Goal: Task Accomplishment & Management: Manage account settings

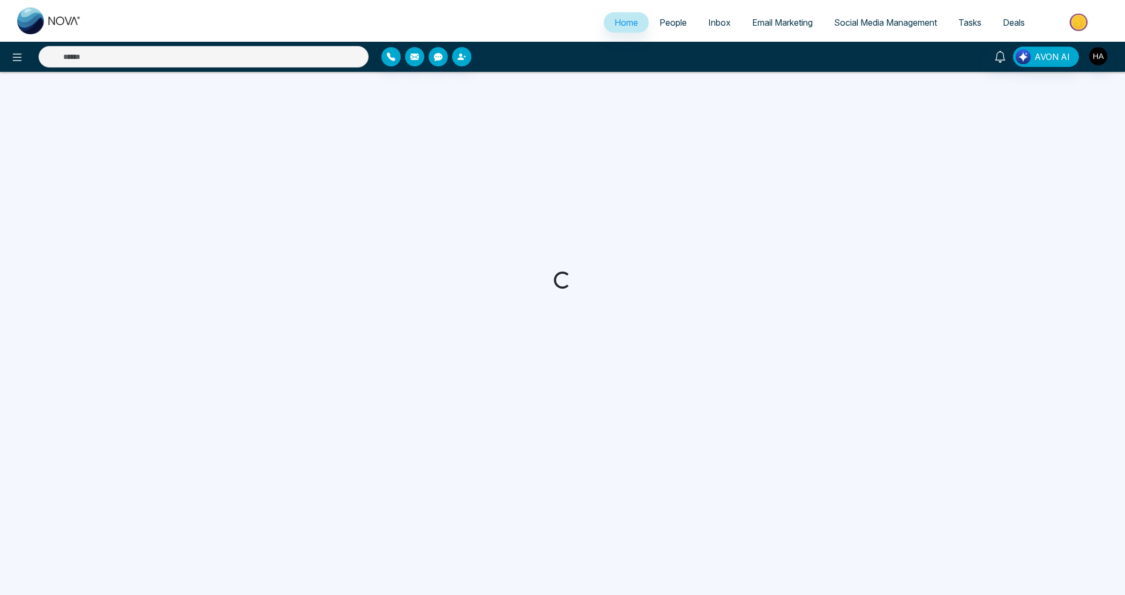
select select "*"
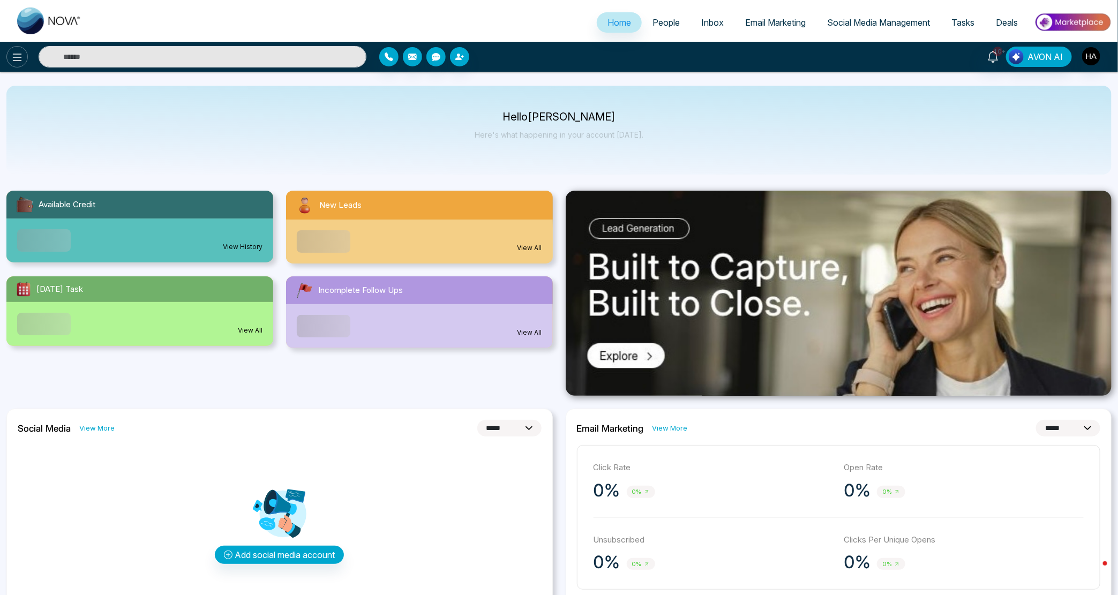
click at [26, 59] on button at bounding box center [16, 56] width 21 height 21
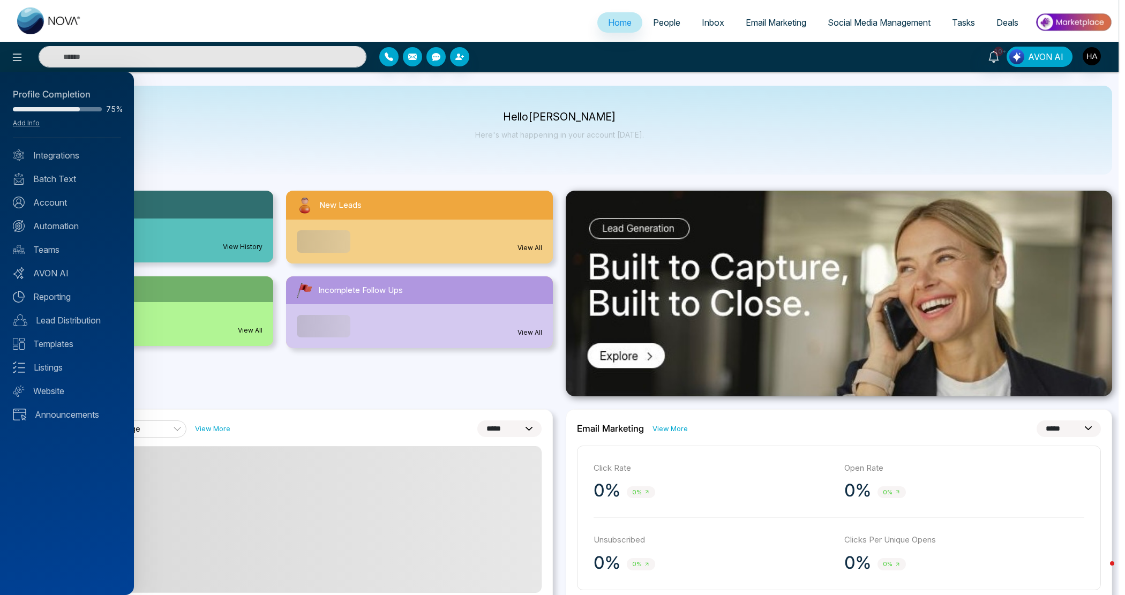
click at [19, 59] on div at bounding box center [562, 297] width 1125 height 595
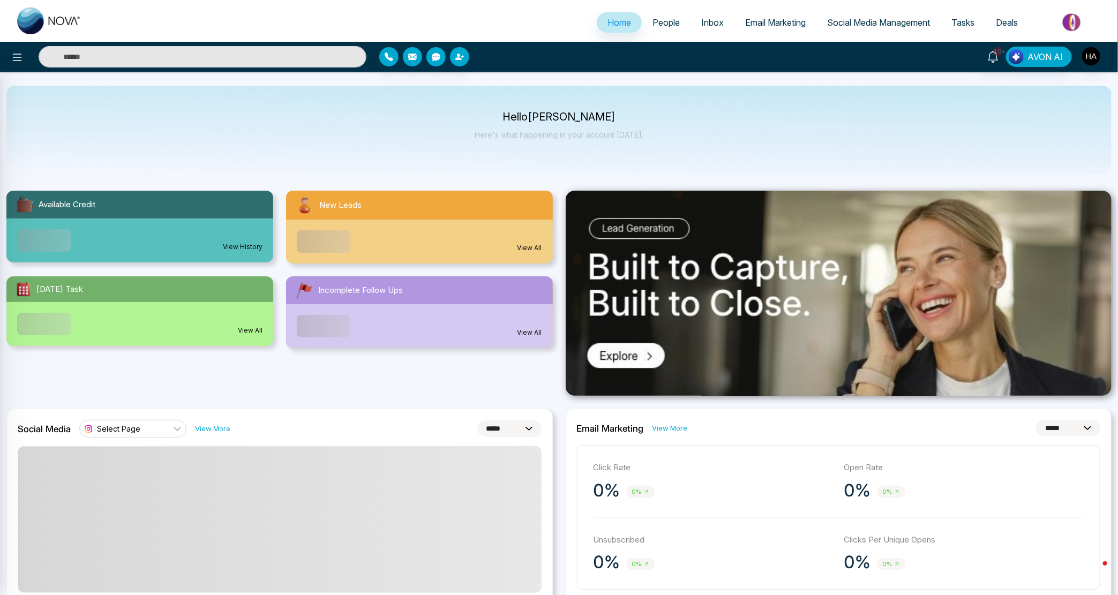
click at [19, 59] on icon at bounding box center [17, 57] width 13 height 13
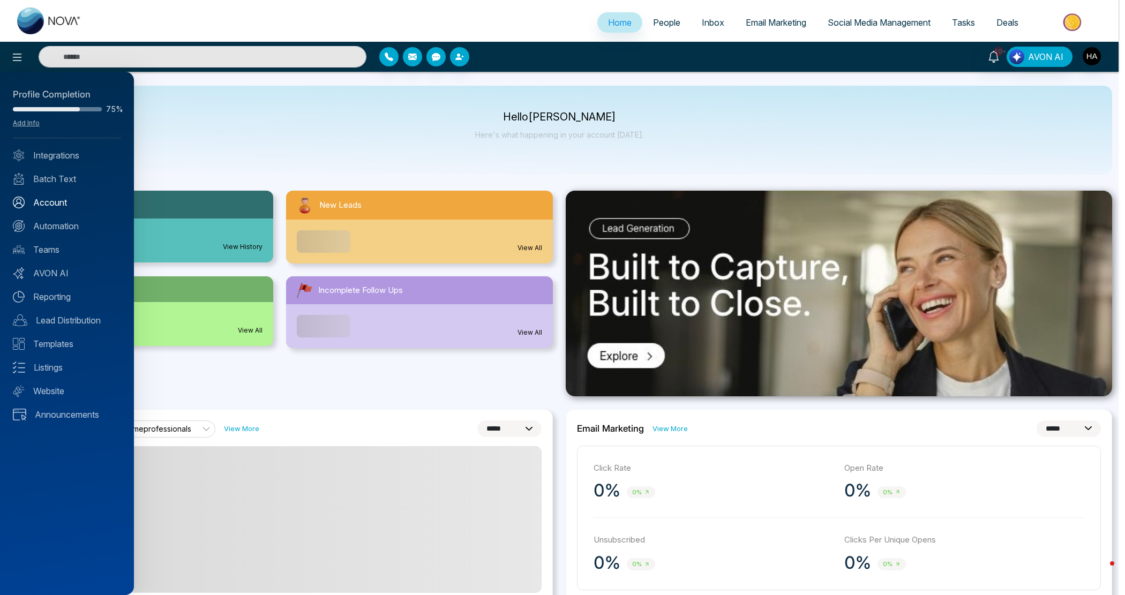
click at [29, 206] on link "Account" at bounding box center [67, 202] width 108 height 13
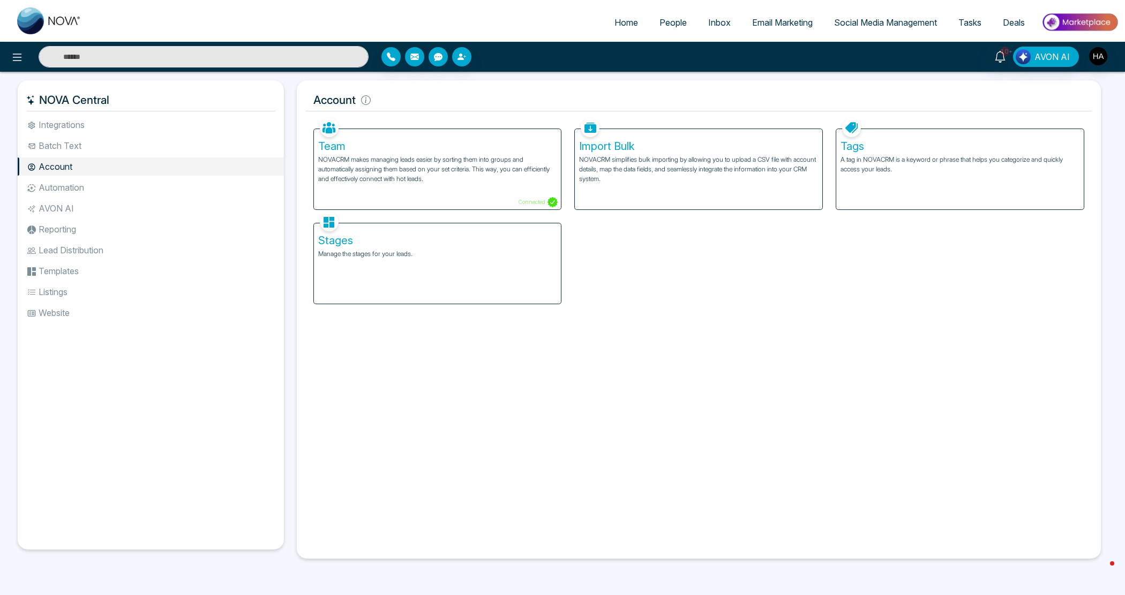
click at [362, 268] on div "Stages Manage the stages for your leads." at bounding box center [437, 263] width 247 height 80
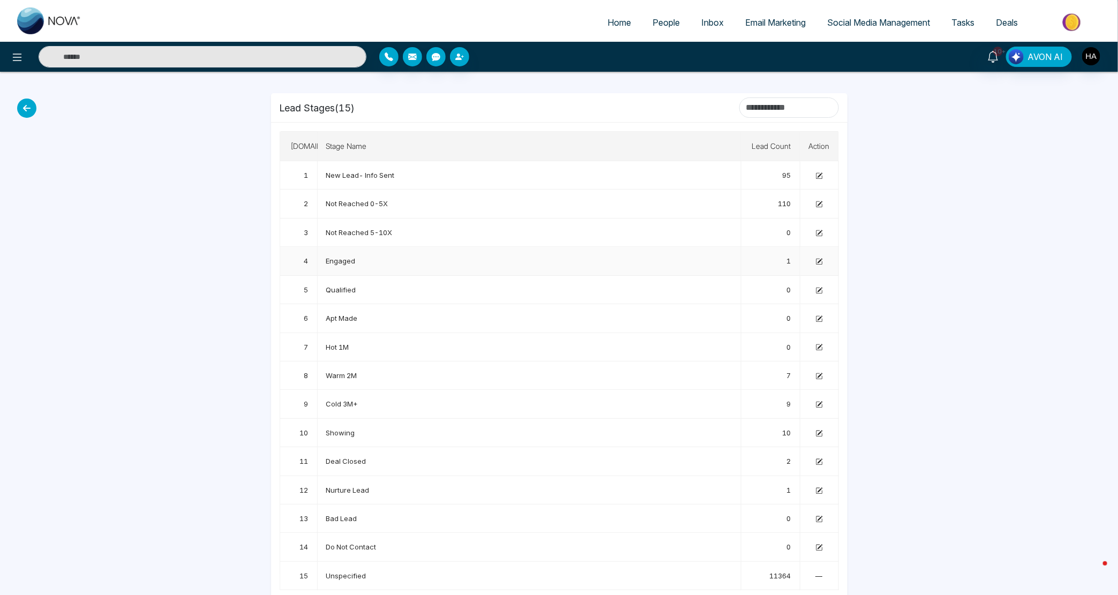
scroll to position [11, 0]
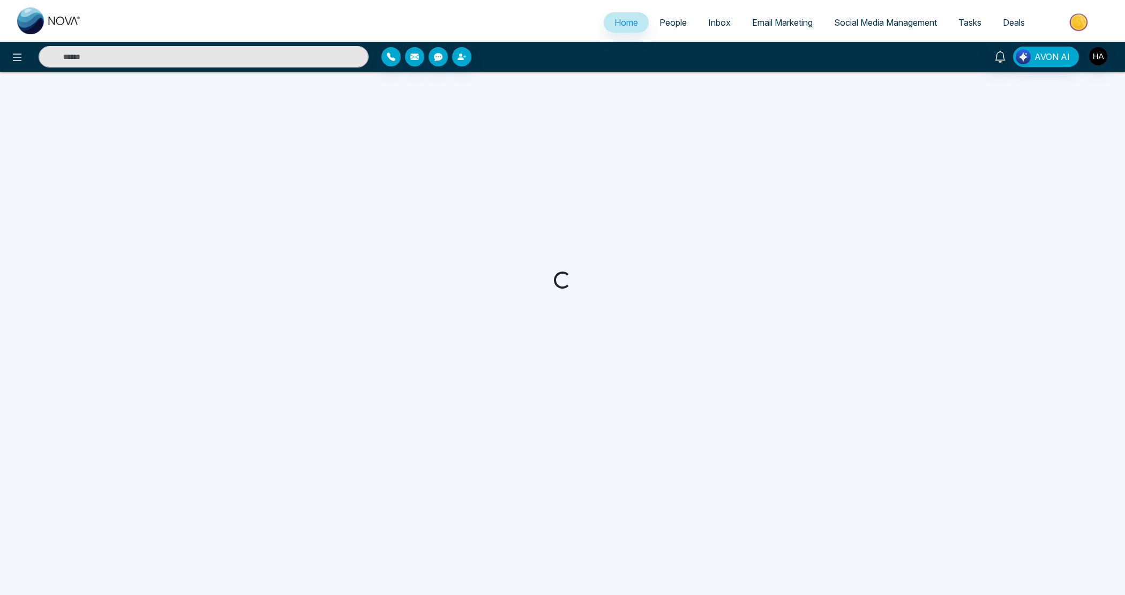
select select "*"
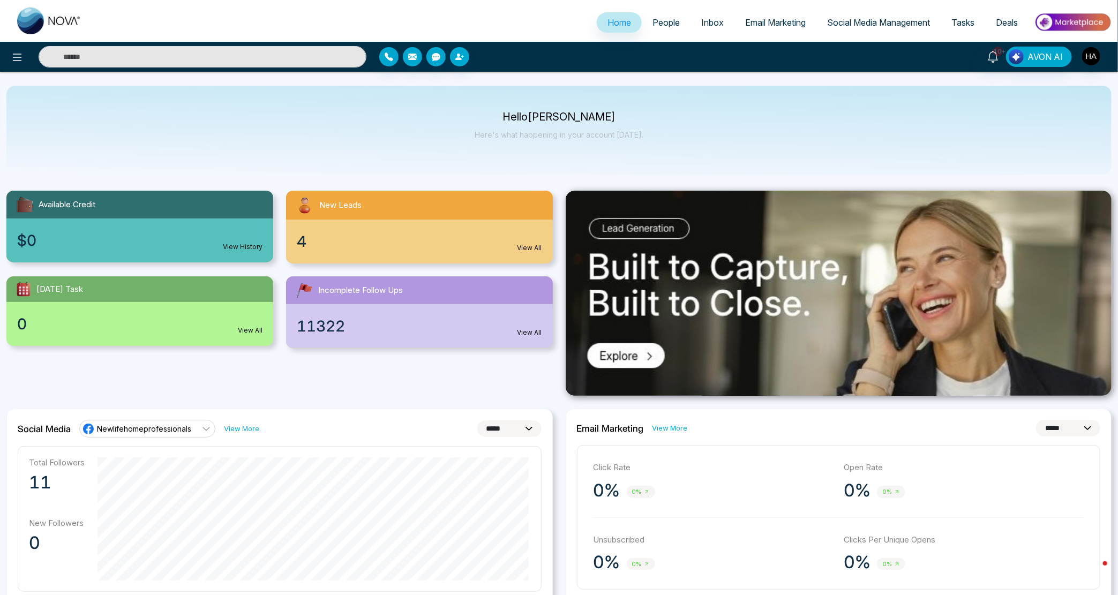
click at [652, 20] on span "People" at bounding box center [665, 22] width 27 height 11
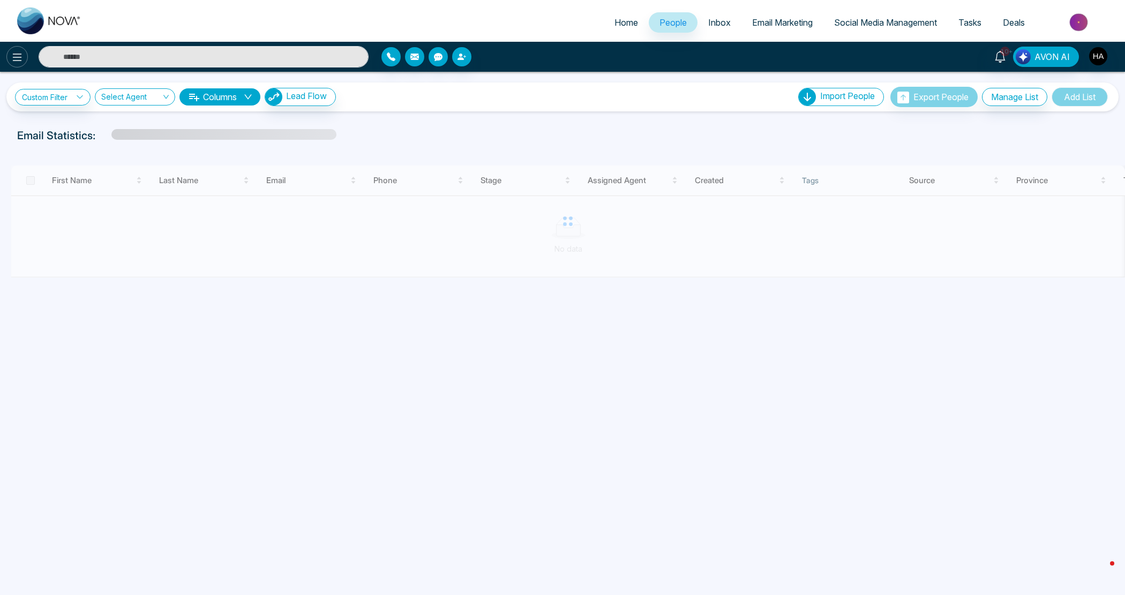
click at [17, 60] on icon at bounding box center [17, 57] width 9 height 7
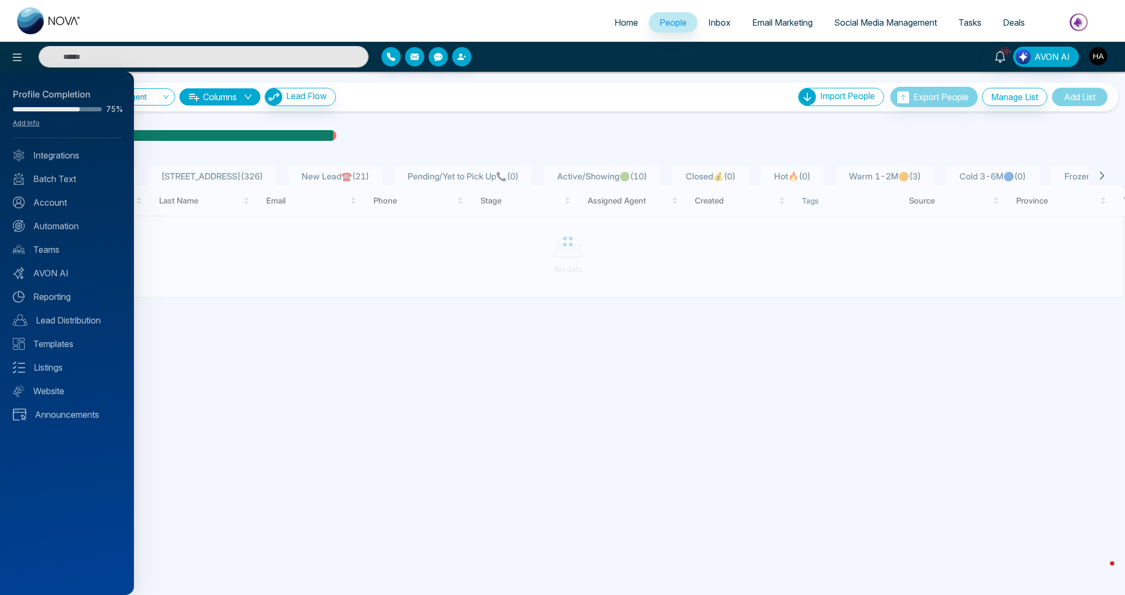
click at [221, 304] on div at bounding box center [562, 297] width 1125 height 595
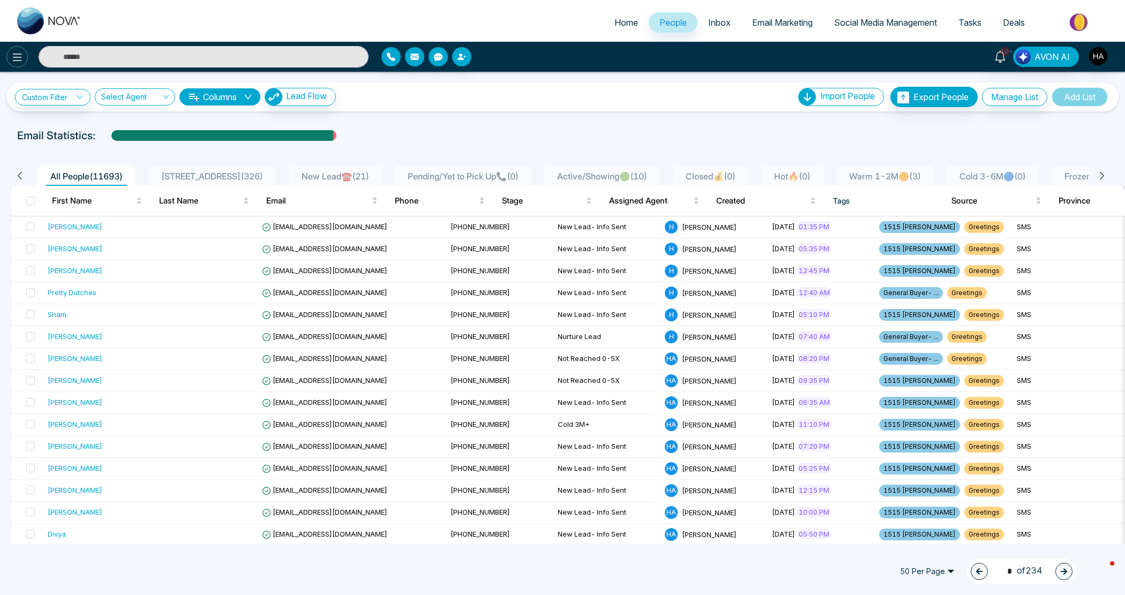
click at [21, 52] on icon at bounding box center [17, 57] width 13 height 13
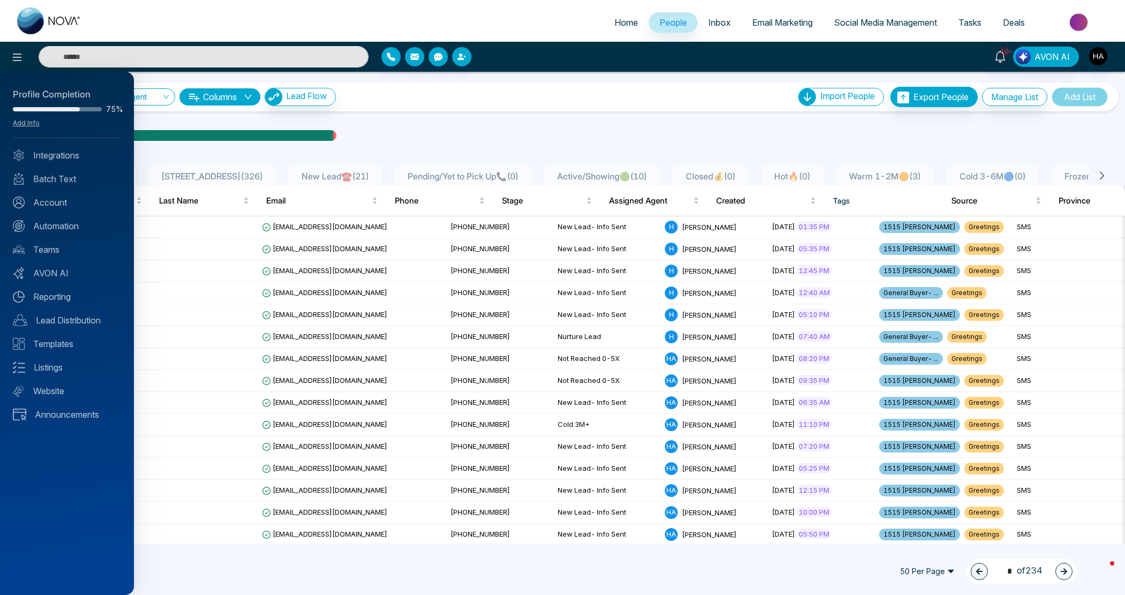
drag, startPoint x: 526, startPoint y: 153, endPoint x: 275, endPoint y: 134, distance: 252.4
click at [526, 153] on div at bounding box center [562, 297] width 1125 height 595
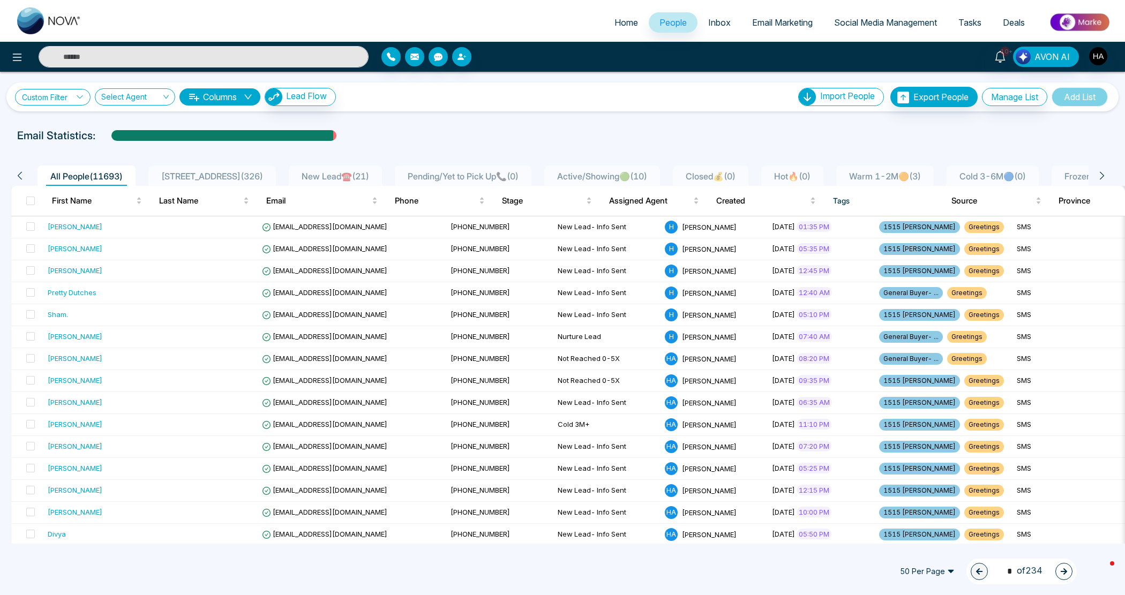
click at [50, 101] on link "Custom Filter" at bounding box center [53, 97] width 76 height 17
click at [59, 119] on input "search" at bounding box center [74, 122] width 87 height 16
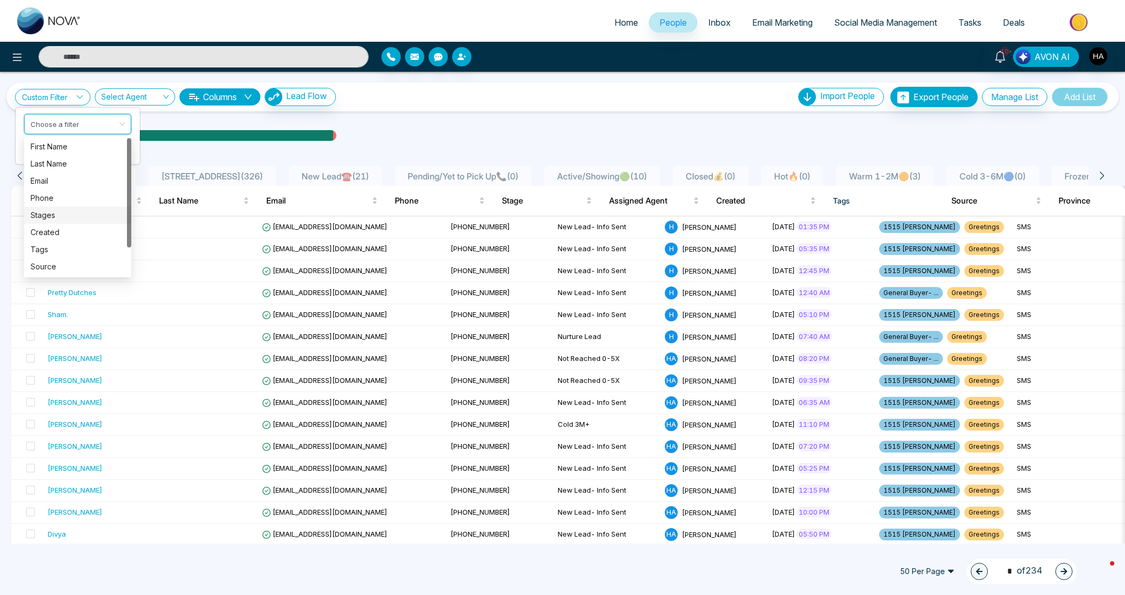
click at [46, 212] on div "Stages" at bounding box center [78, 215] width 94 height 12
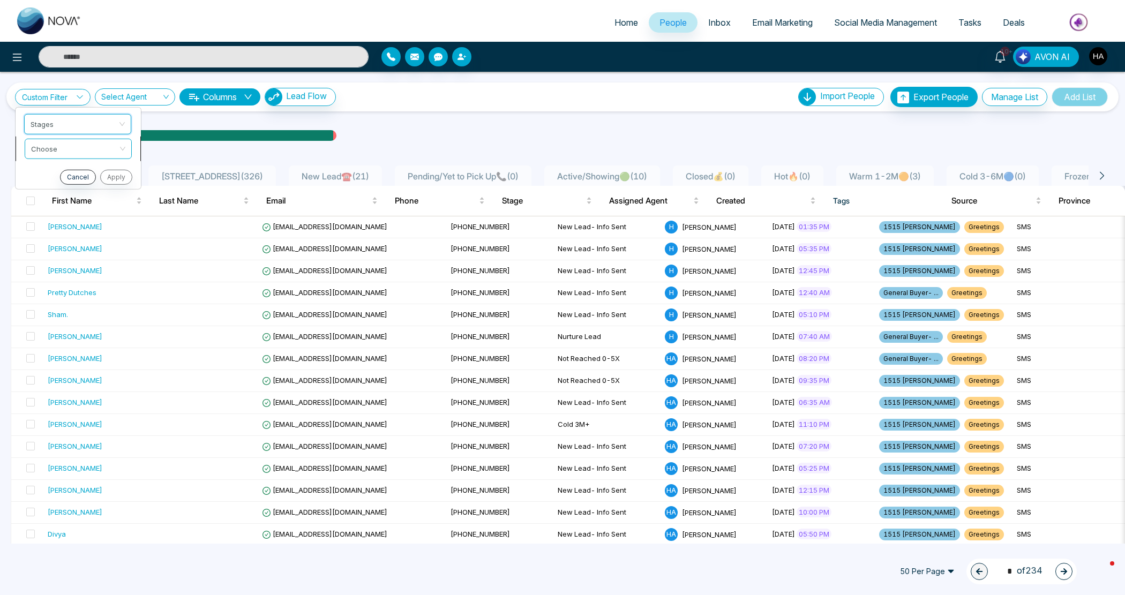
click at [65, 149] on input "search" at bounding box center [74, 147] width 87 height 16
click at [74, 171] on div "include" at bounding box center [78, 171] width 94 height 12
click at [74, 171] on input "search" at bounding box center [74, 171] width 87 height 16
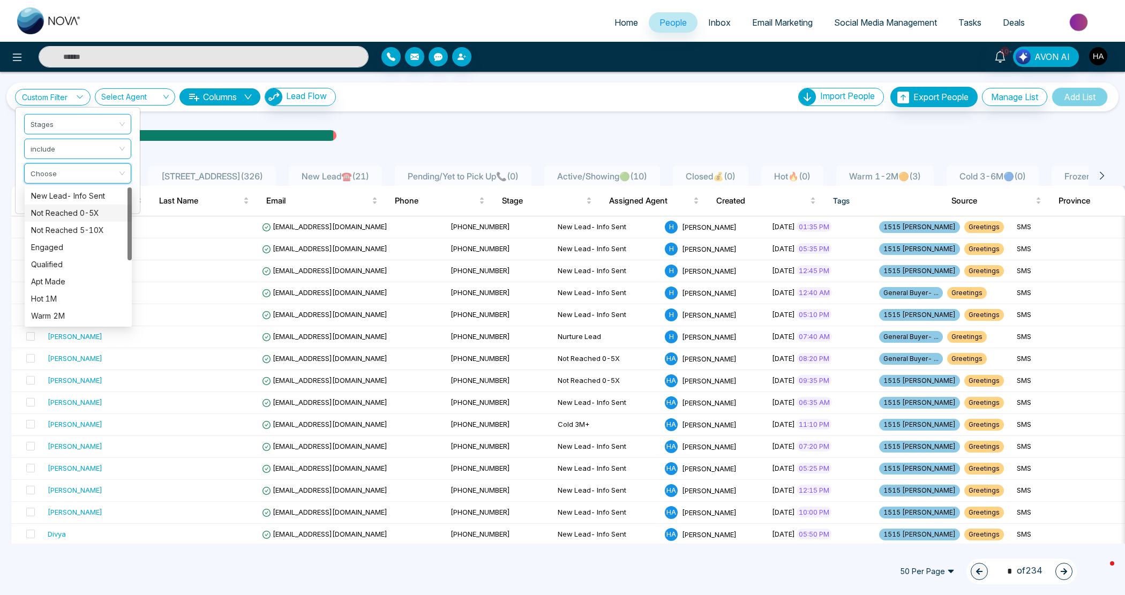
click at [73, 215] on div "Not Reached 0-5X" at bounding box center [78, 213] width 94 height 12
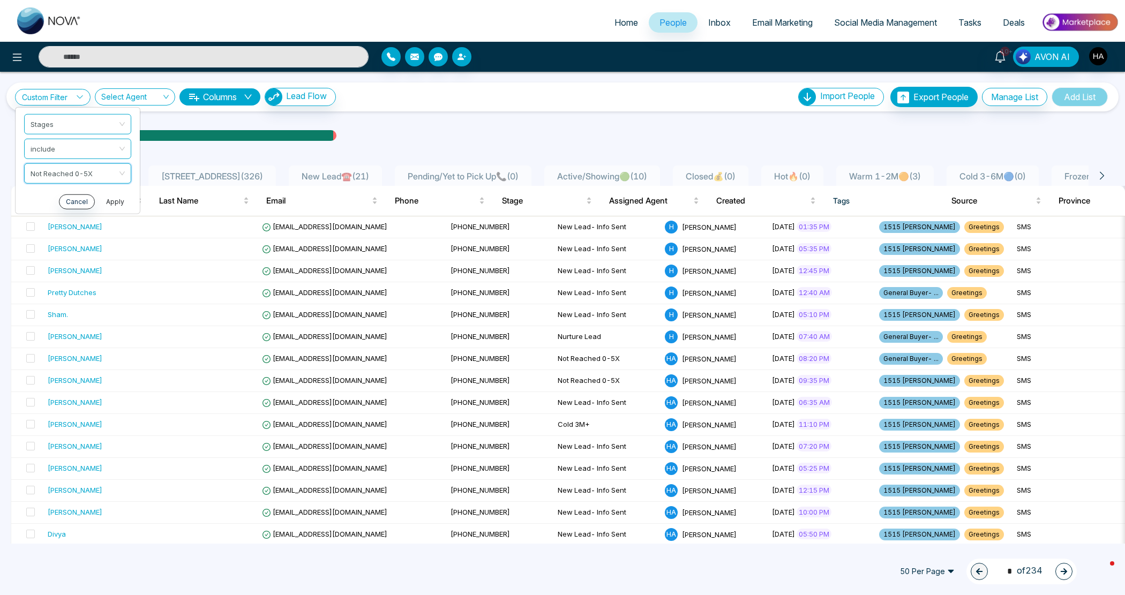
click at [116, 200] on button "Apply" at bounding box center [115, 201] width 32 height 15
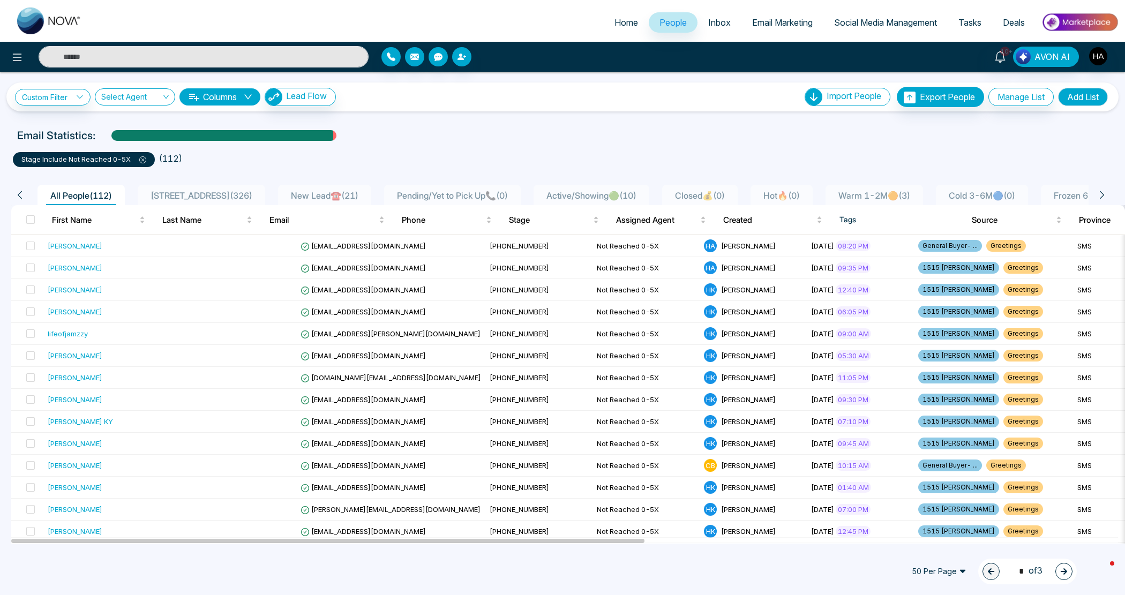
click at [143, 160] on icon at bounding box center [142, 160] width 3 height 3
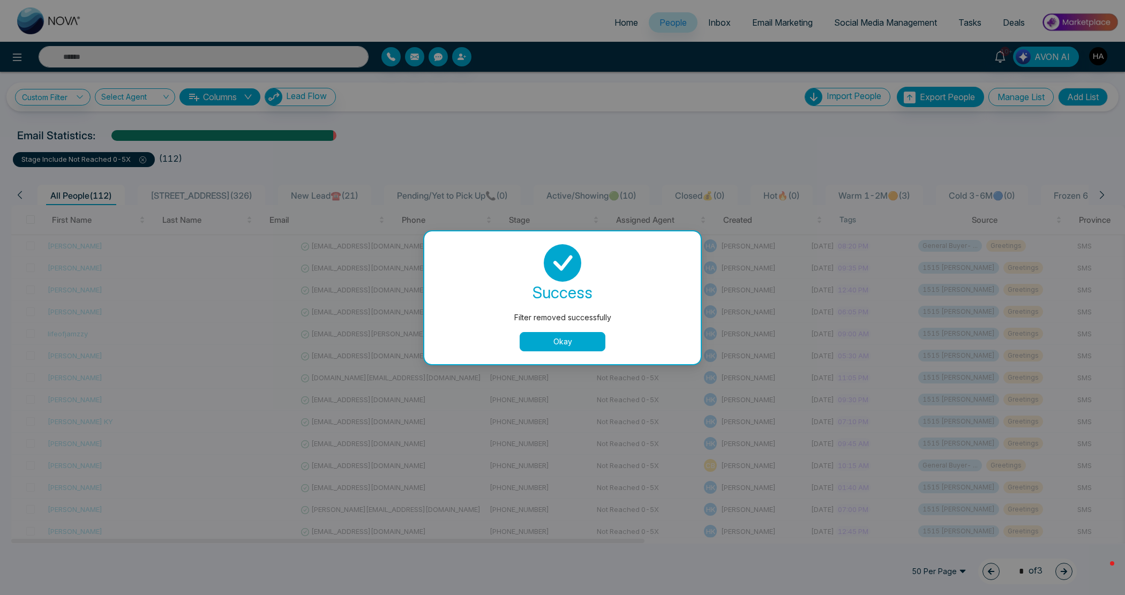
click at [545, 341] on button "Okay" at bounding box center [562, 341] width 86 height 19
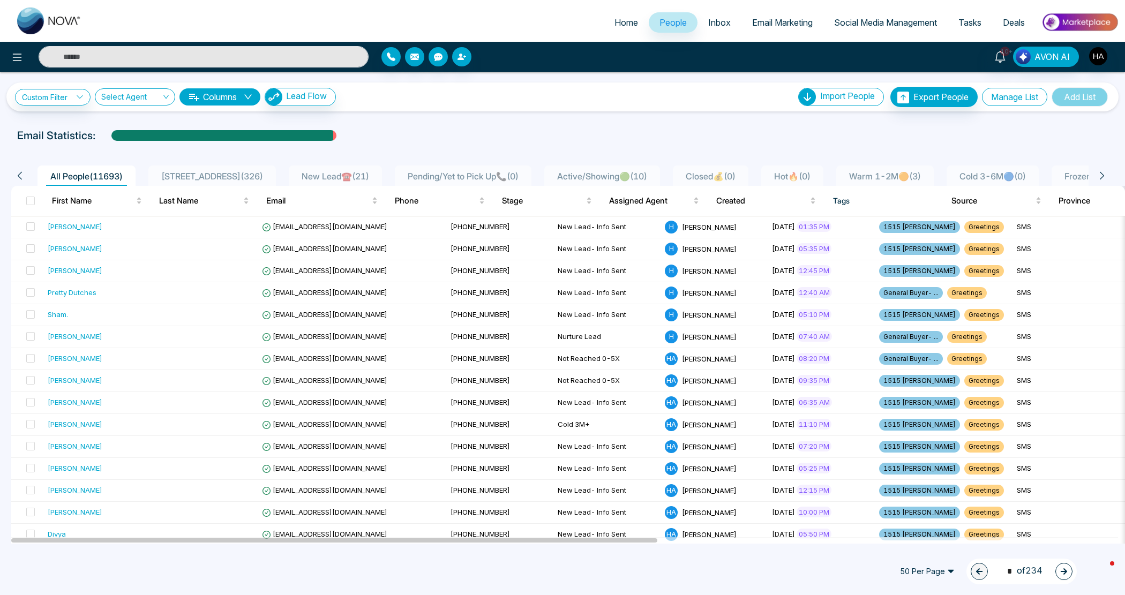
click at [1008, 97] on button "Manage List" at bounding box center [1014, 97] width 65 height 18
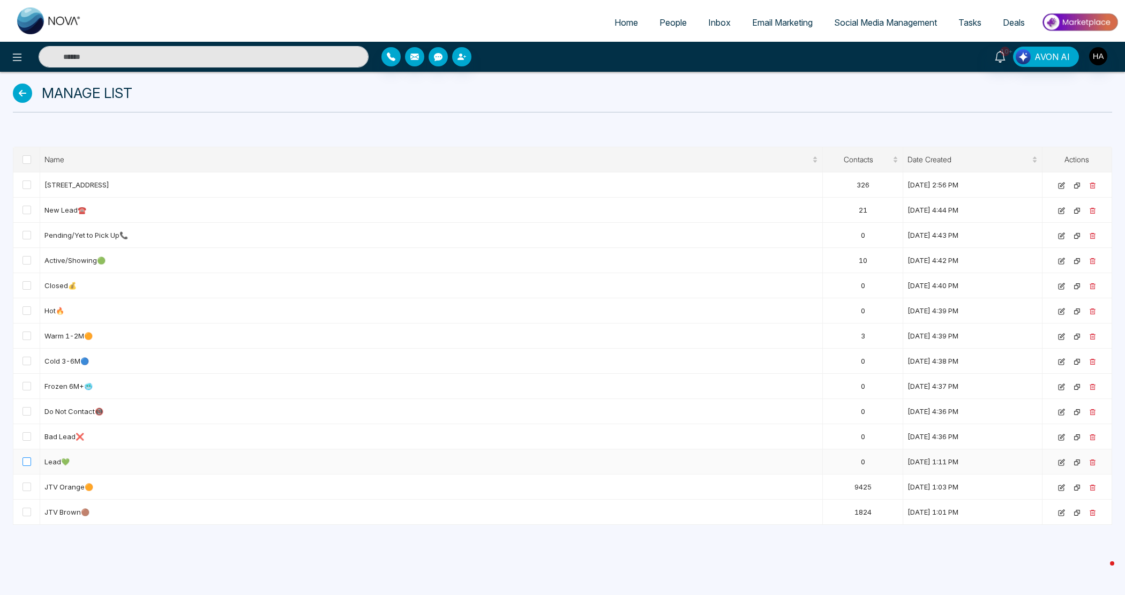
click at [25, 466] on span at bounding box center [26, 461] width 9 height 9
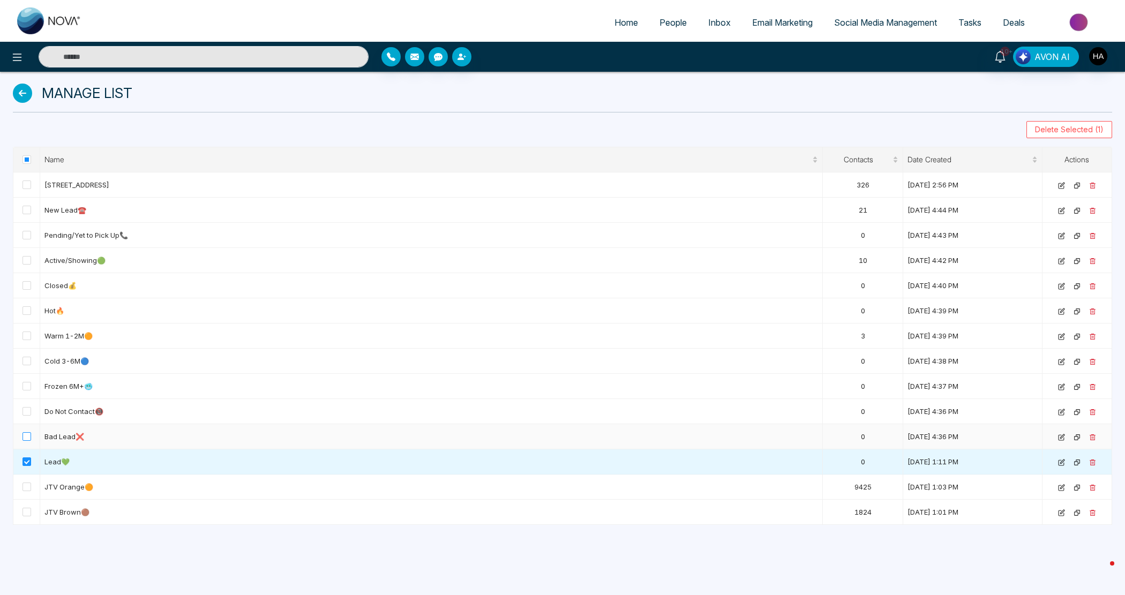
click at [29, 442] on label at bounding box center [26, 437] width 9 height 12
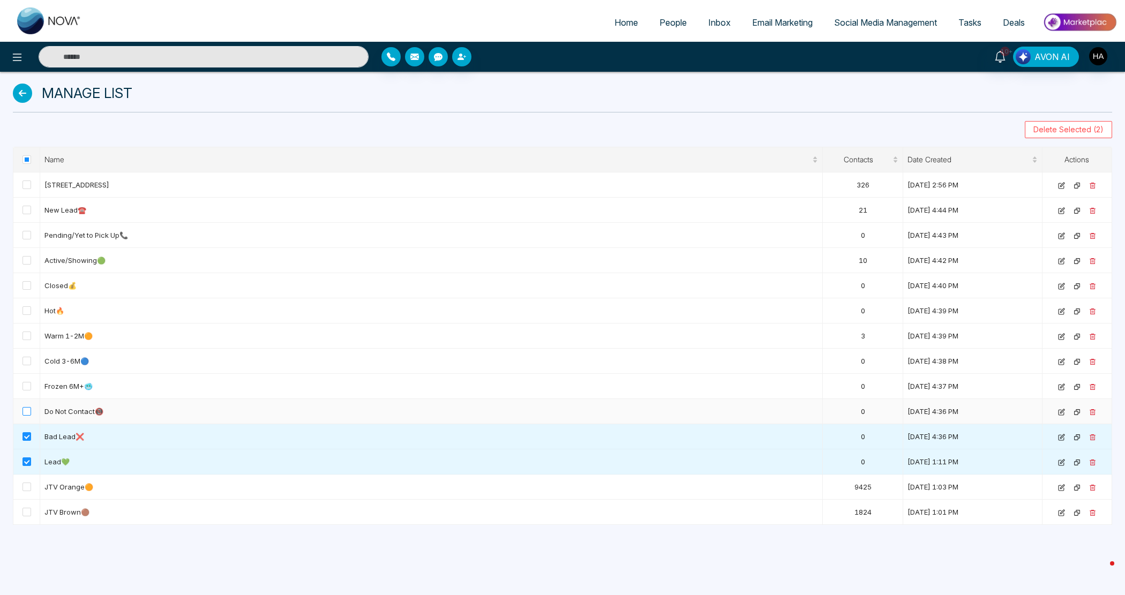
click at [29, 415] on span at bounding box center [26, 411] width 9 height 9
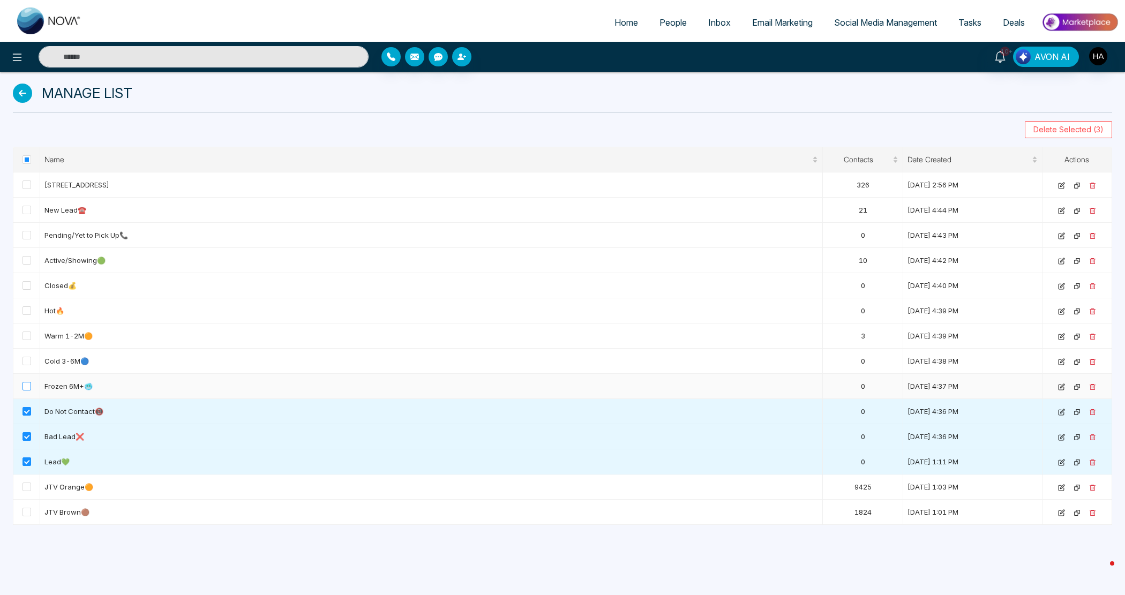
click at [29, 390] on span at bounding box center [26, 386] width 9 height 9
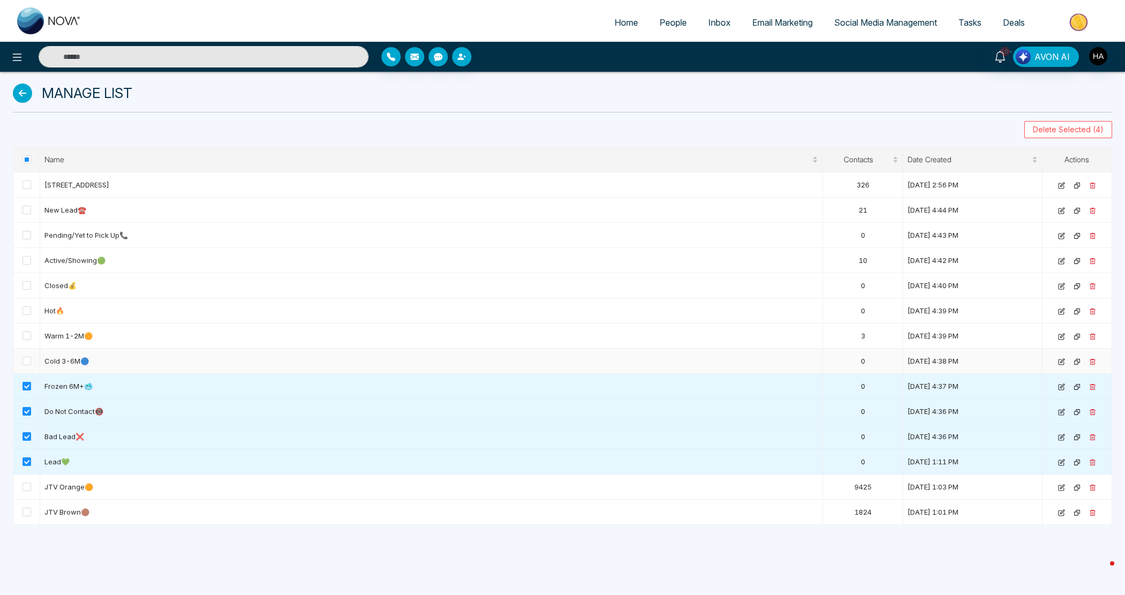
click at [33, 364] on td at bounding box center [26, 361] width 27 height 25
drag, startPoint x: 26, startPoint y: 364, endPoint x: 25, endPoint y: 358, distance: 6.4
click at [25, 364] on span at bounding box center [26, 361] width 9 height 9
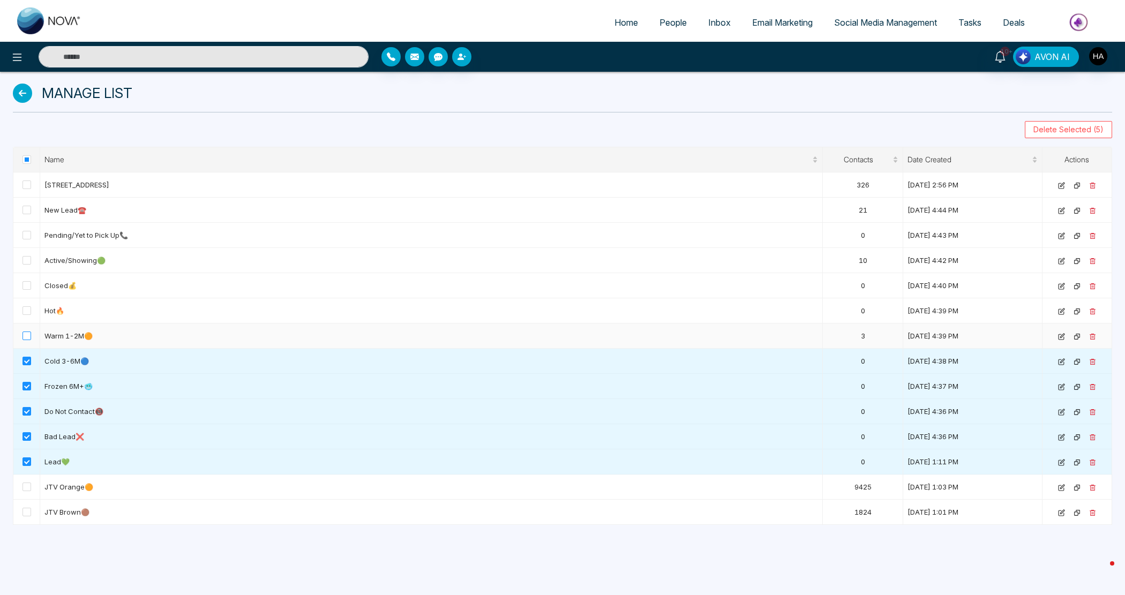
click at [29, 340] on span at bounding box center [26, 335] width 9 height 9
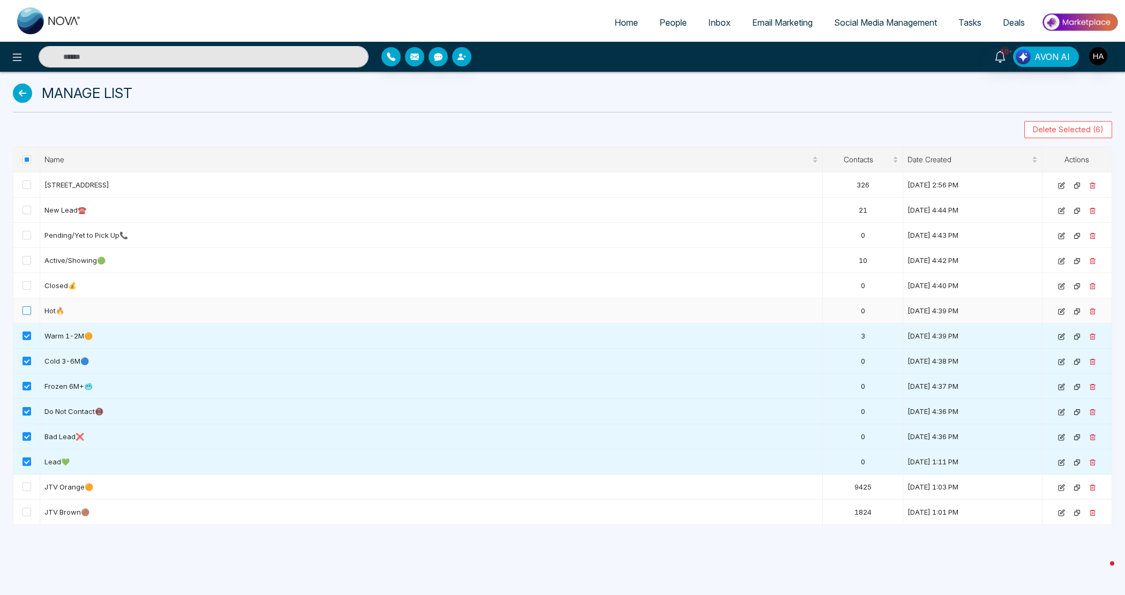
click at [26, 316] on label at bounding box center [26, 311] width 9 height 12
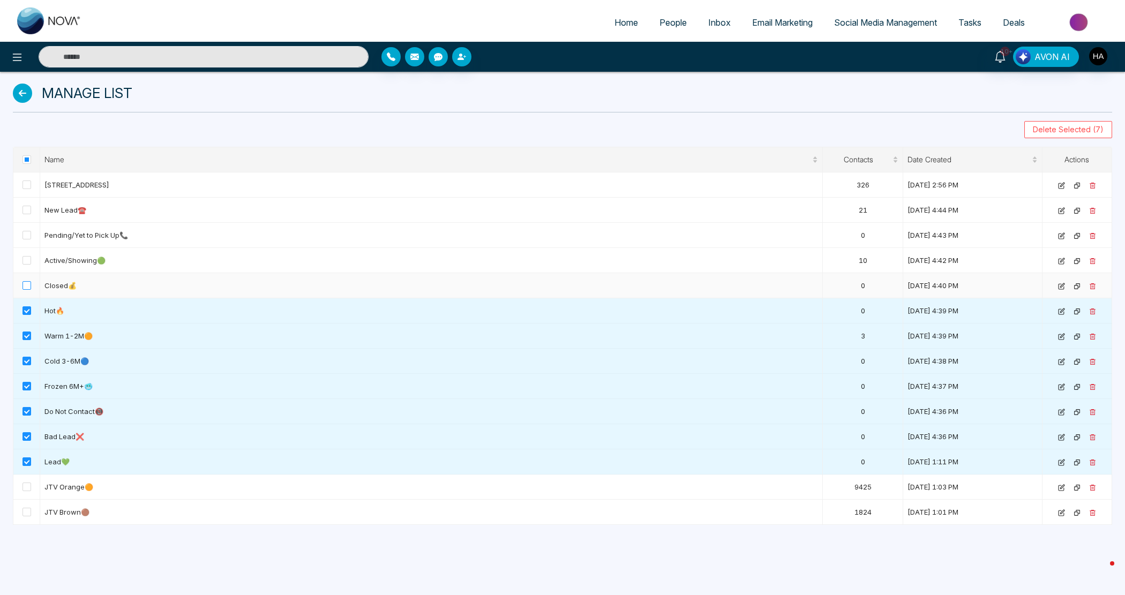
click at [28, 291] on label at bounding box center [26, 286] width 9 height 12
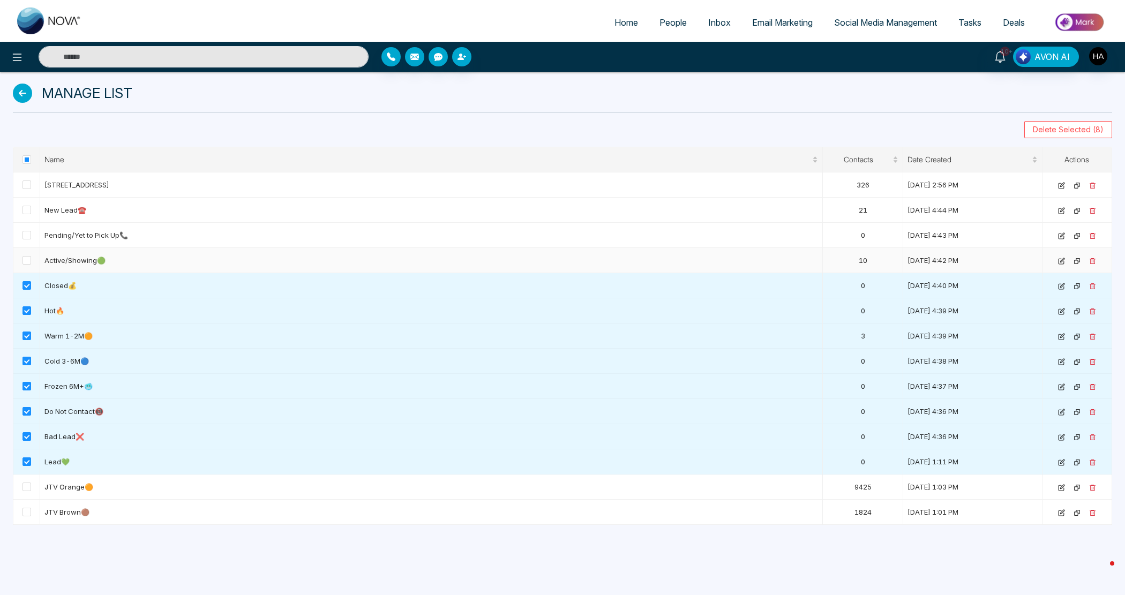
click at [25, 252] on td at bounding box center [26, 260] width 27 height 25
click at [25, 265] on span at bounding box center [26, 260] width 9 height 9
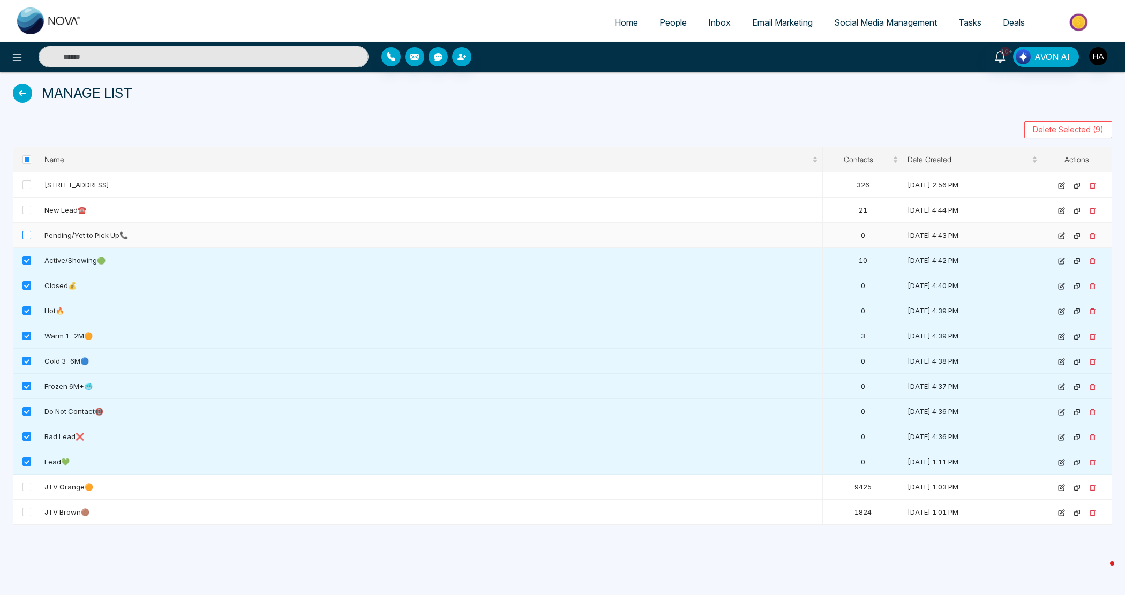
click at [29, 239] on span at bounding box center [26, 235] width 9 height 9
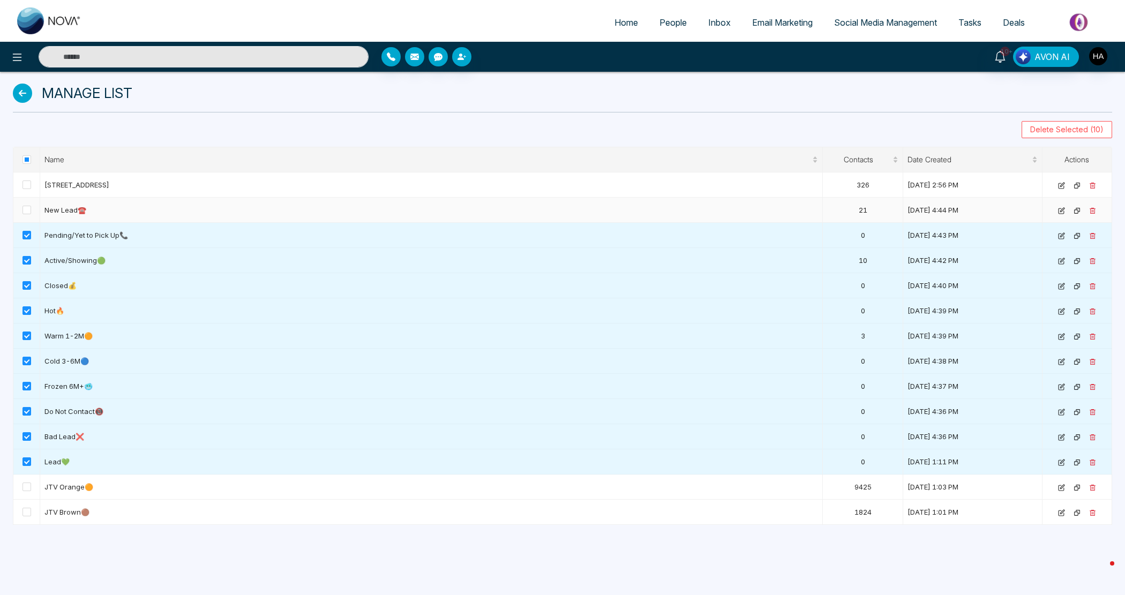
click at [20, 215] on td at bounding box center [26, 210] width 27 height 25
click at [27, 207] on span at bounding box center [26, 210] width 9 height 9
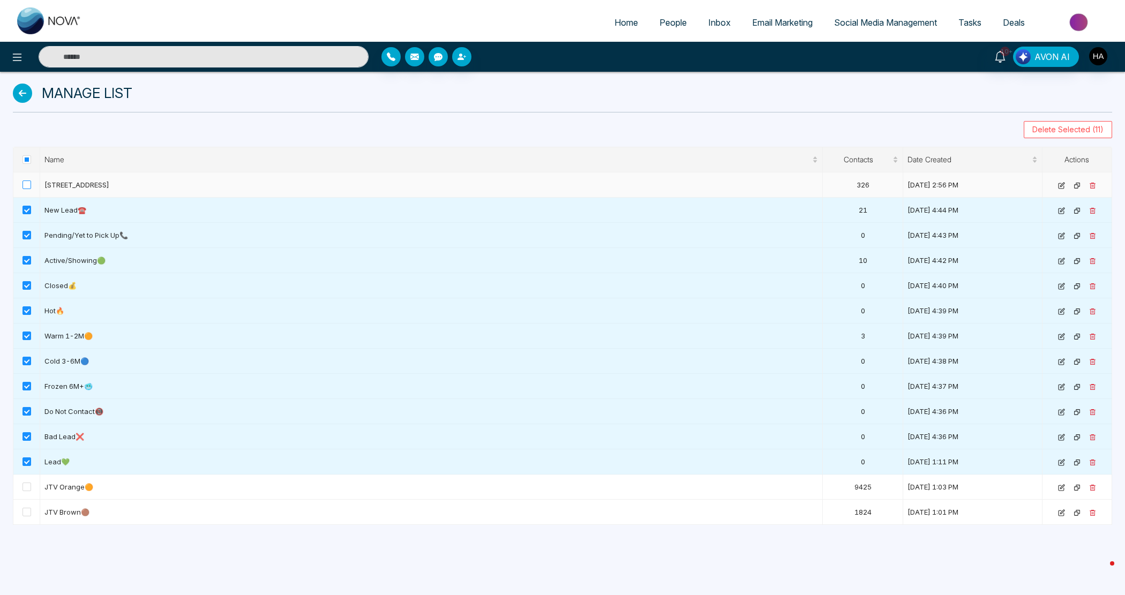
click at [28, 183] on span at bounding box center [26, 184] width 9 height 9
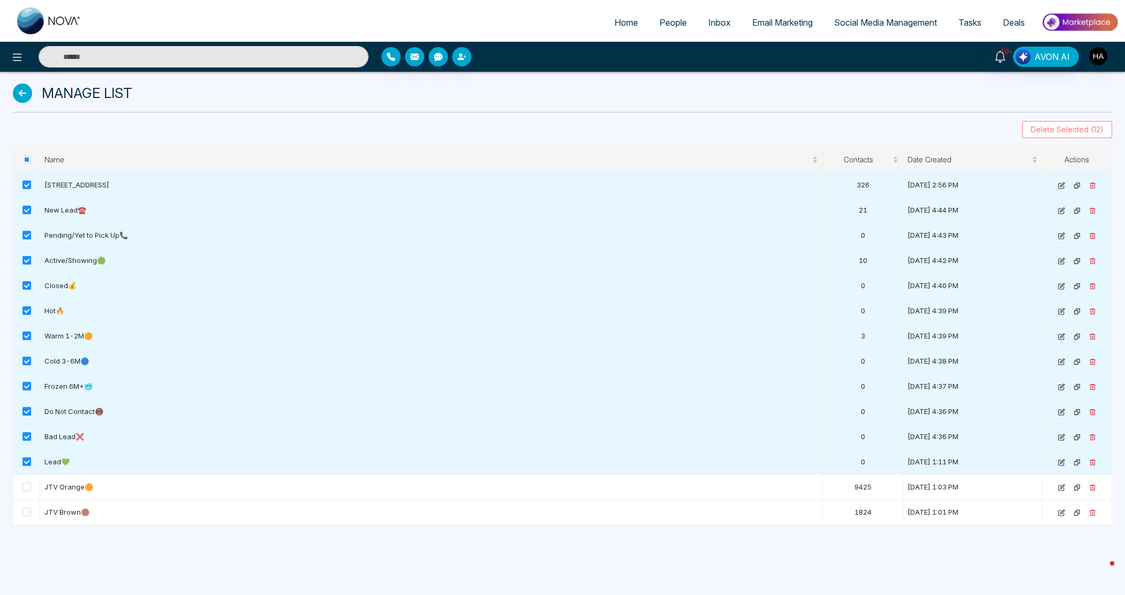
click at [1064, 129] on span "Delete Selected (12)" at bounding box center [1066, 130] width 73 height 12
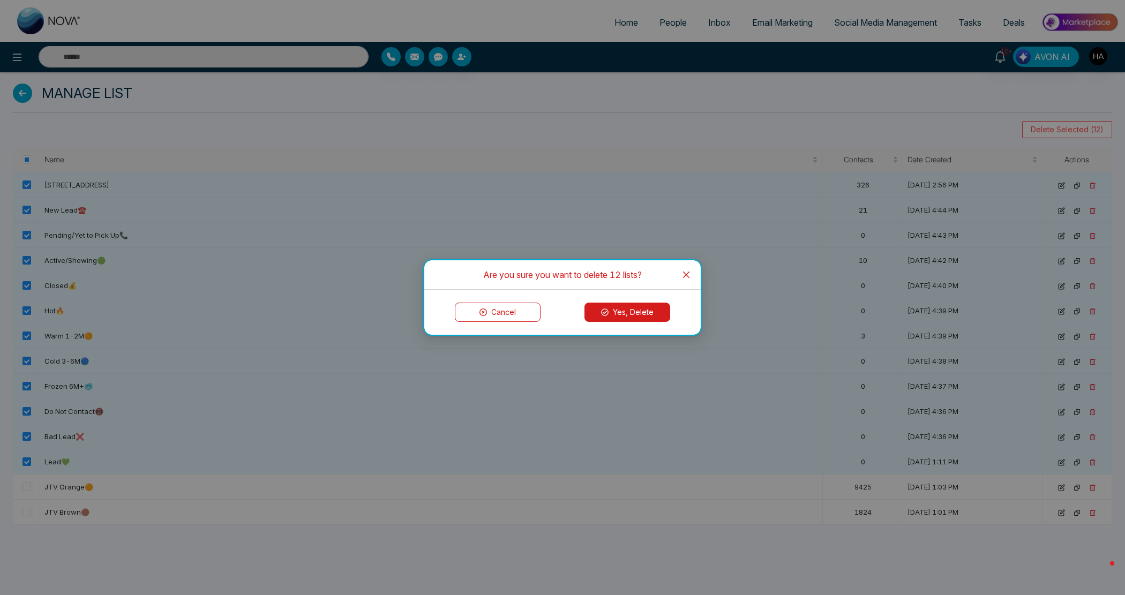
click at [646, 308] on button "Yes, Delete" at bounding box center [627, 312] width 86 height 19
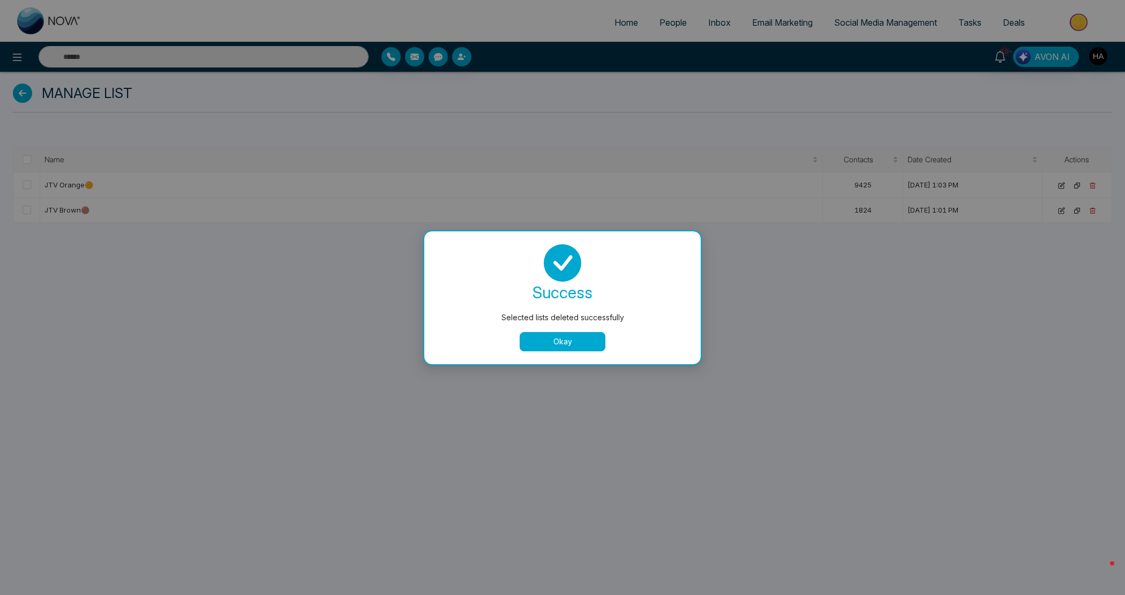
click at [574, 345] on button "Okay" at bounding box center [562, 341] width 86 height 19
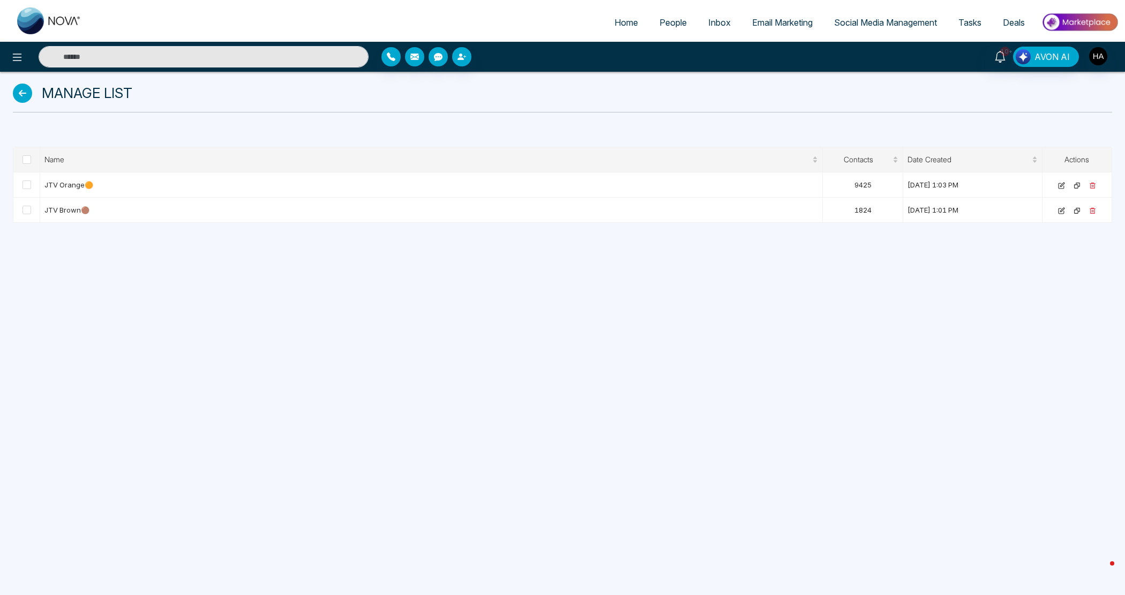
click at [662, 19] on span "People" at bounding box center [672, 22] width 27 height 11
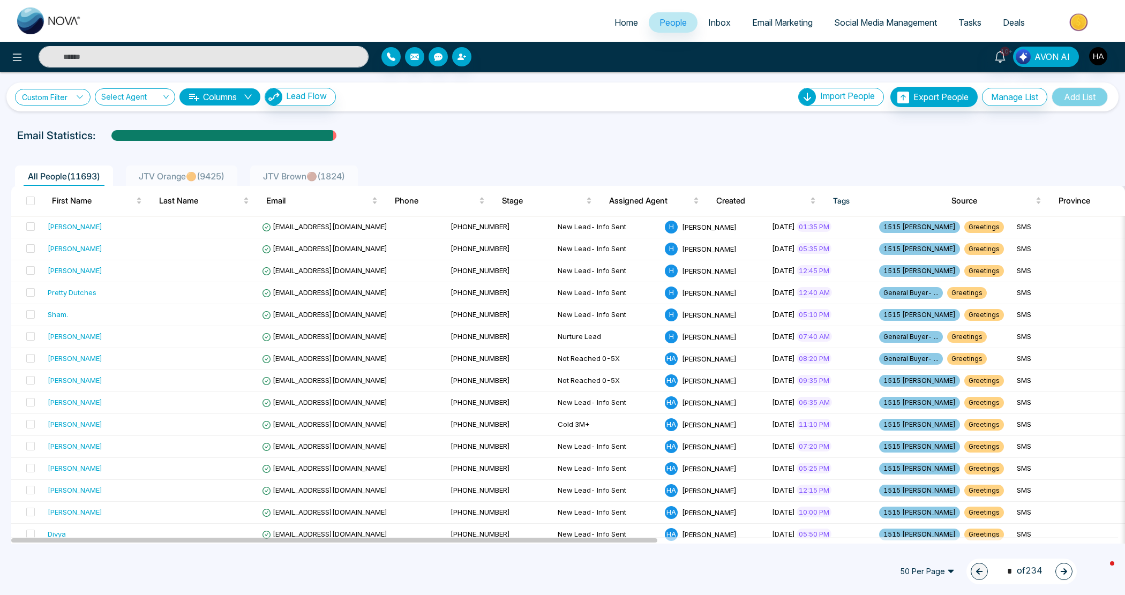
click at [71, 97] on link "Custom Filter" at bounding box center [53, 97] width 76 height 17
click at [68, 126] on input "search" at bounding box center [74, 122] width 87 height 16
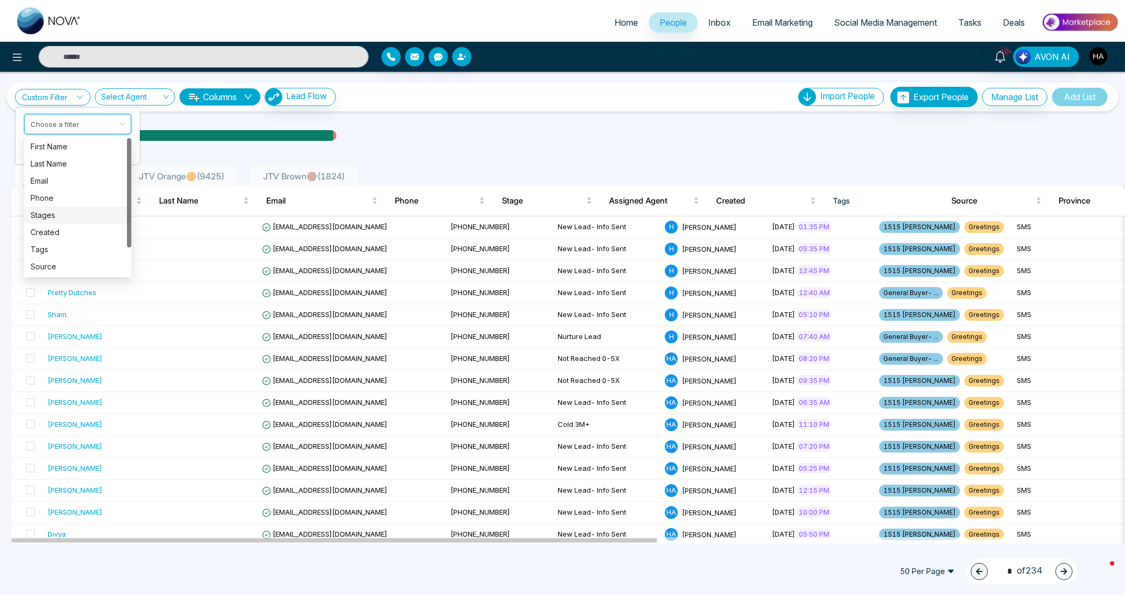
click at [44, 212] on div "Stages" at bounding box center [78, 215] width 94 height 12
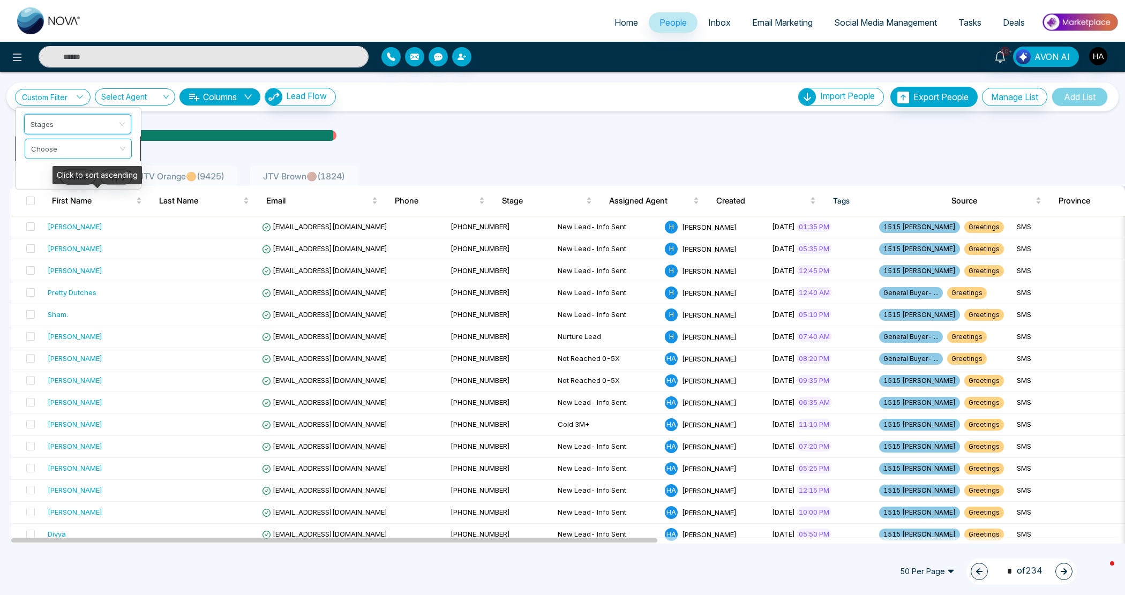
click at [80, 142] on input "search" at bounding box center [74, 147] width 87 height 16
click at [77, 178] on div "include" at bounding box center [77, 171] width 107 height 17
click at [86, 180] on span at bounding box center [74, 172] width 87 height 19
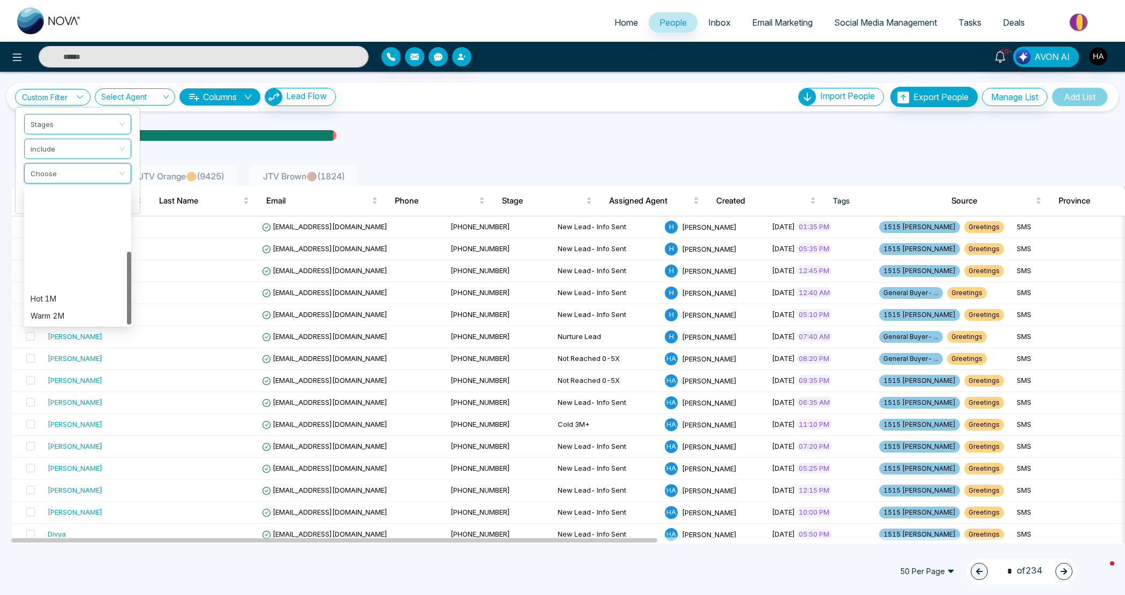
scroll to position [119, 0]
click at [79, 313] on div "Unspecified" at bounding box center [78, 317] width 94 height 12
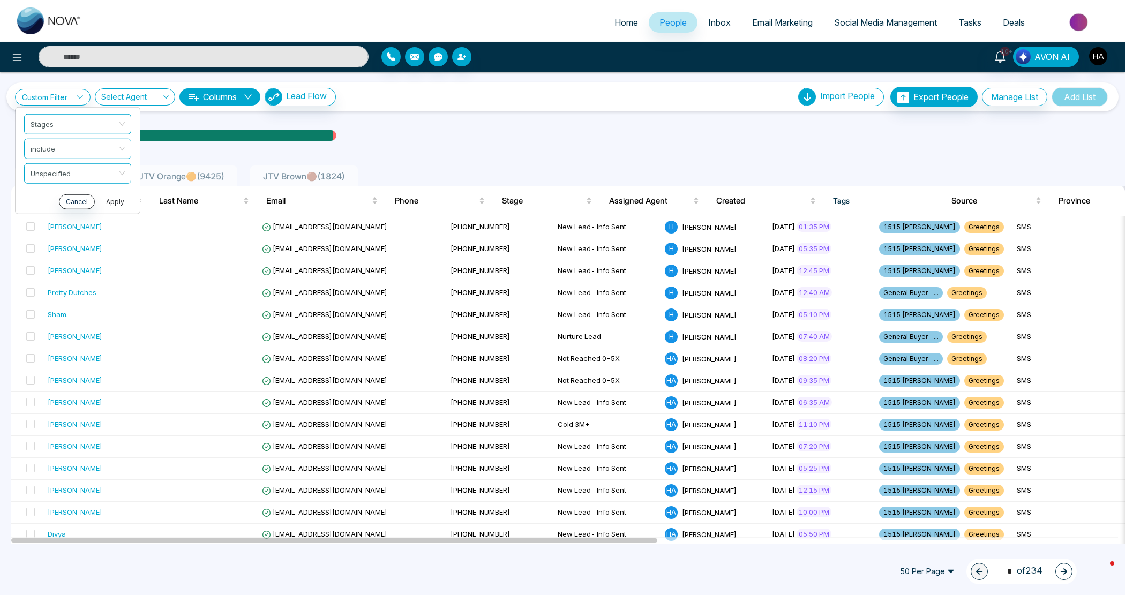
click at [107, 199] on button "Apply" at bounding box center [115, 201] width 32 height 15
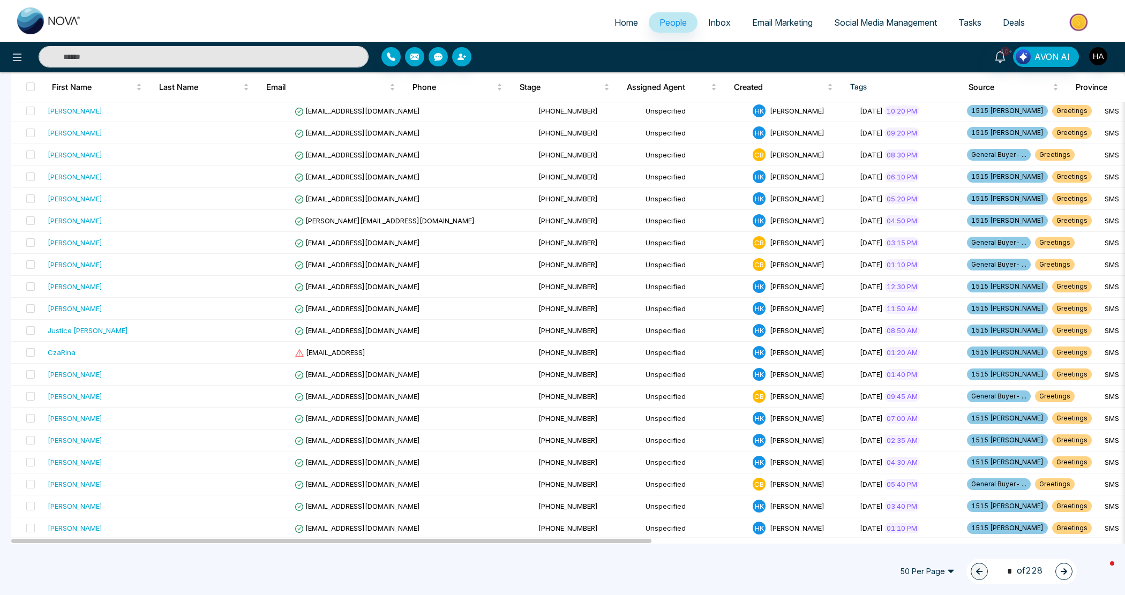
scroll to position [0, 0]
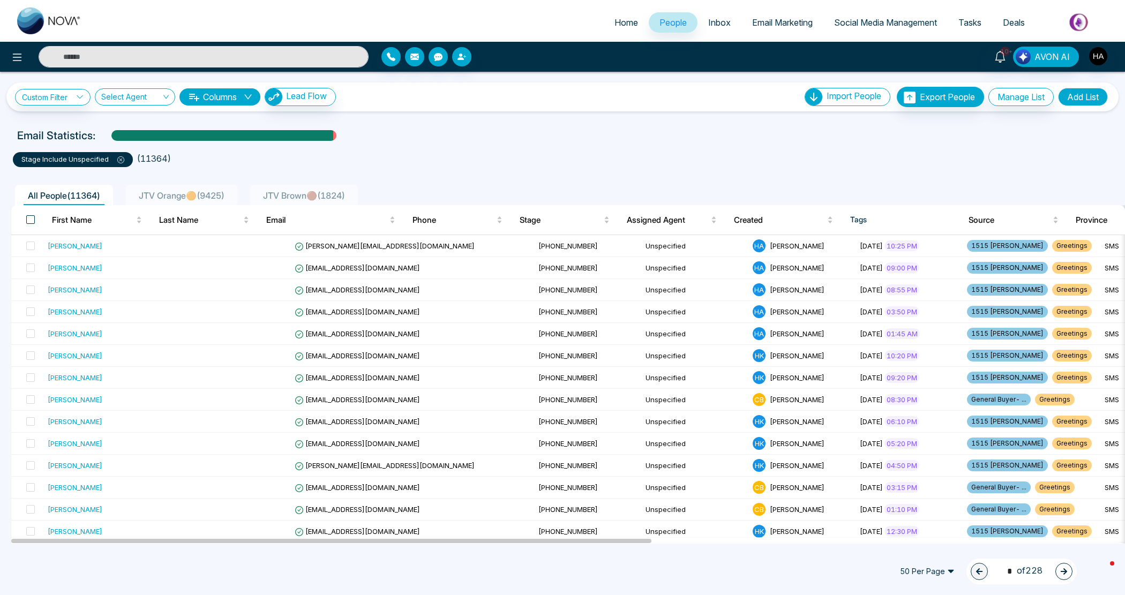
click at [27, 221] on span at bounding box center [30, 219] width 9 height 9
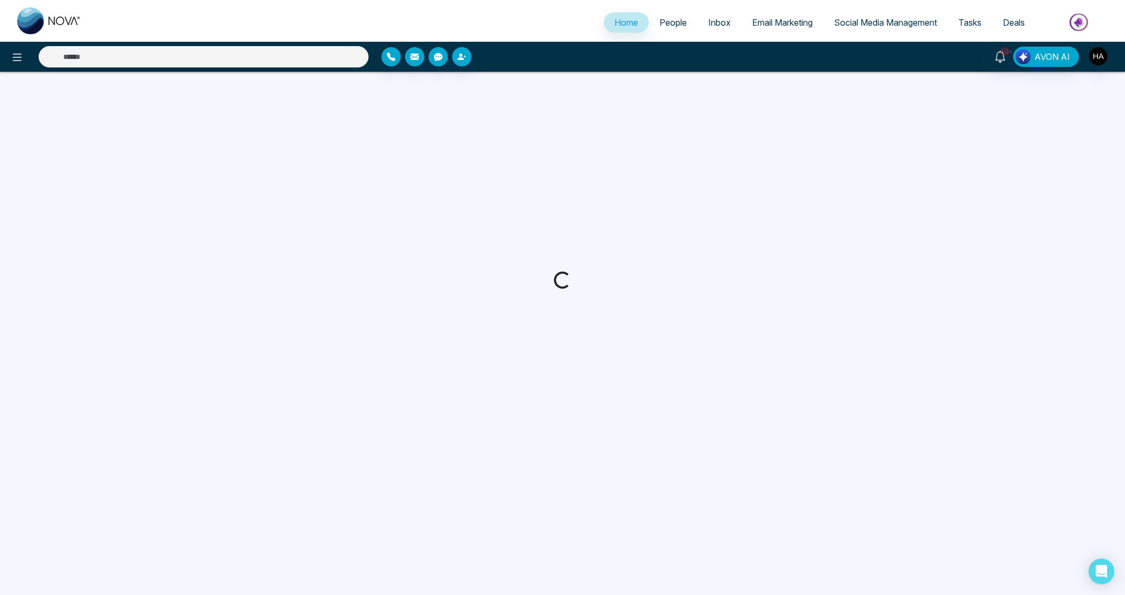
select select "*"
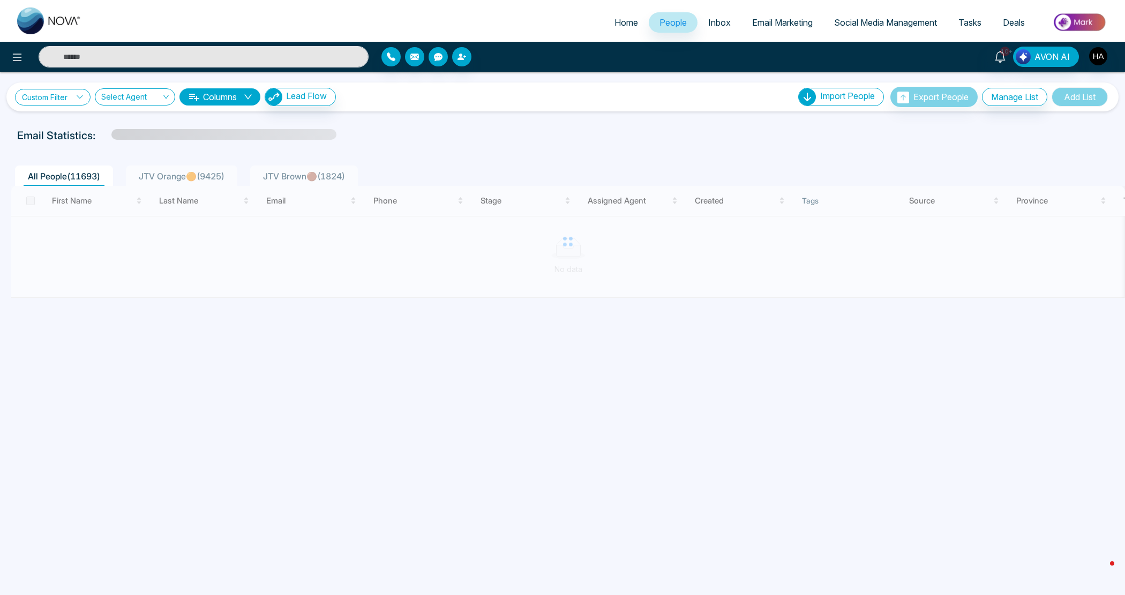
click at [65, 98] on link "Custom Filter" at bounding box center [53, 97] width 76 height 17
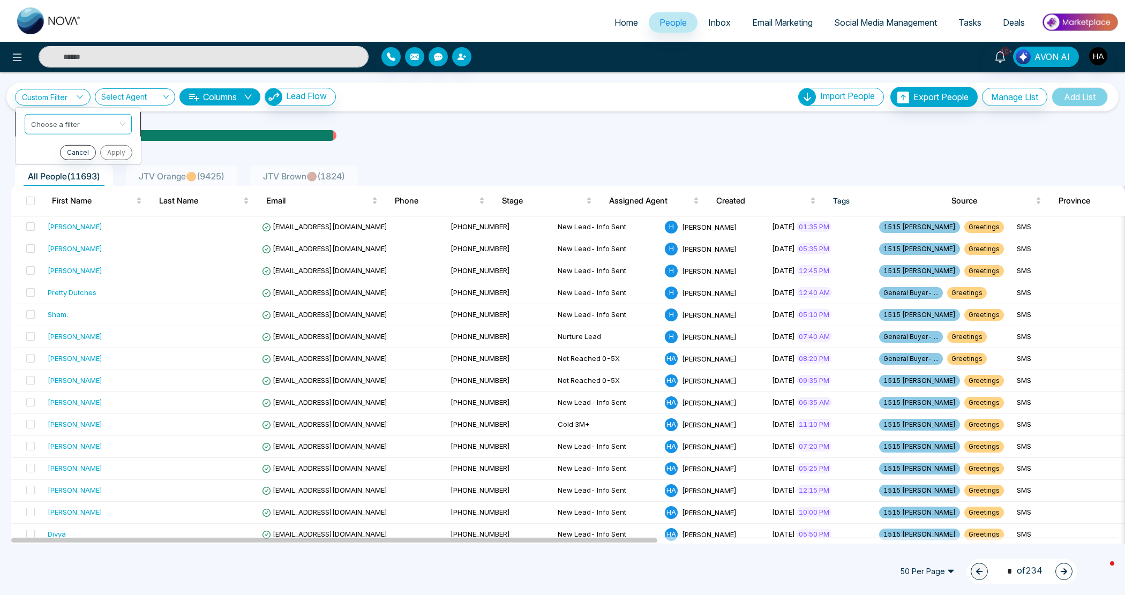
click at [68, 127] on input "search" at bounding box center [74, 122] width 87 height 16
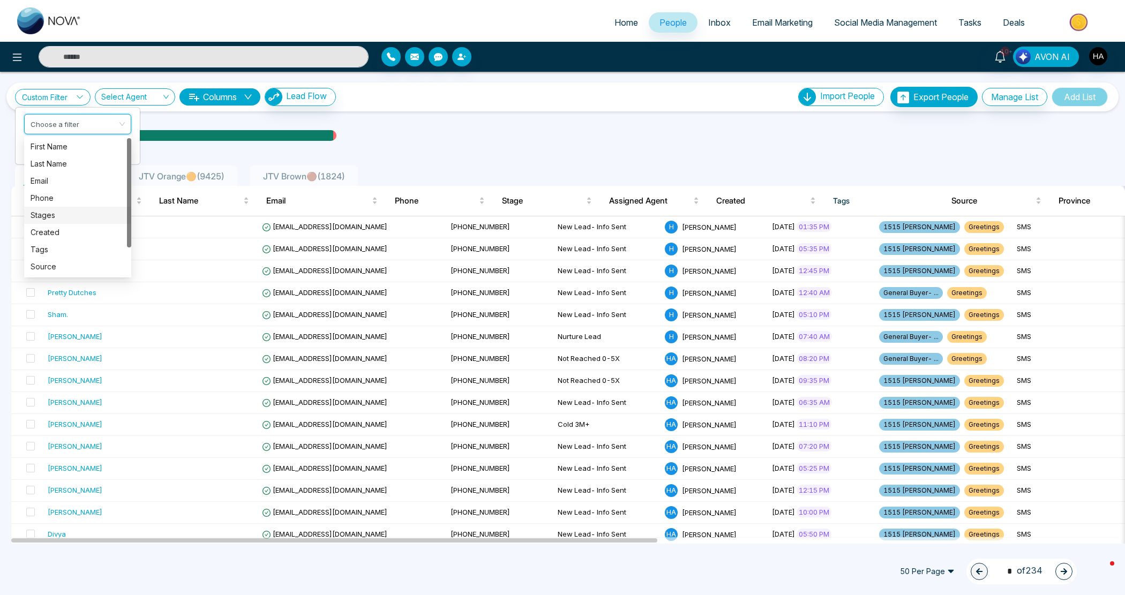
click at [57, 212] on div "Stages" at bounding box center [78, 215] width 94 height 12
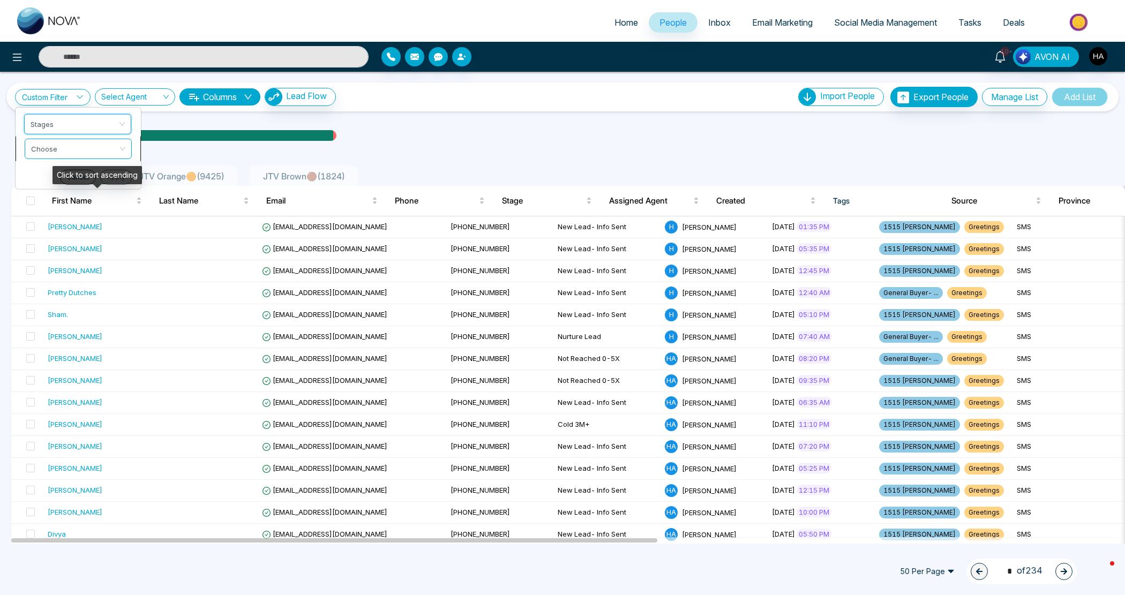
click at [72, 153] on input "search" at bounding box center [74, 147] width 87 height 16
click at [67, 171] on div "include" at bounding box center [78, 171] width 94 height 12
click at [65, 181] on span at bounding box center [74, 172] width 87 height 19
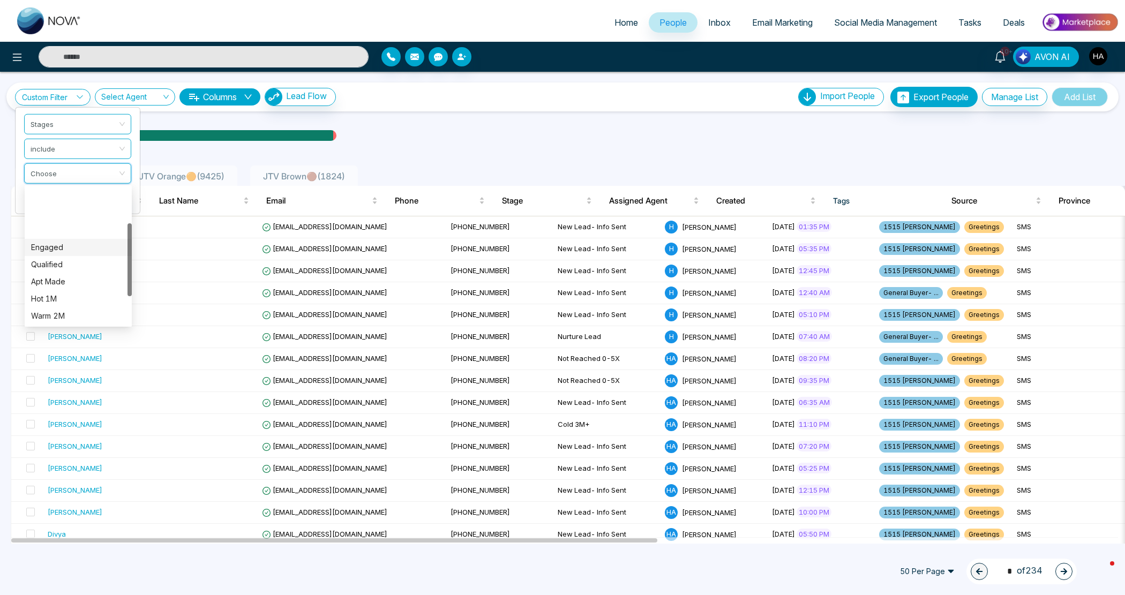
scroll to position [119, 0]
click at [59, 318] on div "Unspecified" at bounding box center [78, 317] width 94 height 12
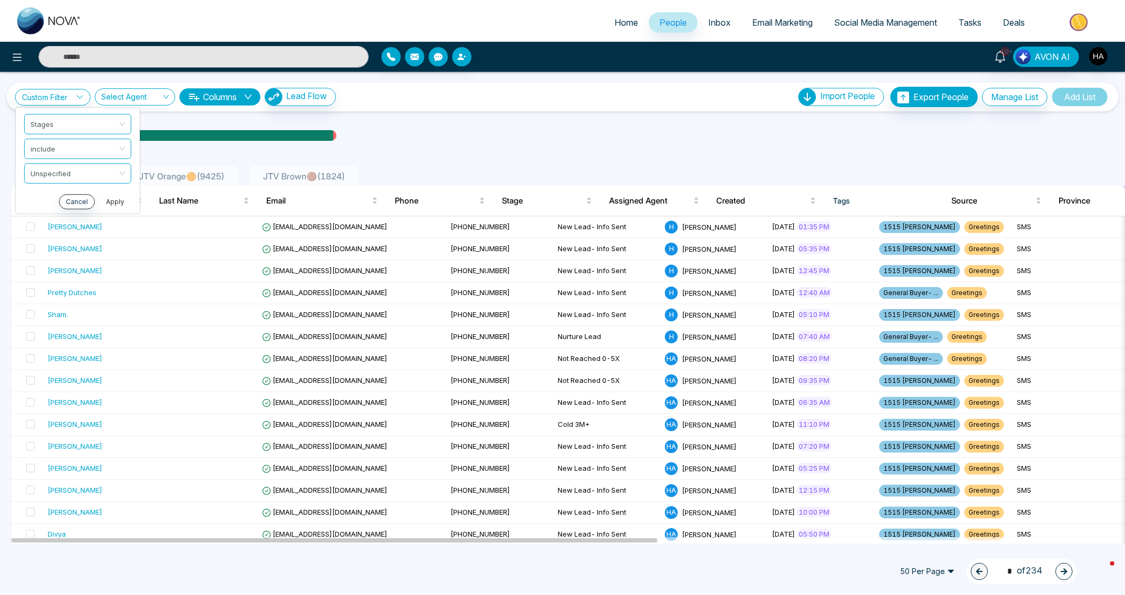
click at [118, 201] on button "Apply" at bounding box center [115, 201] width 32 height 15
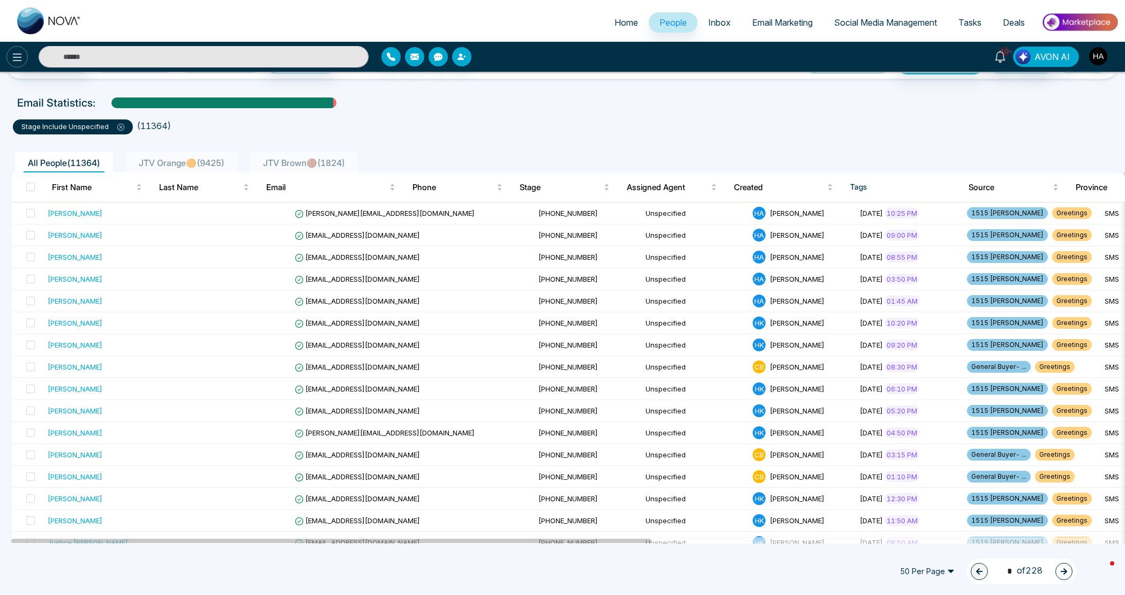
scroll to position [0, 0]
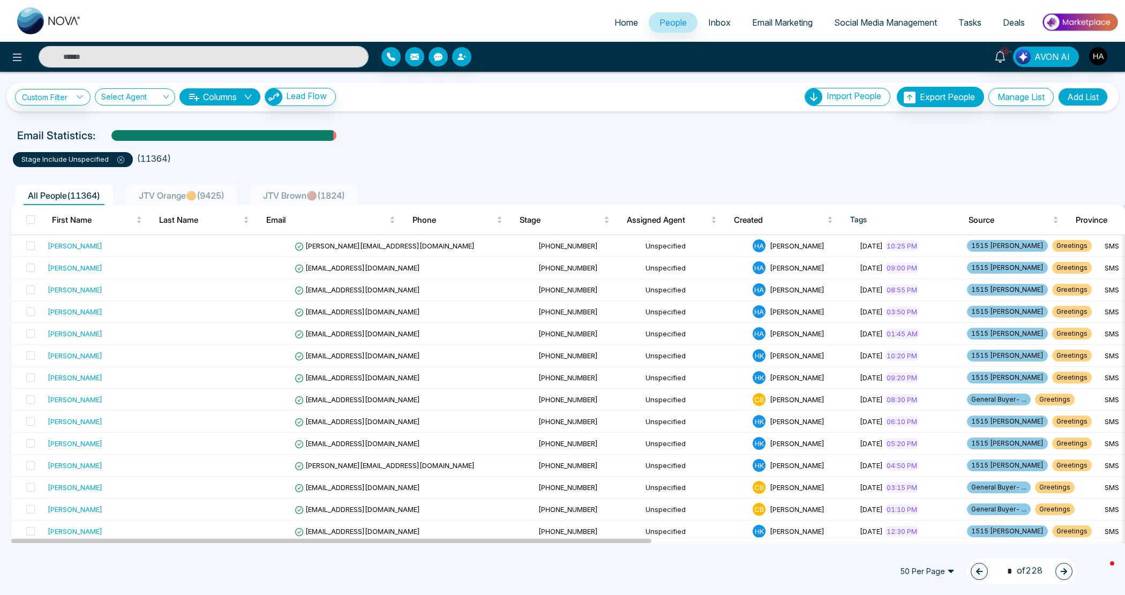
click at [123, 162] on icon at bounding box center [120, 159] width 7 height 7
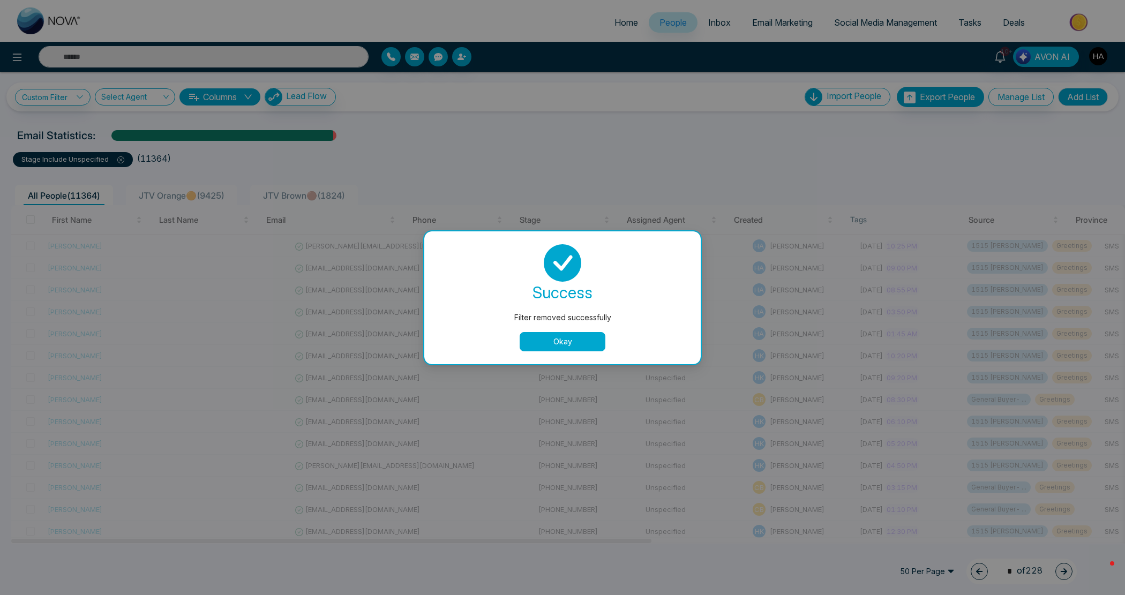
click at [539, 343] on button "Okay" at bounding box center [562, 341] width 86 height 19
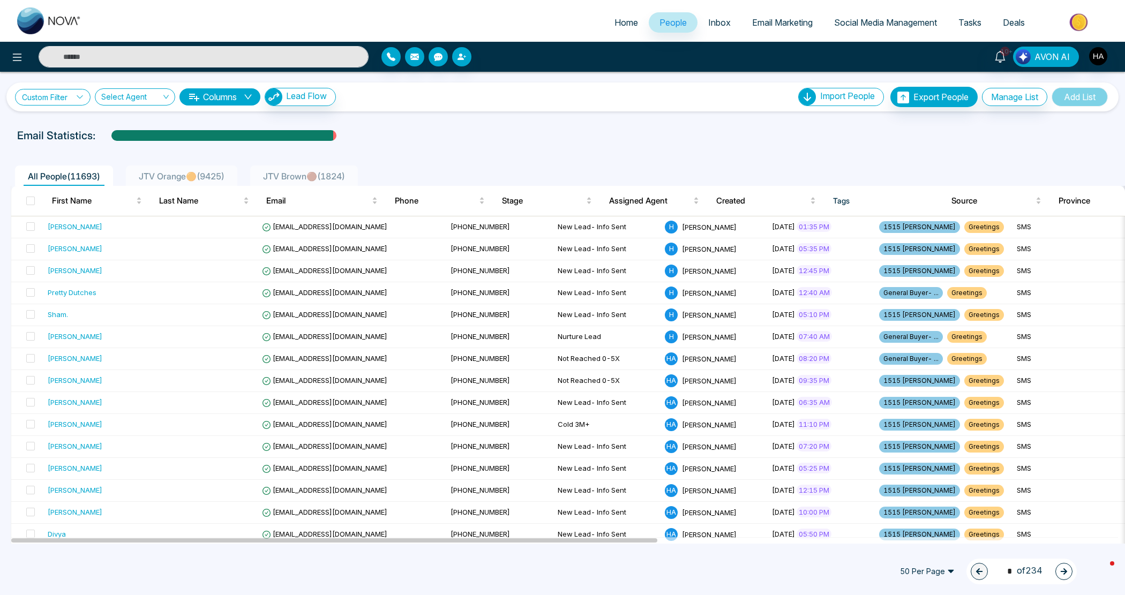
click at [65, 93] on link "Custom Filter" at bounding box center [53, 97] width 76 height 17
click at [102, 221] on div "[PERSON_NAME]" at bounding box center [75, 226] width 55 height 11
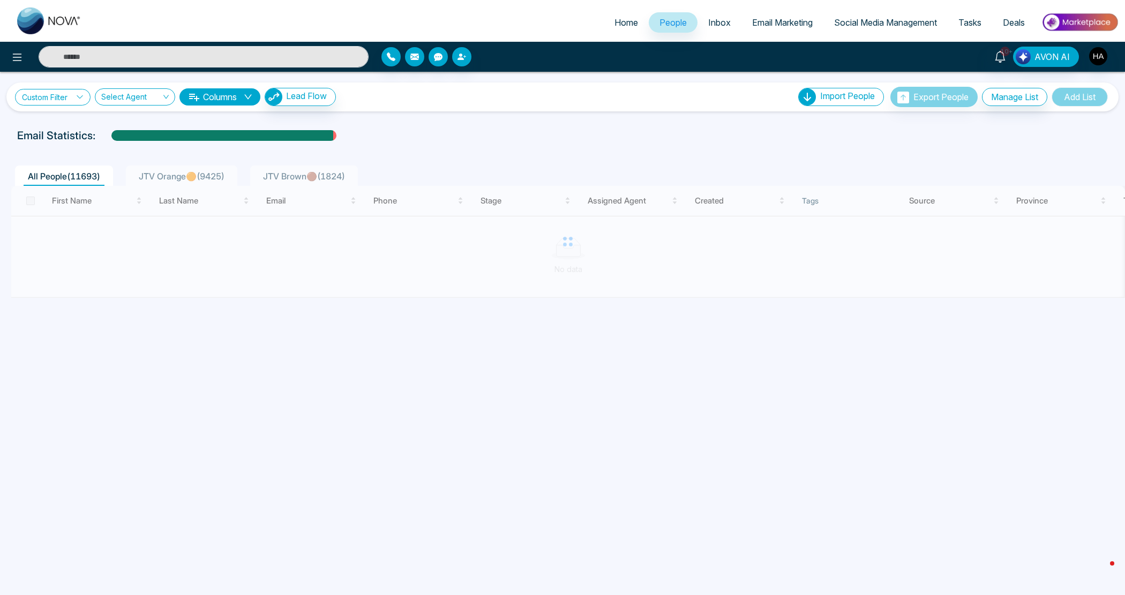
click at [73, 102] on link "Custom Filter" at bounding box center [53, 97] width 76 height 17
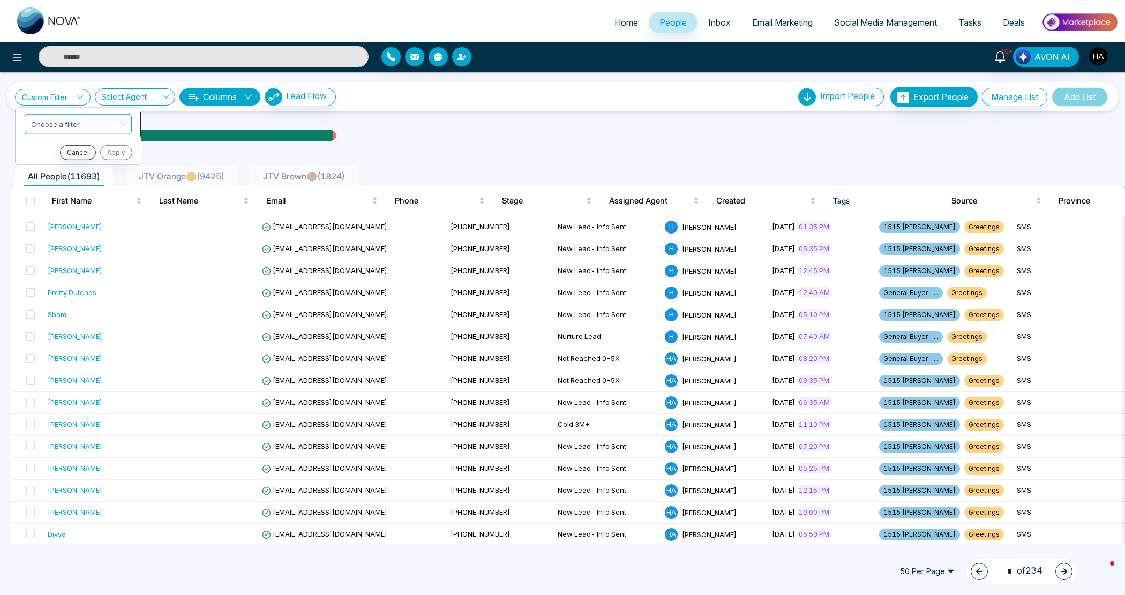
click at [75, 132] on span at bounding box center [74, 123] width 87 height 19
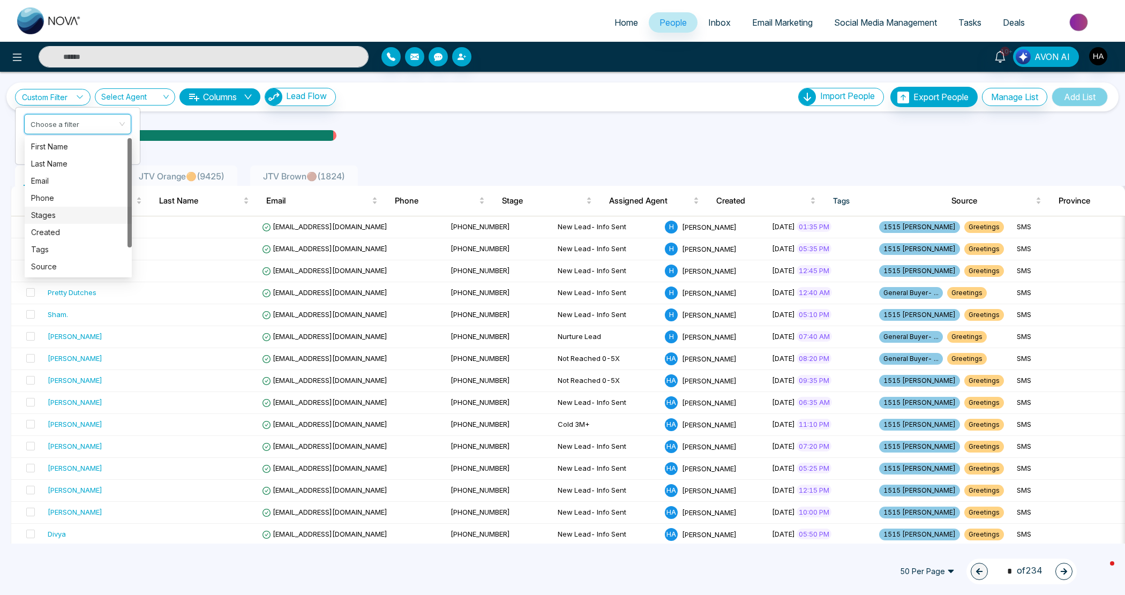
click at [65, 210] on div "Stages" at bounding box center [78, 215] width 94 height 12
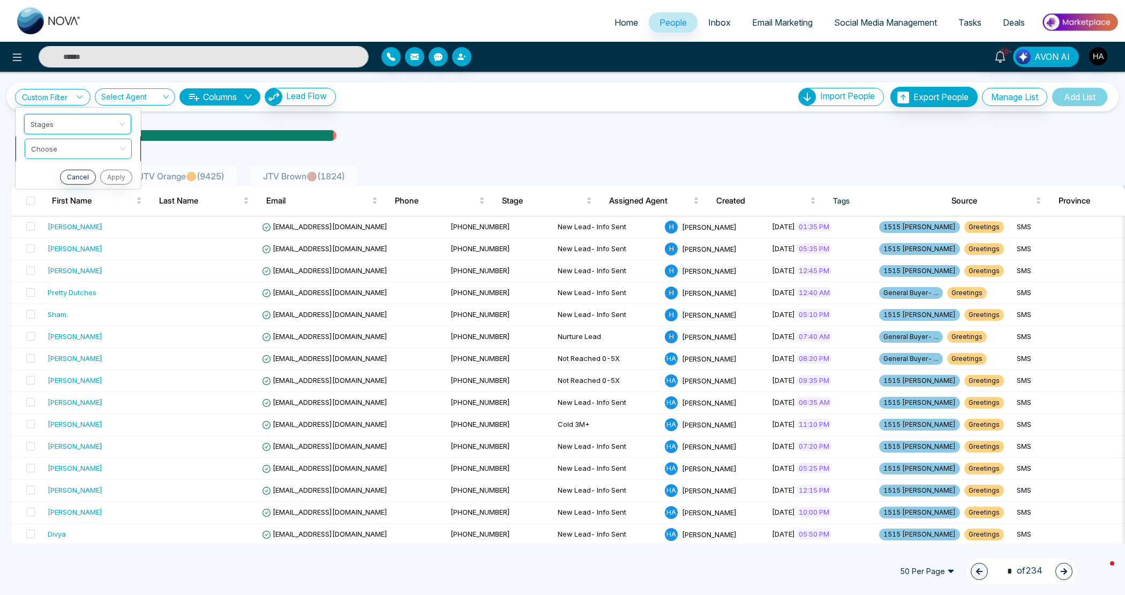
click at [78, 151] on input "search" at bounding box center [74, 147] width 87 height 16
click at [75, 176] on div "include" at bounding box center [78, 171] width 94 height 12
click at [76, 170] on input "search" at bounding box center [74, 171] width 87 height 16
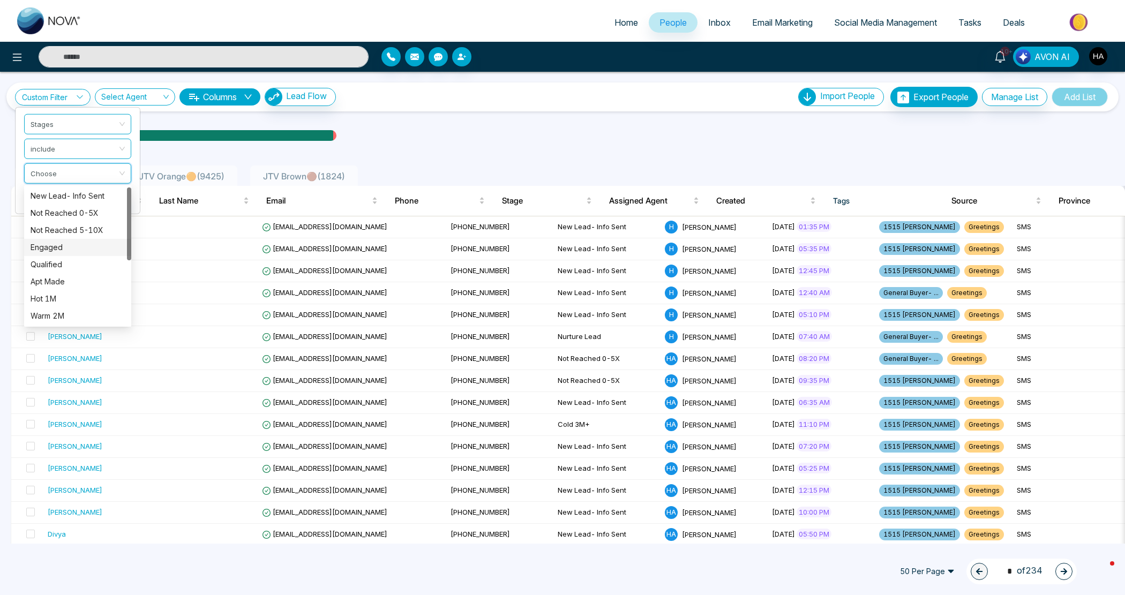
scroll to position [119, 0]
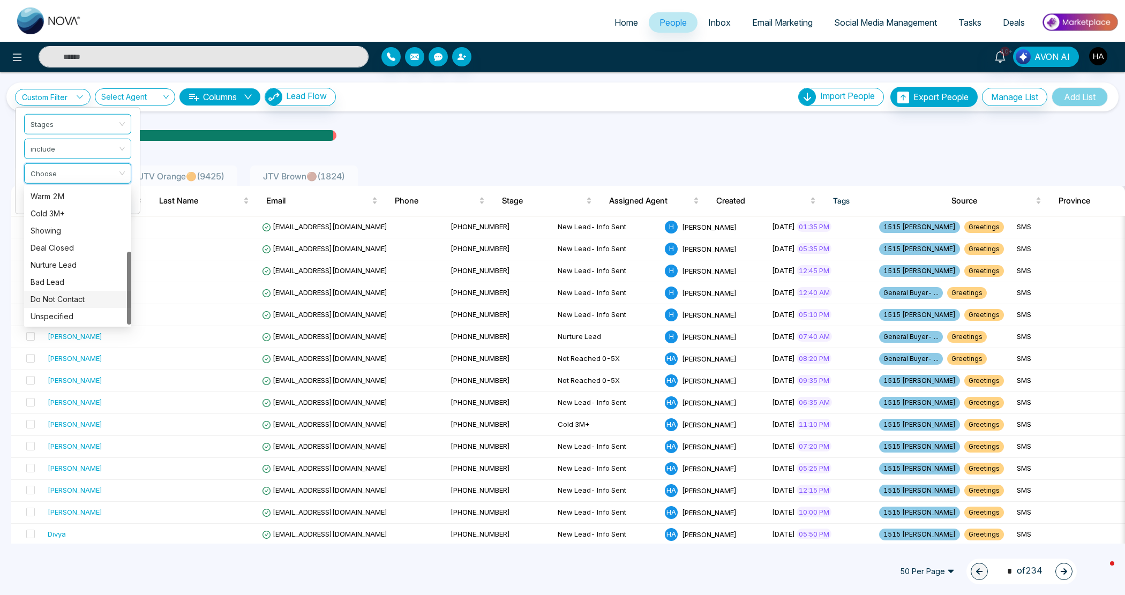
click at [48, 295] on div "Do Not Contact" at bounding box center [78, 299] width 94 height 12
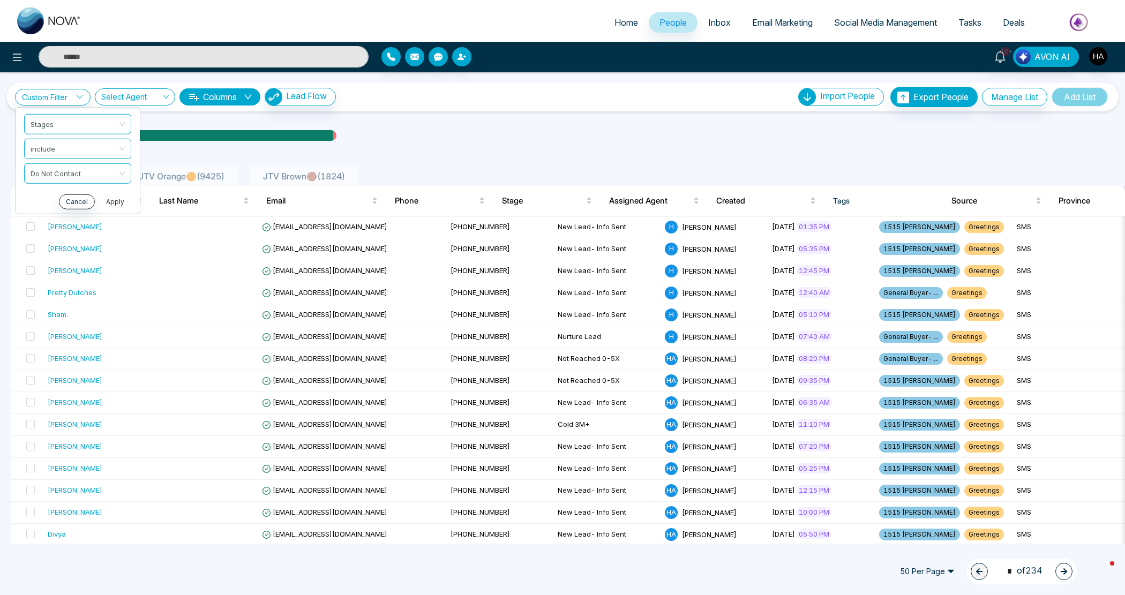
click at [116, 199] on button "Apply" at bounding box center [115, 201] width 32 height 15
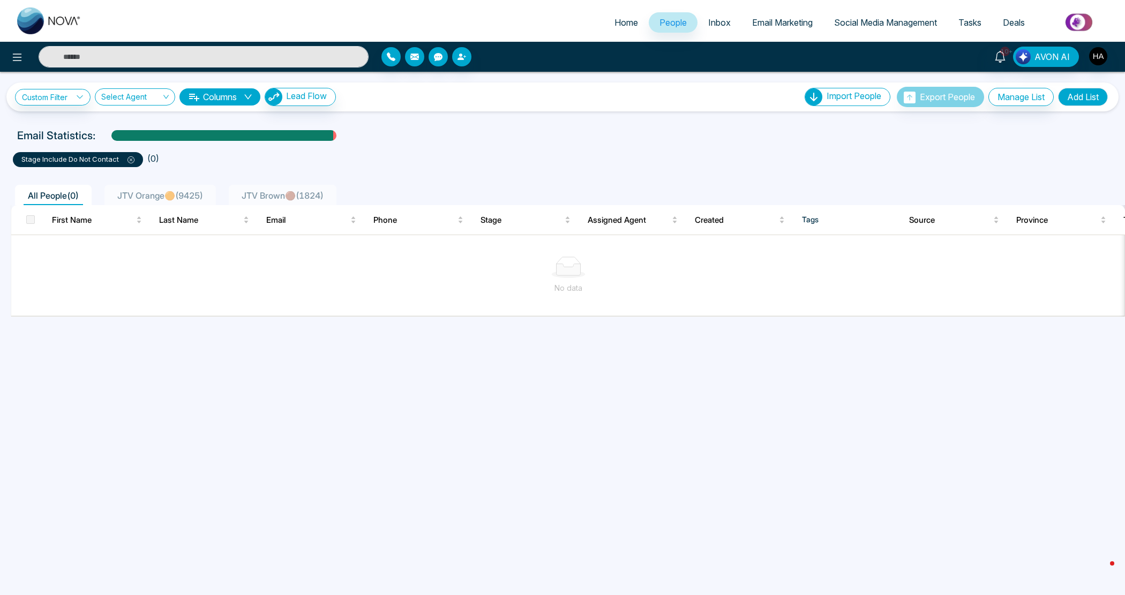
click at [1076, 98] on button "Add List" at bounding box center [1083, 97] width 50 height 18
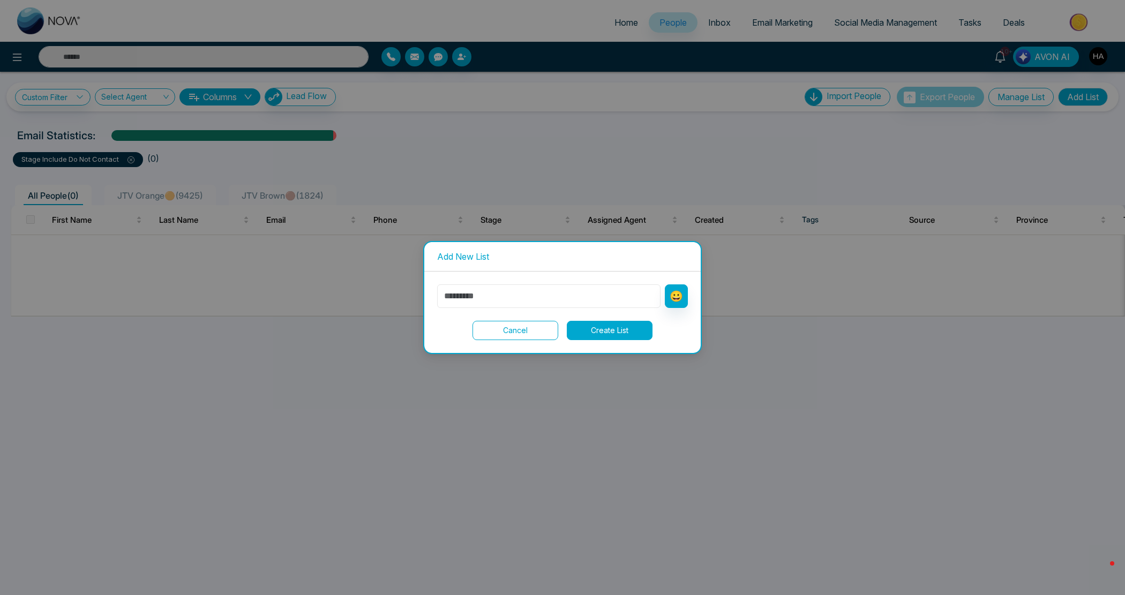
click at [506, 303] on input "text" at bounding box center [548, 296] width 223 height 24
type input "*"
type input "***"
click at [611, 331] on button "Create List" at bounding box center [610, 330] width 86 height 19
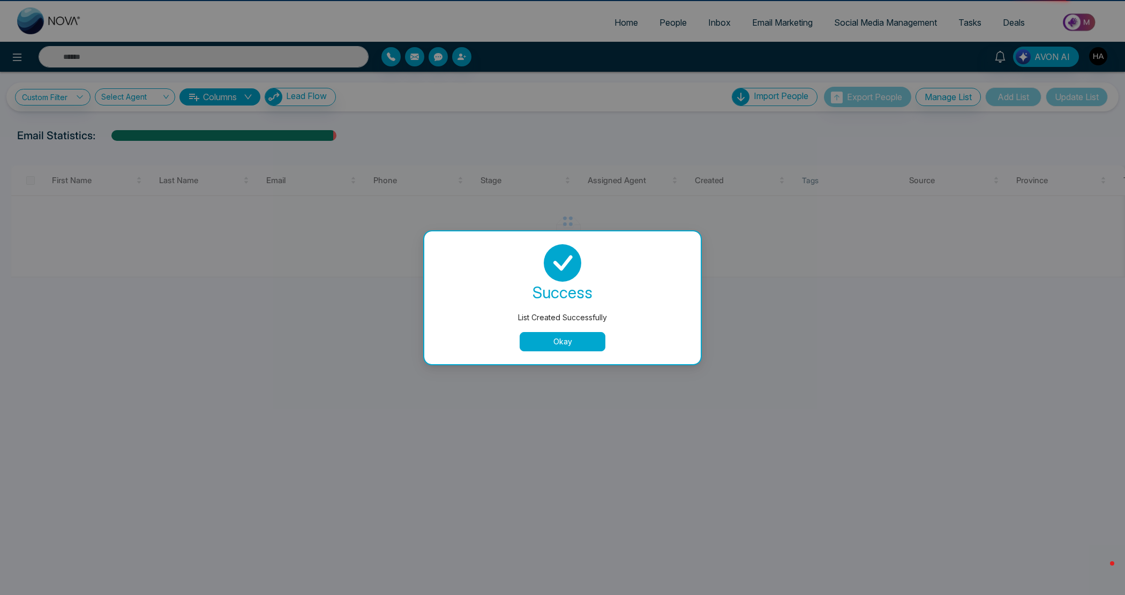
click at [557, 333] on button "Okay" at bounding box center [562, 341] width 86 height 19
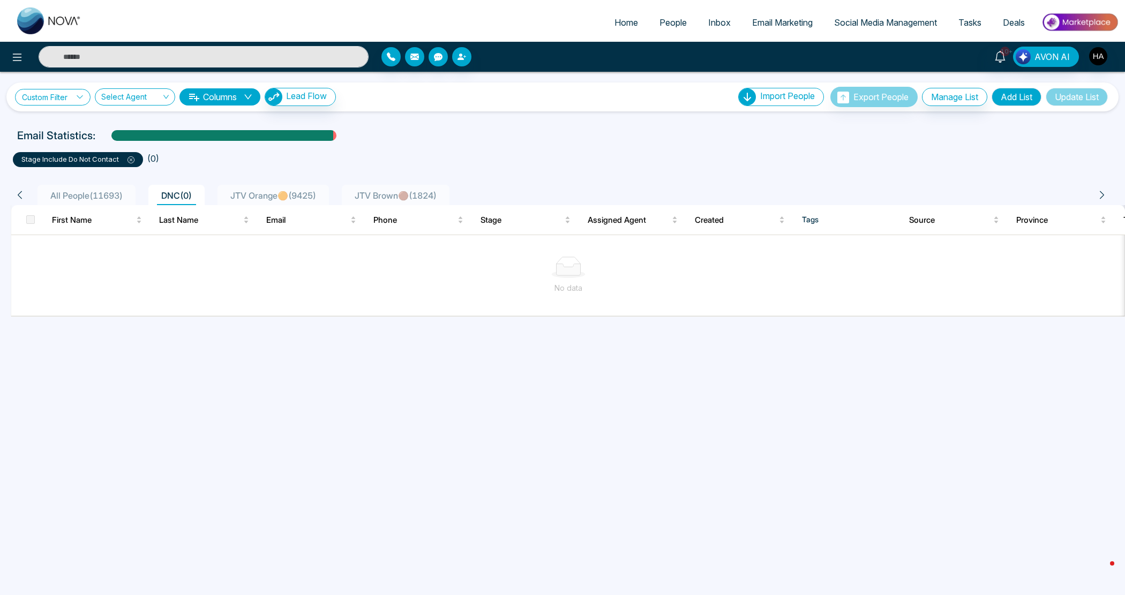
click at [66, 95] on link "Custom Filter" at bounding box center [53, 97] width 76 height 17
click at [193, 139] on div at bounding box center [222, 139] width 222 height 19
click at [126, 162] on span at bounding box center [127, 159] width 16 height 9
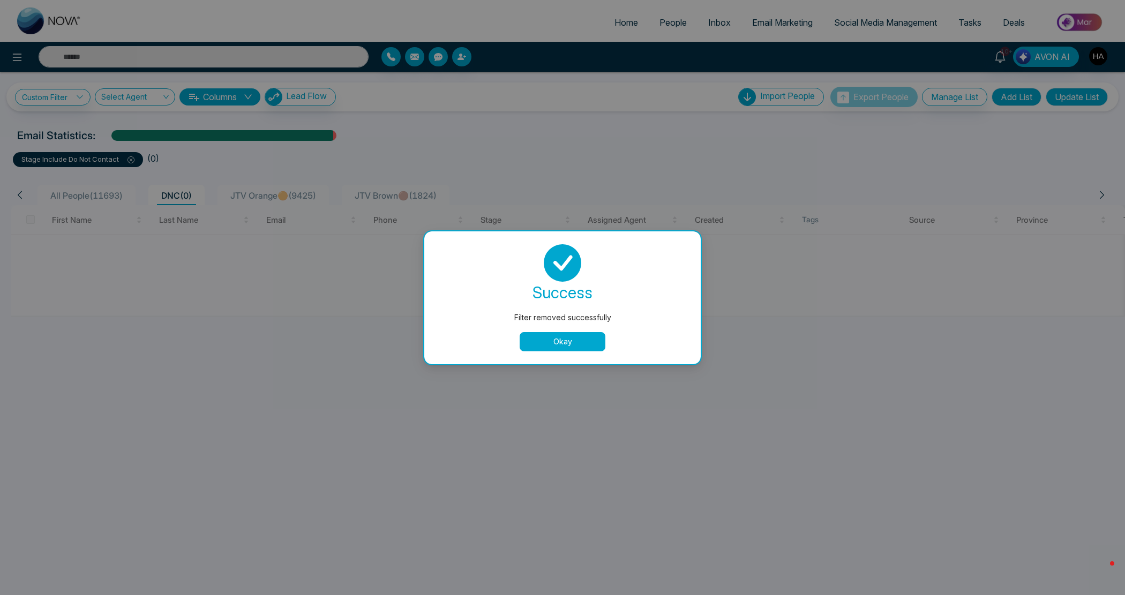
click at [571, 336] on button "Okay" at bounding box center [562, 341] width 86 height 19
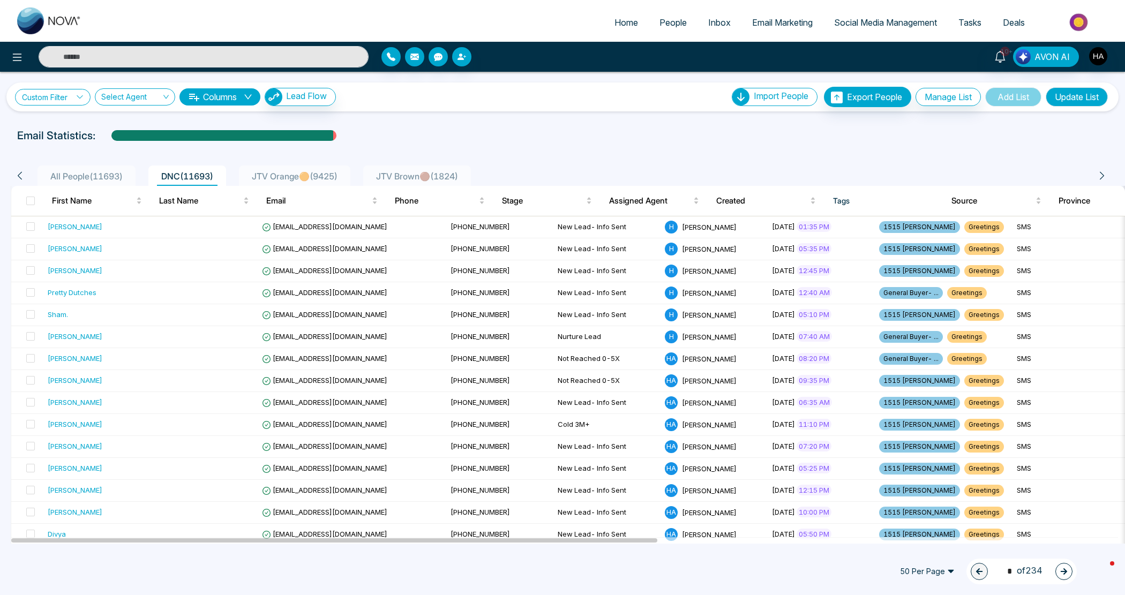
click at [63, 98] on link "Custom Filter" at bounding box center [53, 97] width 76 height 17
click at [66, 122] on input "search" at bounding box center [74, 122] width 87 height 16
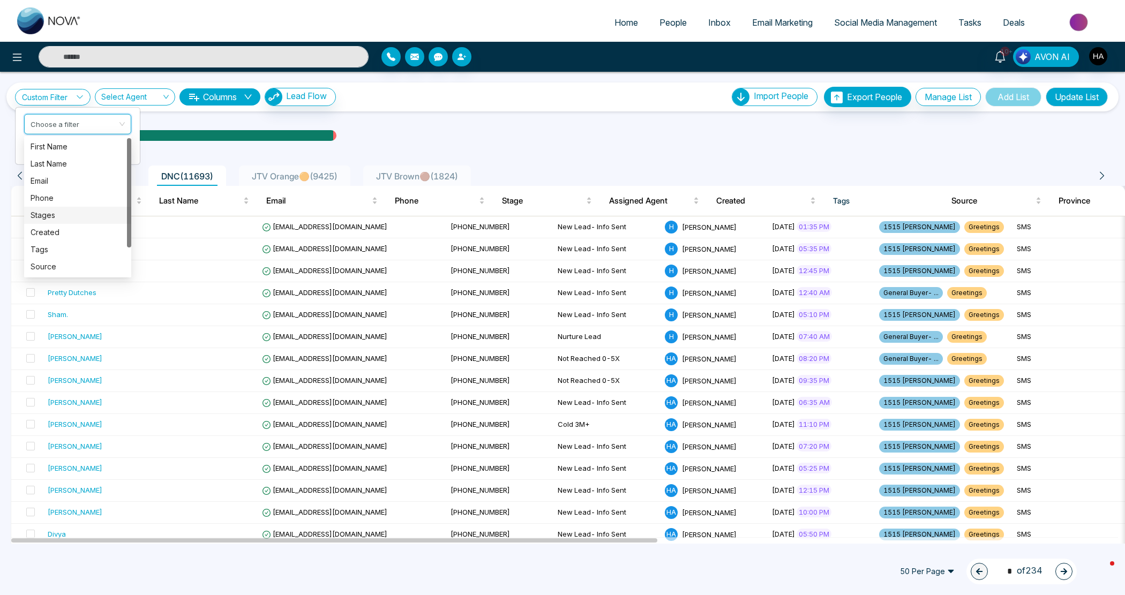
click at [44, 209] on div "Stages" at bounding box center [78, 215] width 94 height 12
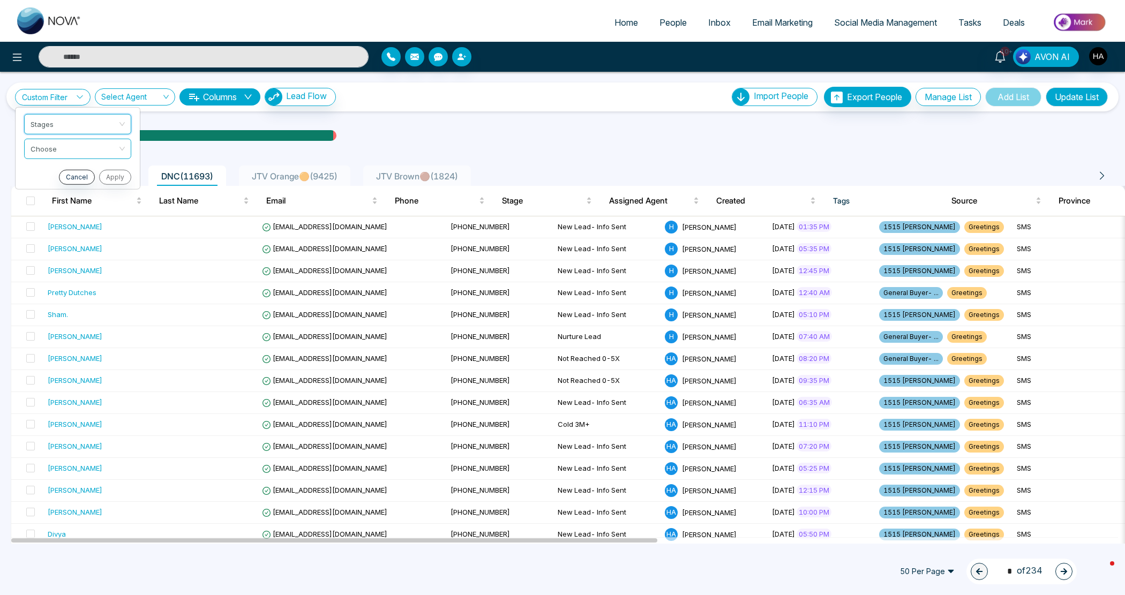
click at [49, 177] on div "Cancel Apply" at bounding box center [77, 176] width 107 height 15
click at [59, 89] on link "Custom Filter" at bounding box center [53, 97] width 76 height 17
click at [52, 142] on input "search" at bounding box center [74, 147] width 87 height 16
click at [48, 177] on div "include" at bounding box center [78, 171] width 94 height 12
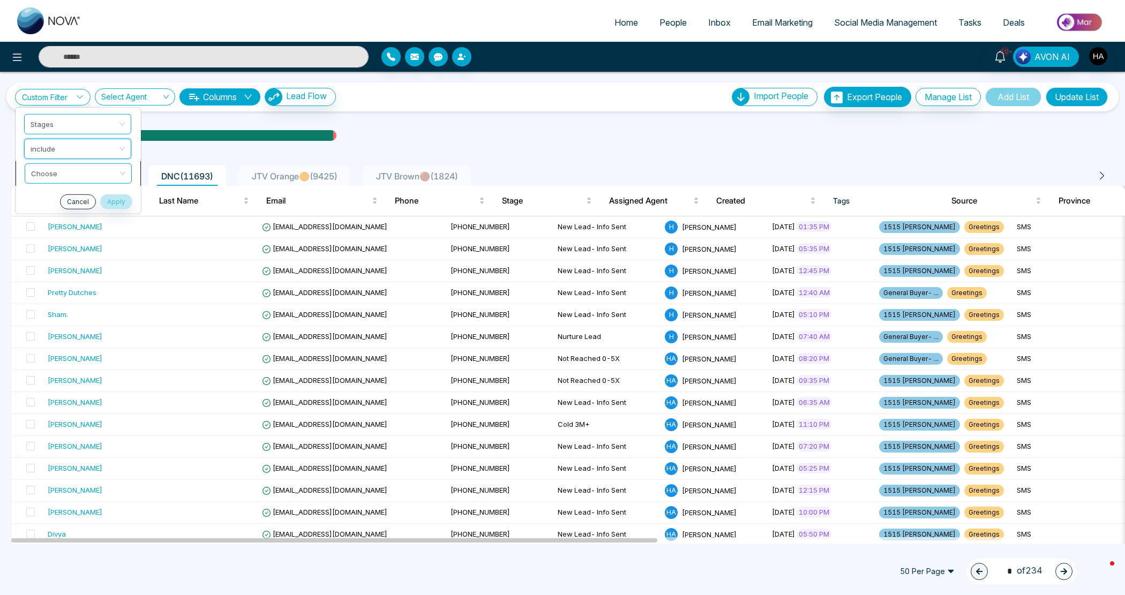
click at [59, 172] on input "search" at bounding box center [74, 171] width 87 height 16
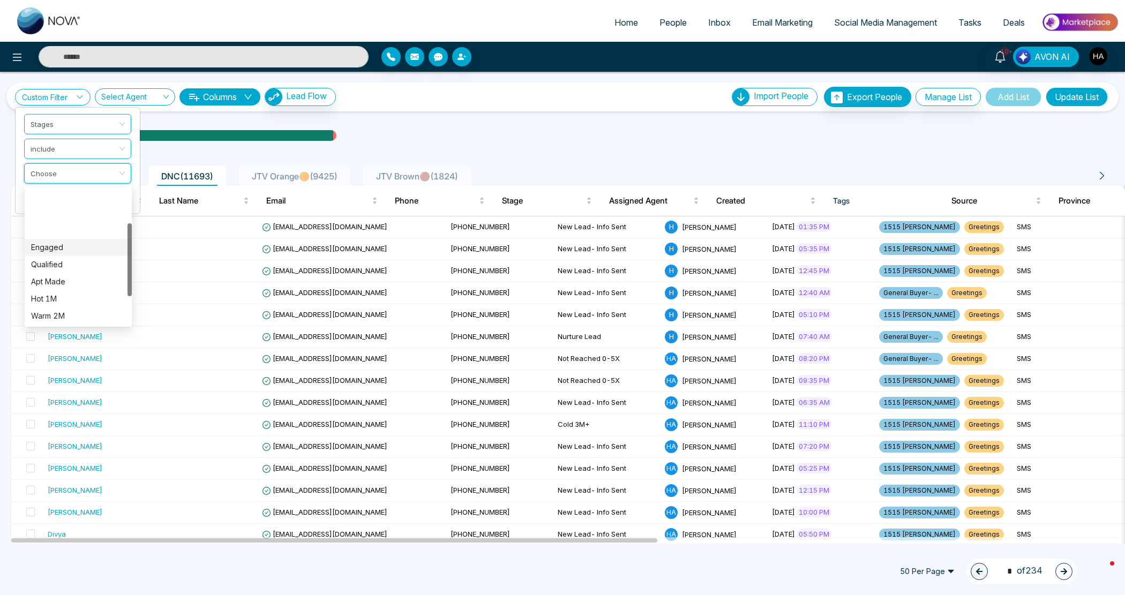
scroll to position [119, 0]
click at [77, 285] on div "Bad Lead" at bounding box center [78, 282] width 94 height 12
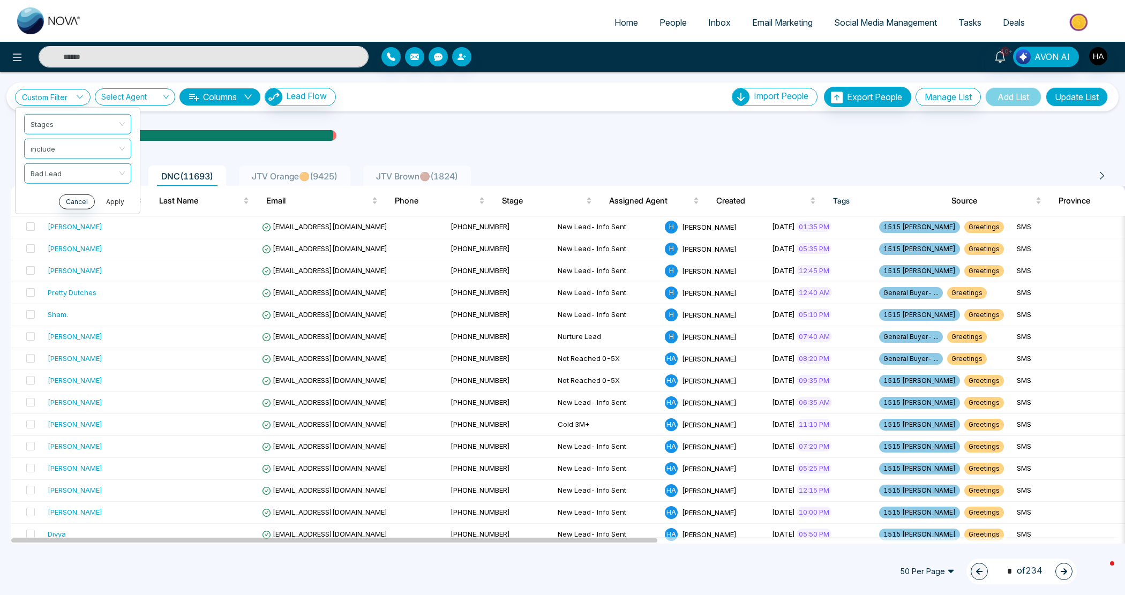
click at [102, 200] on button "Apply" at bounding box center [115, 201] width 32 height 15
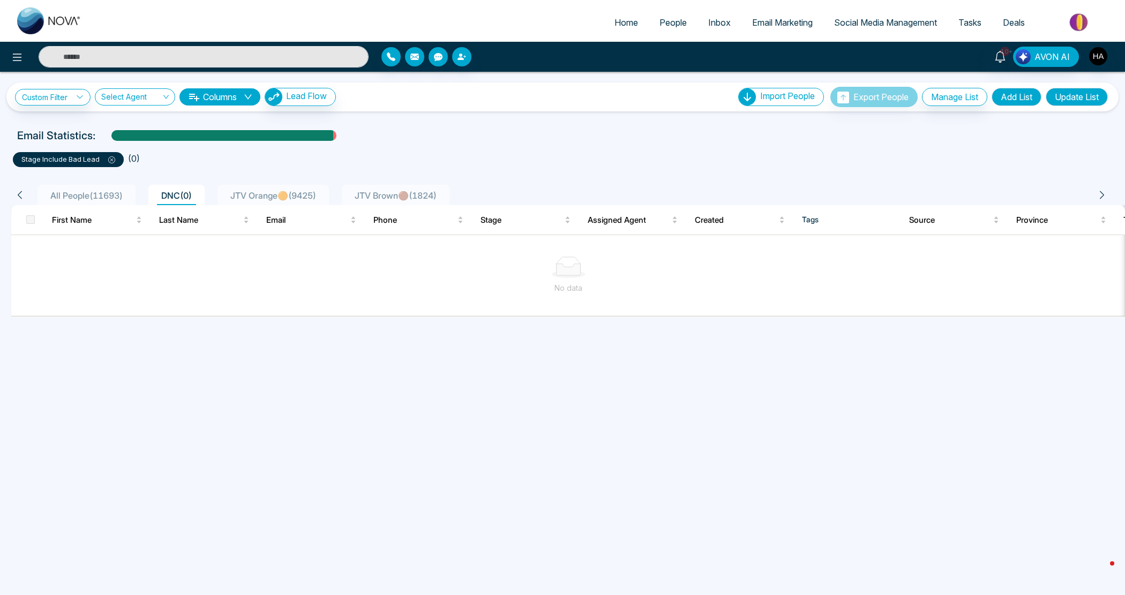
click at [110, 192] on span "All People ( 11693 )" at bounding box center [86, 195] width 81 height 11
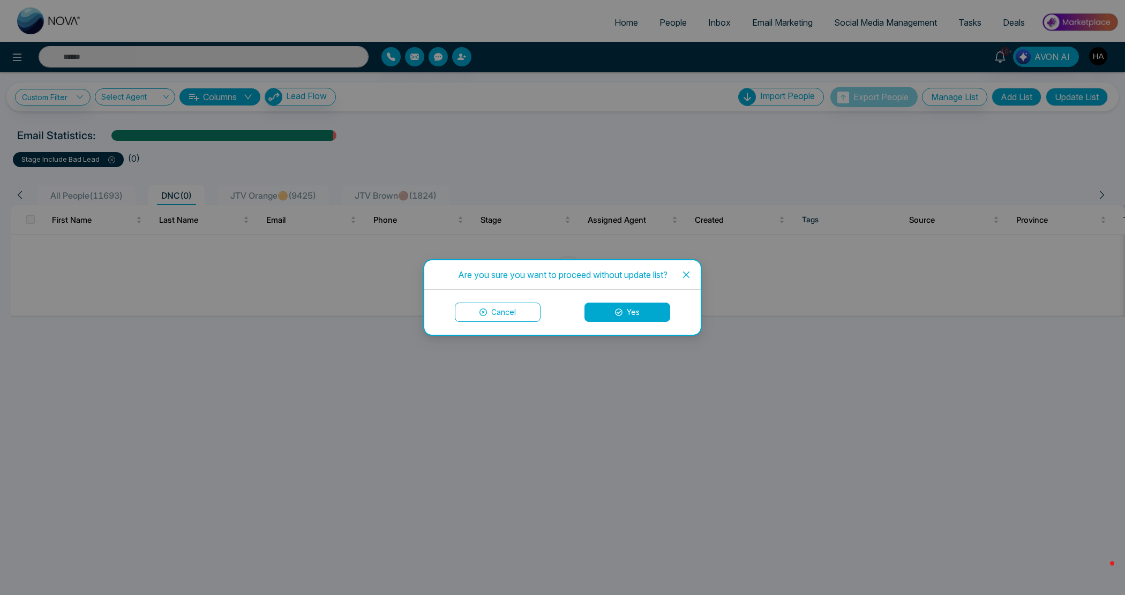
click at [621, 310] on icon at bounding box center [618, 311] width 7 height 7
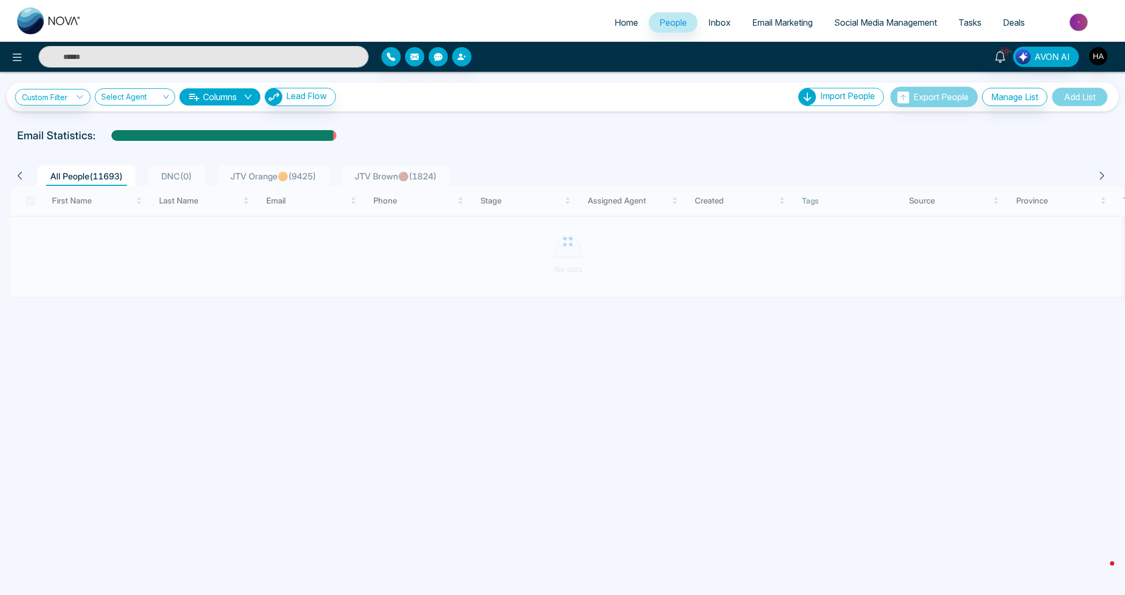
click at [61, 107] on div "Custom Filter Choose a filter Cancel Apply Select Agent Columns Lead Flow Impor…" at bounding box center [562, 97] width 1095 height 20
click at [63, 105] on div "Custom Filter Choose a filter Cancel Apply Select Agent Columns Lead Flow" at bounding box center [175, 97] width 321 height 18
click at [65, 104] on link "Custom Filter" at bounding box center [53, 97] width 76 height 17
click at [0, 0] on input "search" at bounding box center [0, 0] width 0 height 0
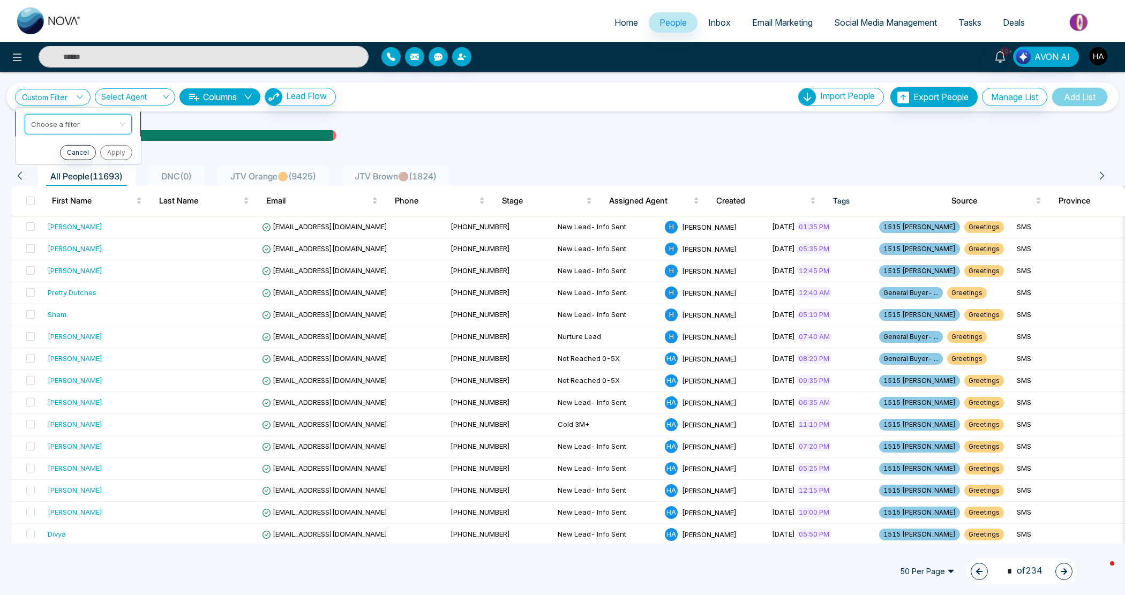
click at [63, 126] on input "search" at bounding box center [74, 122] width 87 height 16
click at [71, 118] on input "search" at bounding box center [74, 122] width 87 height 16
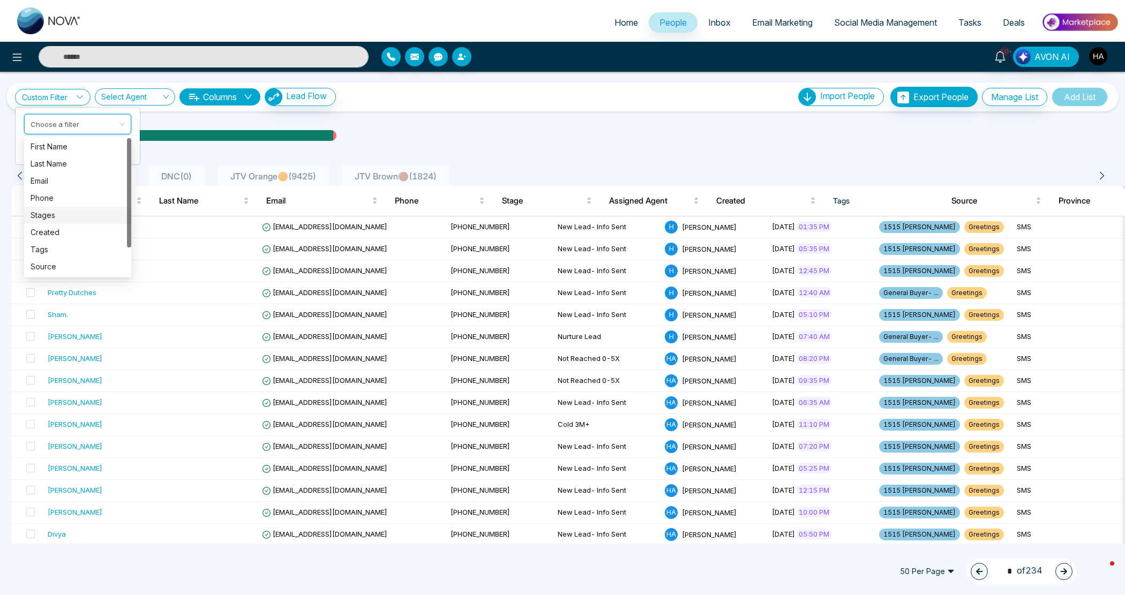
click at [52, 209] on div "Stages" at bounding box center [78, 215] width 94 height 12
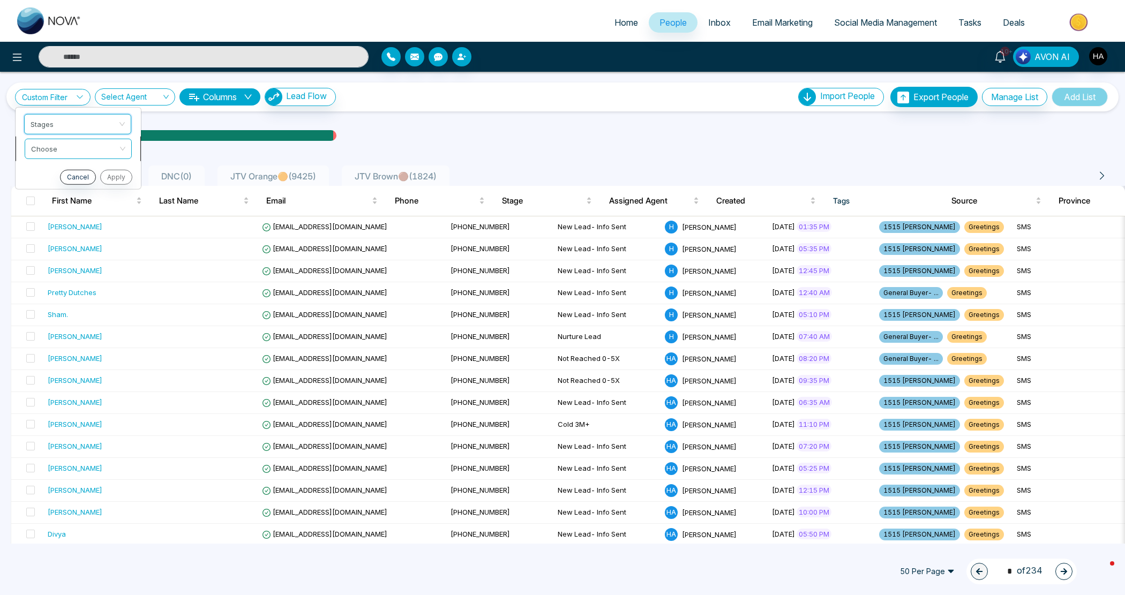
click at [70, 153] on input "search" at bounding box center [74, 147] width 87 height 16
click at [60, 177] on div "include" at bounding box center [77, 171] width 107 height 17
click at [75, 169] on input "search" at bounding box center [74, 171] width 87 height 16
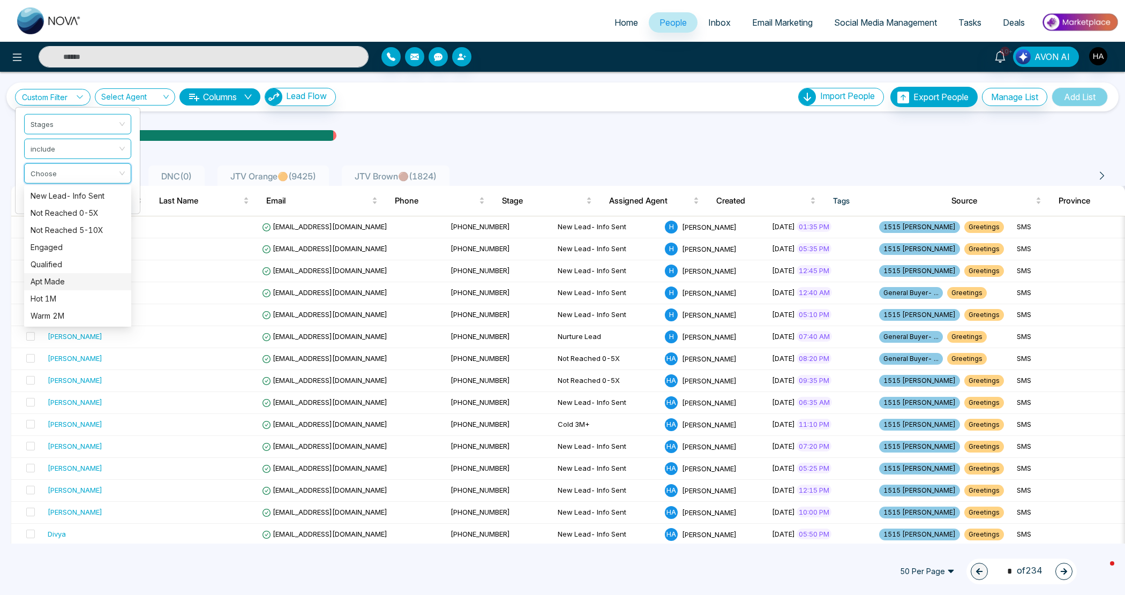
scroll to position [119, 0]
click at [76, 298] on div "Do Not Contact" at bounding box center [78, 299] width 94 height 12
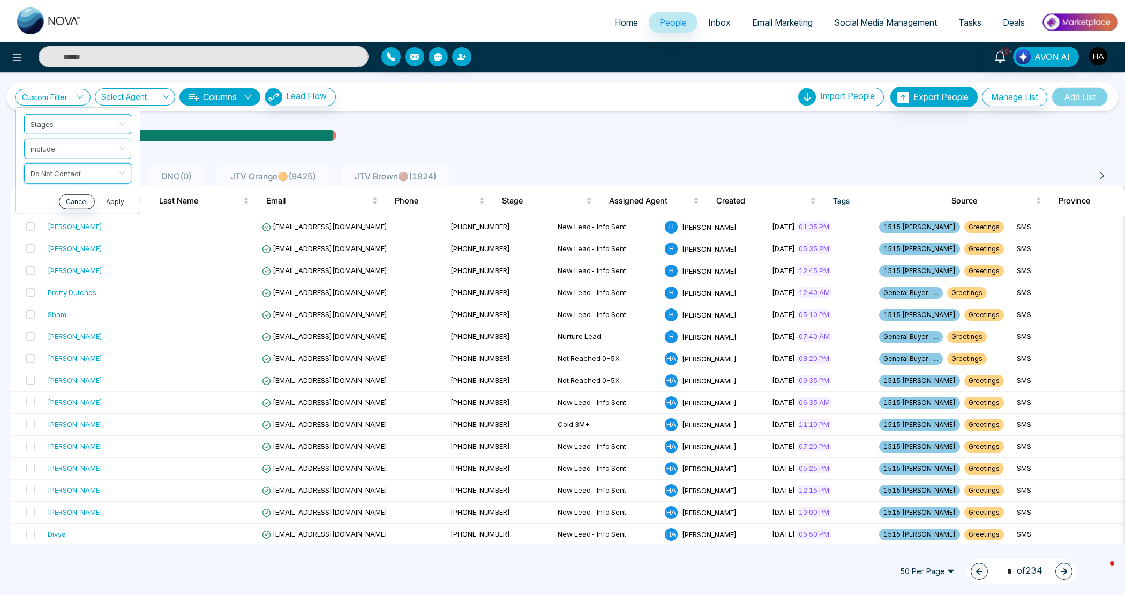
click at [111, 201] on button "Apply" at bounding box center [115, 201] width 32 height 15
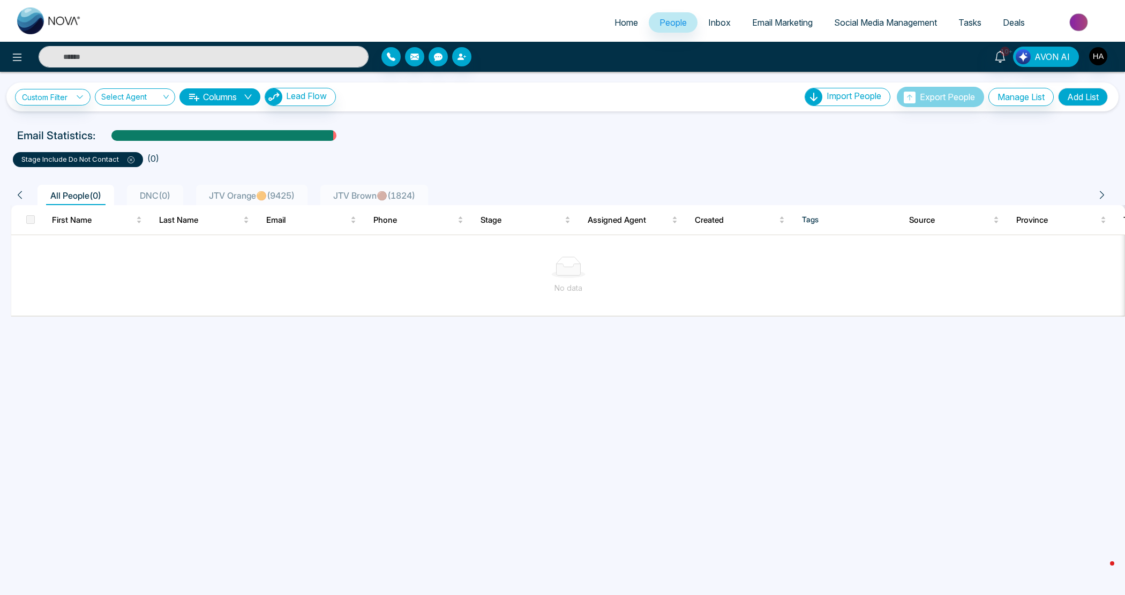
click at [125, 156] on span at bounding box center [127, 159] width 16 height 9
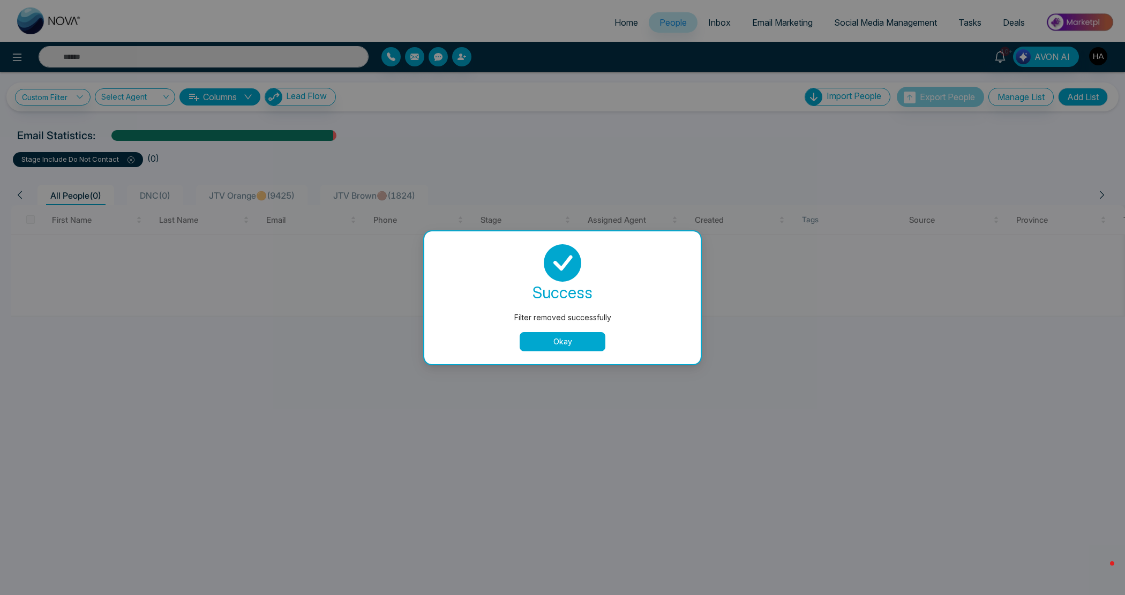
click at [560, 338] on button "Okay" at bounding box center [562, 341] width 86 height 19
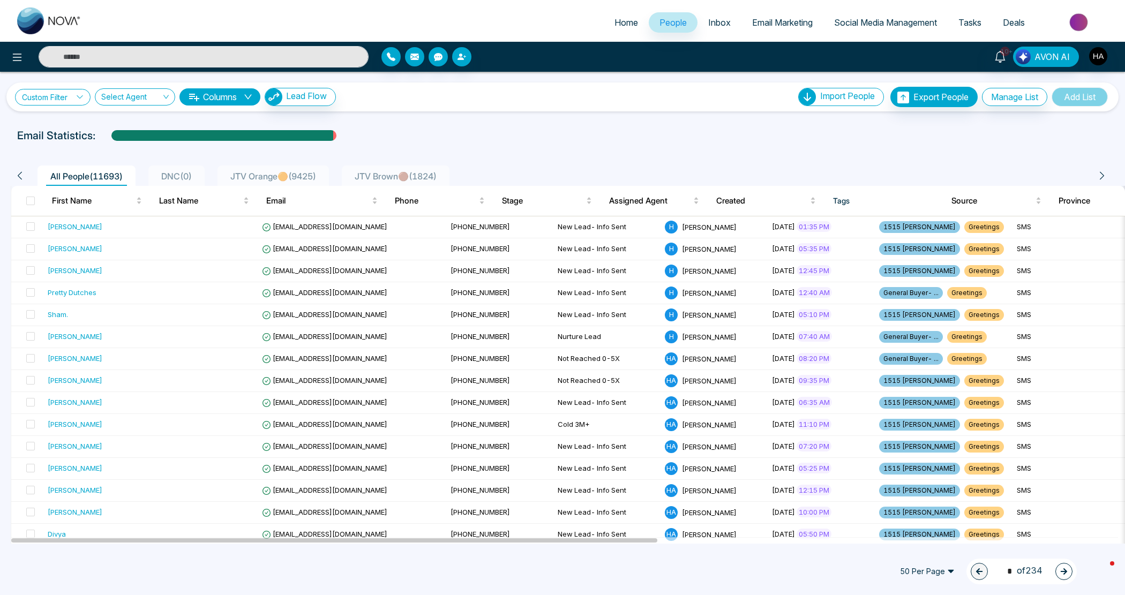
click at [75, 101] on link "Custom Filter" at bounding box center [53, 97] width 76 height 17
click at [75, 127] on input "search" at bounding box center [74, 122] width 87 height 16
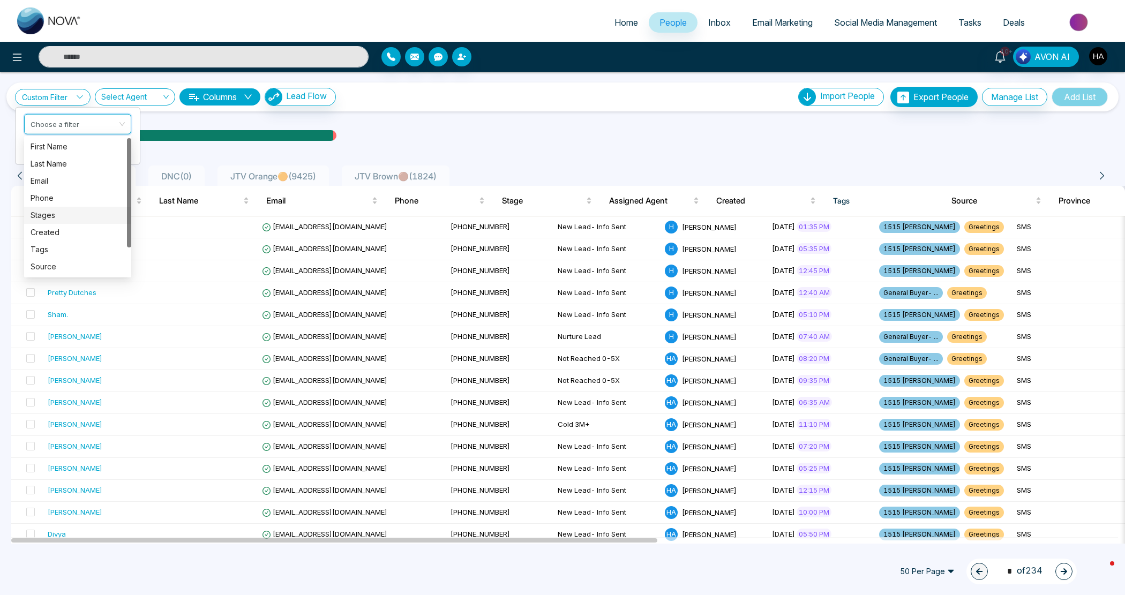
click at [73, 208] on div "Stages" at bounding box center [77, 215] width 107 height 17
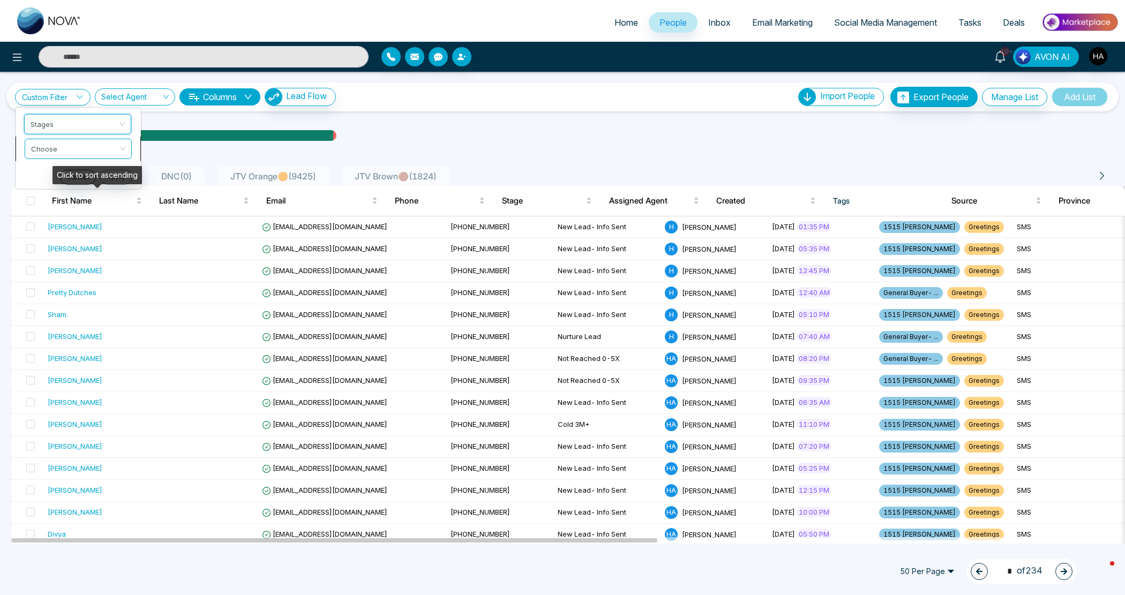
click at [75, 147] on input "search" at bounding box center [74, 147] width 87 height 16
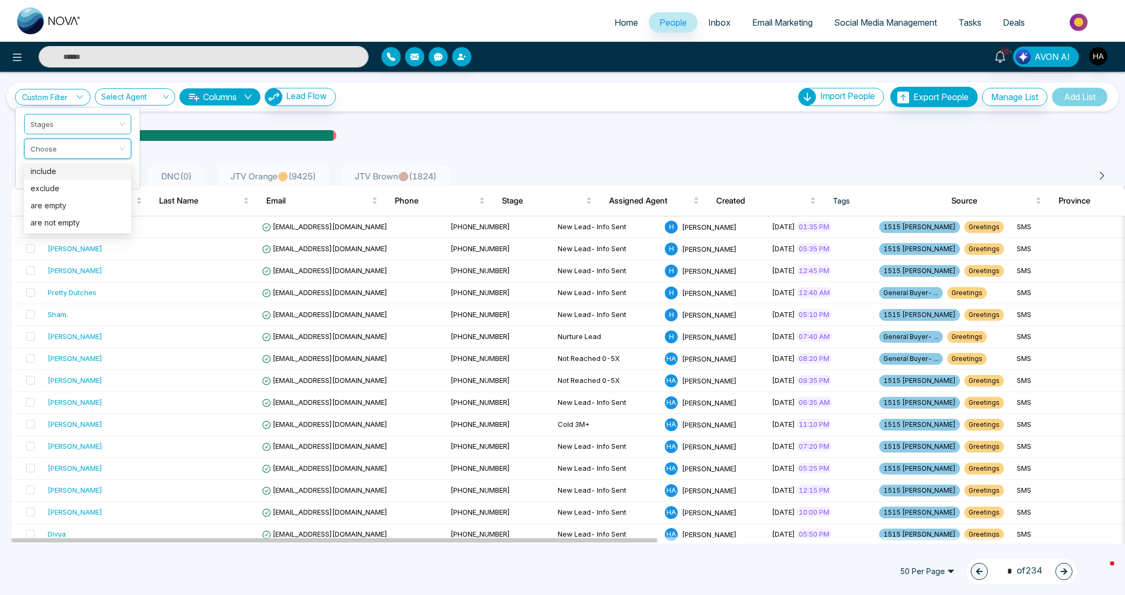
click at [71, 167] on div "include" at bounding box center [78, 171] width 94 height 12
click at [71, 167] on input "search" at bounding box center [74, 171] width 87 height 16
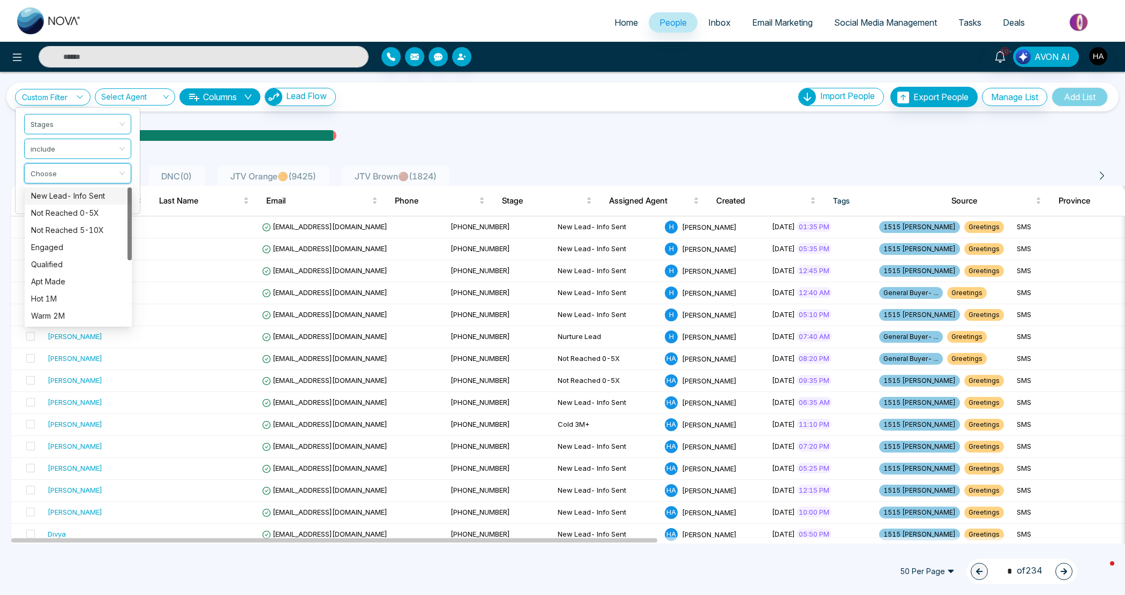
click at [70, 192] on div "New Lead- Info Sent" at bounding box center [78, 196] width 94 height 12
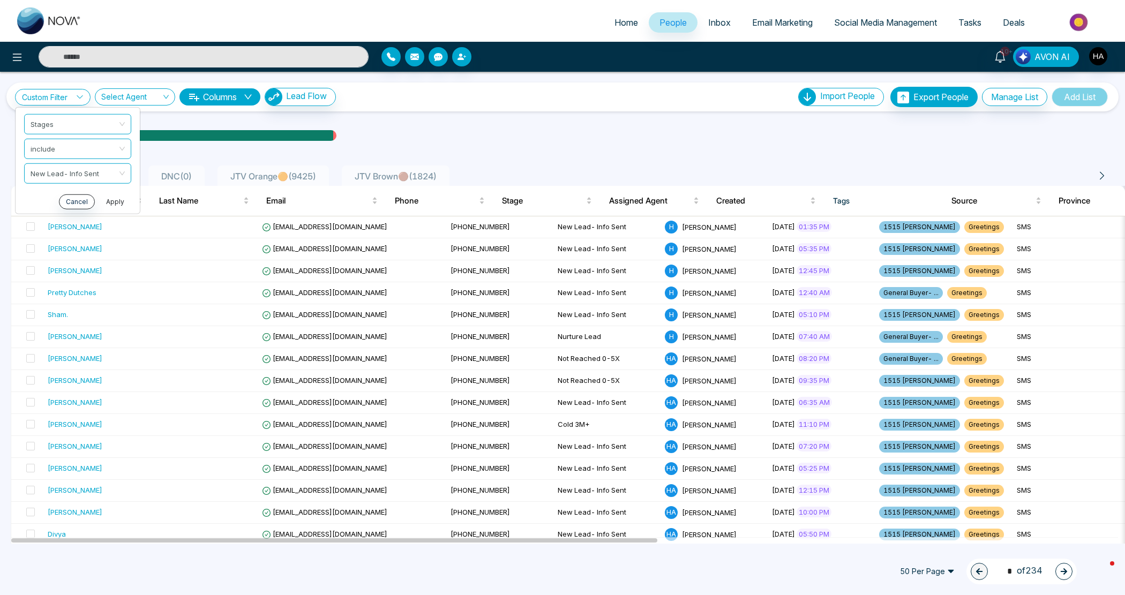
click at [116, 194] on button "Apply" at bounding box center [115, 201] width 32 height 15
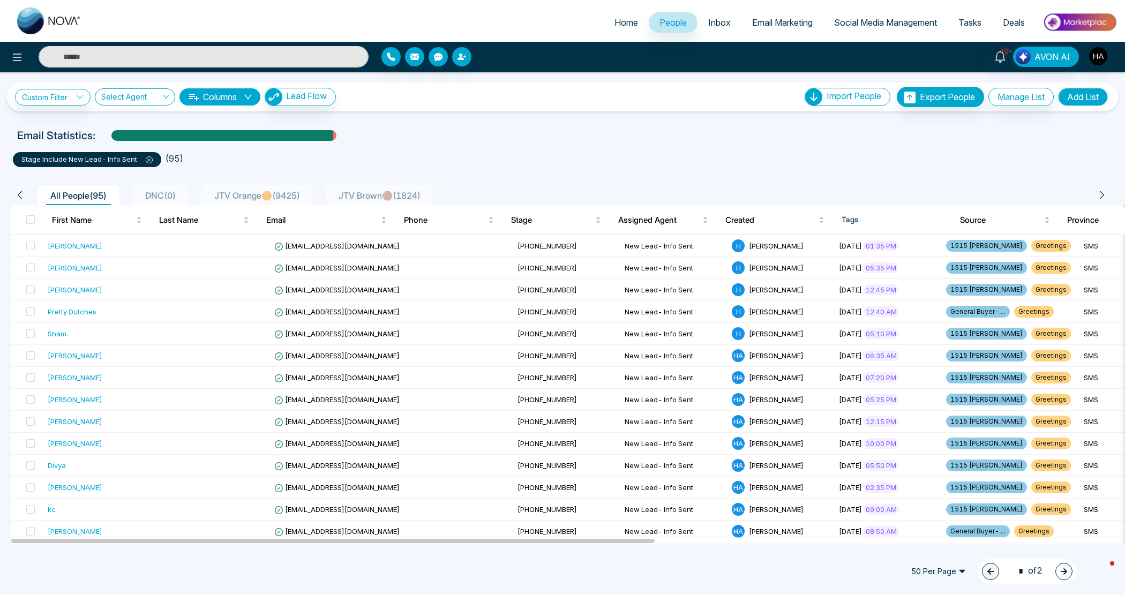
click at [152, 160] on icon at bounding box center [149, 159] width 7 height 7
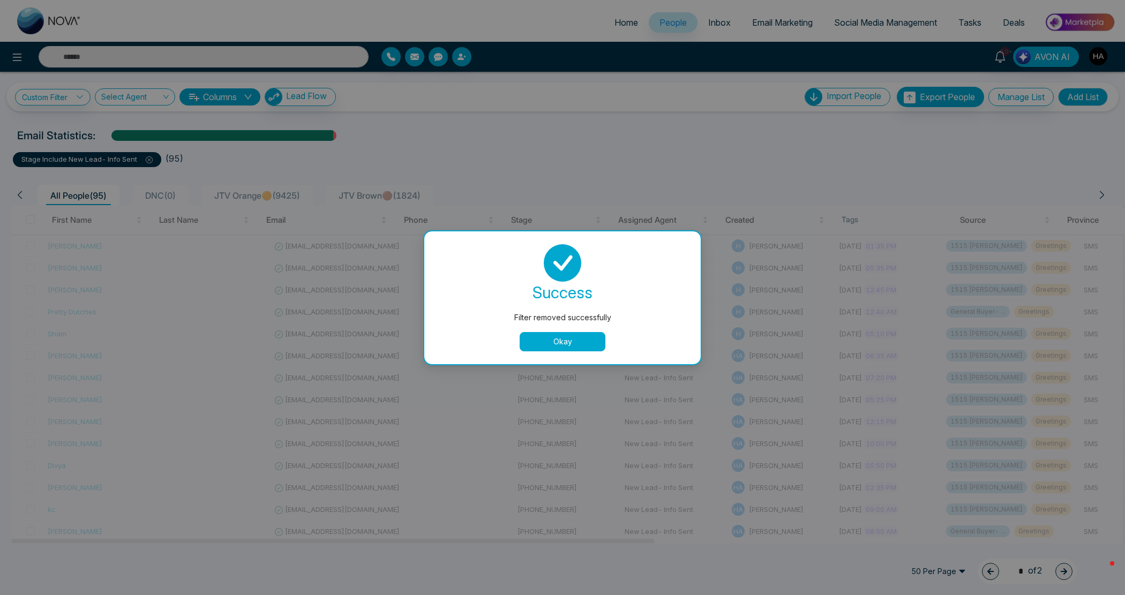
click at [544, 340] on button "Okay" at bounding box center [562, 341] width 86 height 19
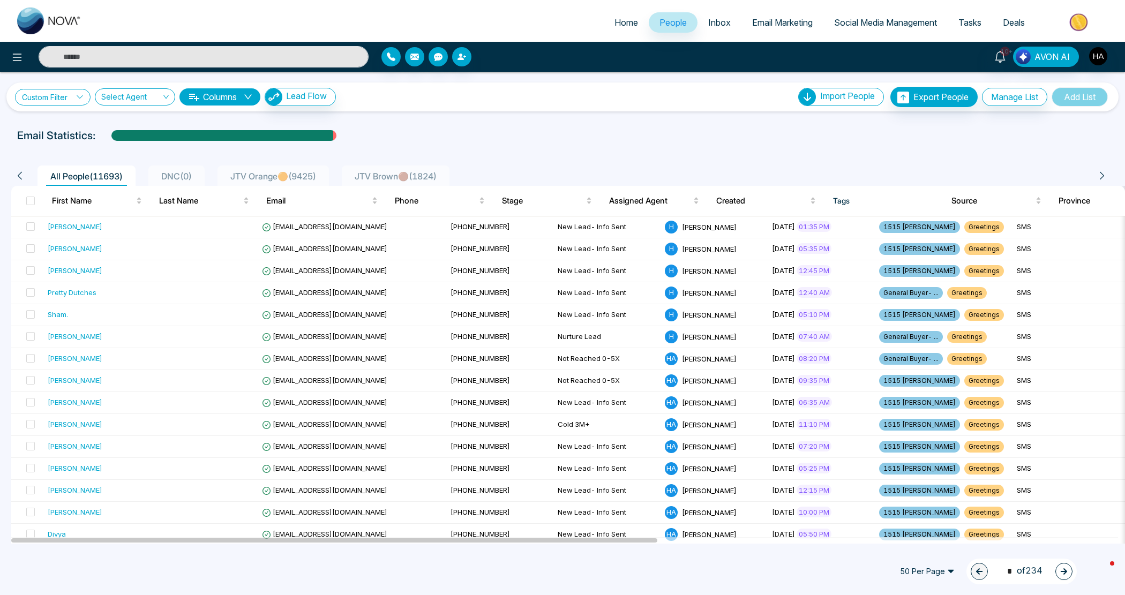
click at [66, 100] on link "Custom Filter" at bounding box center [53, 97] width 76 height 17
click at [76, 122] on input "search" at bounding box center [74, 122] width 87 height 16
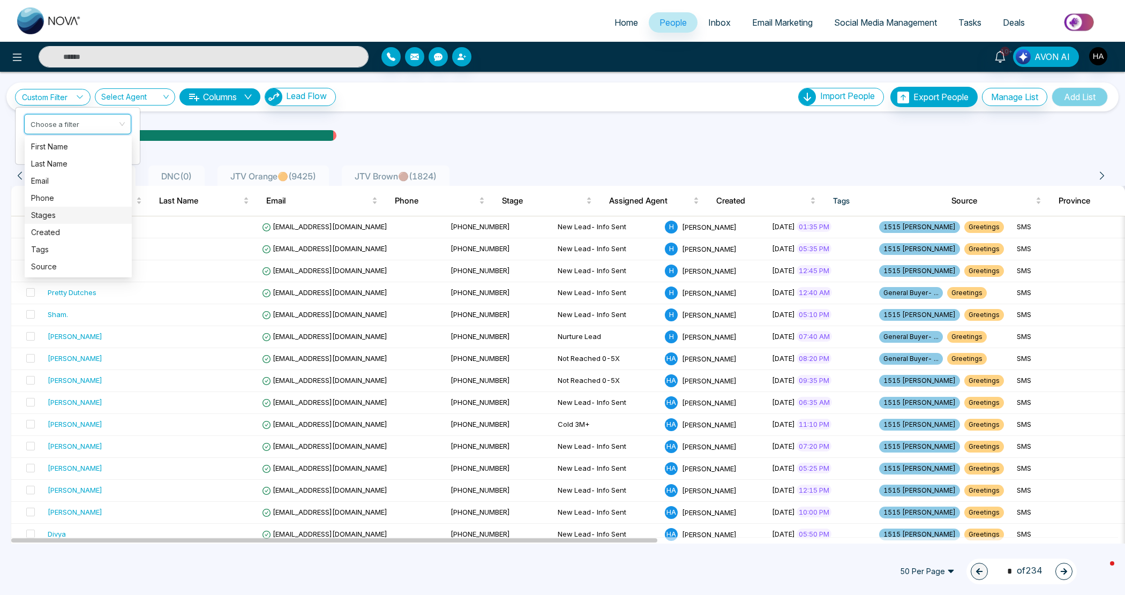
click at [68, 213] on div "Stages" at bounding box center [78, 215] width 94 height 12
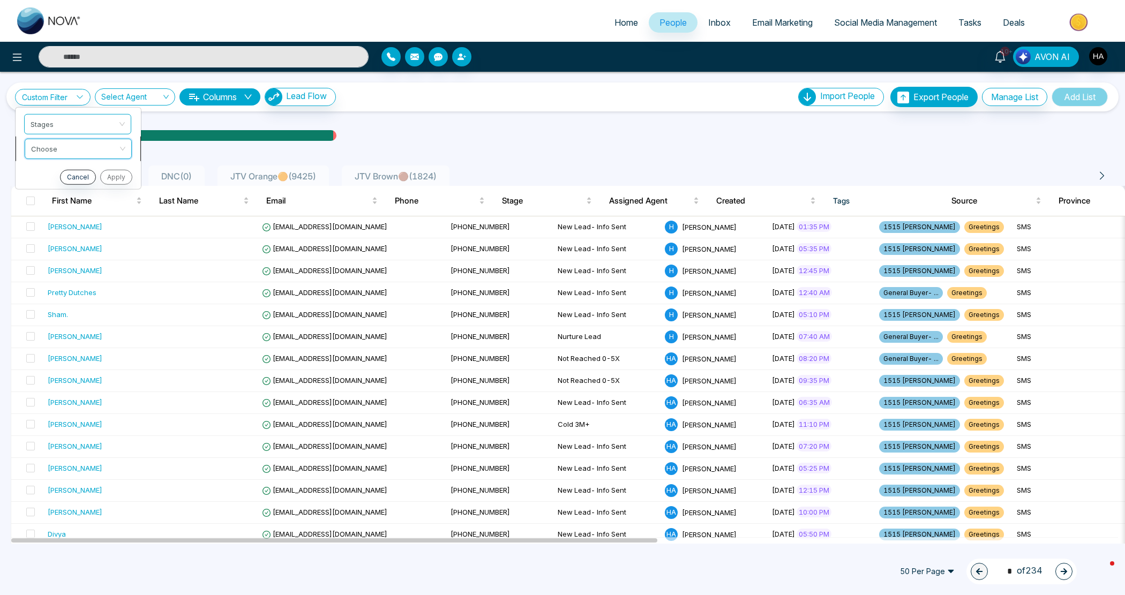
click at [64, 148] on input "search" at bounding box center [74, 147] width 87 height 16
click at [70, 174] on div "include" at bounding box center [78, 171] width 94 height 12
click at [70, 174] on input "search" at bounding box center [74, 171] width 87 height 16
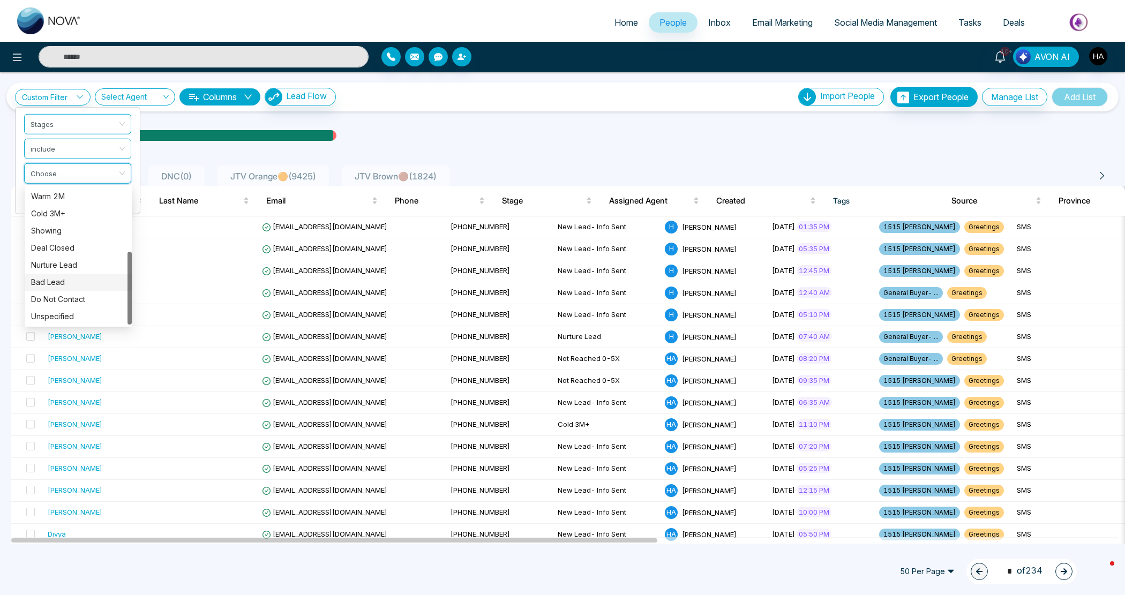
click at [68, 274] on div "Bad Lead" at bounding box center [78, 282] width 107 height 17
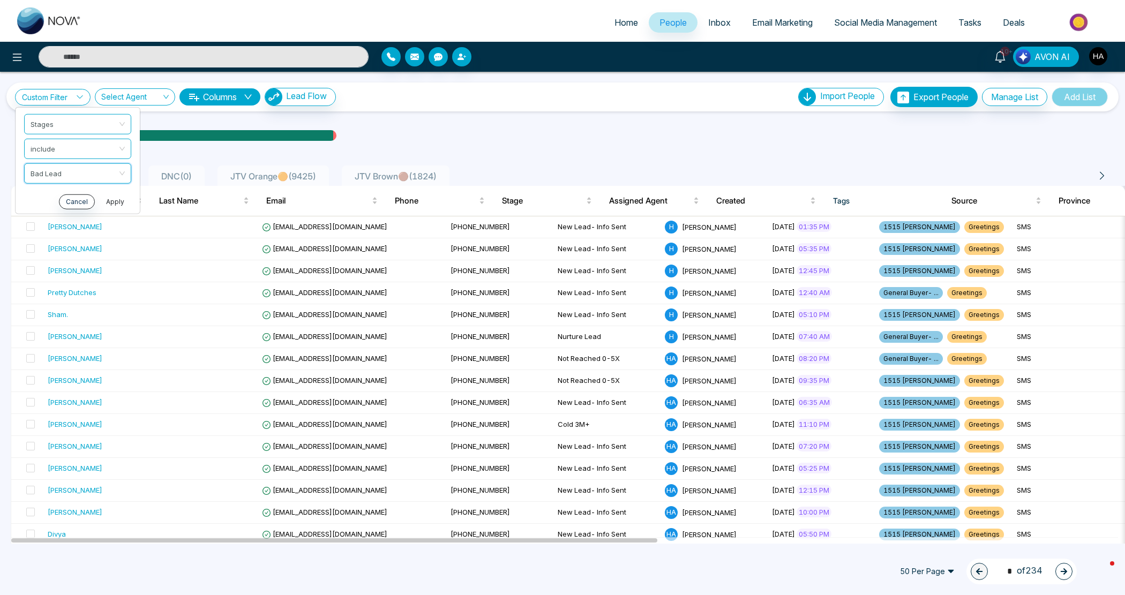
click at [103, 194] on button "Apply" at bounding box center [115, 201] width 32 height 15
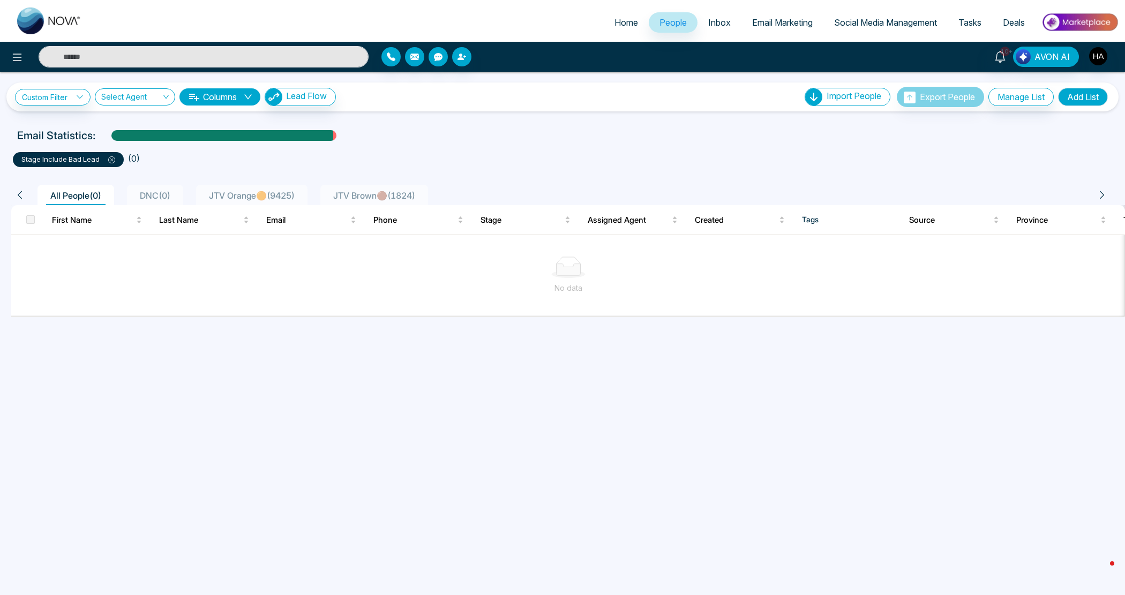
click at [1060, 98] on button "Add List" at bounding box center [1083, 97] width 50 height 18
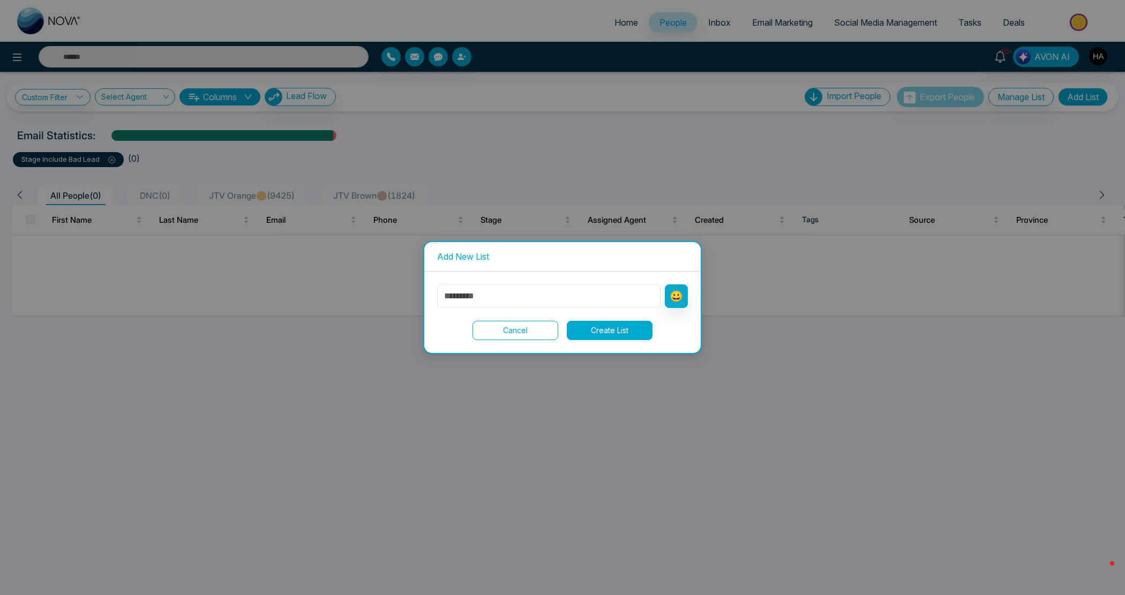
click at [469, 306] on input "text" at bounding box center [548, 296] width 223 height 24
type input "********"
click at [603, 332] on button "Create List" at bounding box center [610, 330] width 86 height 19
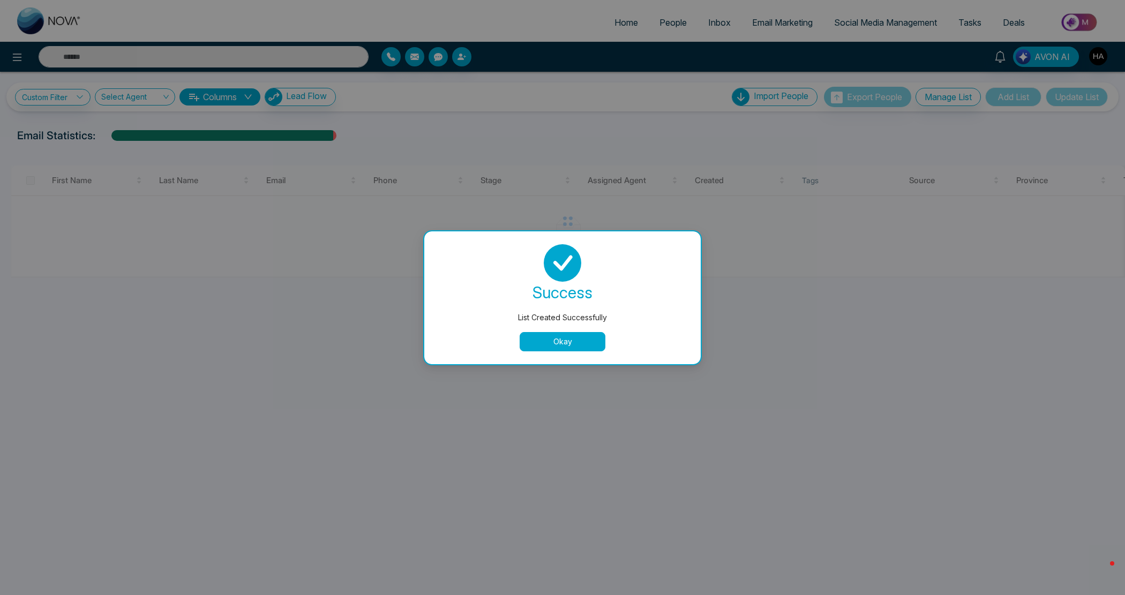
click at [585, 336] on button "Okay" at bounding box center [562, 341] width 86 height 19
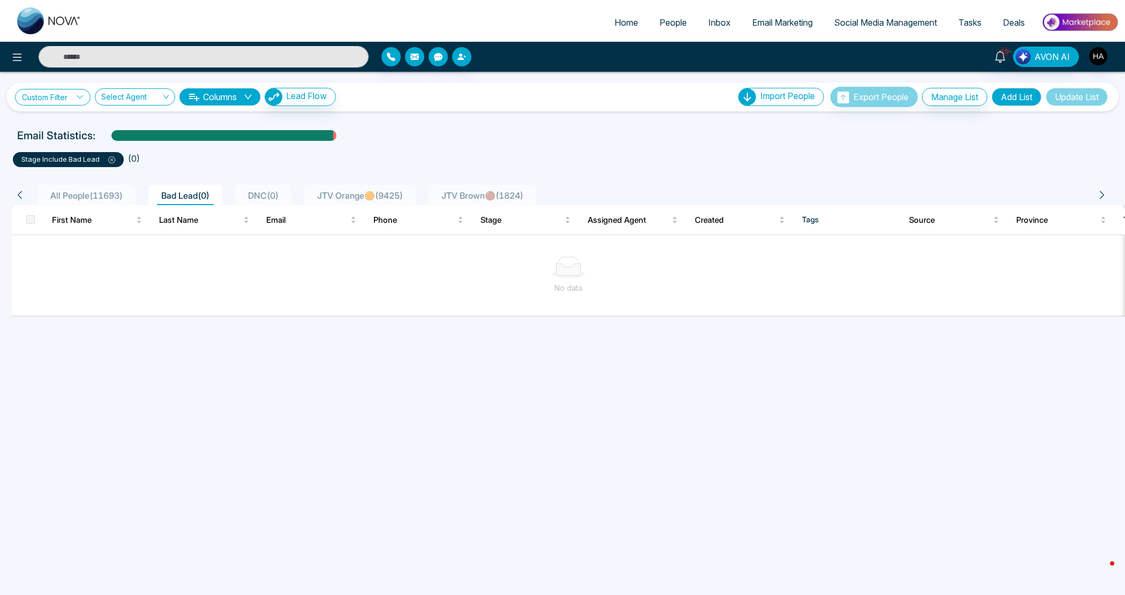
click at [67, 94] on link "Custom Filter" at bounding box center [53, 97] width 76 height 17
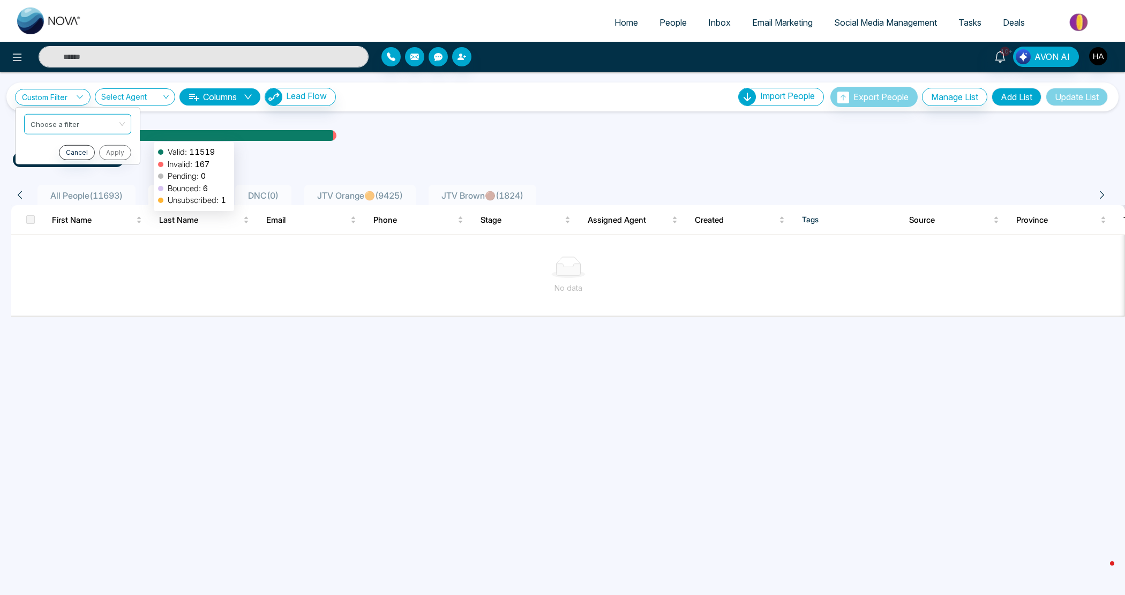
click at [240, 146] on div "stage include Bad Lead ( 0 )" at bounding box center [562, 156] width 1112 height 24
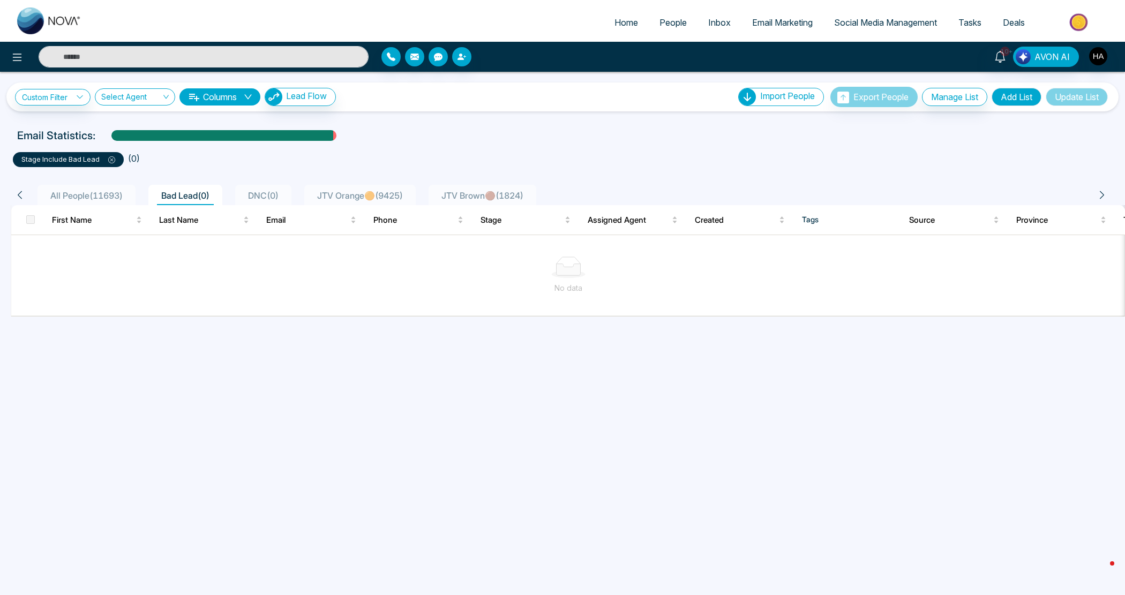
click at [108, 158] on icon at bounding box center [111, 159] width 7 height 7
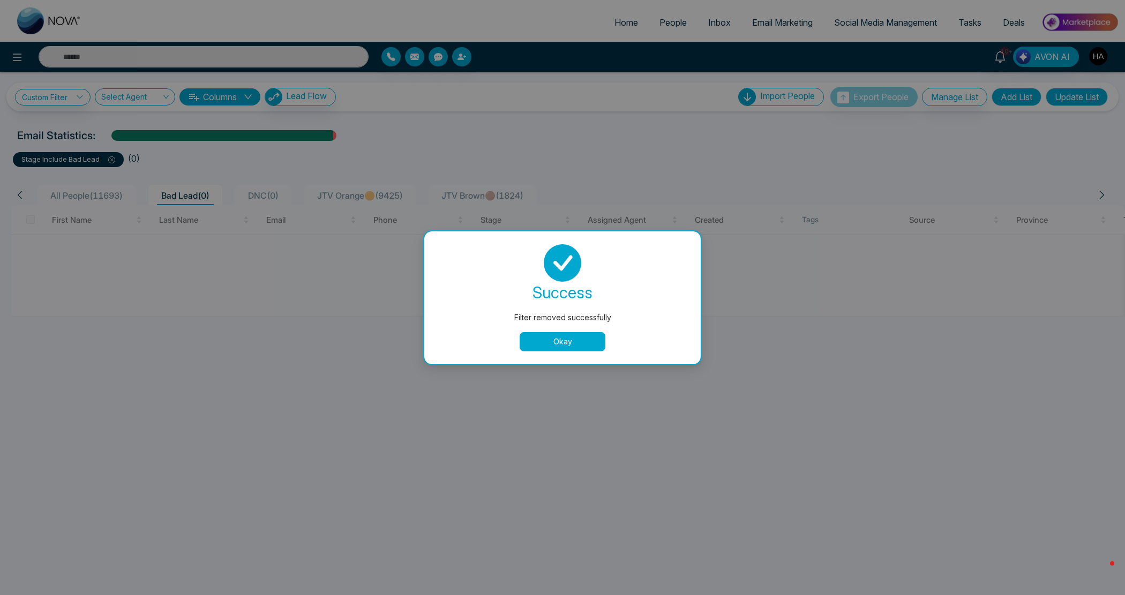
click at [560, 348] on button "Okay" at bounding box center [562, 341] width 86 height 19
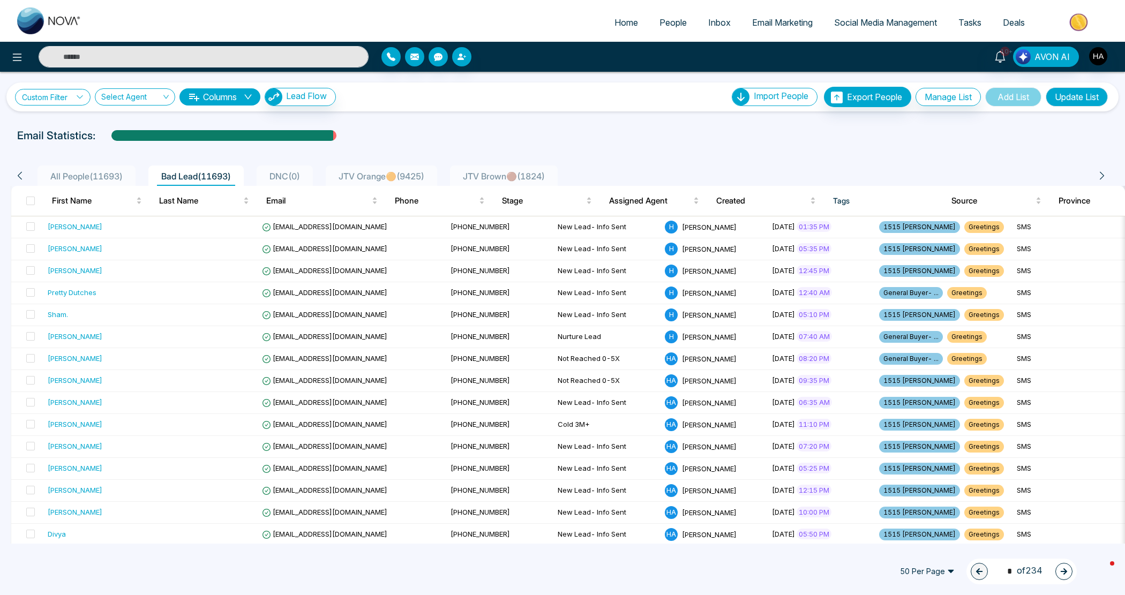
click at [69, 91] on link "Custom Filter" at bounding box center [53, 97] width 76 height 17
click at [63, 124] on input "search" at bounding box center [74, 122] width 87 height 16
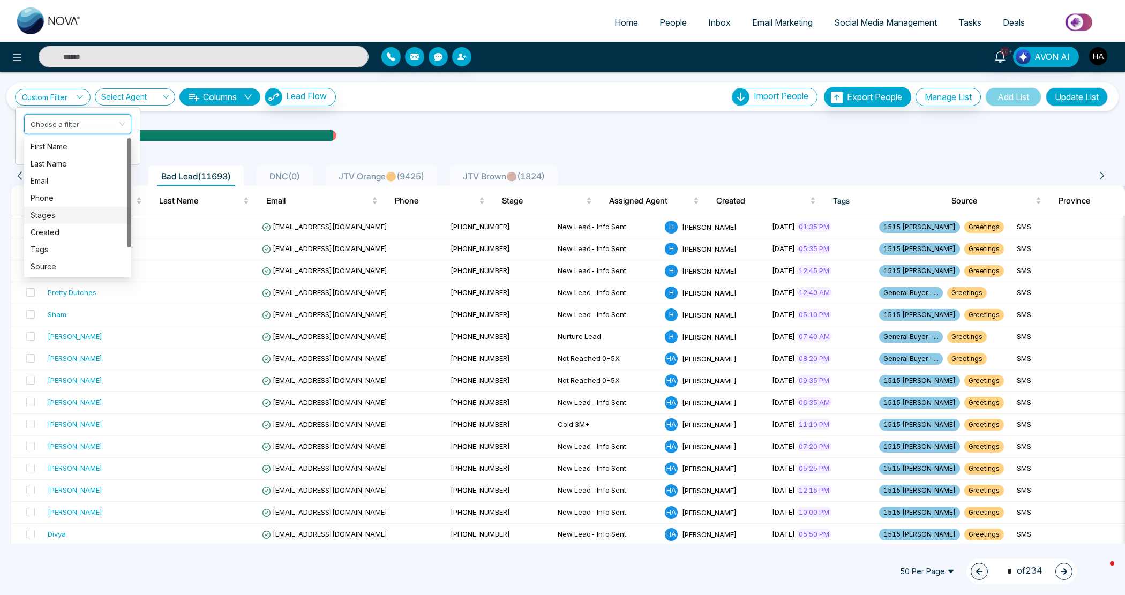
click at [34, 212] on div "Stages" at bounding box center [78, 215] width 94 height 12
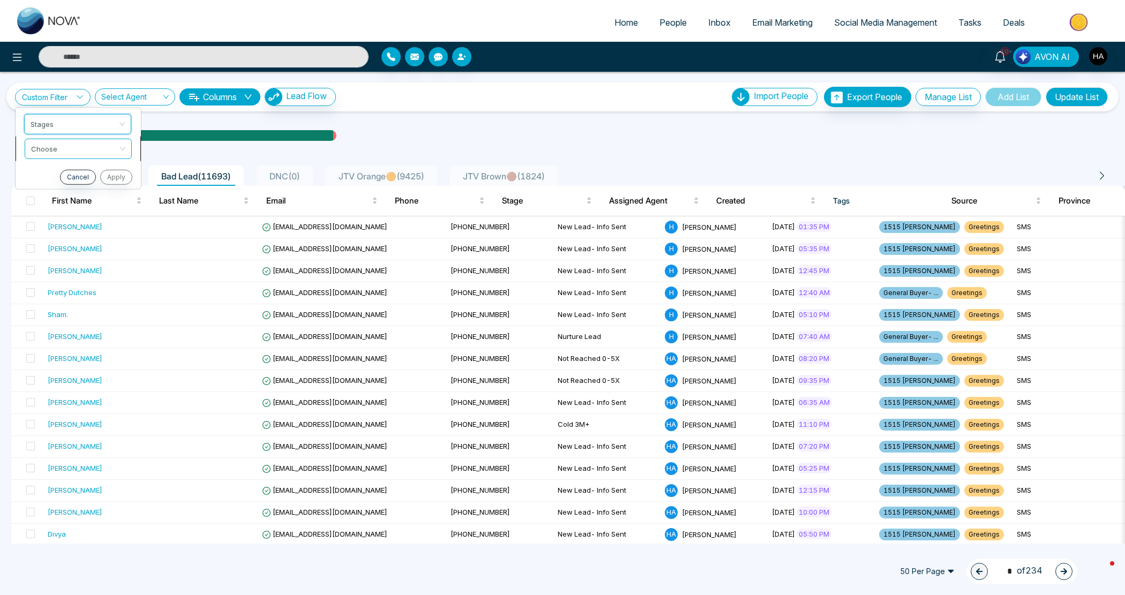
click at [76, 146] on input "search" at bounding box center [74, 147] width 87 height 16
click at [73, 165] on div "include" at bounding box center [78, 171] width 94 height 12
click at [73, 165] on input "search" at bounding box center [74, 171] width 87 height 16
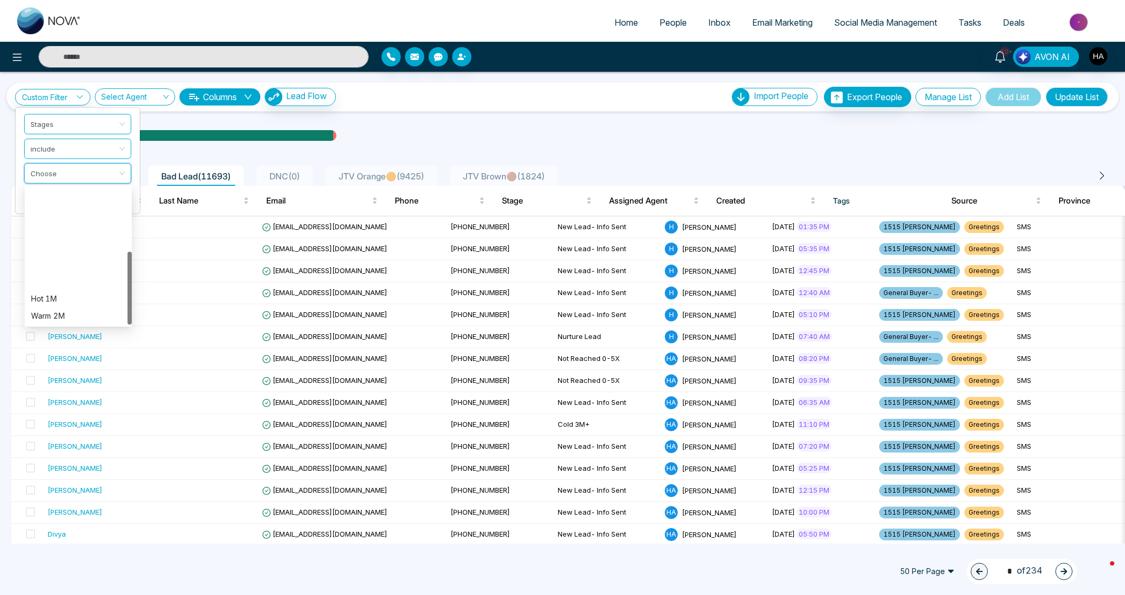
scroll to position [119, 0]
click at [71, 267] on div "Nurture Lead" at bounding box center [78, 265] width 94 height 12
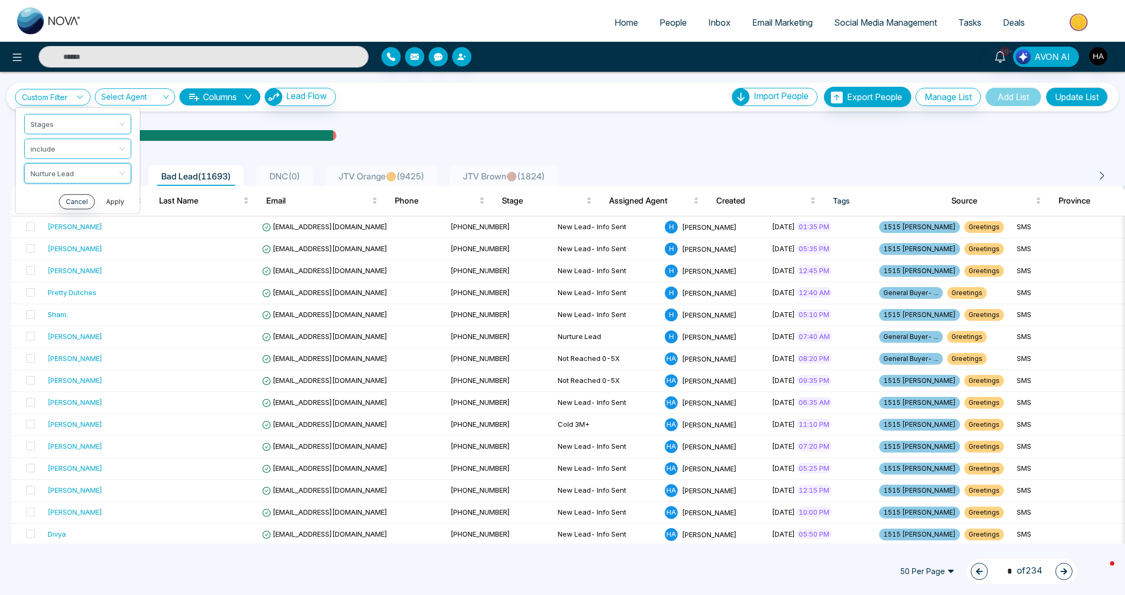
click at [111, 201] on button "Apply" at bounding box center [115, 201] width 32 height 15
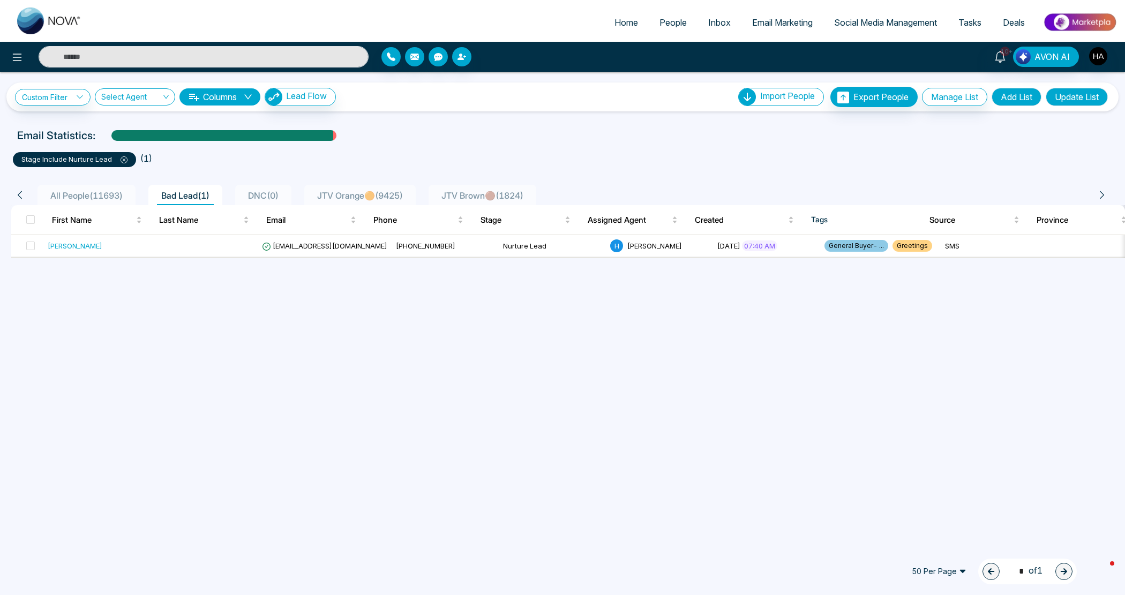
click at [994, 95] on button "Add List" at bounding box center [1016, 97] width 50 height 18
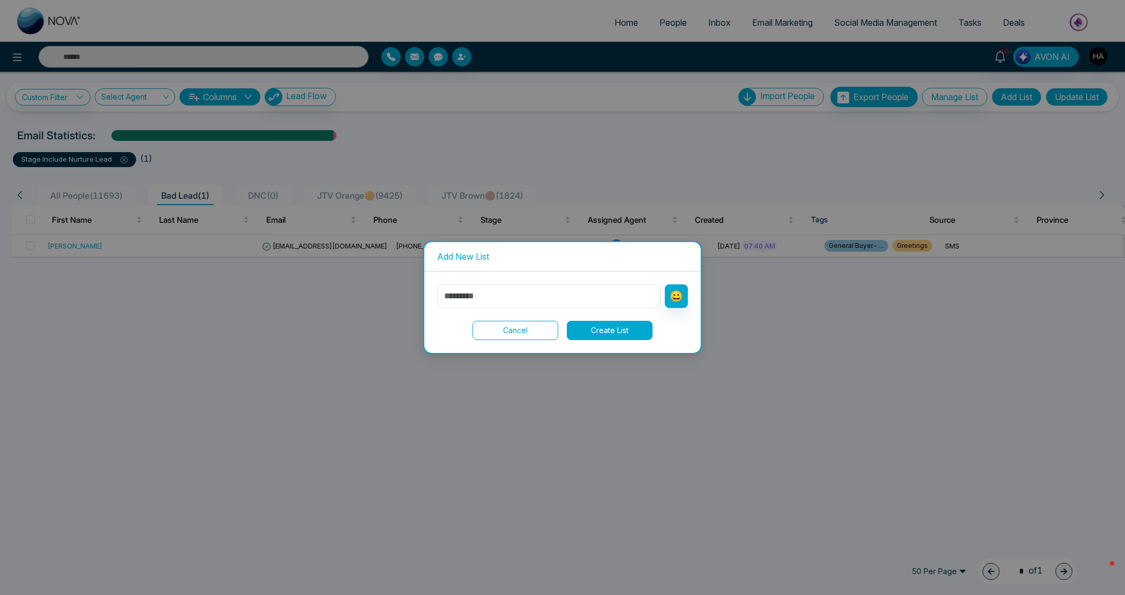
click at [628, 289] on input "text" at bounding box center [548, 296] width 223 height 24
type input "**********"
drag, startPoint x: 610, startPoint y: 327, endPoint x: 619, endPoint y: 320, distance: 11.0
click at [610, 328] on button "Create List" at bounding box center [610, 330] width 86 height 19
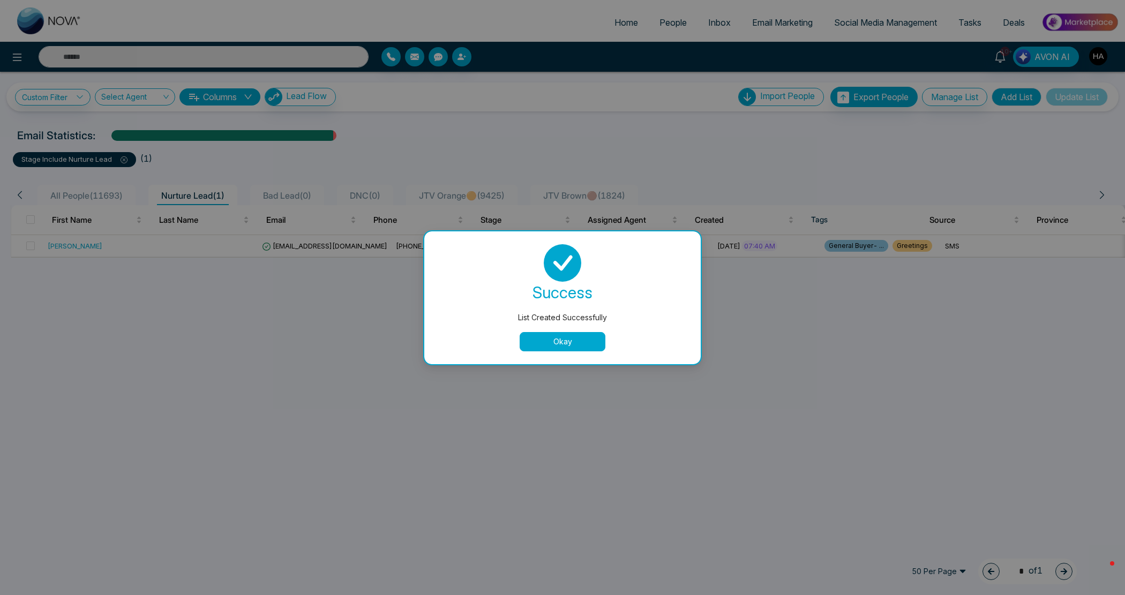
click at [560, 341] on button "Okay" at bounding box center [562, 341] width 86 height 19
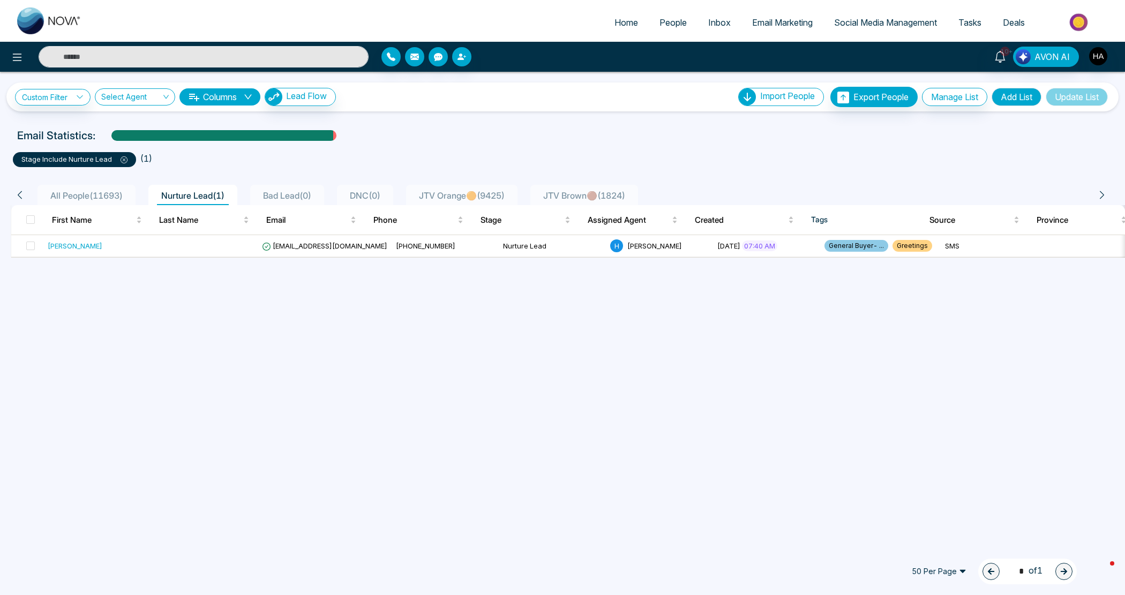
click at [120, 159] on icon at bounding box center [123, 159] width 7 height 7
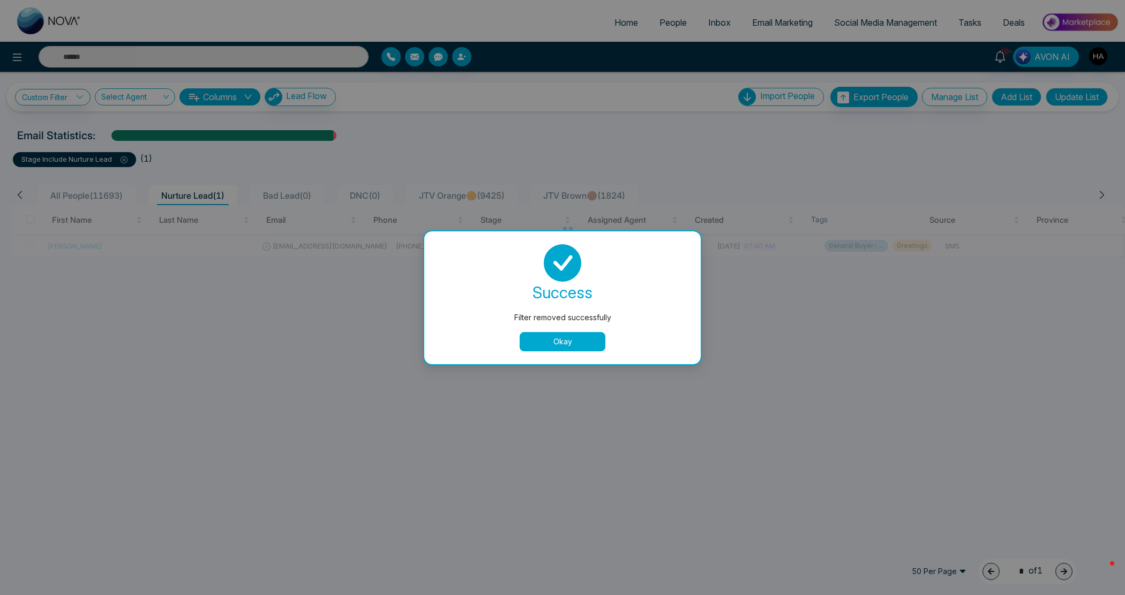
click at [586, 343] on button "Okay" at bounding box center [562, 341] width 86 height 19
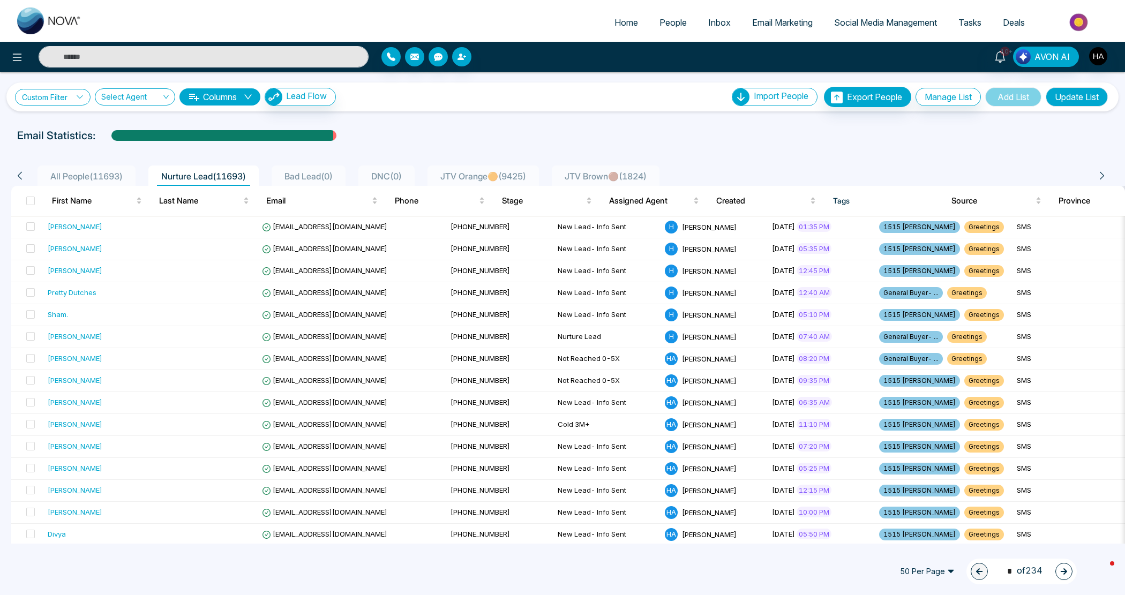
click at [65, 95] on link "Custom Filter" at bounding box center [53, 97] width 76 height 17
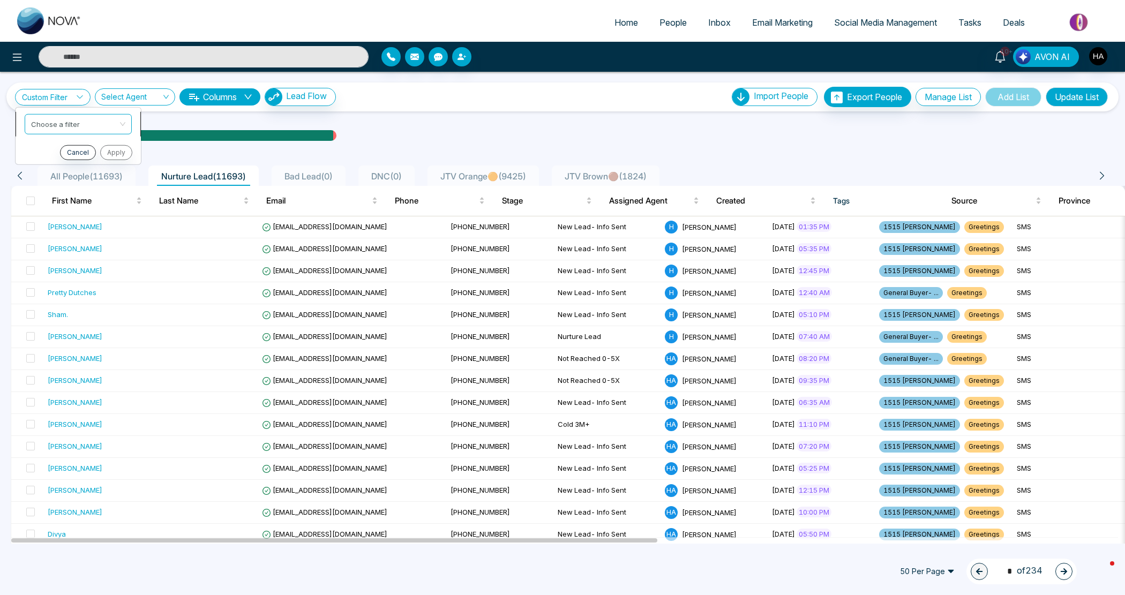
click at [73, 129] on input "search" at bounding box center [74, 122] width 87 height 16
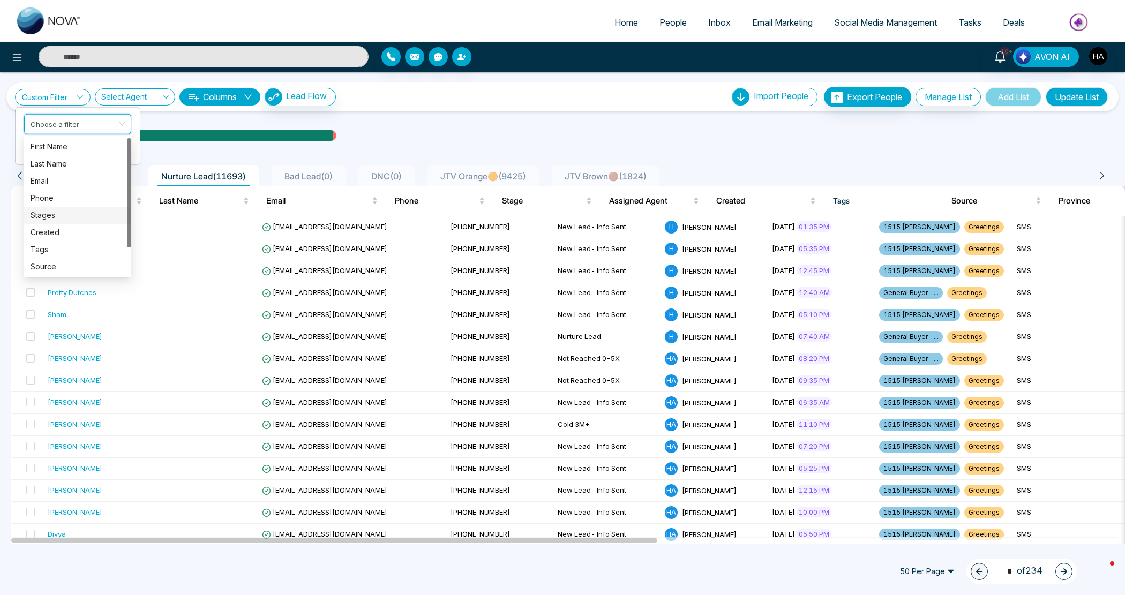
click at [70, 214] on div "Stages" at bounding box center [78, 215] width 94 height 12
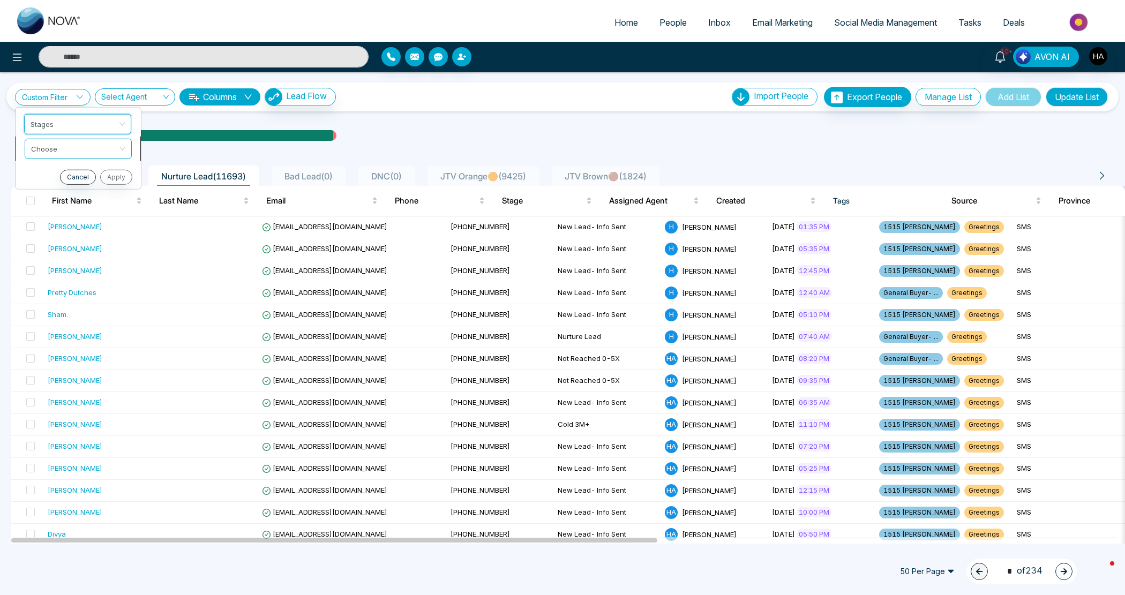
click at [70, 153] on input "search" at bounding box center [74, 147] width 87 height 16
click at [71, 169] on div "include" at bounding box center [78, 171] width 94 height 12
click at [63, 178] on input "search" at bounding box center [74, 171] width 87 height 16
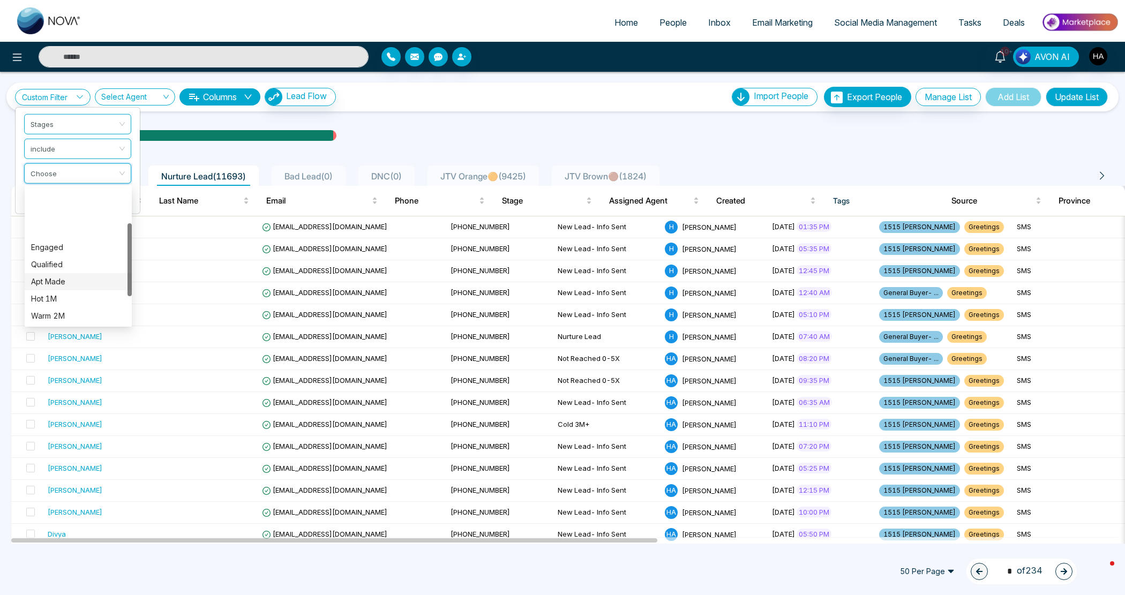
scroll to position [119, 0]
click at [79, 246] on div "Deal Closed" at bounding box center [78, 248] width 94 height 12
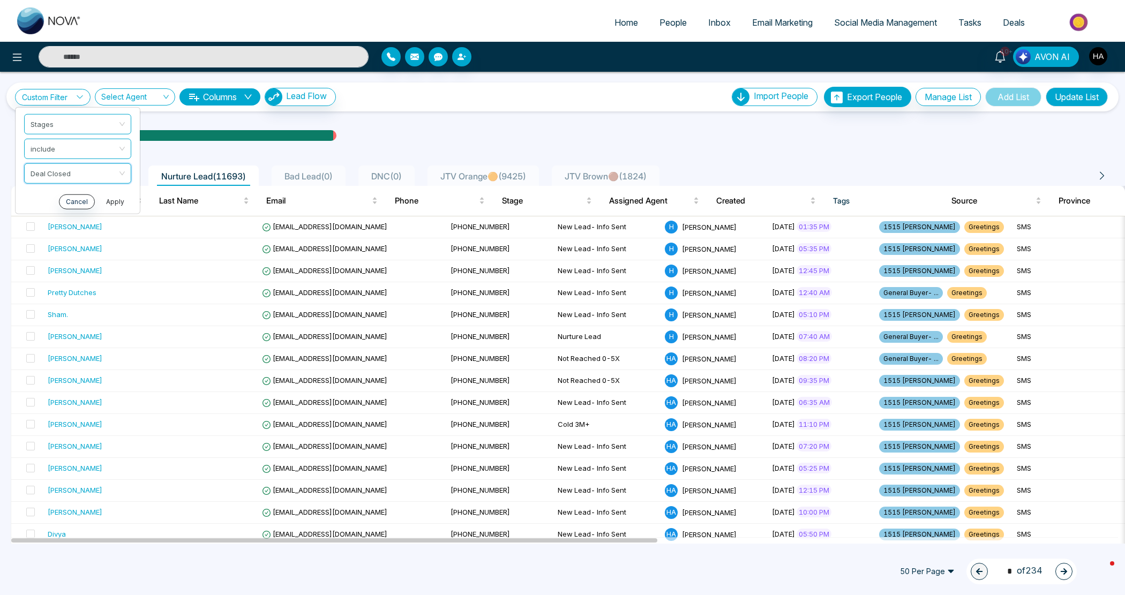
click at [108, 194] on button "Apply" at bounding box center [115, 201] width 32 height 15
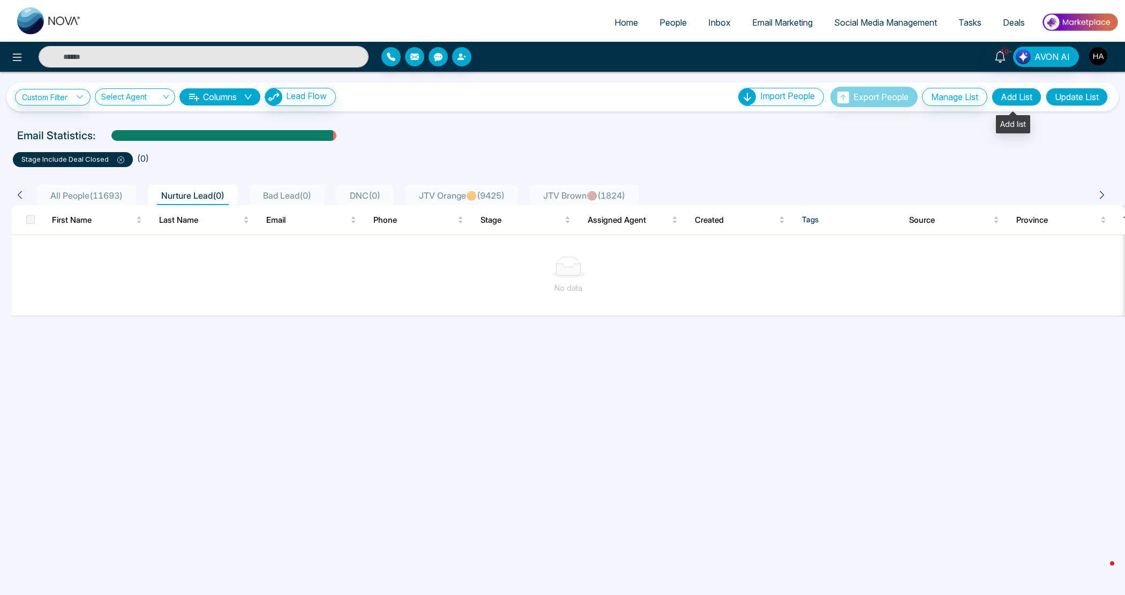
click at [1022, 102] on button "Add List" at bounding box center [1016, 97] width 50 height 18
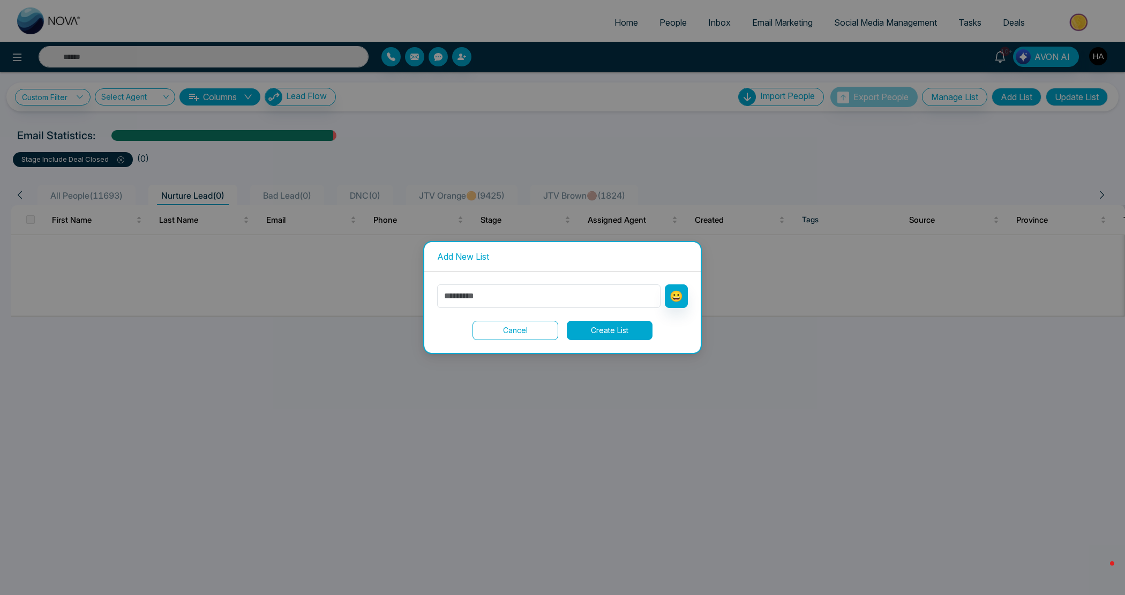
click at [568, 282] on div "😀 Cancel Create List" at bounding box center [562, 312] width 276 height 81
click at [555, 304] on input "text" at bounding box center [548, 296] width 223 height 24
type input "**********"
click at [689, 298] on div "**********" at bounding box center [562, 312] width 276 height 81
click at [687, 298] on button "😀" at bounding box center [676, 296] width 23 height 24
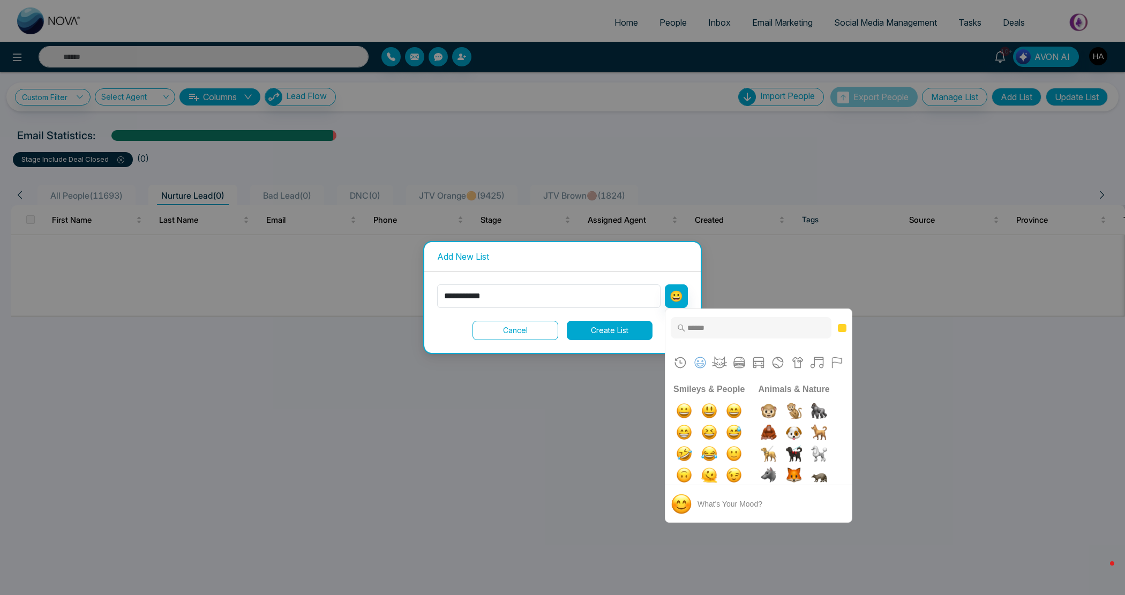
click at [684, 326] on div at bounding box center [681, 327] width 11 height 11
click at [732, 337] on div at bounding box center [758, 327] width 186 height 37
click at [732, 330] on input "Type to search for an emoji" at bounding box center [750, 327] width 161 height 21
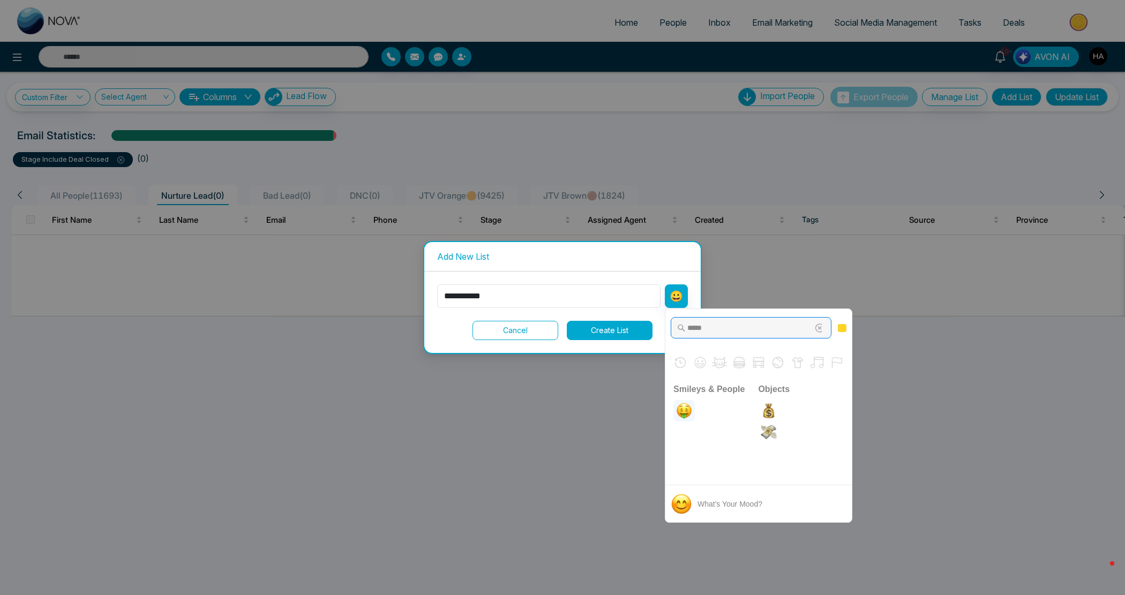
type input "*****"
click at [758, 406] on img "moneybag" at bounding box center [768, 410] width 21 height 21
type input "**********"
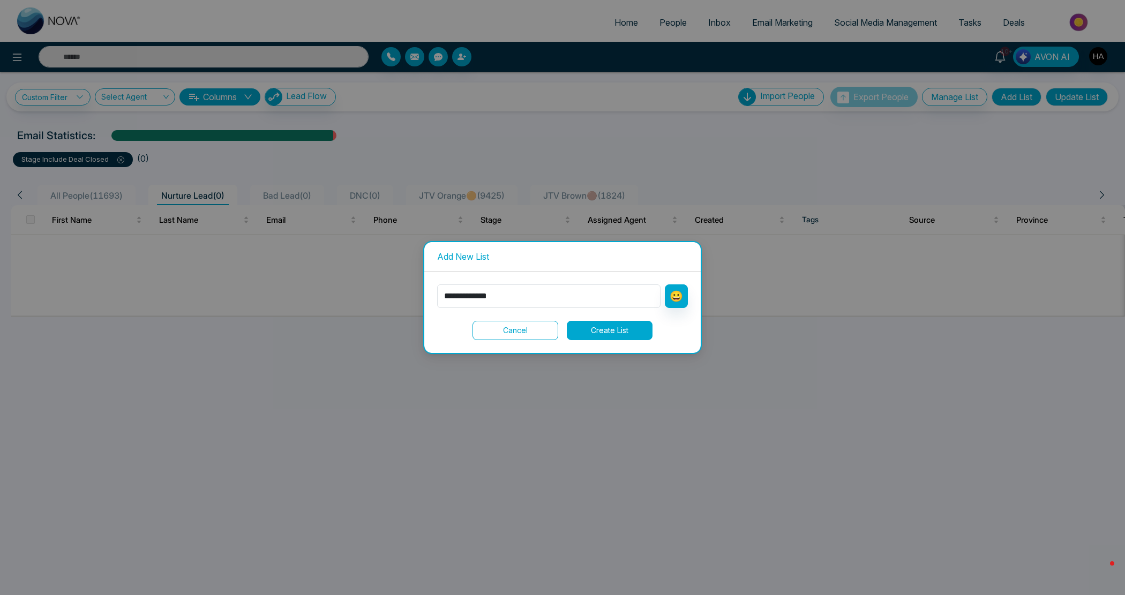
click at [603, 324] on button "Create List" at bounding box center [610, 330] width 86 height 19
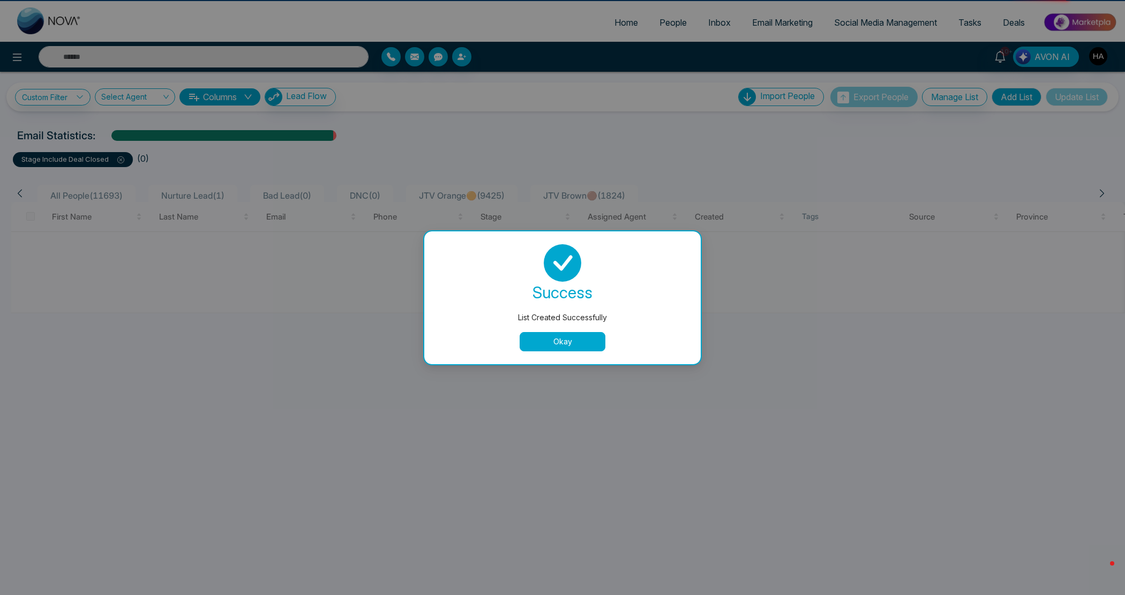
drag, startPoint x: 540, startPoint y: 324, endPoint x: 554, endPoint y: 349, distance: 29.0
click at [542, 339] on div "success List Created Successfully Okay" at bounding box center [562, 297] width 251 height 107
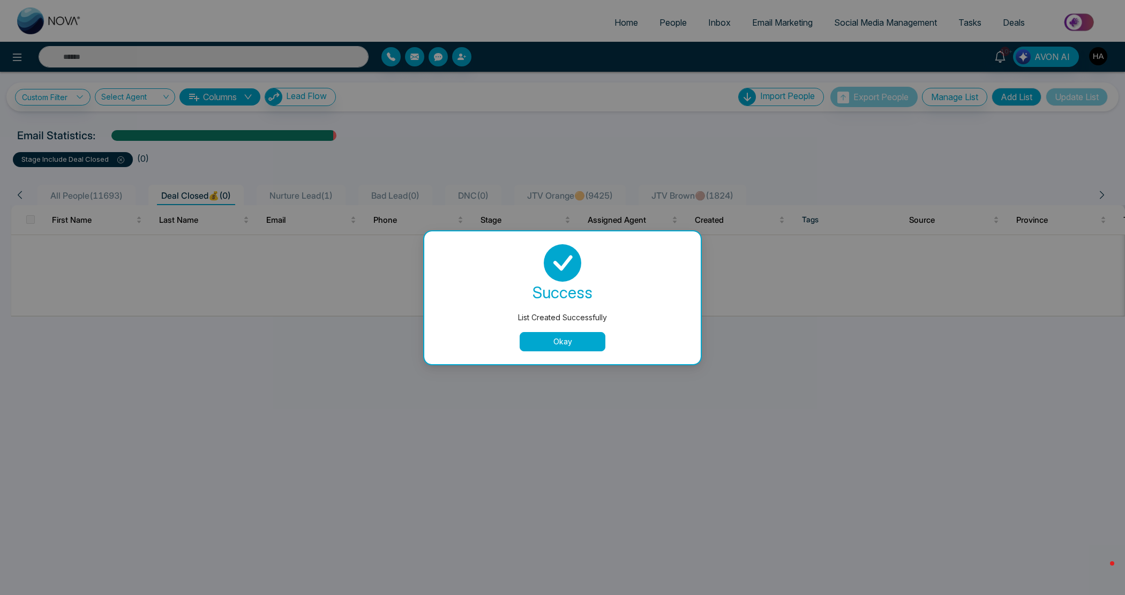
click at [554, 341] on button "Okay" at bounding box center [562, 341] width 86 height 19
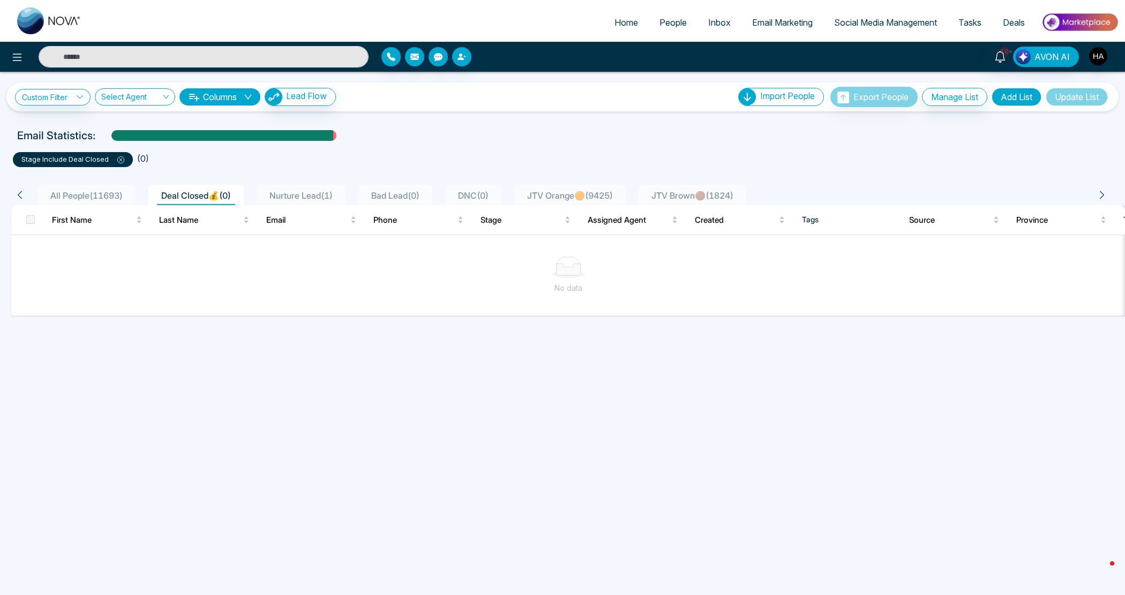
click at [126, 162] on div "stage include Deal Closed" at bounding box center [73, 159] width 120 height 15
click at [113, 160] on span at bounding box center [117, 159] width 16 height 9
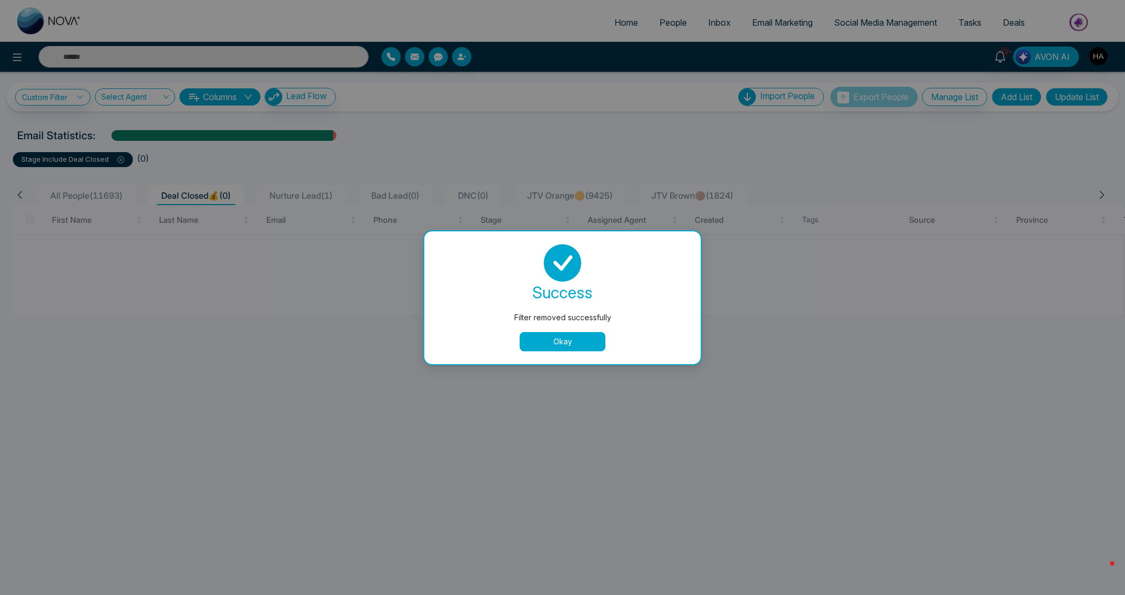
click at [567, 338] on button "Okay" at bounding box center [562, 341] width 86 height 19
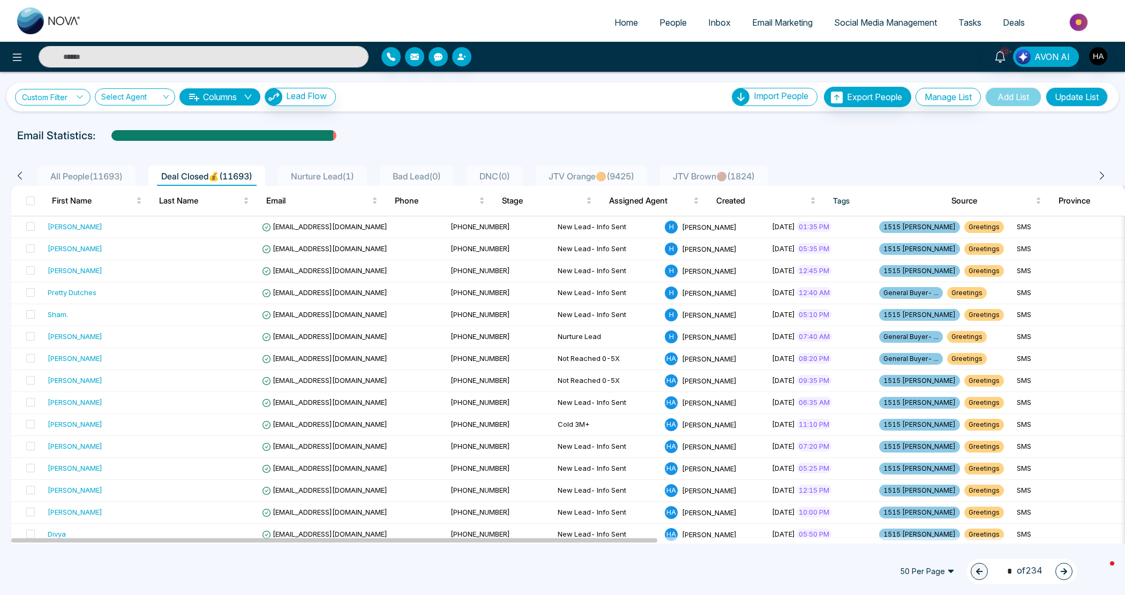
click at [42, 98] on link "Custom Filter" at bounding box center [53, 97] width 76 height 17
click at [62, 129] on input "search" at bounding box center [74, 122] width 87 height 16
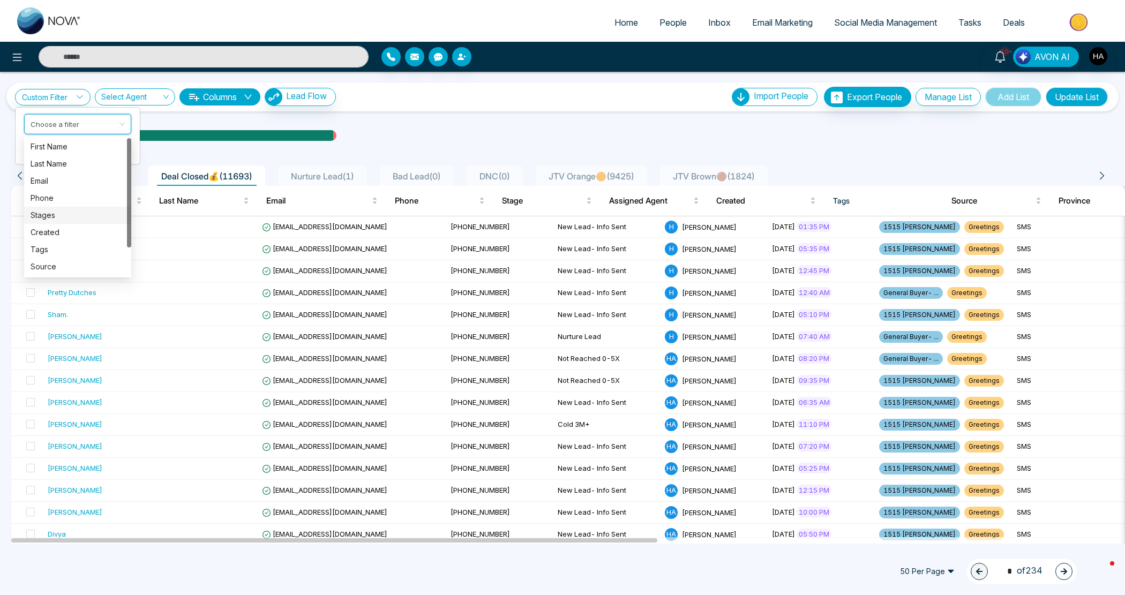
click at [60, 212] on div "Stages" at bounding box center [78, 215] width 94 height 12
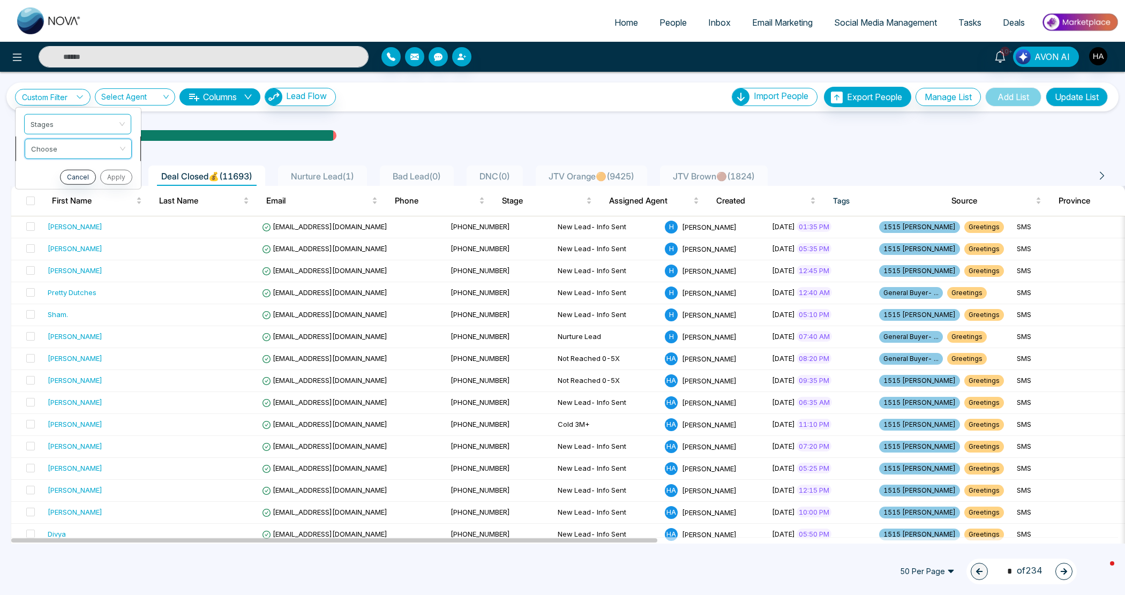
click at [63, 153] on input "search" at bounding box center [74, 147] width 87 height 16
click at [67, 171] on div "include" at bounding box center [78, 171] width 94 height 12
click at [71, 168] on input "search" at bounding box center [74, 171] width 87 height 16
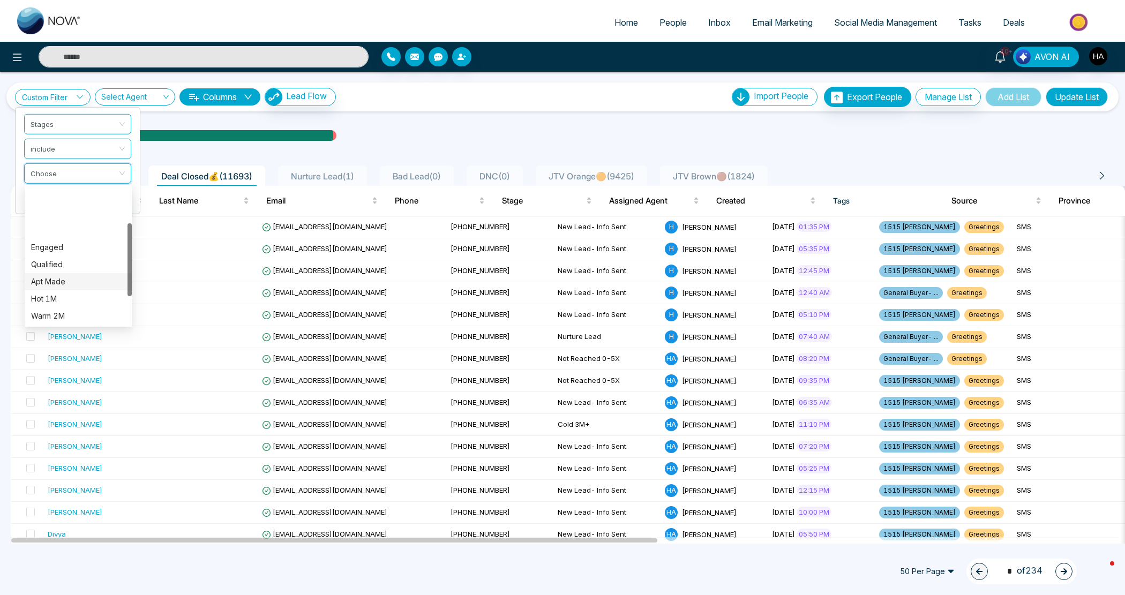
scroll to position [67, 0]
click at [75, 277] on div "Showing" at bounding box center [78, 283] width 94 height 12
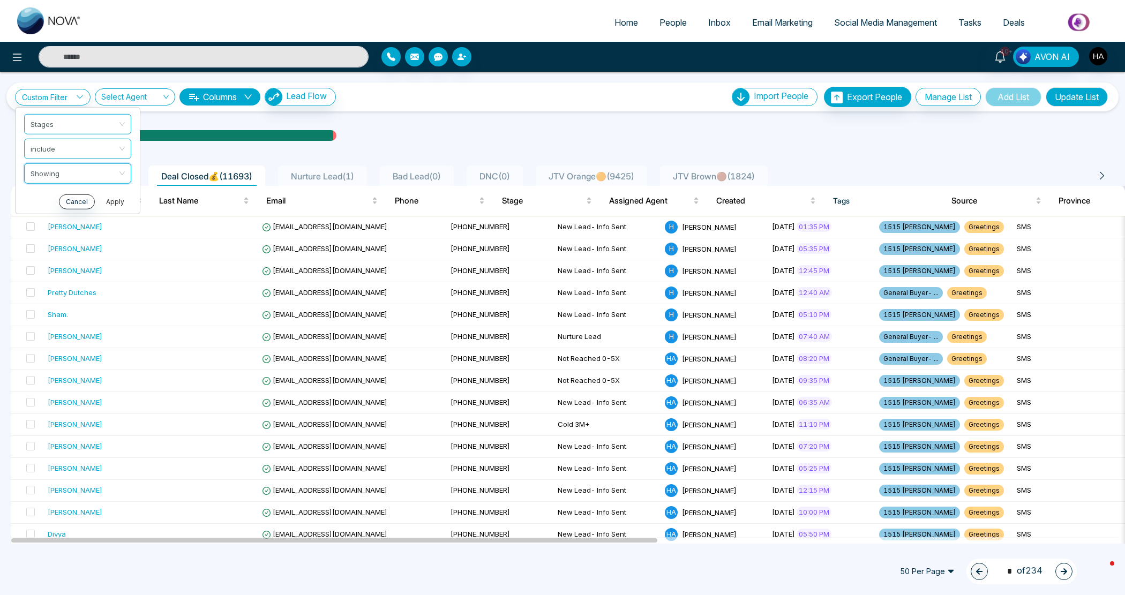
click at [116, 201] on button "Apply" at bounding box center [115, 201] width 32 height 15
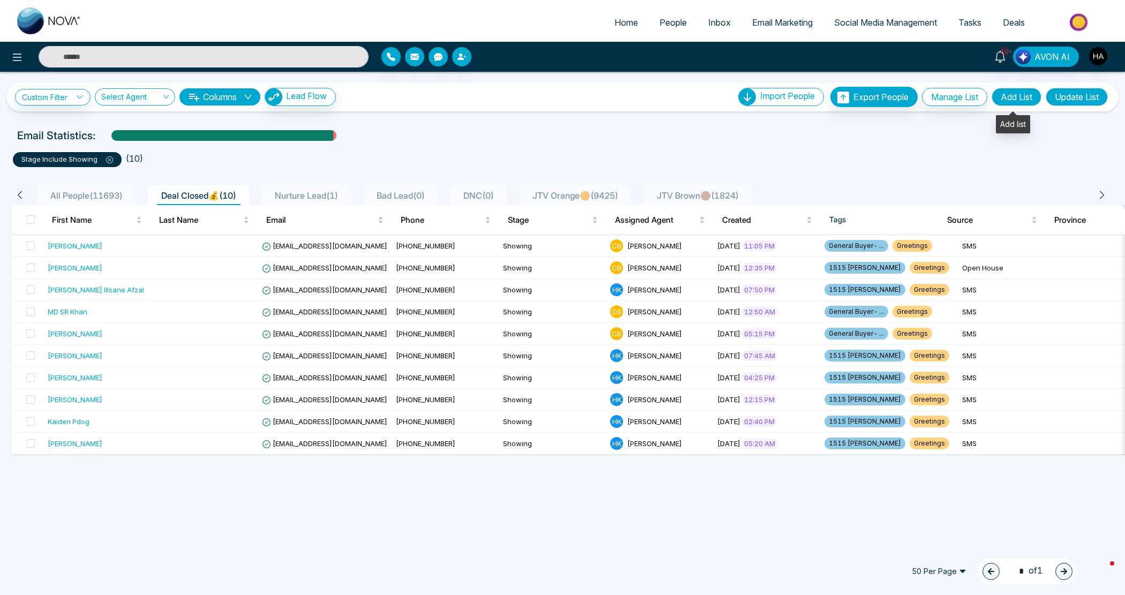
click at [1021, 97] on button "Add List" at bounding box center [1016, 97] width 50 height 18
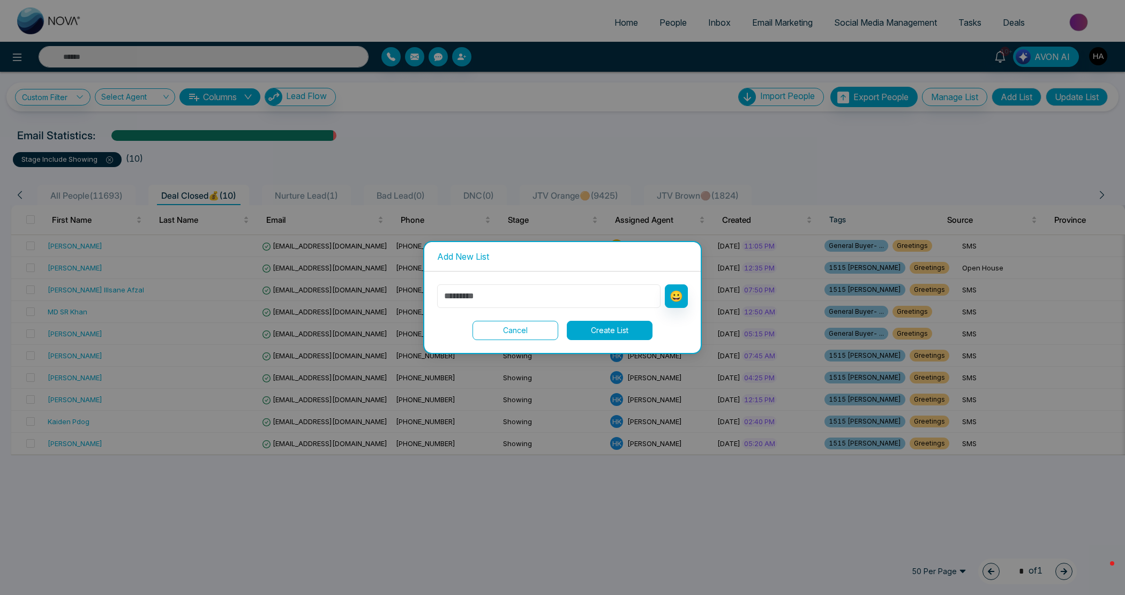
click at [466, 305] on input "text" at bounding box center [548, 296] width 223 height 24
type input "*******"
click at [679, 297] on button "😀" at bounding box center [676, 296] width 23 height 24
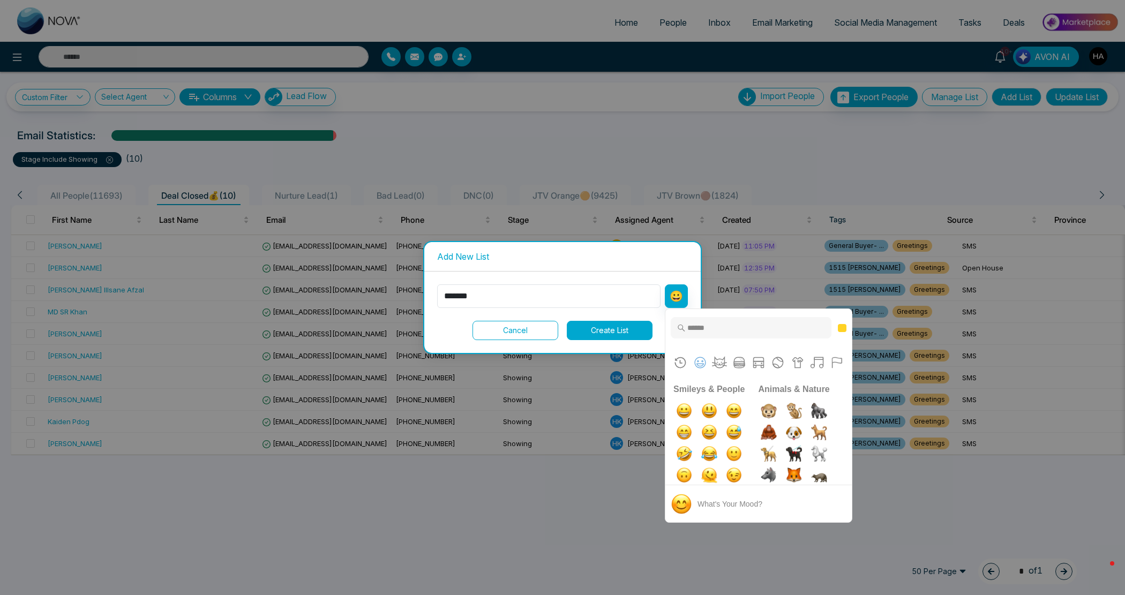
click at [735, 343] on div at bounding box center [758, 327] width 186 height 37
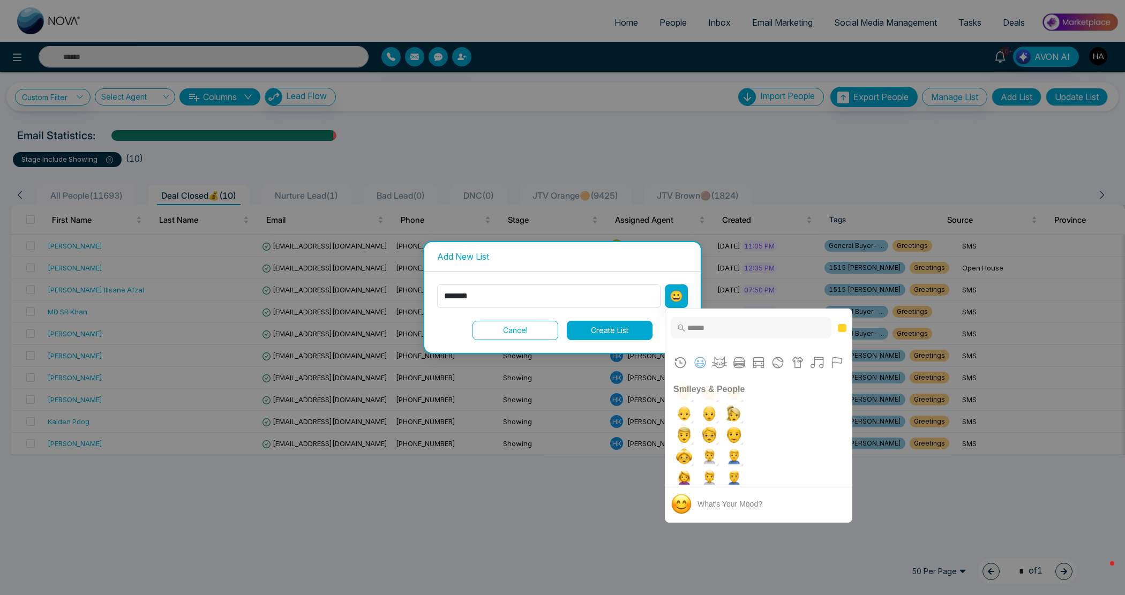
scroll to position [1807, 0]
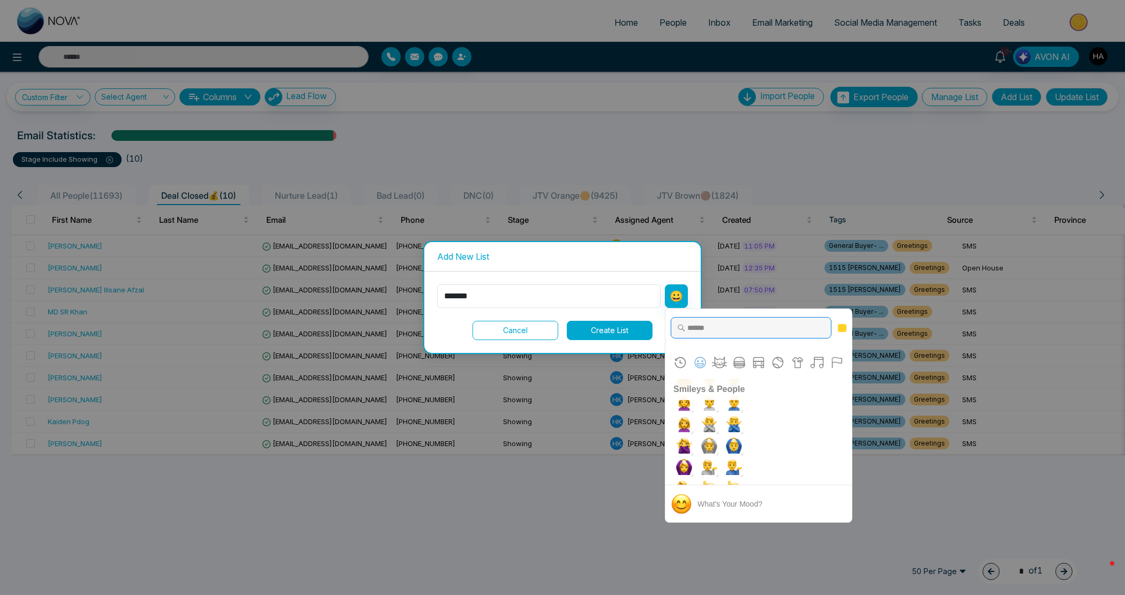
click at [734, 327] on input "Type to search for an emoji" at bounding box center [750, 327] width 161 height 21
type input "****"
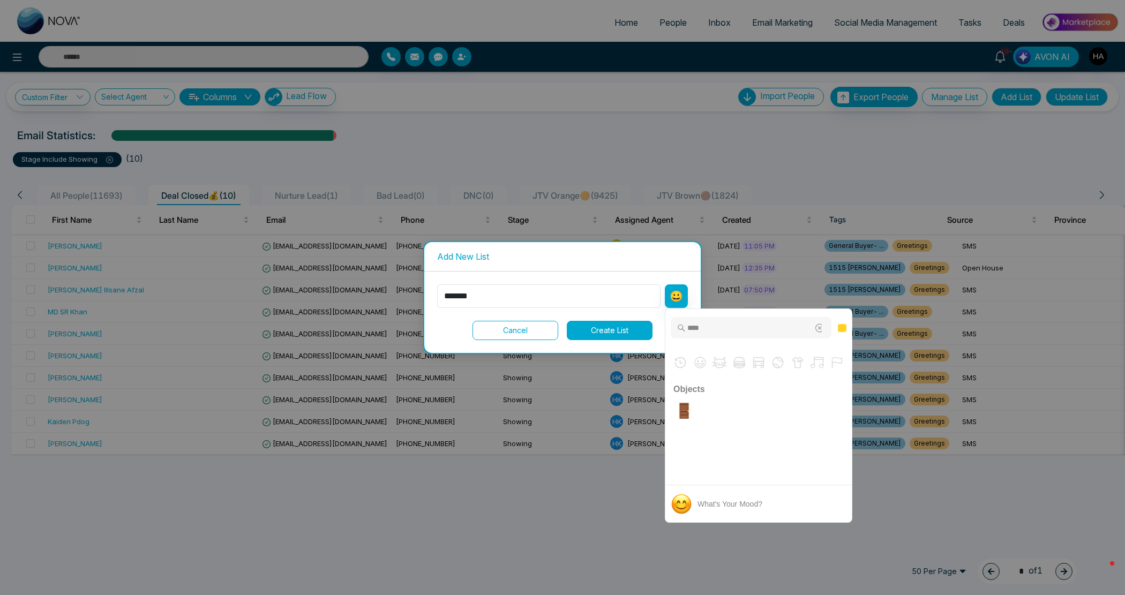
click at [679, 424] on ul "Frequently Used Custom Emojis Smileys & People Animals & Nature Food & Drink Tr…" at bounding box center [758, 402] width 186 height 46
click at [680, 418] on img "door" at bounding box center [683, 410] width 21 height 21
type input "*********"
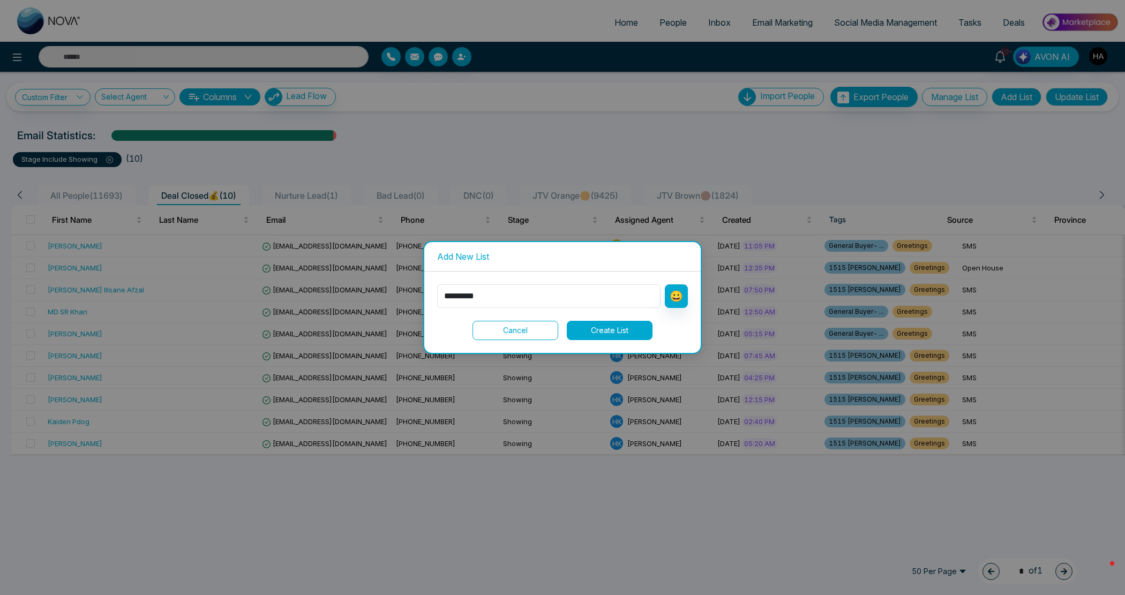
click at [612, 329] on button "Create List" at bounding box center [610, 330] width 86 height 19
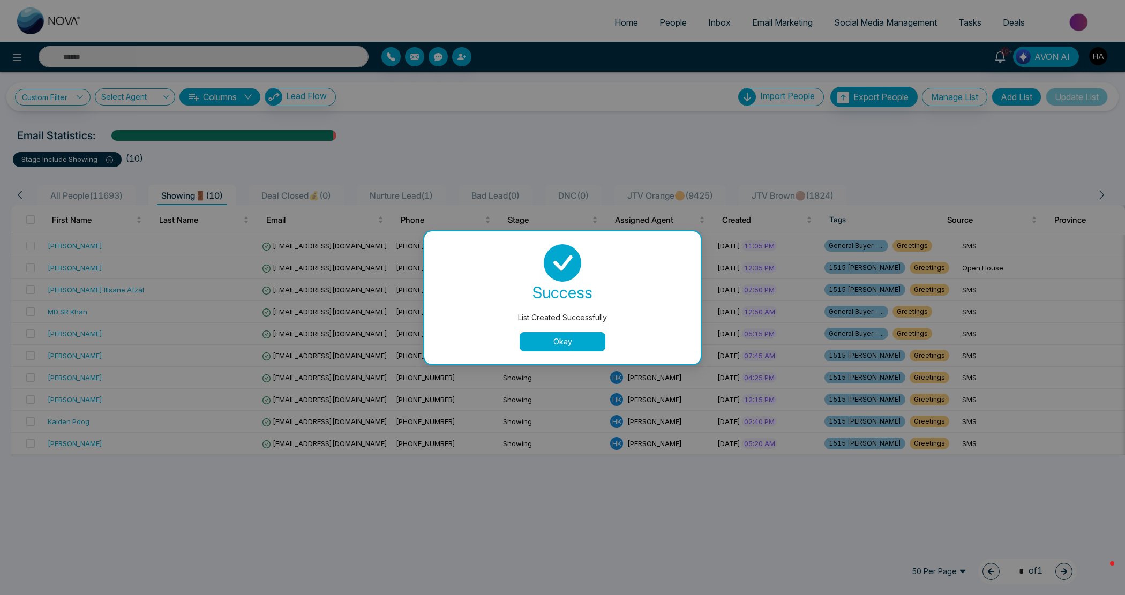
click at [582, 346] on button "Okay" at bounding box center [562, 341] width 86 height 19
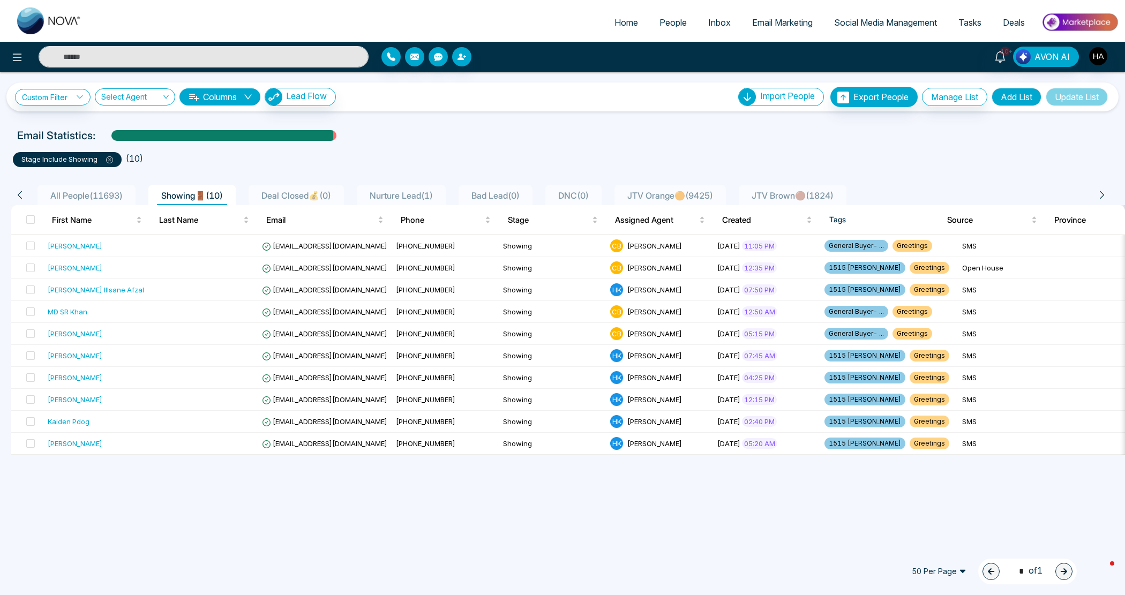
click at [112, 160] on div "stage include Showing" at bounding box center [67, 159] width 109 height 15
click at [109, 160] on icon at bounding box center [109, 160] width 3 height 3
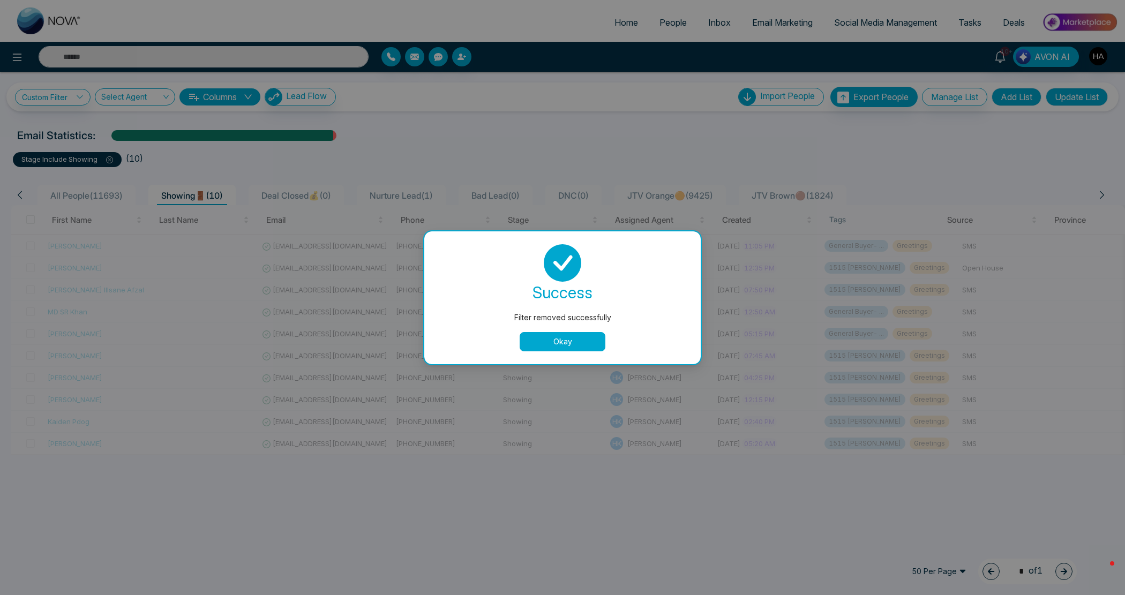
click at [593, 353] on div "success Filter removed successfully Okay" at bounding box center [562, 297] width 276 height 133
click at [578, 343] on button "Okay" at bounding box center [562, 341] width 86 height 19
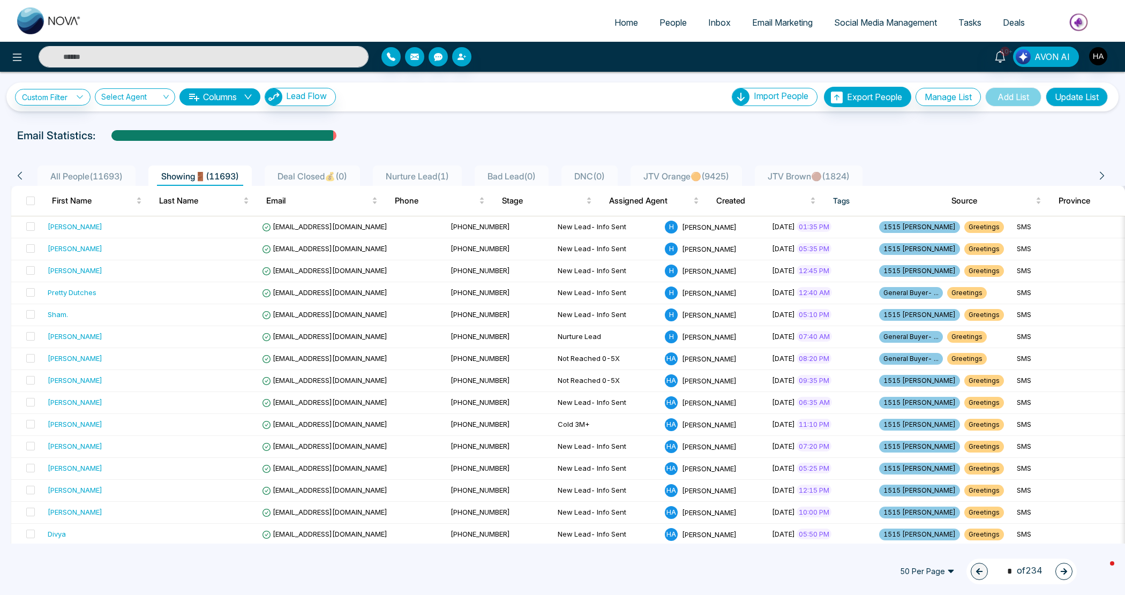
click at [42, 86] on div "Custom Filter Choose a filter Cancel Apply Select Agent Columns Lead Flow Impor…" at bounding box center [562, 96] width 1112 height 29
click at [42, 95] on link "Custom Filter" at bounding box center [53, 97] width 76 height 17
click at [48, 133] on span at bounding box center [74, 123] width 87 height 19
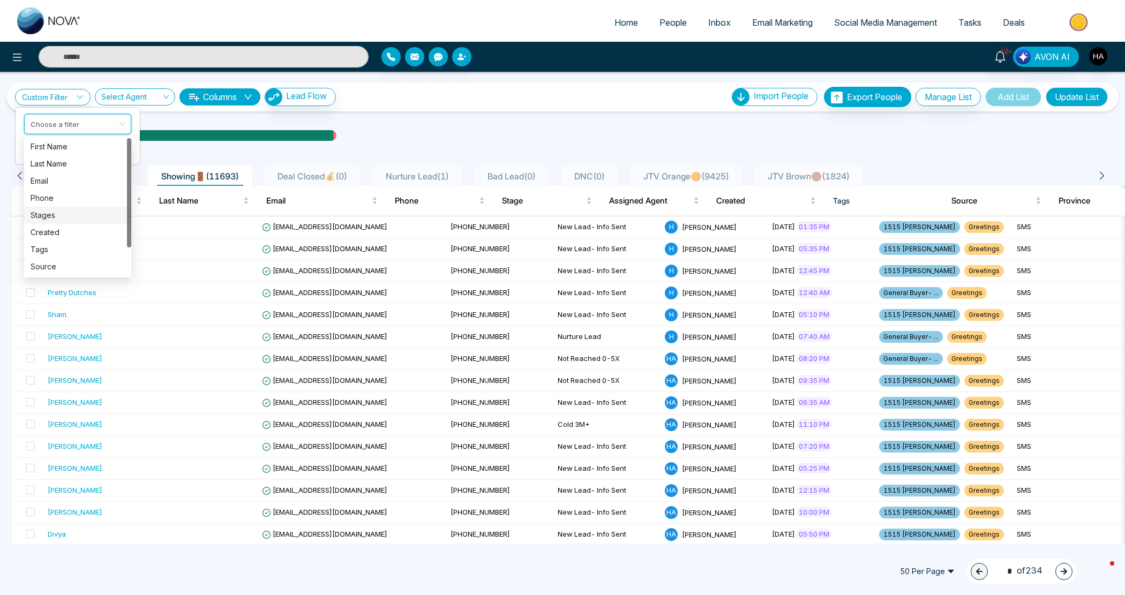
drag, startPoint x: 44, startPoint y: 210, endPoint x: 56, endPoint y: 173, distance: 39.3
click at [46, 212] on div "Stages" at bounding box center [78, 215] width 94 height 12
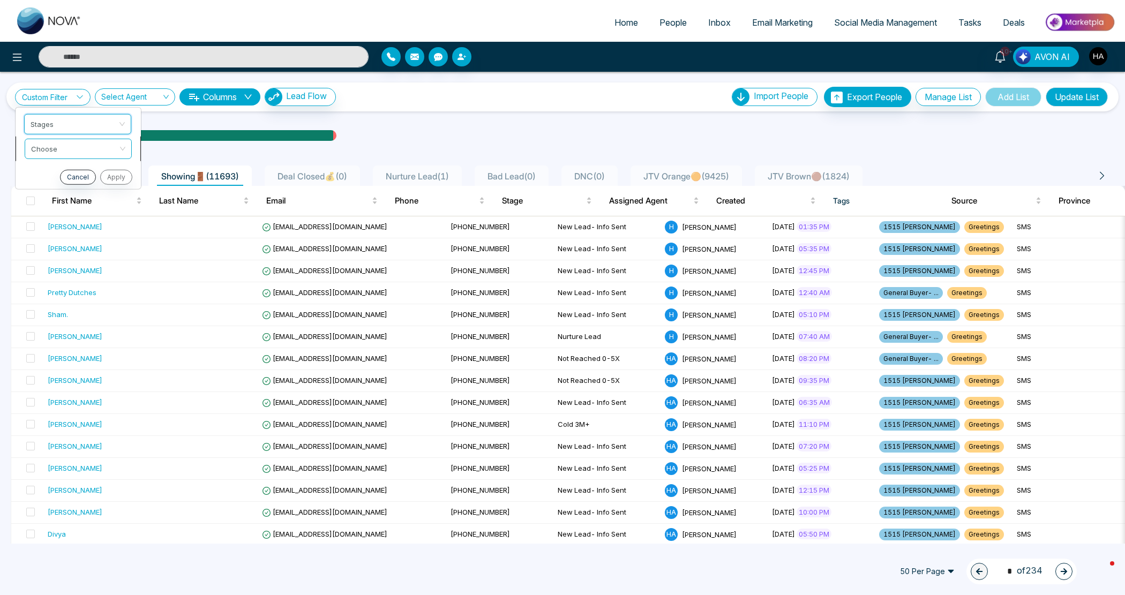
click at [60, 150] on input "search" at bounding box center [74, 147] width 87 height 16
click at [75, 171] on div "include" at bounding box center [78, 171] width 94 height 12
click at [77, 168] on input "search" at bounding box center [74, 171] width 87 height 16
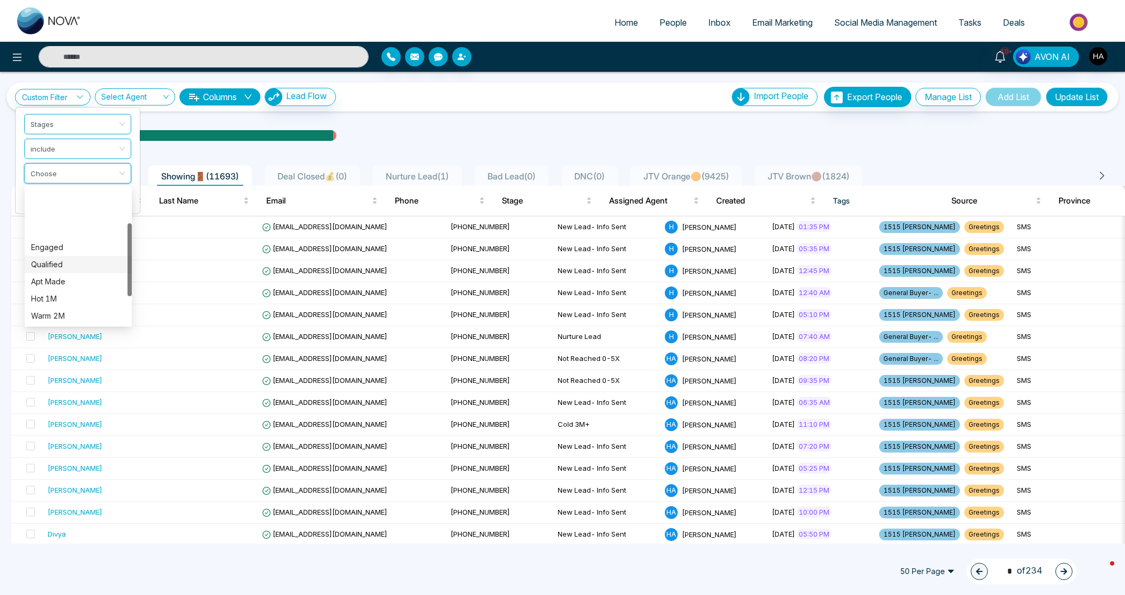
scroll to position [67, 0]
click at [72, 267] on div "Cold 3M+" at bounding box center [78, 266] width 94 height 12
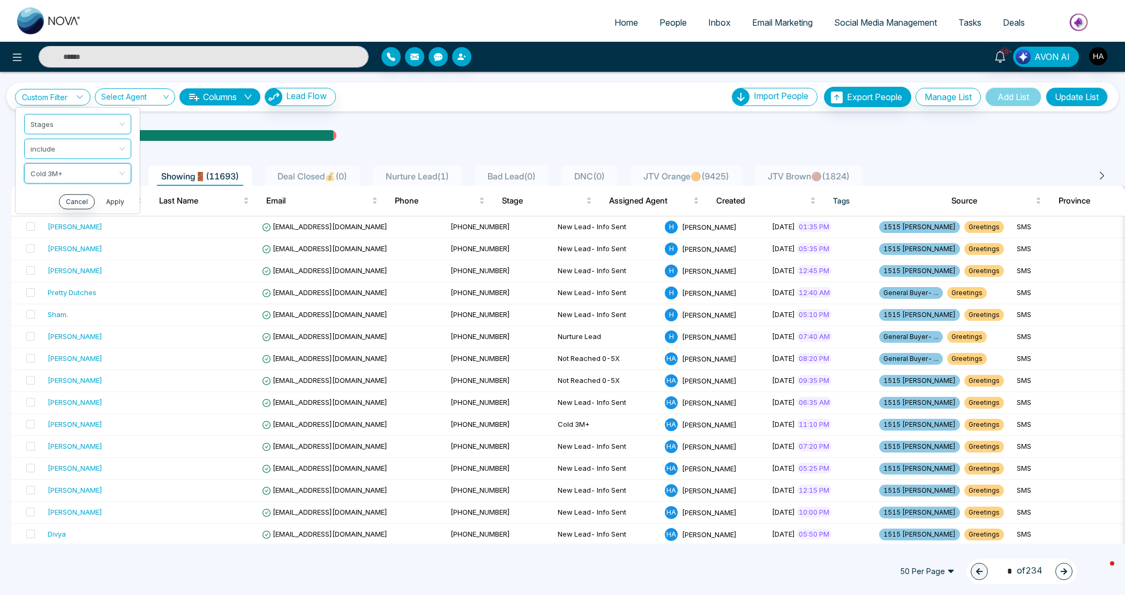
click at [124, 201] on button "Apply" at bounding box center [115, 201] width 32 height 15
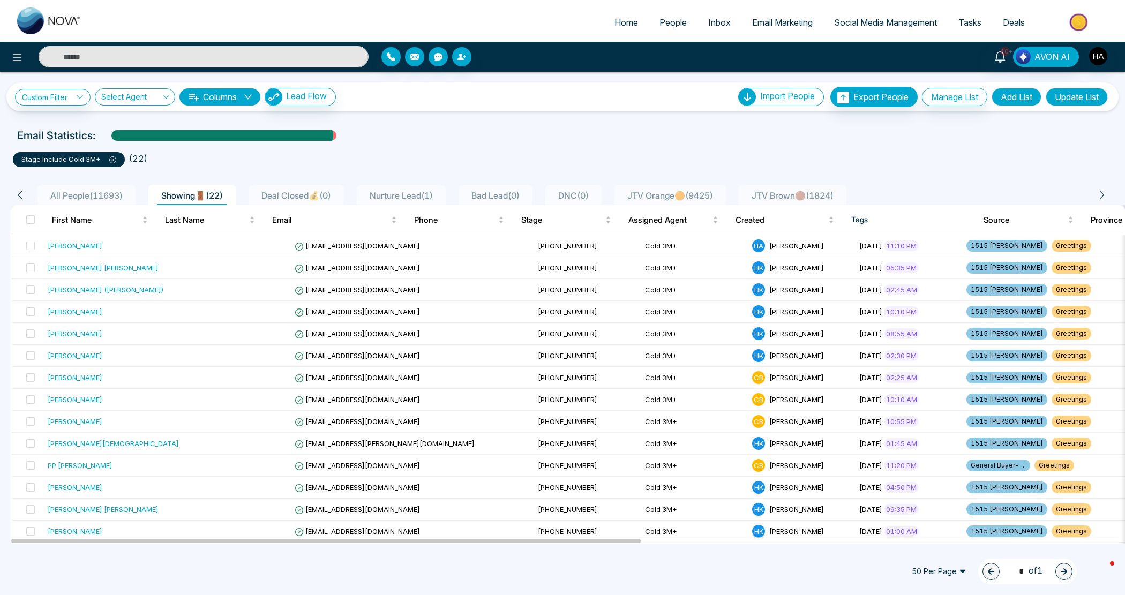
click at [991, 98] on button "Add List" at bounding box center [1016, 97] width 50 height 18
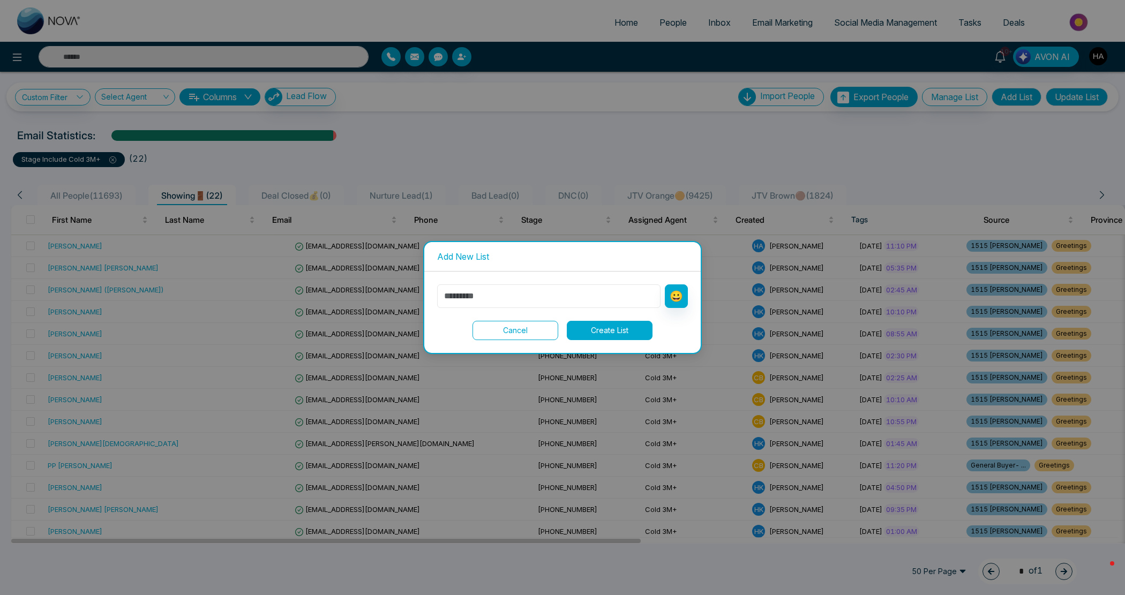
click at [567, 285] on input "text" at bounding box center [548, 296] width 223 height 24
type input "********"
click at [666, 297] on button "😀" at bounding box center [676, 296] width 23 height 24
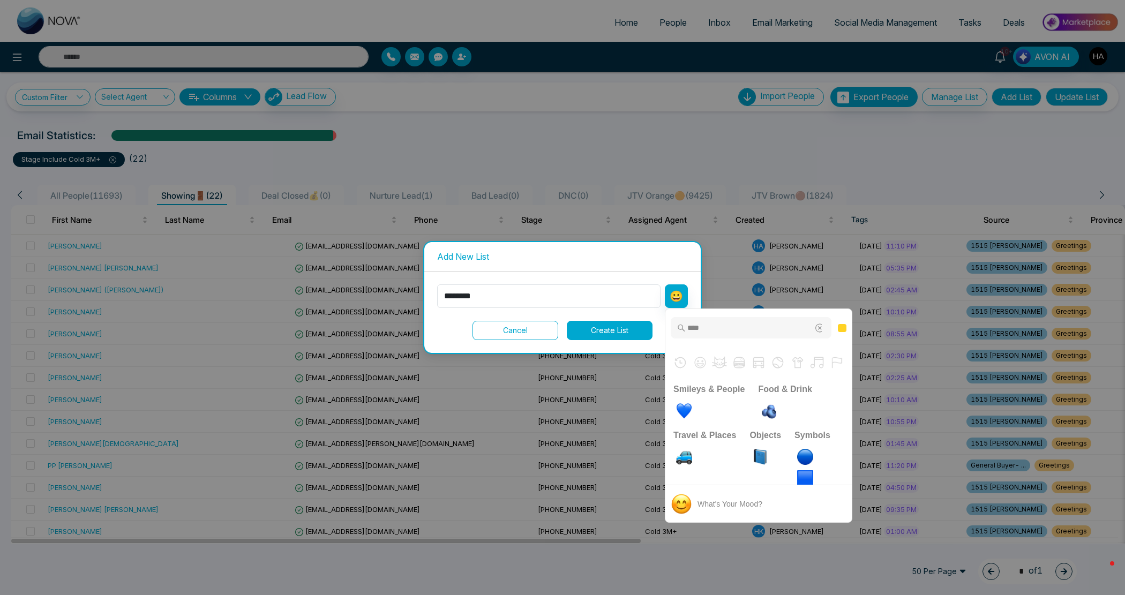
type input "****"
click at [804, 454] on img "large blue circle" at bounding box center [804, 456] width 21 height 21
type input "**********"
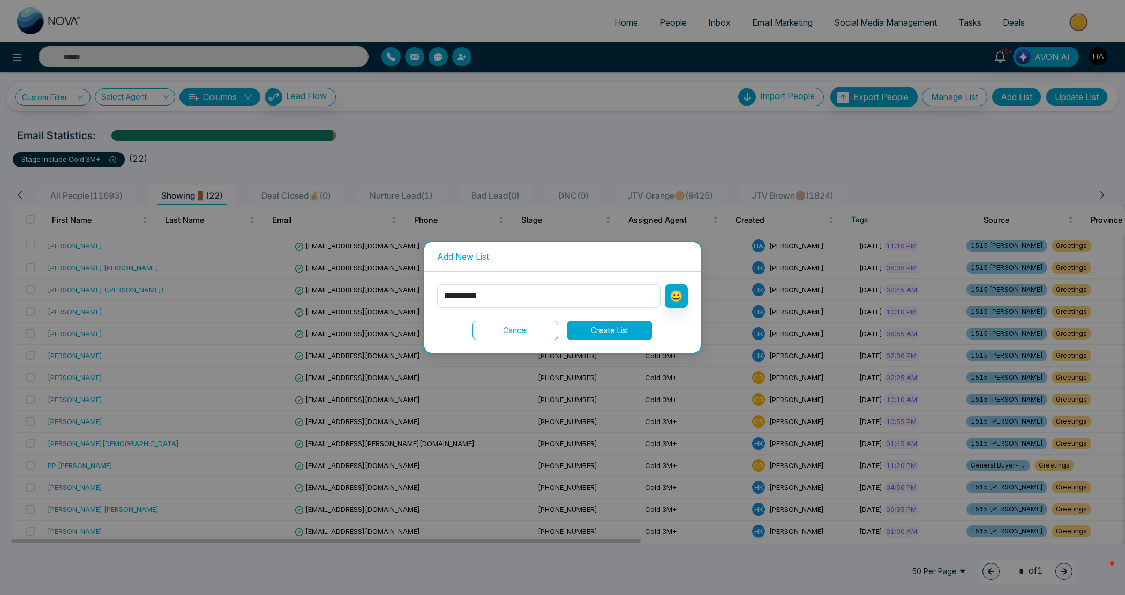
click at [593, 331] on button "Create List" at bounding box center [610, 330] width 86 height 19
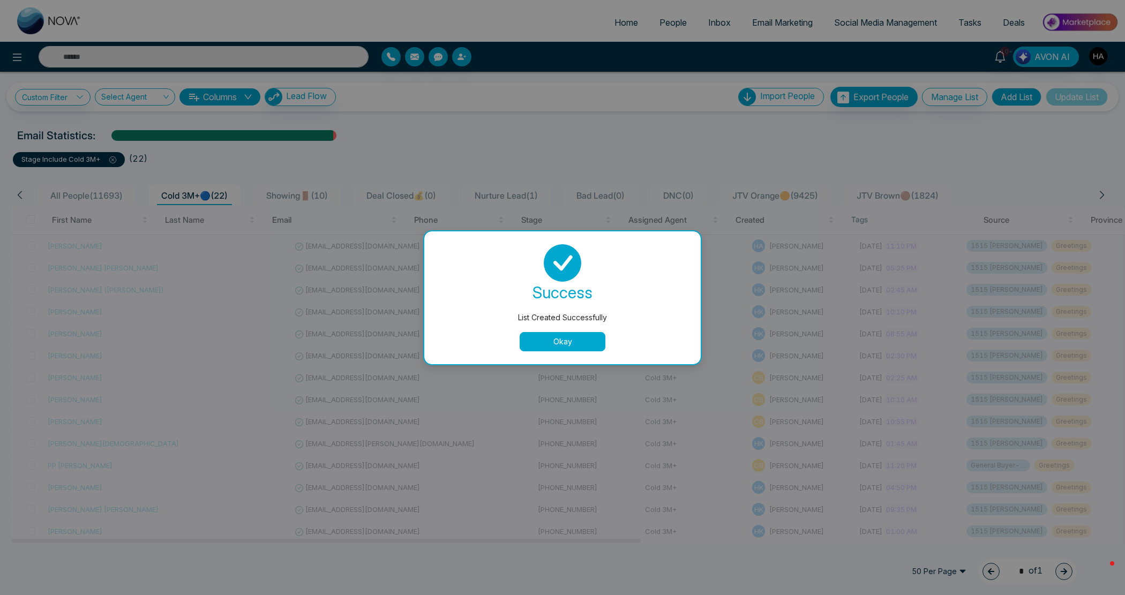
click at [561, 343] on button "Okay" at bounding box center [562, 341] width 86 height 19
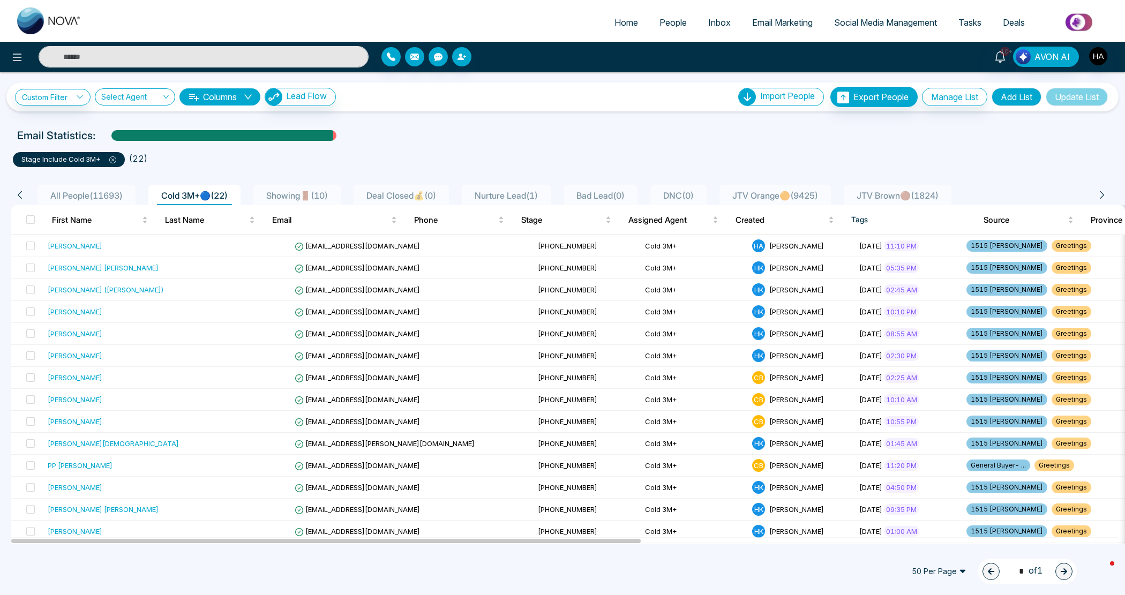
click at [111, 156] on icon at bounding box center [112, 159] width 7 height 7
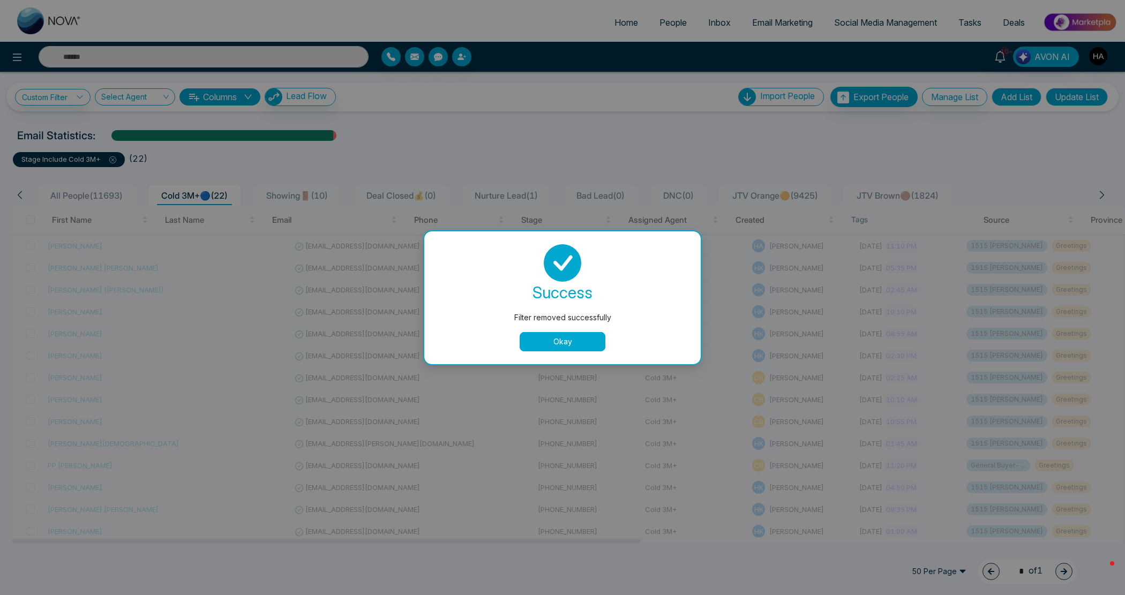
click at [569, 345] on button "Okay" at bounding box center [562, 341] width 86 height 19
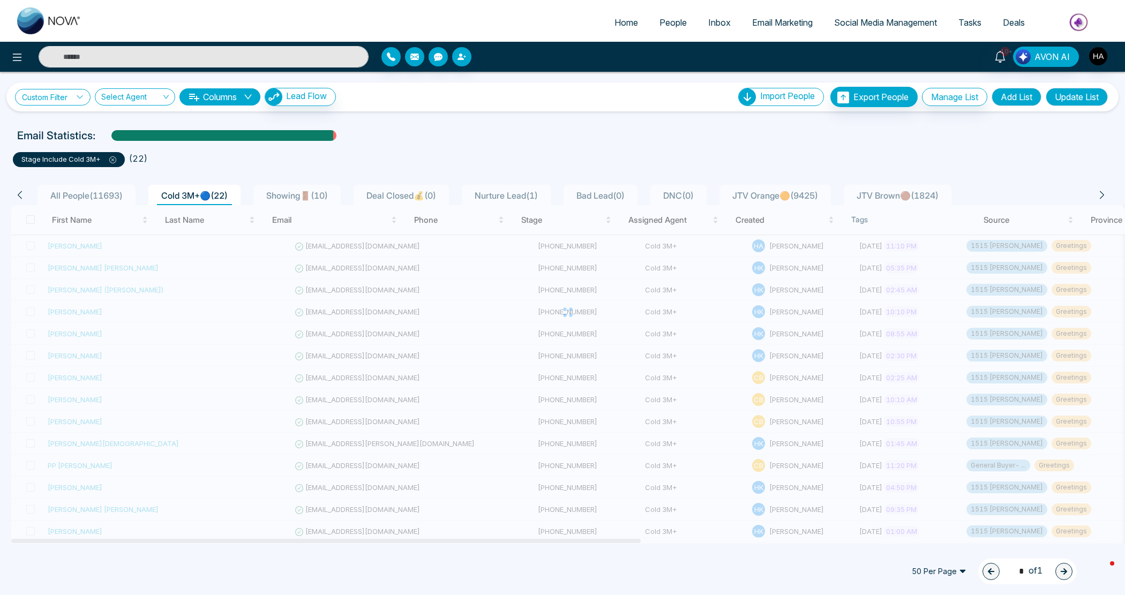
click at [67, 93] on link "Custom Filter" at bounding box center [53, 97] width 76 height 17
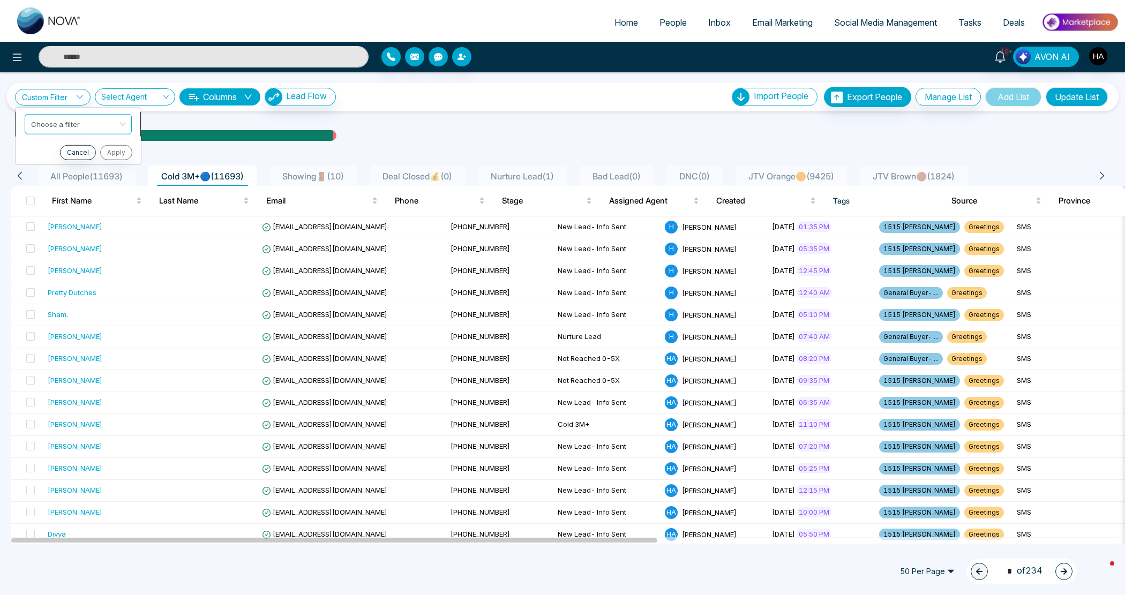
click at [69, 126] on input "search" at bounding box center [74, 122] width 87 height 16
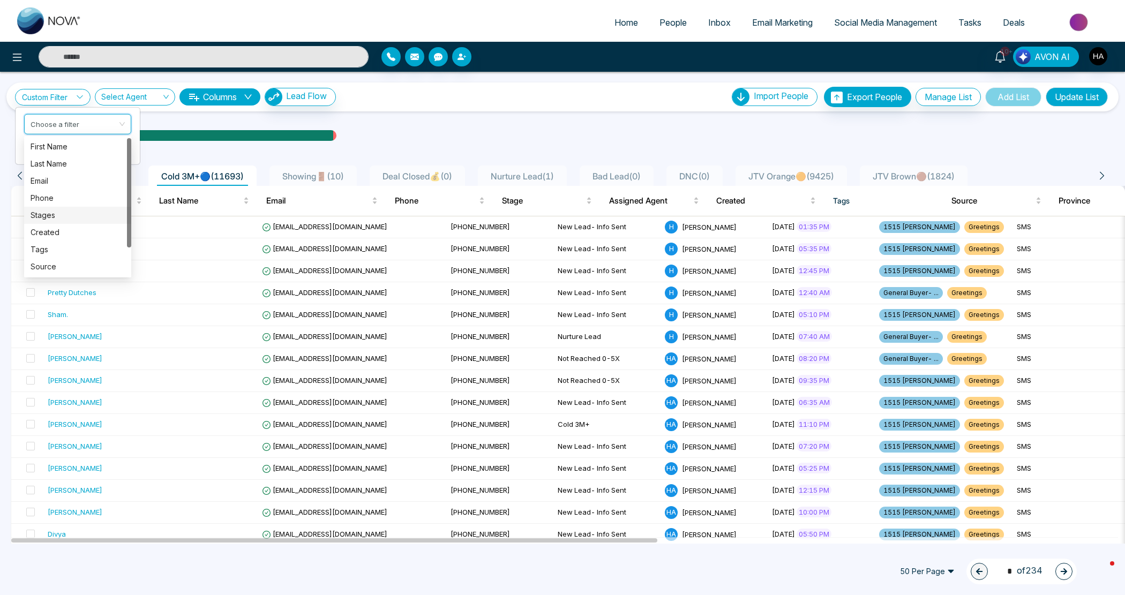
click at [59, 215] on div "Stages" at bounding box center [78, 215] width 94 height 12
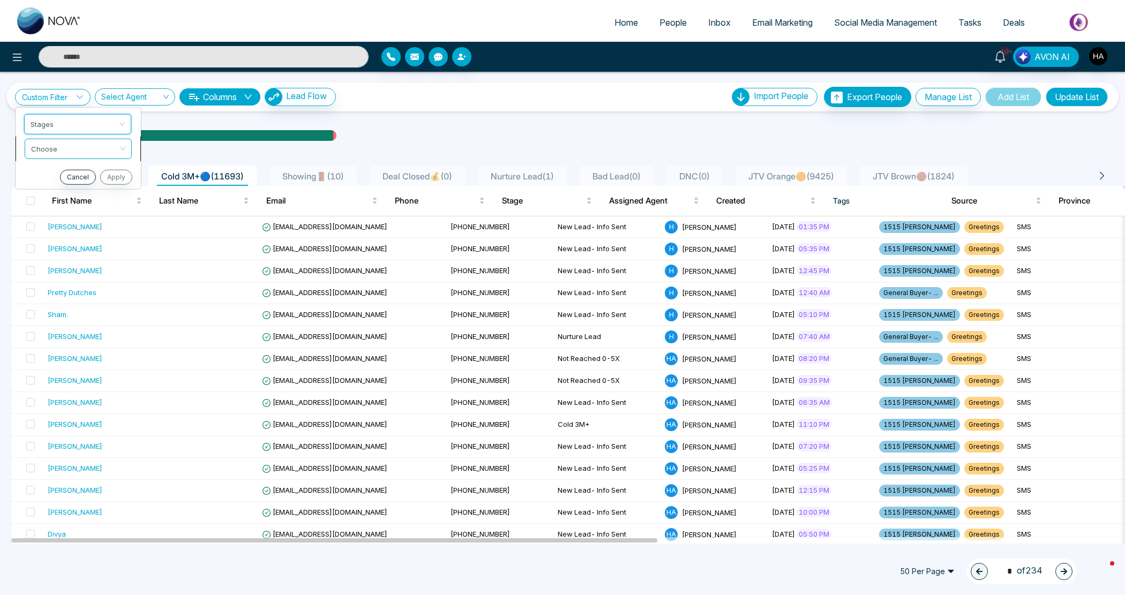
click at [74, 147] on input "search" at bounding box center [74, 147] width 87 height 16
click at [73, 170] on div "include" at bounding box center [78, 171] width 94 height 12
click at [93, 175] on input "search" at bounding box center [74, 171] width 87 height 16
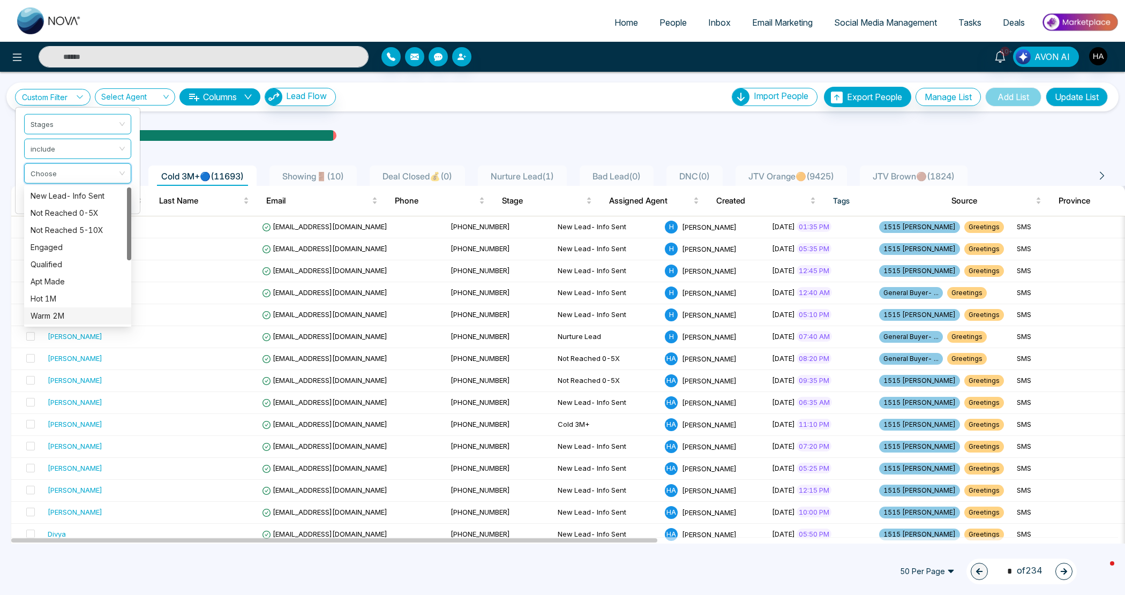
click at [65, 316] on div "Warm 2M" at bounding box center [78, 316] width 94 height 12
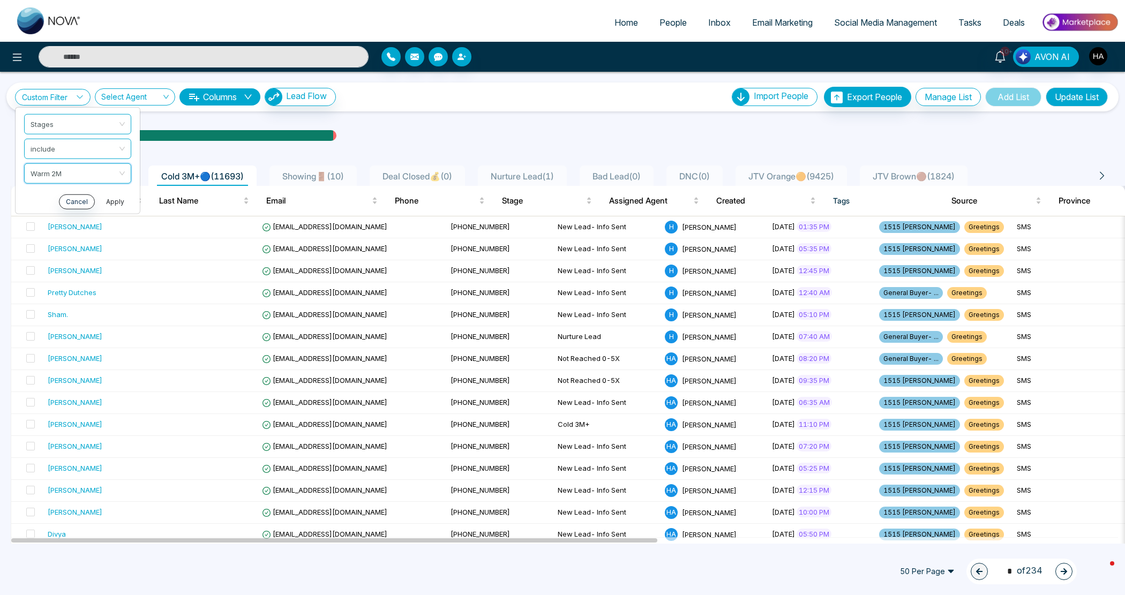
click at [117, 196] on button "Apply" at bounding box center [115, 201] width 32 height 15
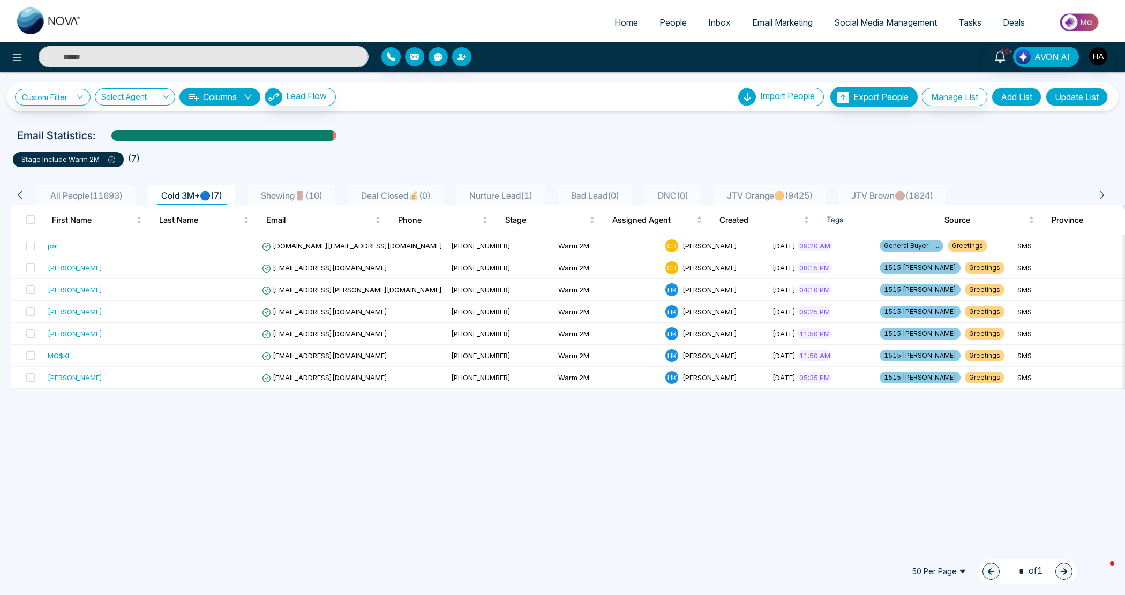
click at [1000, 97] on button "Add List" at bounding box center [1016, 97] width 50 height 18
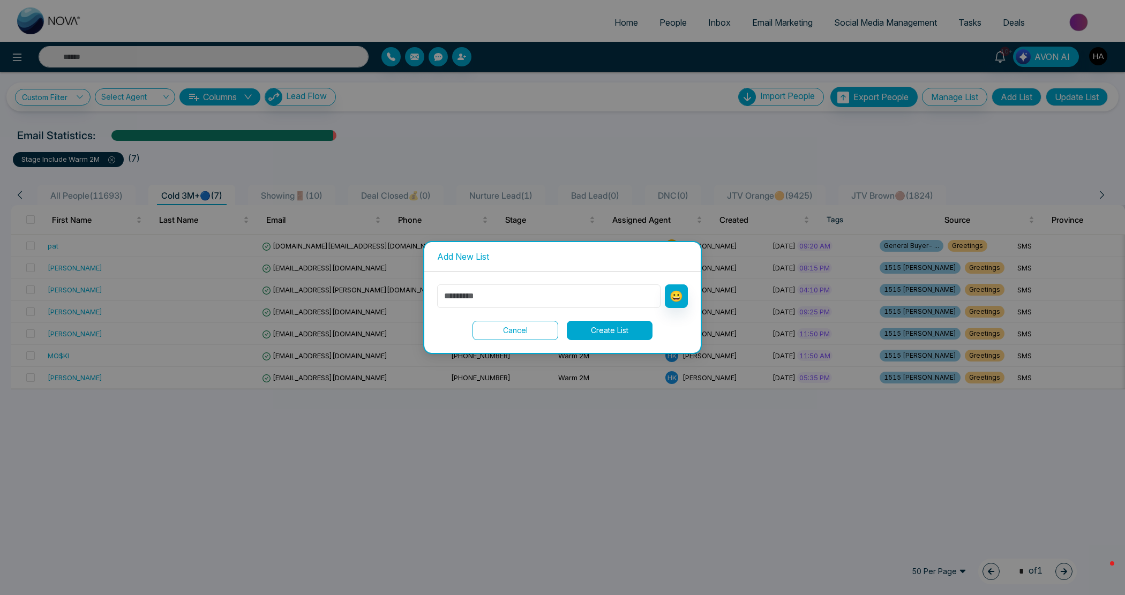
click at [507, 298] on input "text" at bounding box center [548, 296] width 223 height 24
type input "*******"
click at [684, 295] on button "😀" at bounding box center [676, 296] width 23 height 24
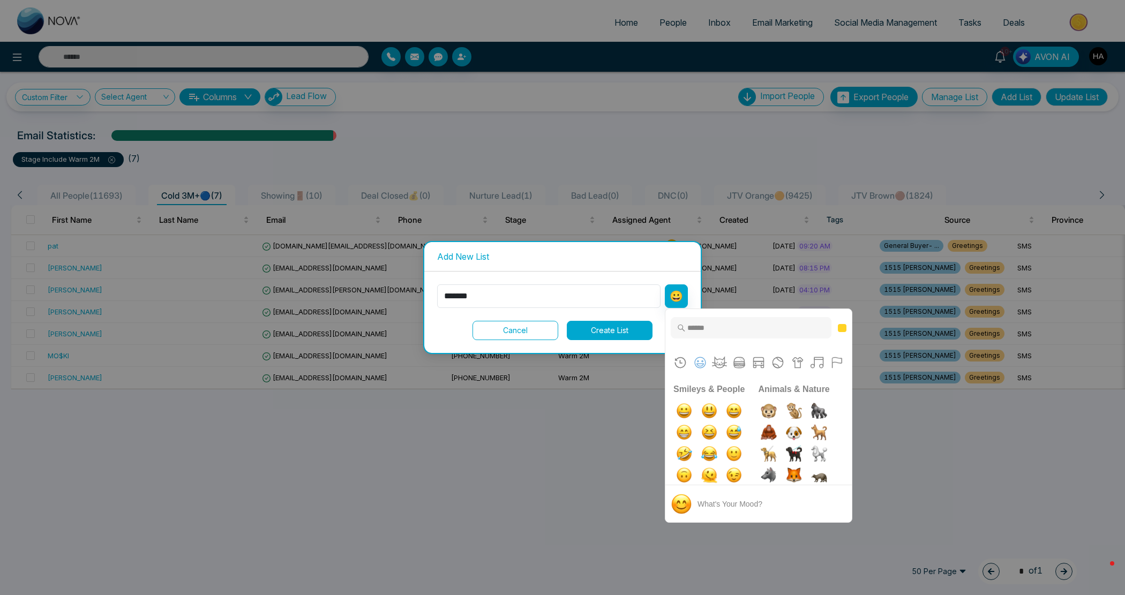
click at [710, 328] on input "Type to search for an emoji" at bounding box center [750, 327] width 161 height 21
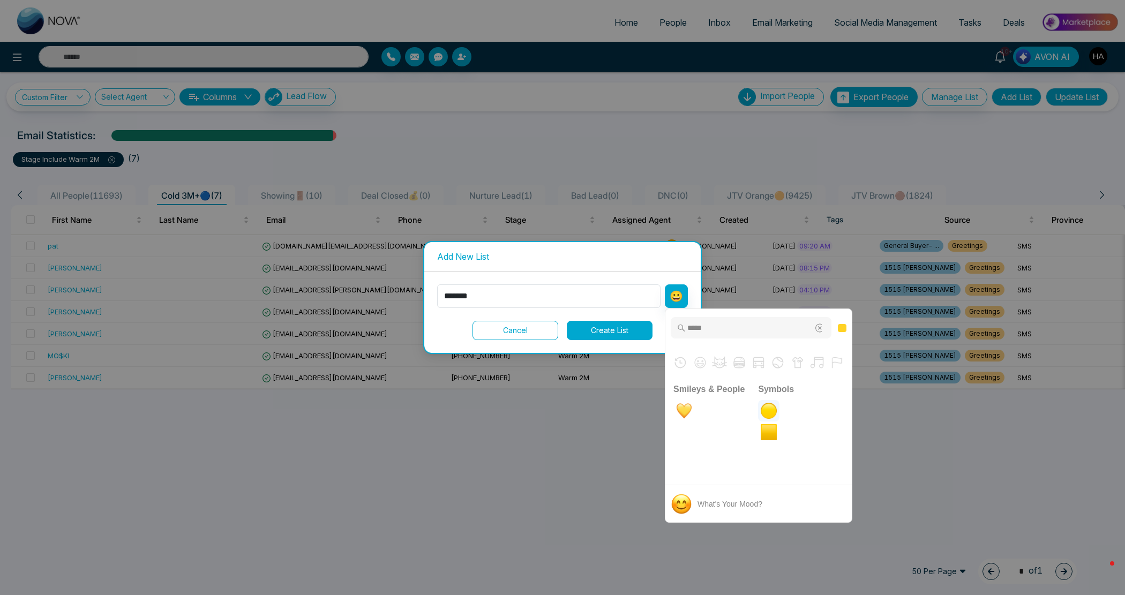
type input "*****"
click at [764, 408] on img "large yellow circle" at bounding box center [768, 410] width 21 height 21
type input "*********"
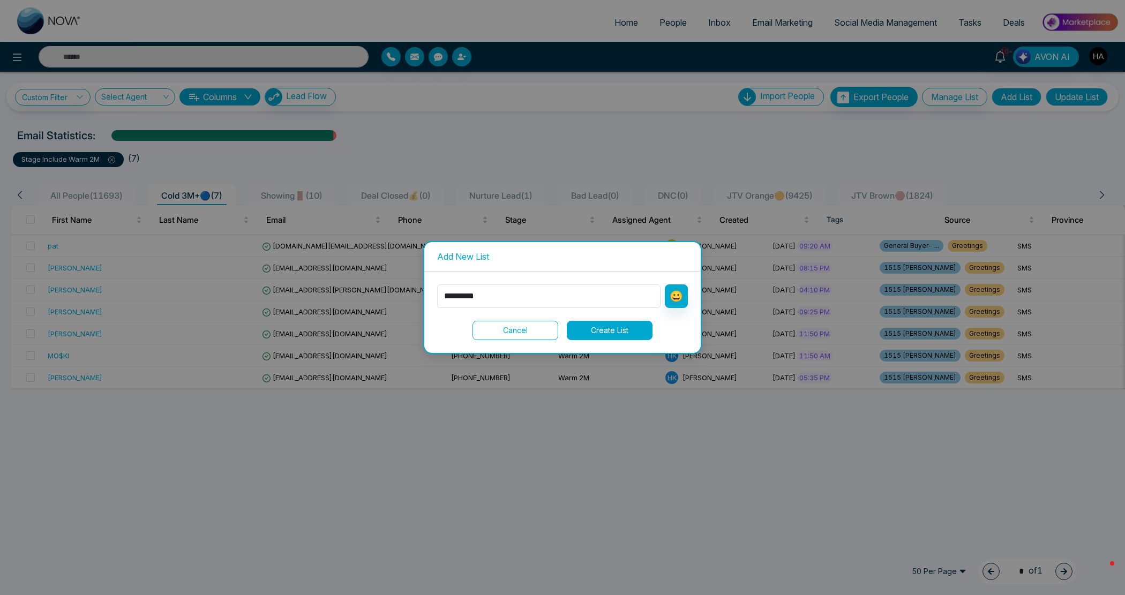
click at [624, 325] on button "Create List" at bounding box center [610, 330] width 86 height 19
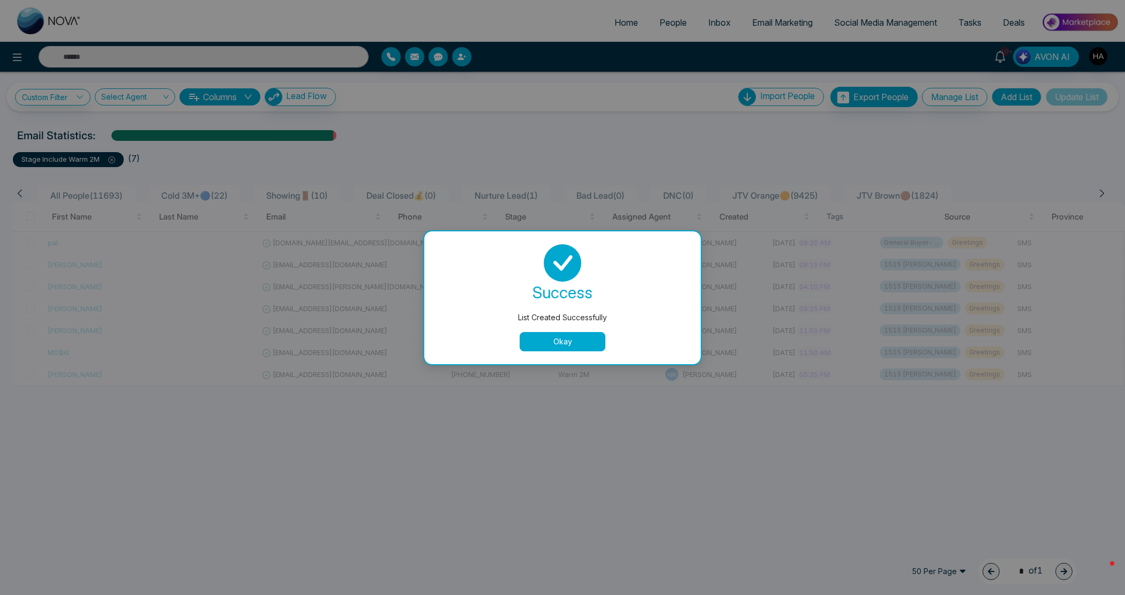
click at [603, 344] on button "Okay" at bounding box center [562, 341] width 86 height 19
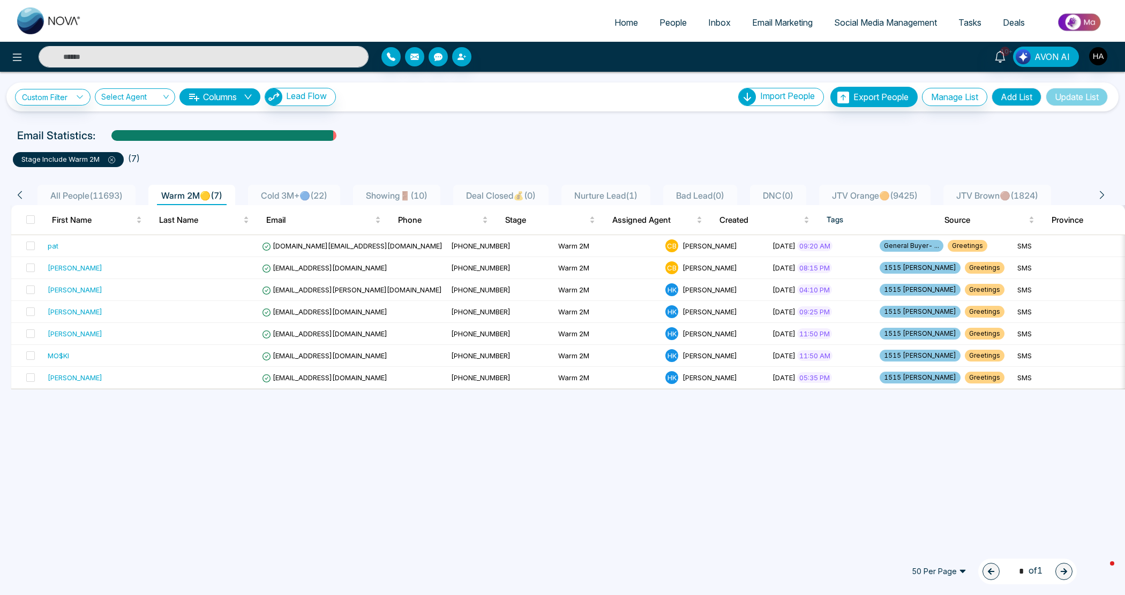
click at [112, 160] on icon at bounding box center [111, 160] width 3 height 3
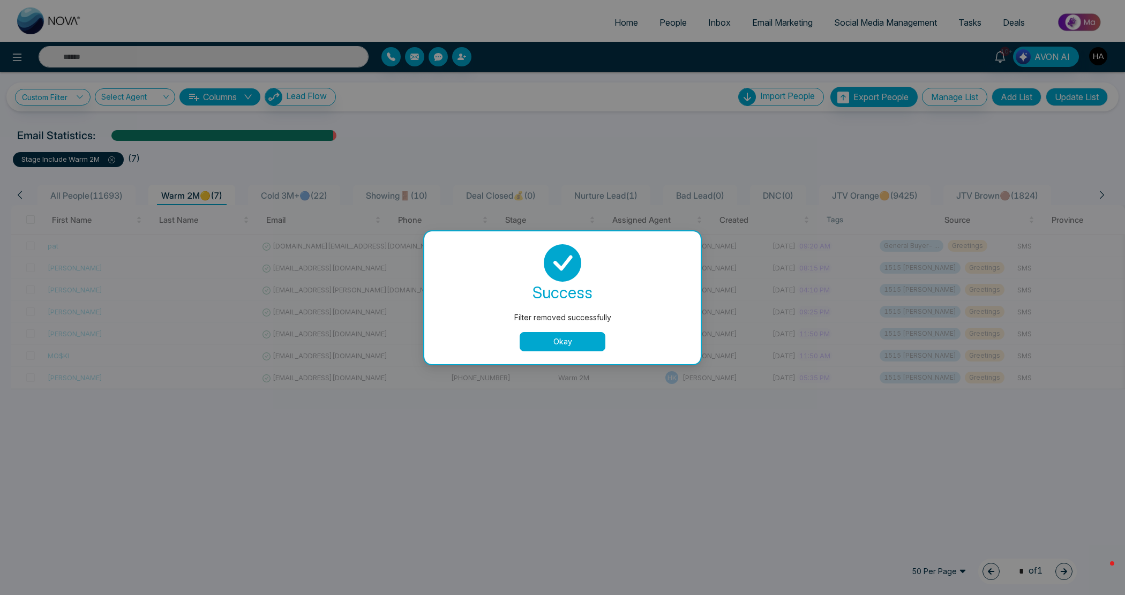
click at [569, 340] on button "Okay" at bounding box center [562, 341] width 86 height 19
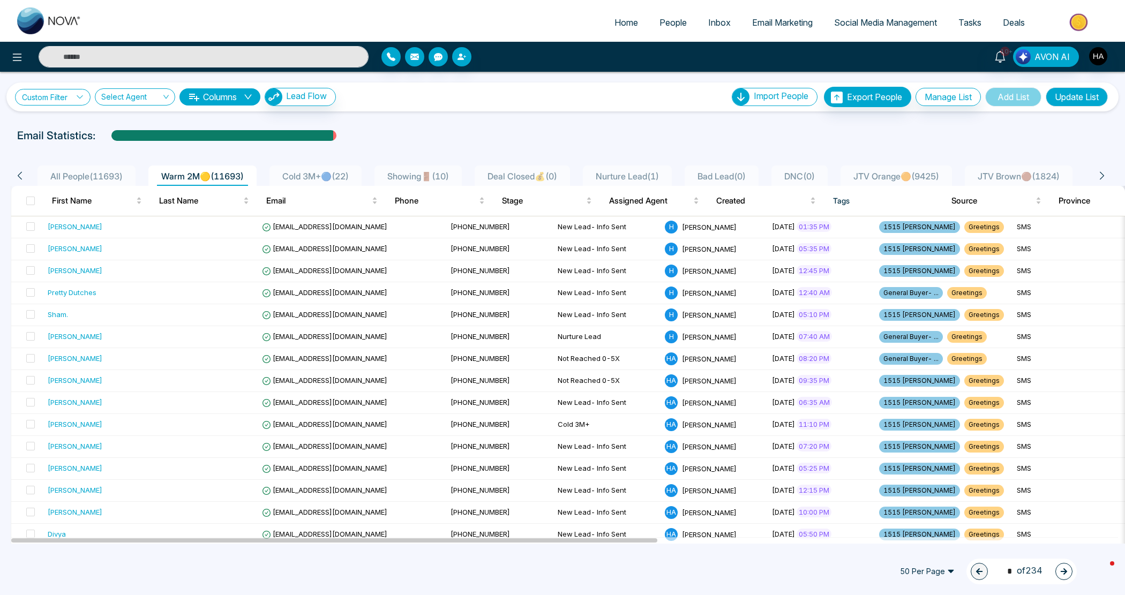
click at [46, 89] on link "Custom Filter" at bounding box center [53, 97] width 76 height 17
click at [55, 119] on input "search" at bounding box center [74, 122] width 87 height 16
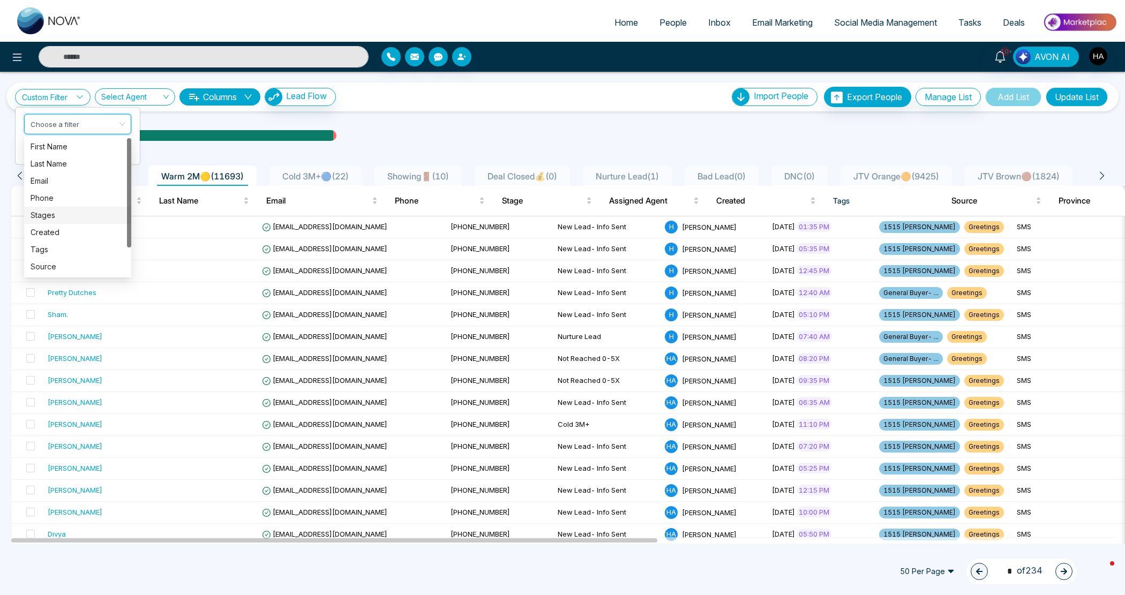
click at [55, 210] on div "Stages" at bounding box center [78, 215] width 94 height 12
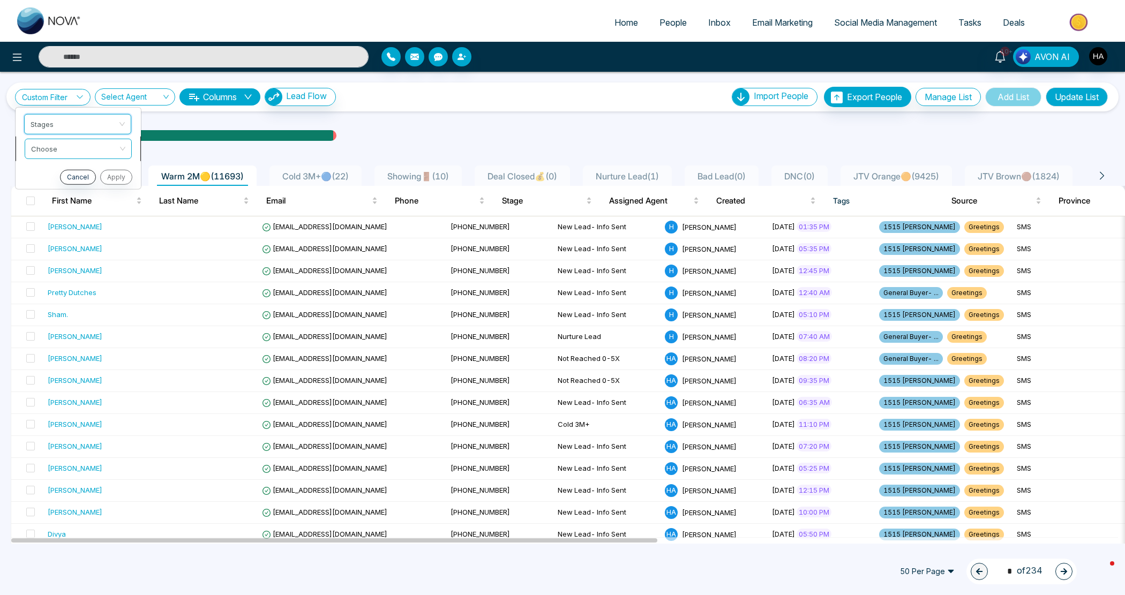
click at [75, 137] on li "Choose" at bounding box center [78, 148] width 125 height 25
click at [67, 105] on div "Custom Filter Stages Choose Cancel Apply Select Agent Columns Lead Flow" at bounding box center [175, 97] width 321 height 18
click at [70, 94] on link "Custom Filter" at bounding box center [53, 97] width 76 height 17
click at [57, 154] on input "search" at bounding box center [74, 147] width 87 height 16
click at [63, 171] on div "include" at bounding box center [78, 171] width 94 height 12
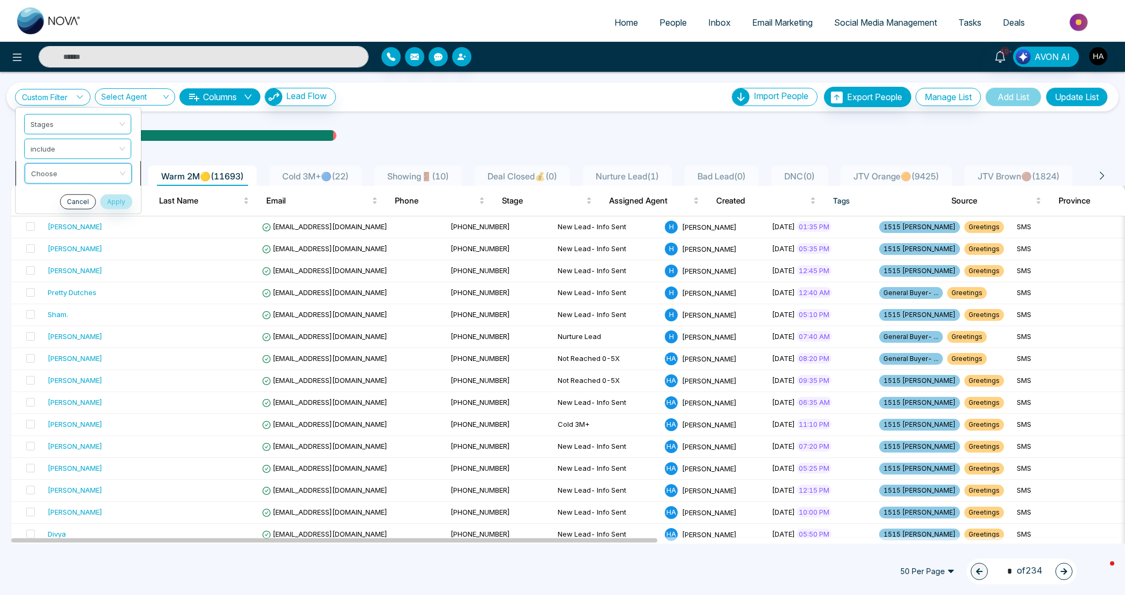
click at [63, 172] on input "search" at bounding box center [74, 171] width 87 height 16
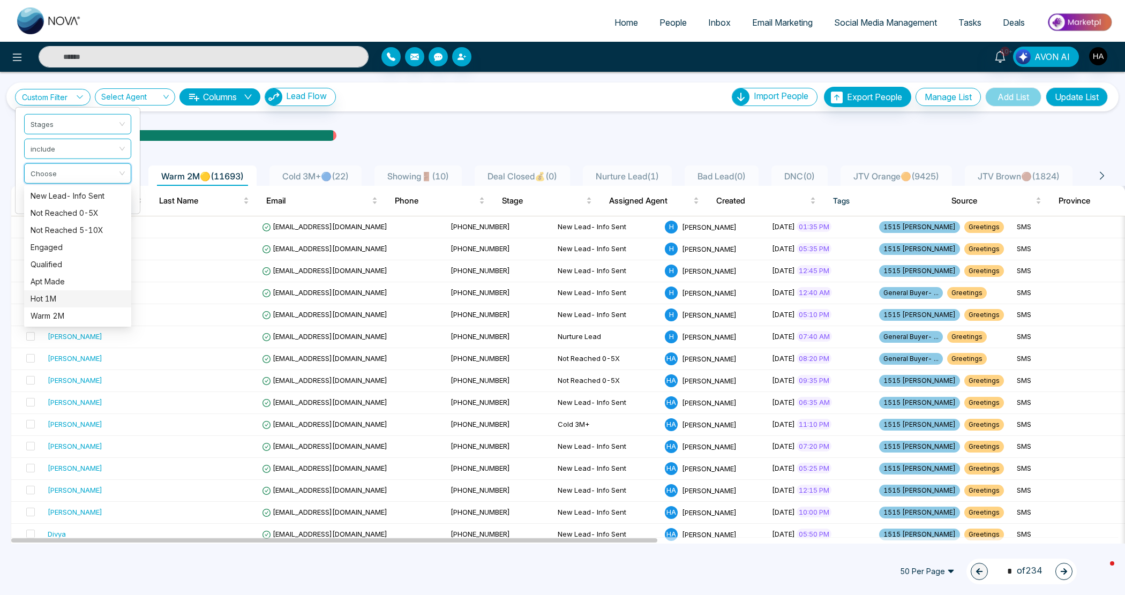
click at [63, 293] on div "Hot 1M" at bounding box center [78, 299] width 94 height 12
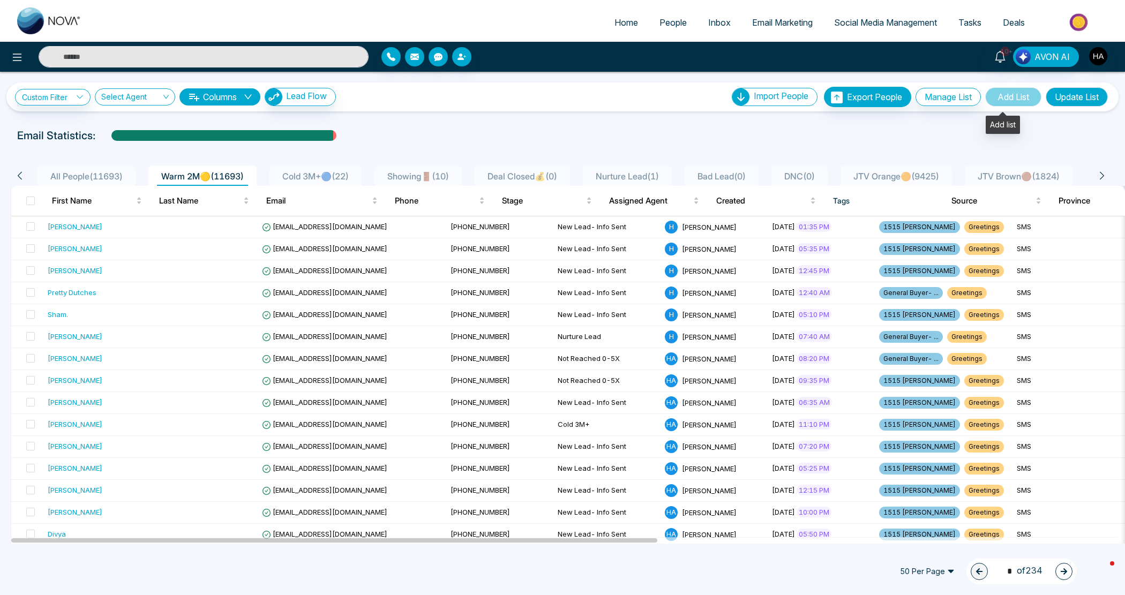
click at [1066, 99] on button "Update List" at bounding box center [1076, 96] width 62 height 19
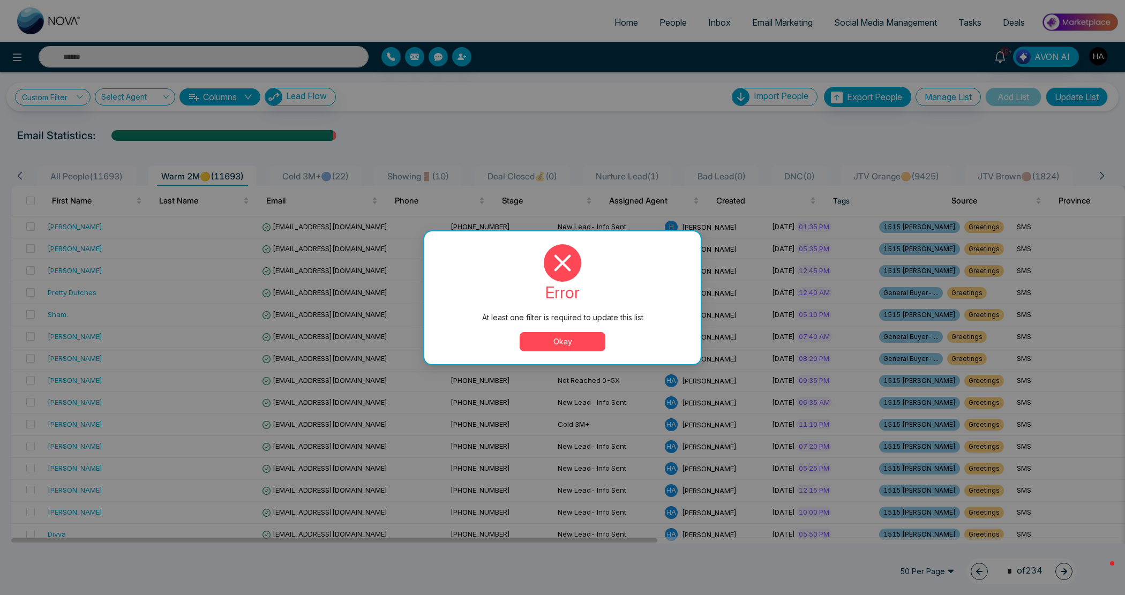
click at [588, 336] on button "Okay" at bounding box center [562, 341] width 86 height 19
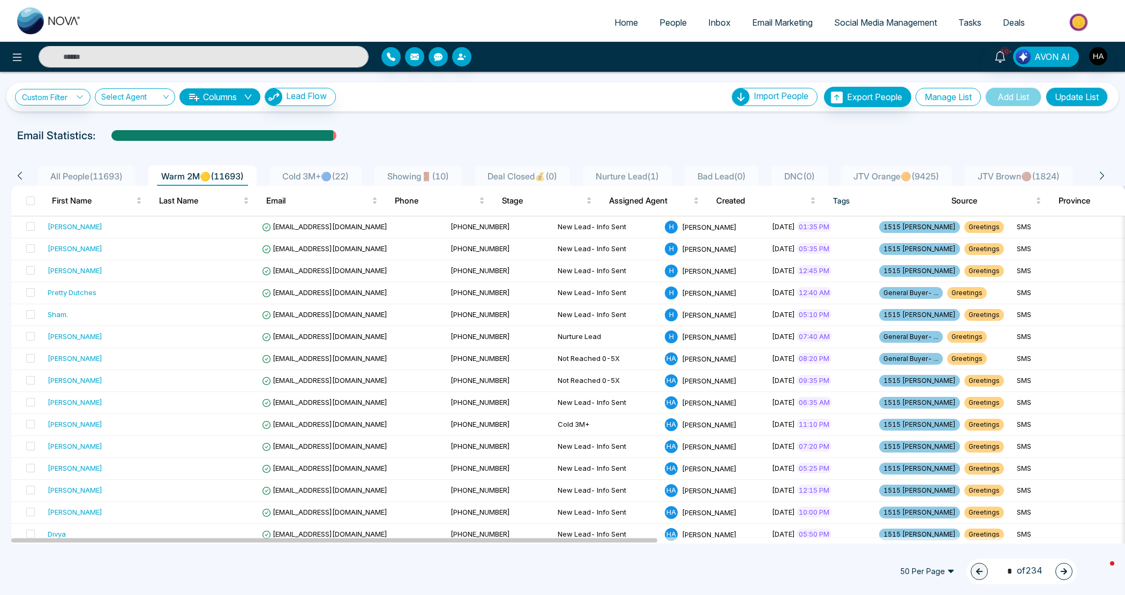
click at [937, 95] on button "Manage List" at bounding box center [947, 97] width 65 height 18
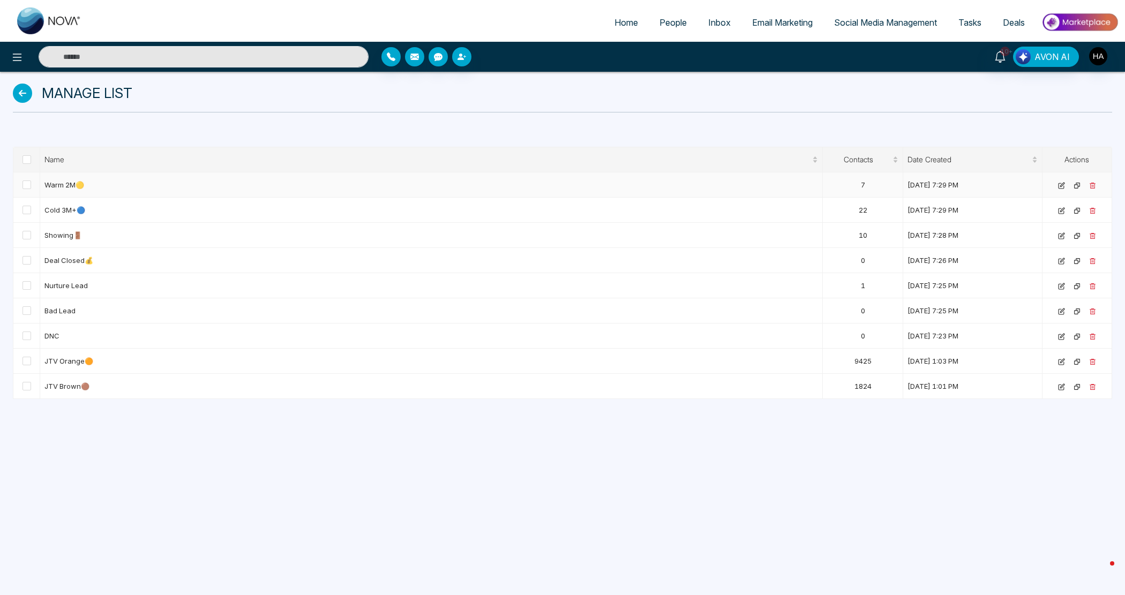
click at [1062, 184] on icon at bounding box center [1062, 185] width 4 height 4
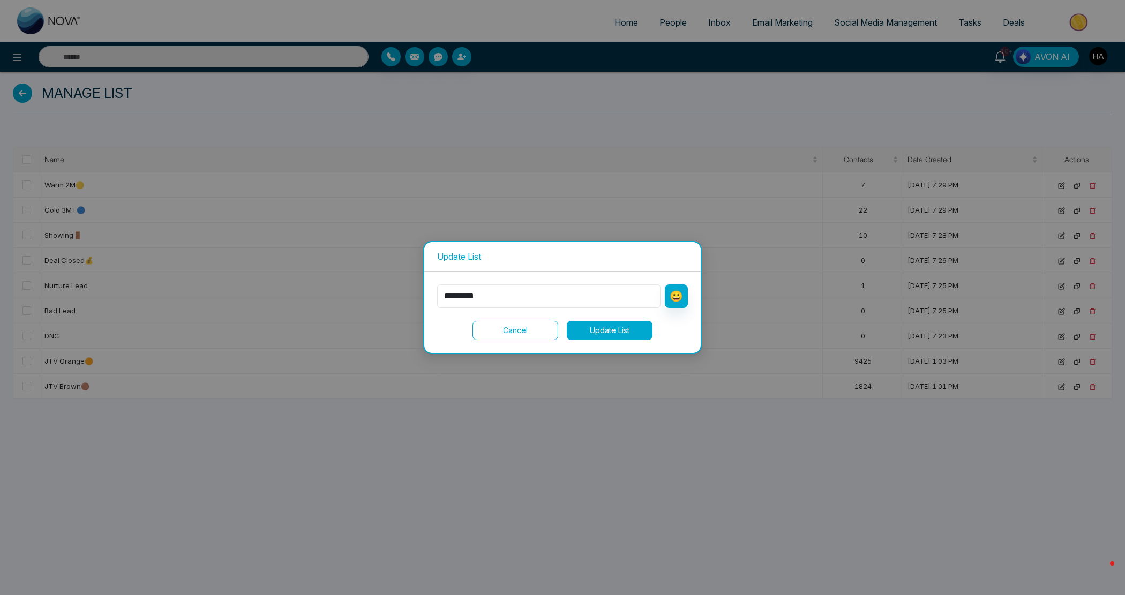
click at [485, 298] on input "*********" at bounding box center [548, 296] width 223 height 24
type input "*******"
click at [670, 293] on button "😀" at bounding box center [676, 296] width 23 height 24
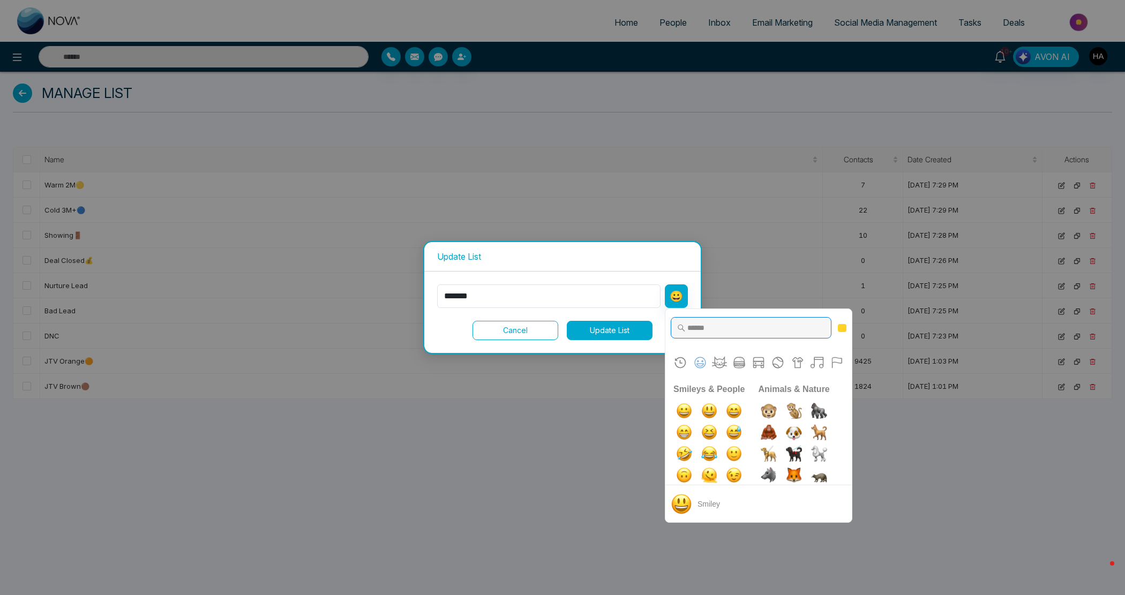
click at [723, 337] on input "Type to search for an emoji" at bounding box center [750, 327] width 161 height 21
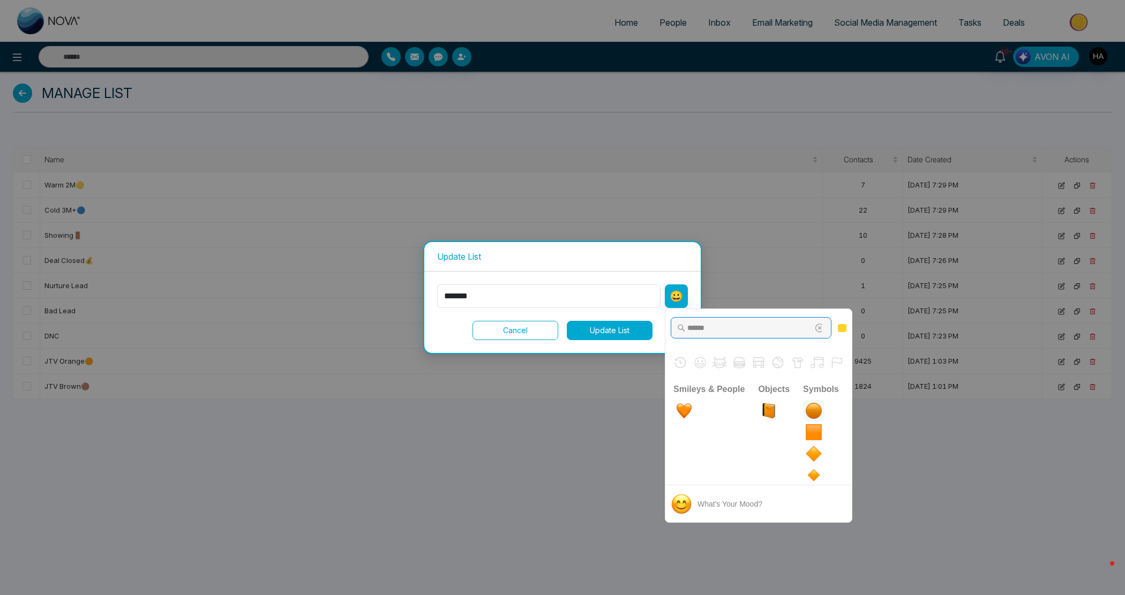
type input "******"
click at [814, 403] on img "large orange circle" at bounding box center [813, 410] width 21 height 21
type input "*********"
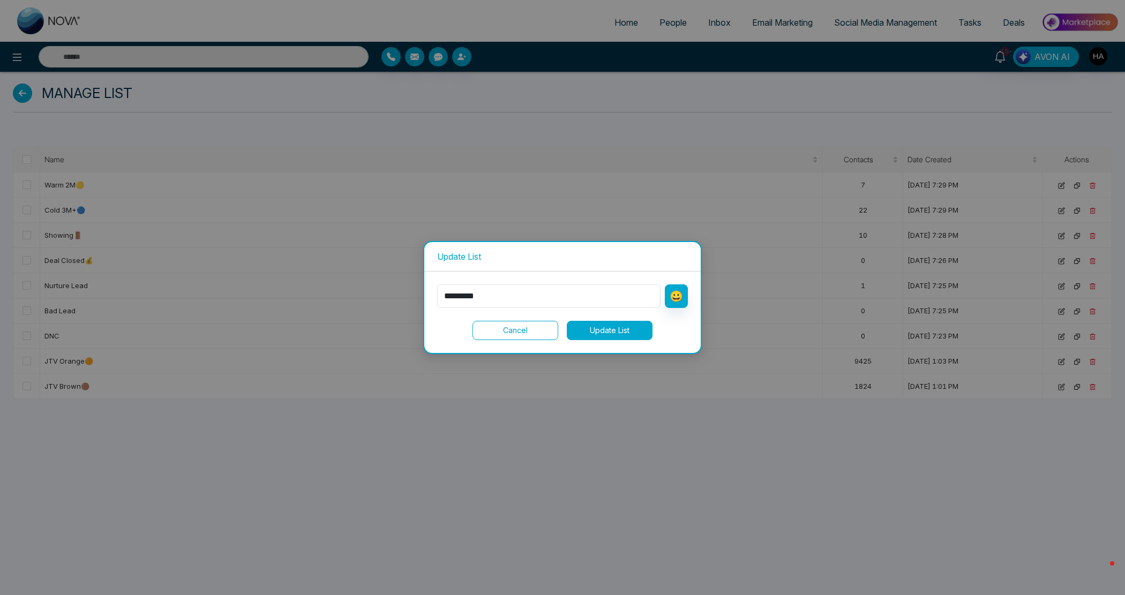
click at [599, 325] on button "Update List" at bounding box center [610, 330] width 86 height 19
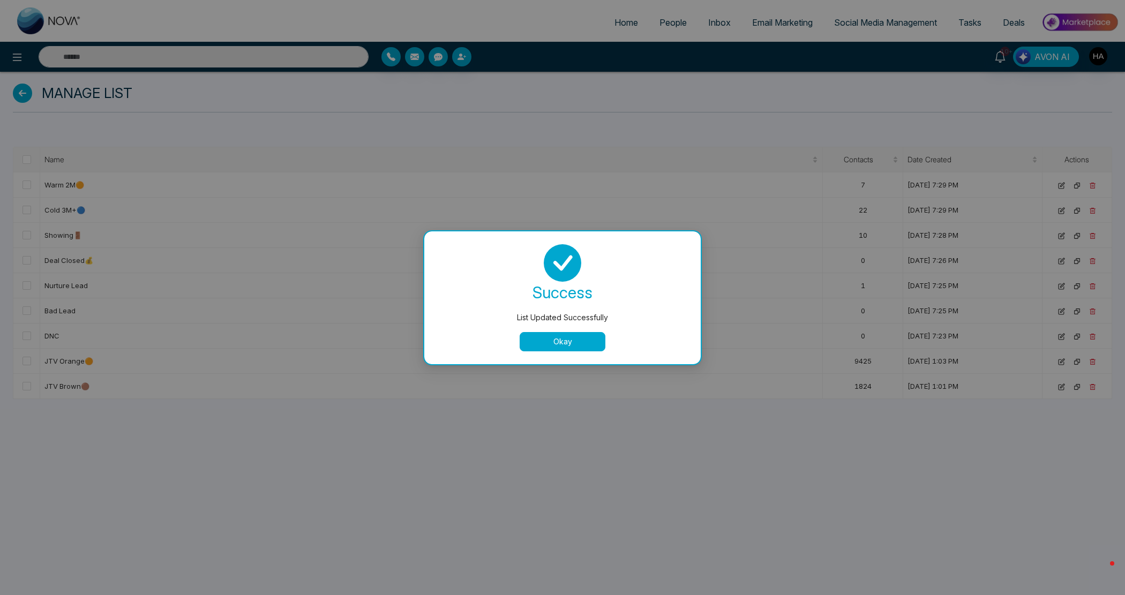
click at [576, 335] on button "Okay" at bounding box center [562, 341] width 86 height 19
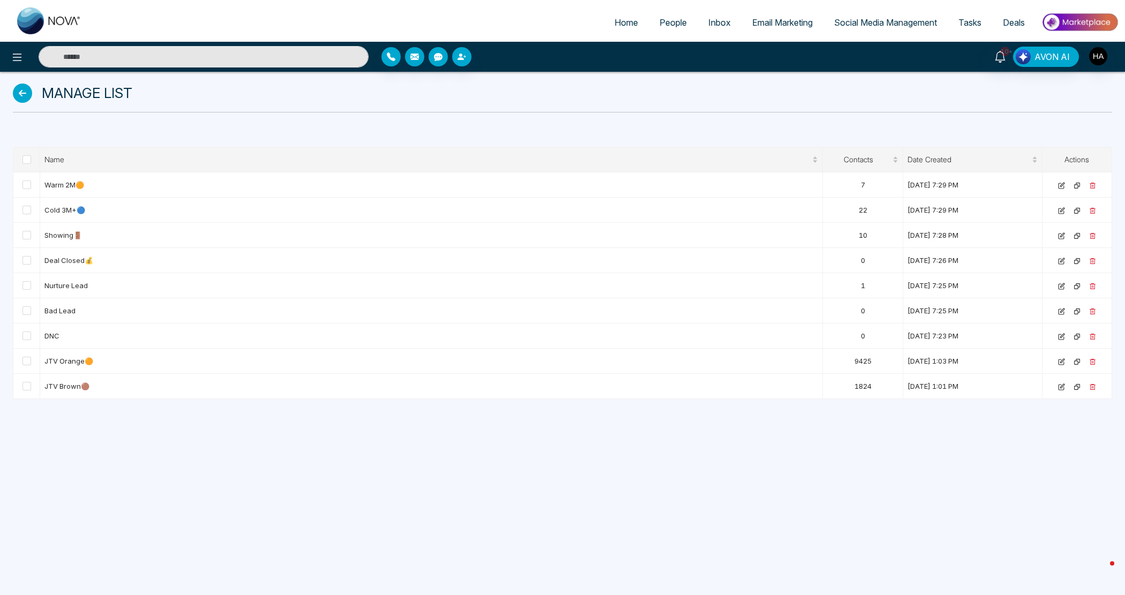
click at [661, 16] on link "People" at bounding box center [673, 22] width 49 height 20
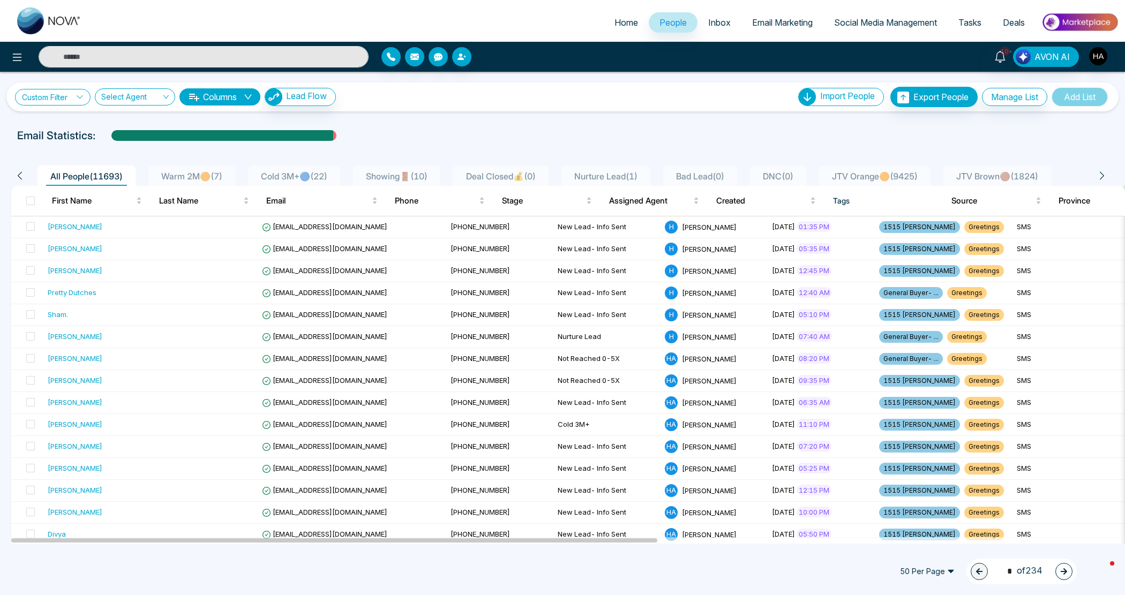
click at [52, 94] on link "Custom Filter" at bounding box center [53, 97] width 76 height 17
click at [57, 120] on input "search" at bounding box center [74, 122] width 87 height 16
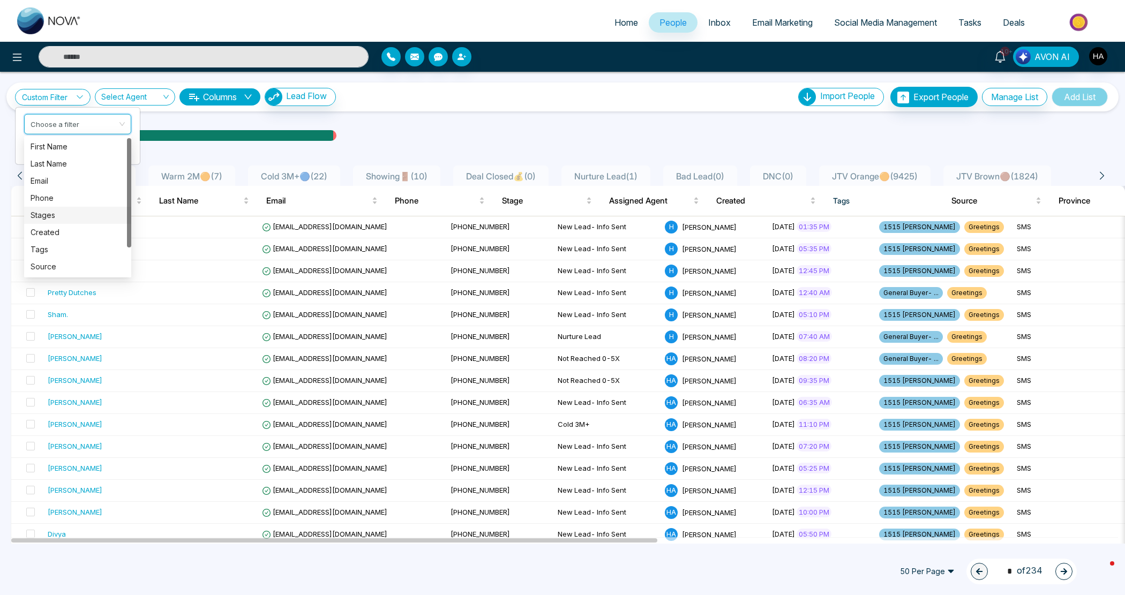
click at [55, 216] on div "Stages" at bounding box center [78, 215] width 94 height 12
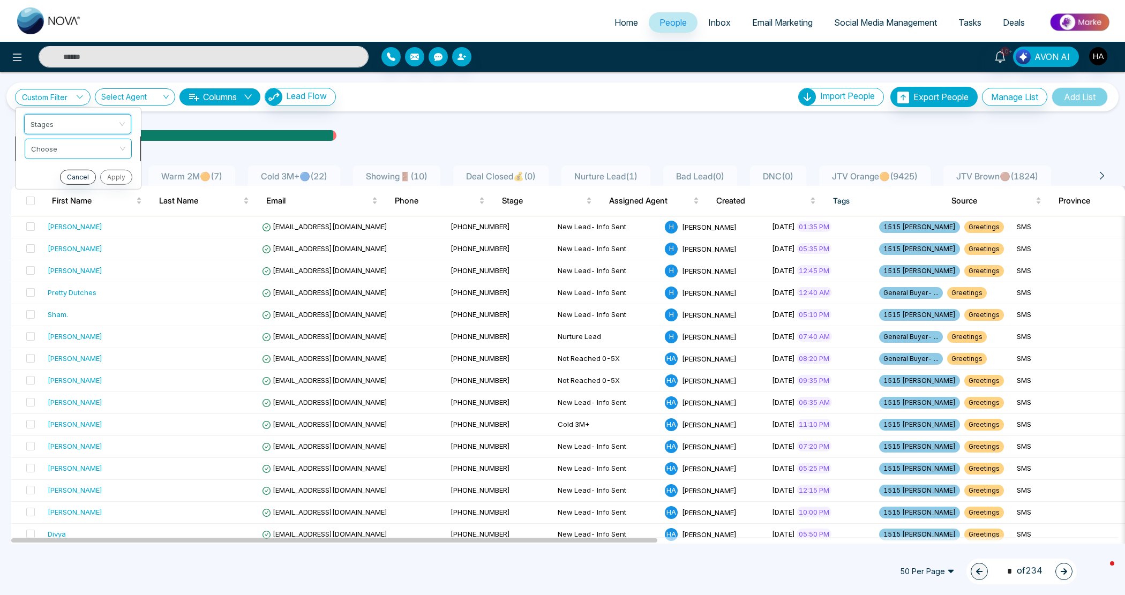
click at [76, 150] on input "search" at bounding box center [74, 147] width 87 height 16
click at [73, 165] on div "include" at bounding box center [78, 171] width 94 height 12
click at [75, 166] on input "search" at bounding box center [74, 171] width 87 height 16
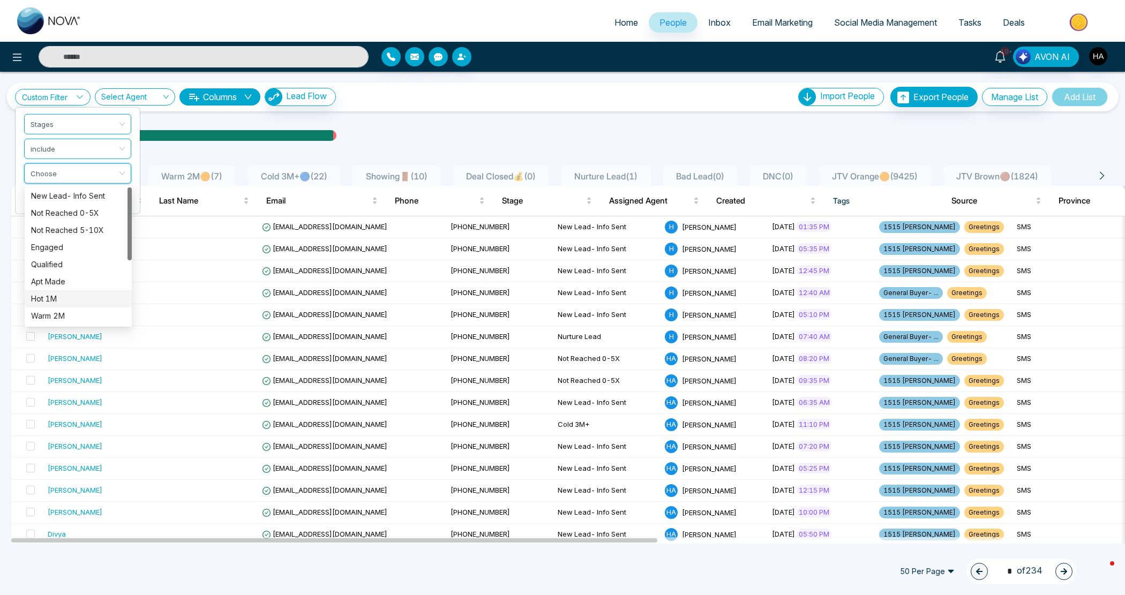
click at [67, 298] on div "Hot 1M" at bounding box center [78, 299] width 94 height 12
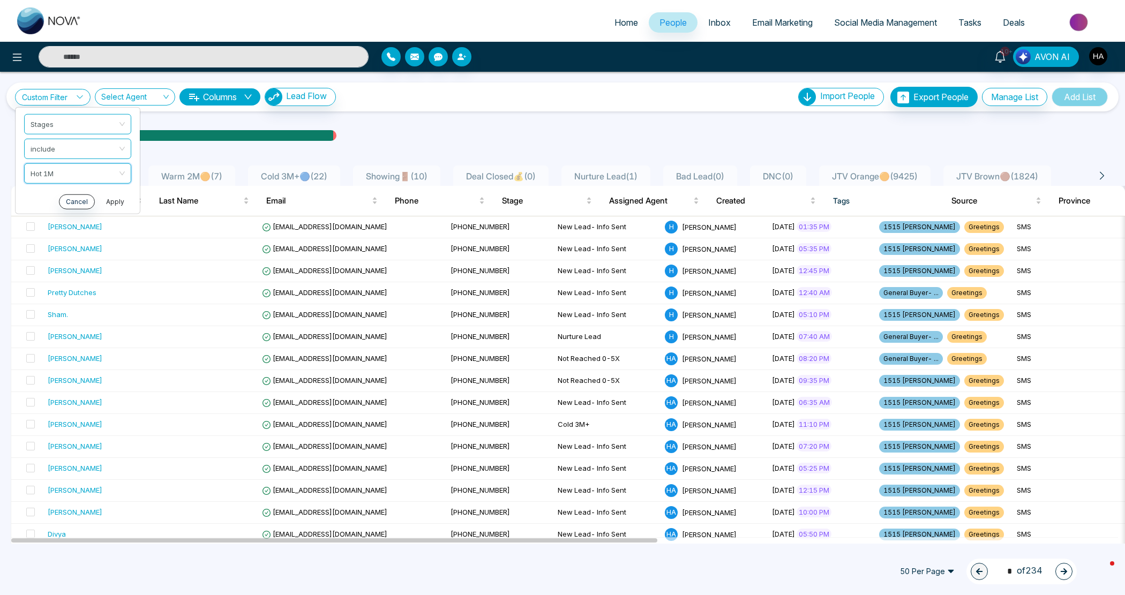
click at [111, 201] on button "Apply" at bounding box center [115, 201] width 32 height 15
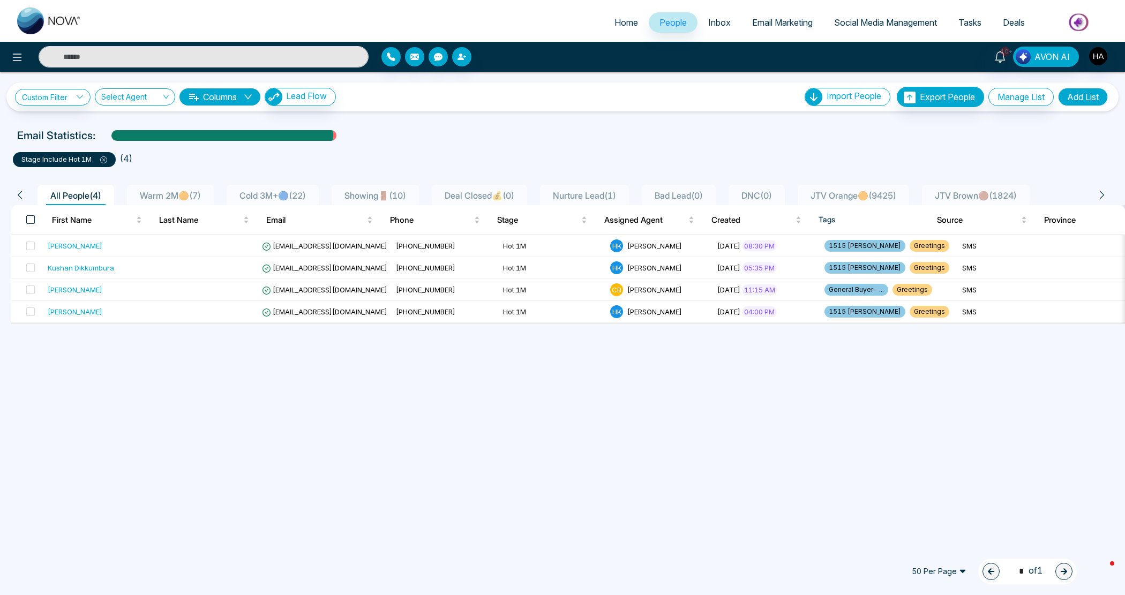
click at [34, 222] on span at bounding box center [30, 219] width 9 height 9
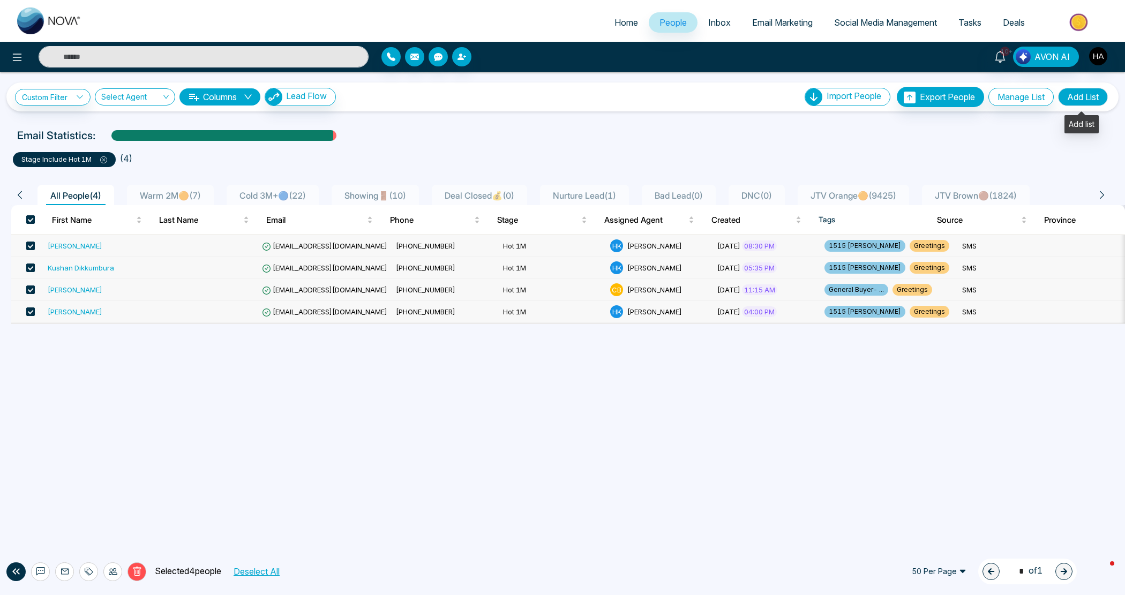
click at [1075, 95] on button "Add List" at bounding box center [1083, 97] width 50 height 18
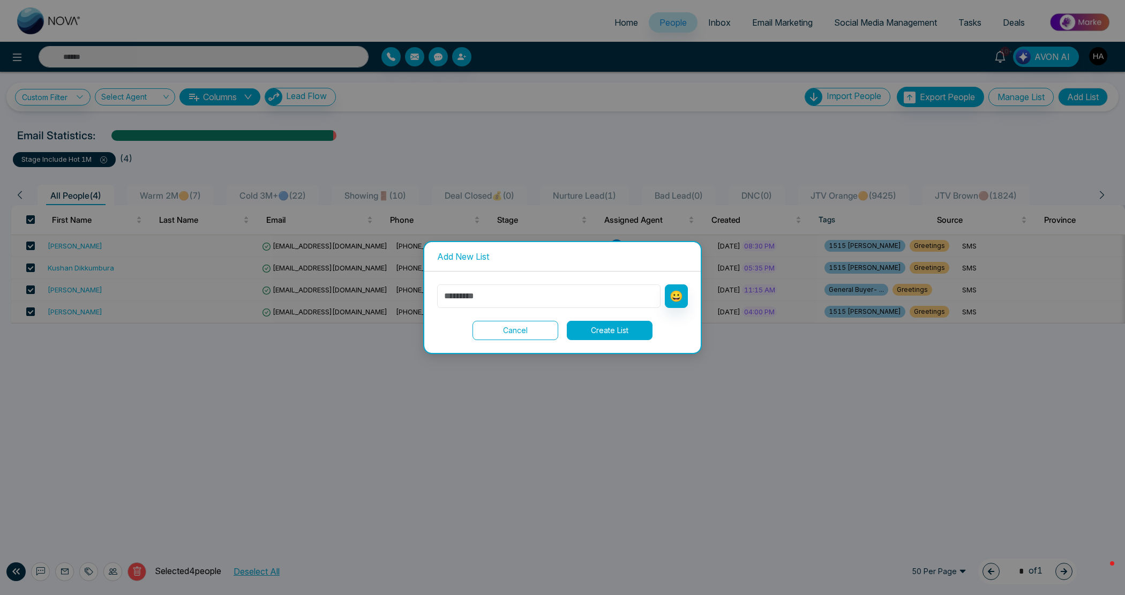
click at [507, 304] on input "text" at bounding box center [548, 296] width 223 height 24
type input "***"
click at [671, 292] on button "😀" at bounding box center [676, 296] width 23 height 24
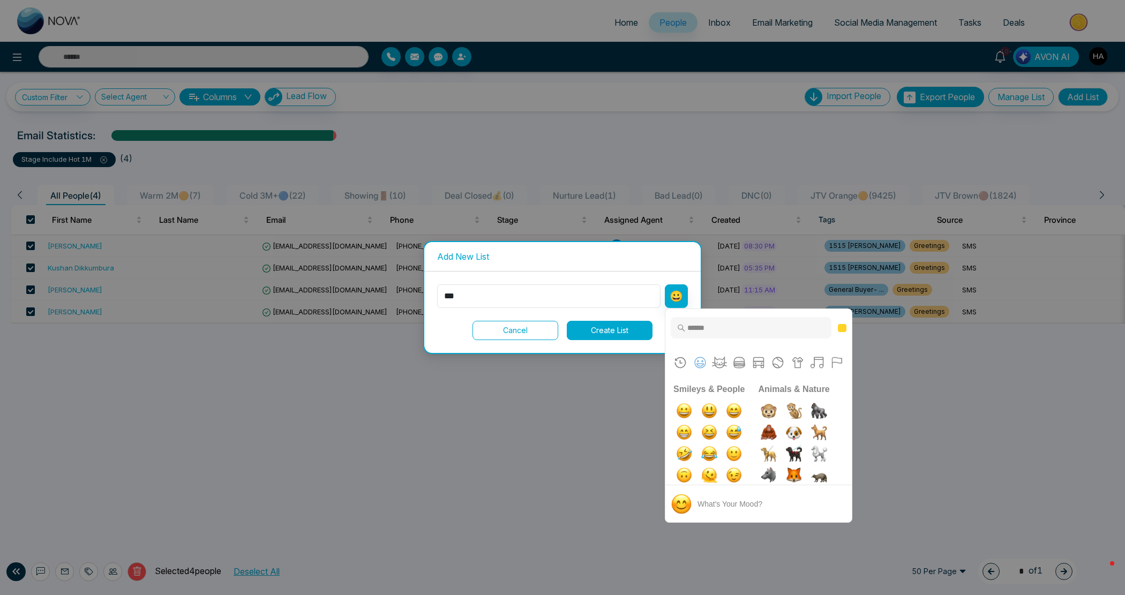
click at [713, 328] on input "Type to search for an emoji" at bounding box center [750, 327] width 161 height 21
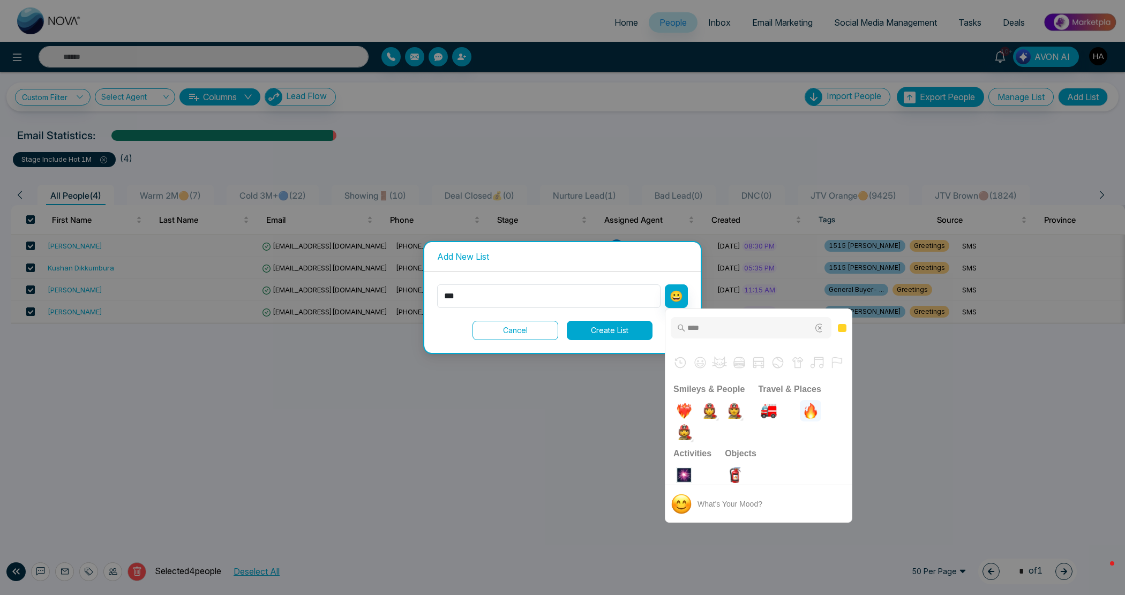
type input "****"
click at [800, 402] on img "fire" at bounding box center [810, 410] width 21 height 21
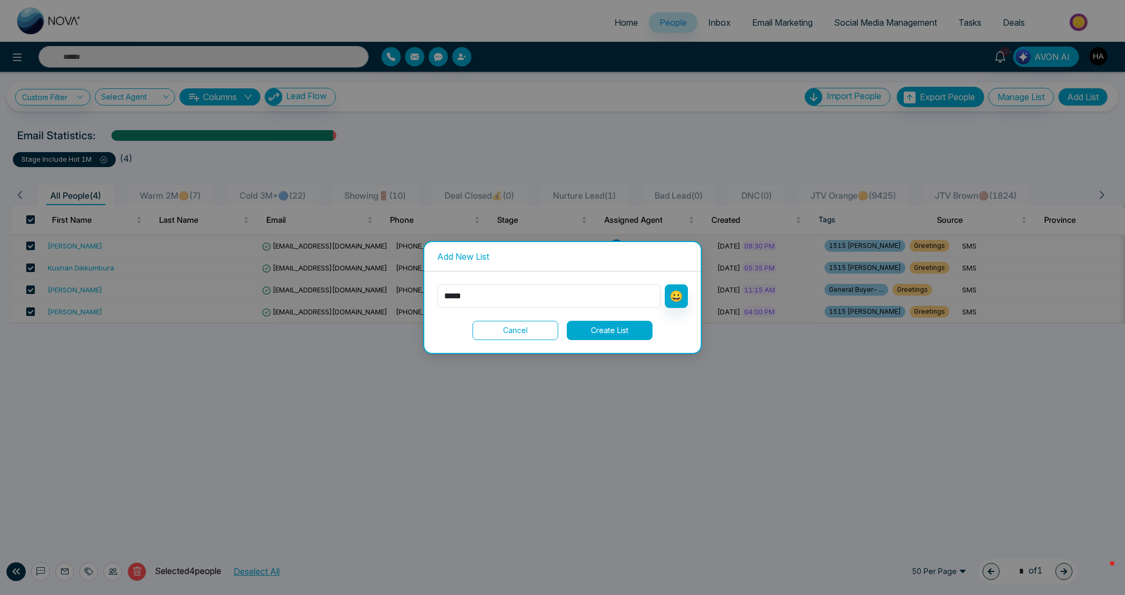
type input "*****"
click at [620, 336] on button "Create List" at bounding box center [610, 330] width 86 height 19
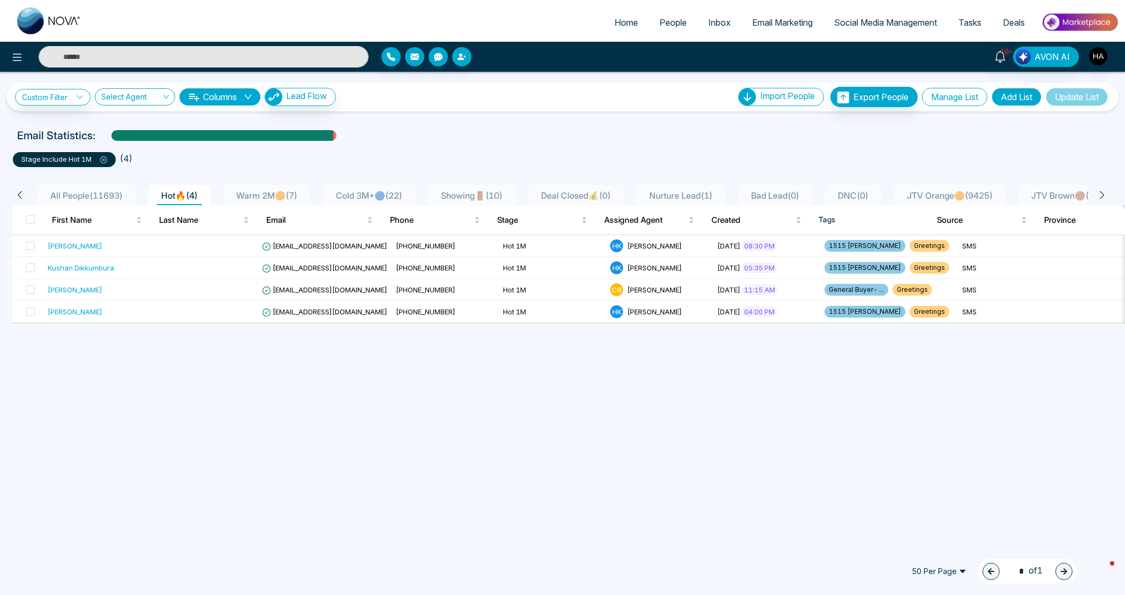
click at [938, 97] on button "Manage List" at bounding box center [954, 97] width 65 height 18
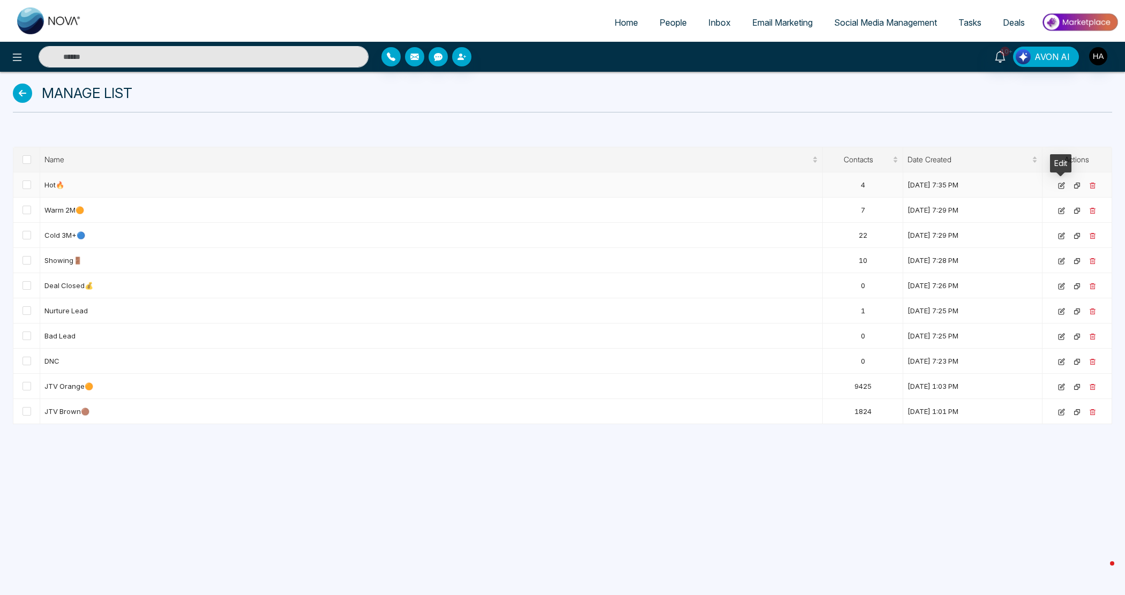
click at [1062, 187] on icon at bounding box center [1061, 185] width 7 height 7
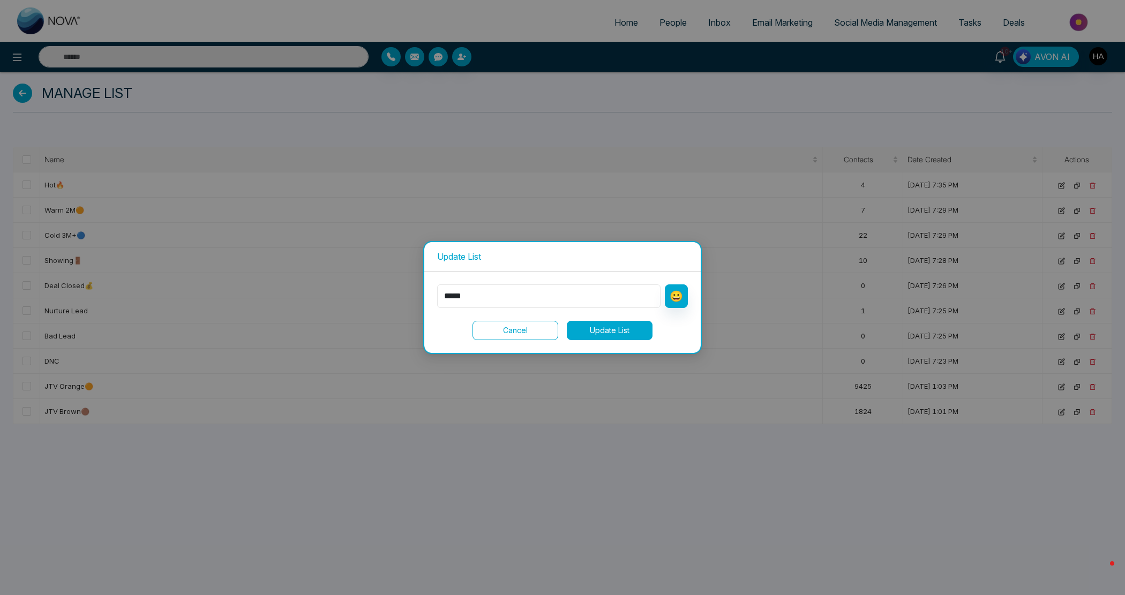
click at [458, 298] on input "*****" at bounding box center [548, 296] width 223 height 24
type input "********"
click at [614, 336] on button "Update List" at bounding box center [610, 330] width 86 height 19
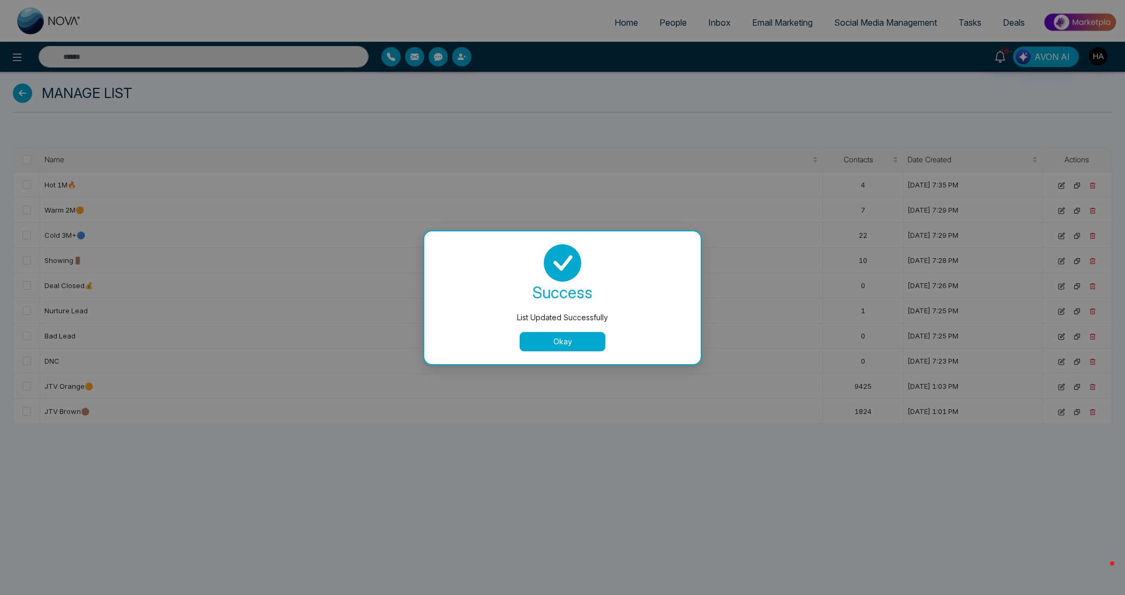
click at [671, 25] on div "List Updated Successfully success List Updated Successfully Okay" at bounding box center [562, 297] width 1125 height 595
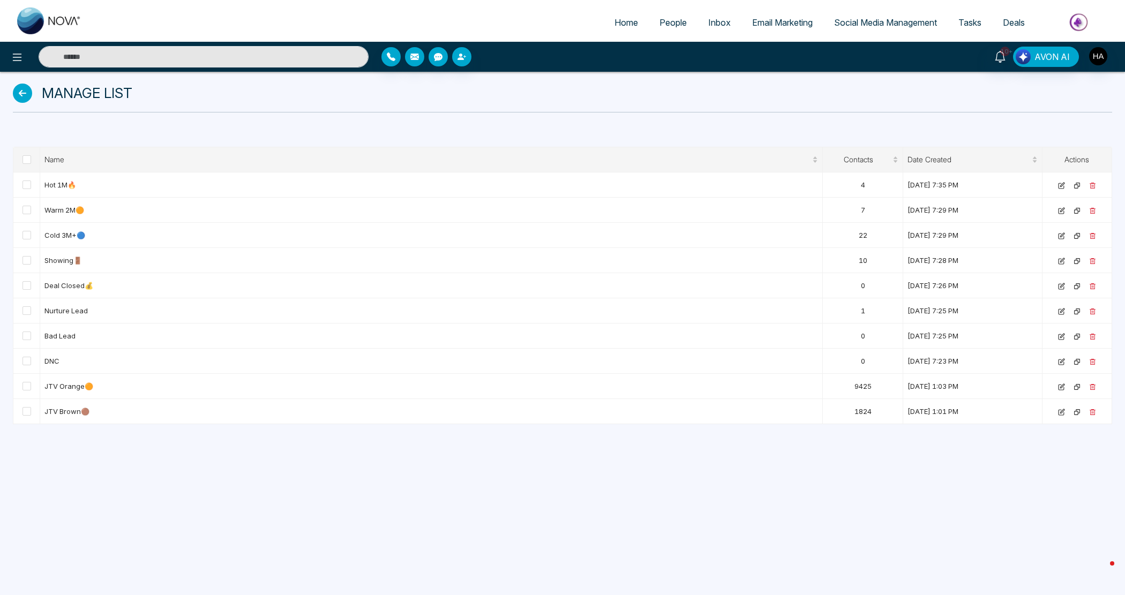
click at [676, 27] on link "People" at bounding box center [673, 22] width 49 height 20
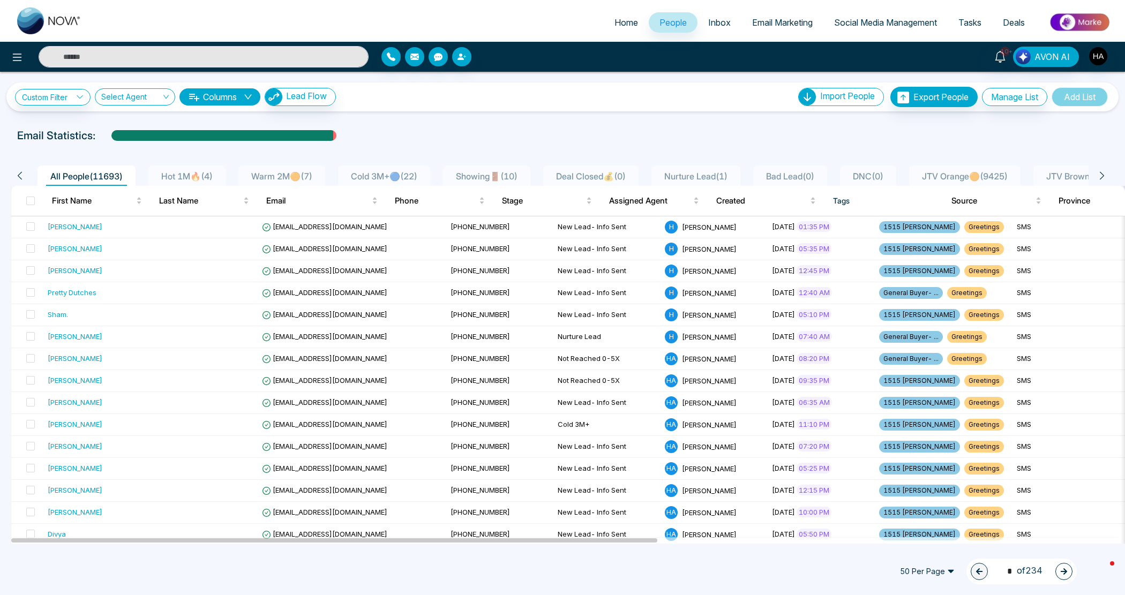
click at [23, 199] on th at bounding box center [27, 201] width 32 height 30
click at [28, 200] on span at bounding box center [30, 201] width 9 height 9
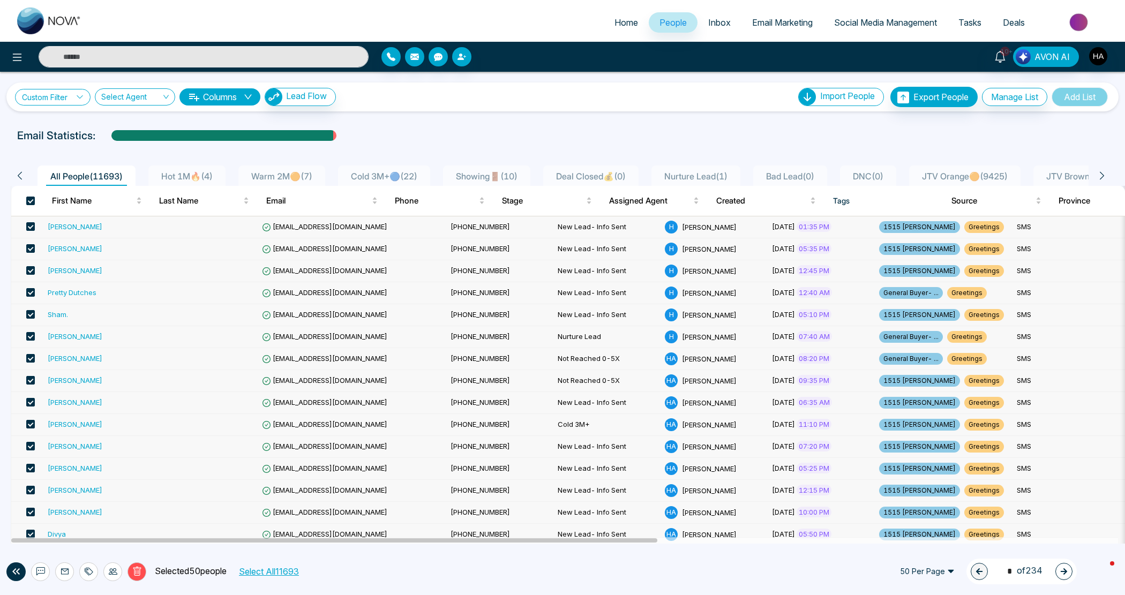
click at [54, 94] on link "Custom Filter" at bounding box center [53, 97] width 76 height 17
click at [399, 122] on div "Custom Filter Choose a filter Cancel Apply Select Agent Columns Lead Flow Impor…" at bounding box center [562, 308] width 1125 height 472
click at [31, 207] on th at bounding box center [27, 201] width 32 height 30
click at [31, 200] on span at bounding box center [30, 201] width 9 height 9
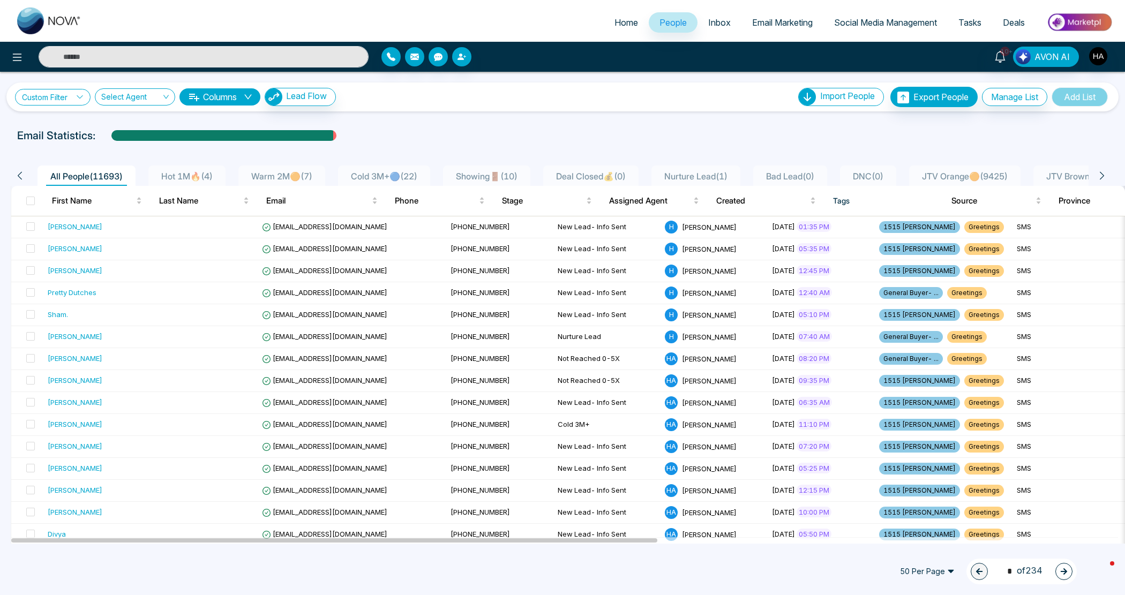
click at [62, 100] on link "Custom Filter" at bounding box center [53, 97] width 76 height 17
click at [76, 122] on input "search" at bounding box center [74, 122] width 87 height 16
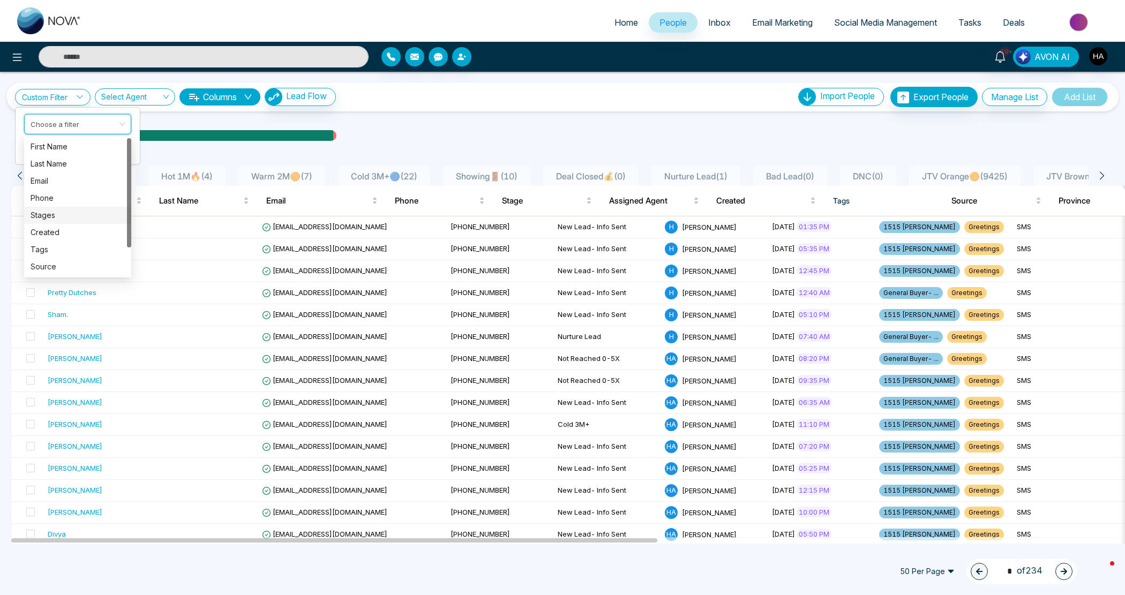
click at [70, 210] on div "Stages" at bounding box center [78, 215] width 94 height 12
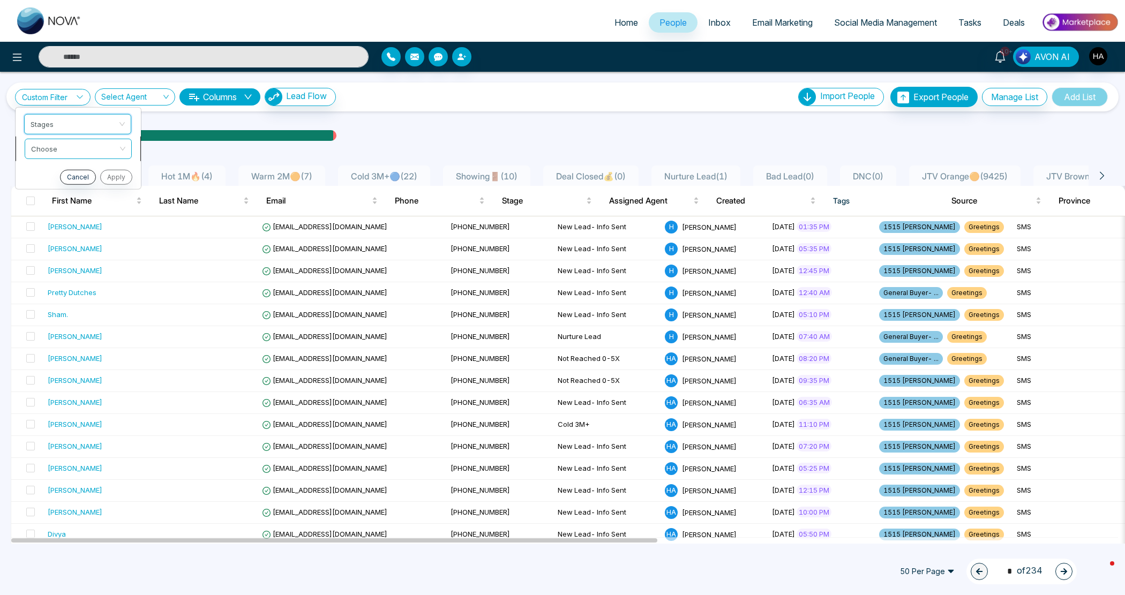
click at [87, 143] on input "search" at bounding box center [74, 147] width 87 height 16
click at [83, 167] on div "include" at bounding box center [78, 171] width 94 height 12
click at [84, 167] on input "search" at bounding box center [74, 171] width 87 height 16
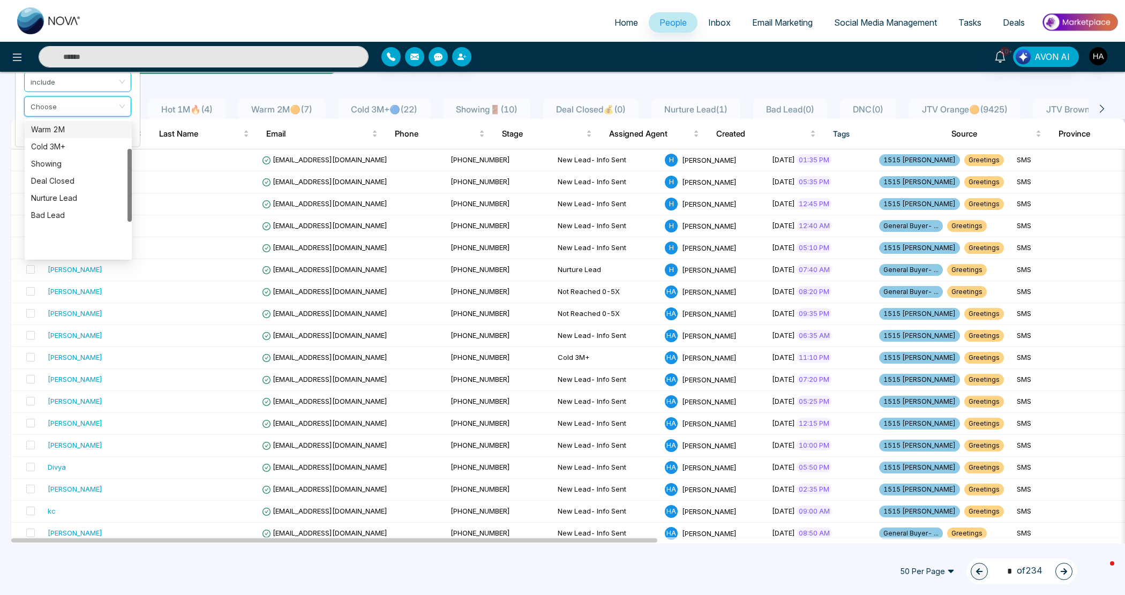
scroll to position [52, 0]
click at [47, 159] on div "Apt Made" at bounding box center [78, 162] width 94 height 12
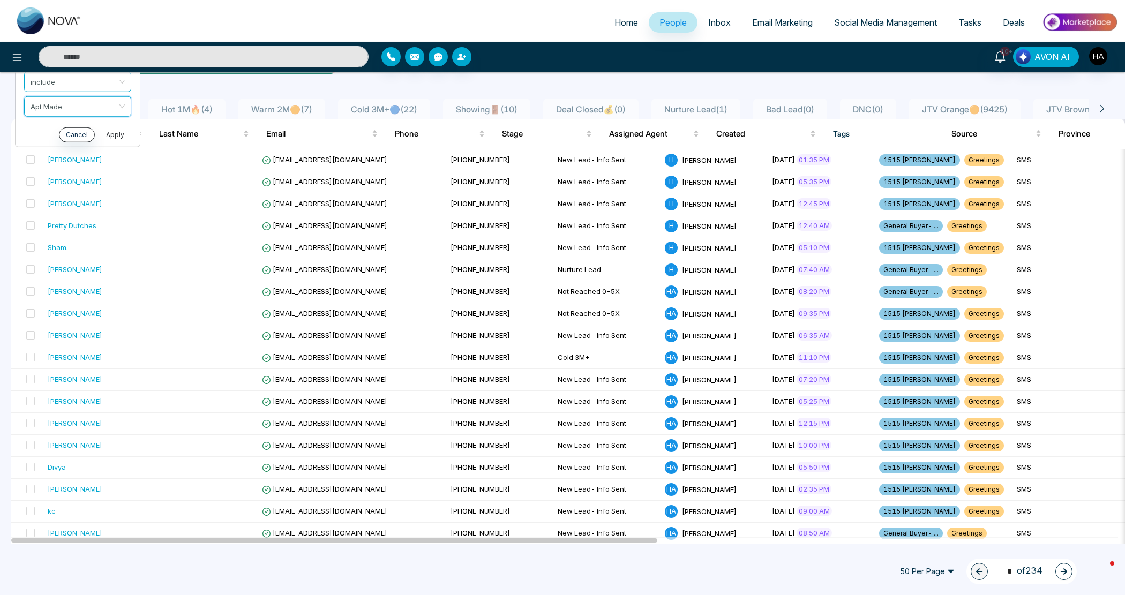
click at [111, 130] on button "Apply" at bounding box center [115, 134] width 32 height 15
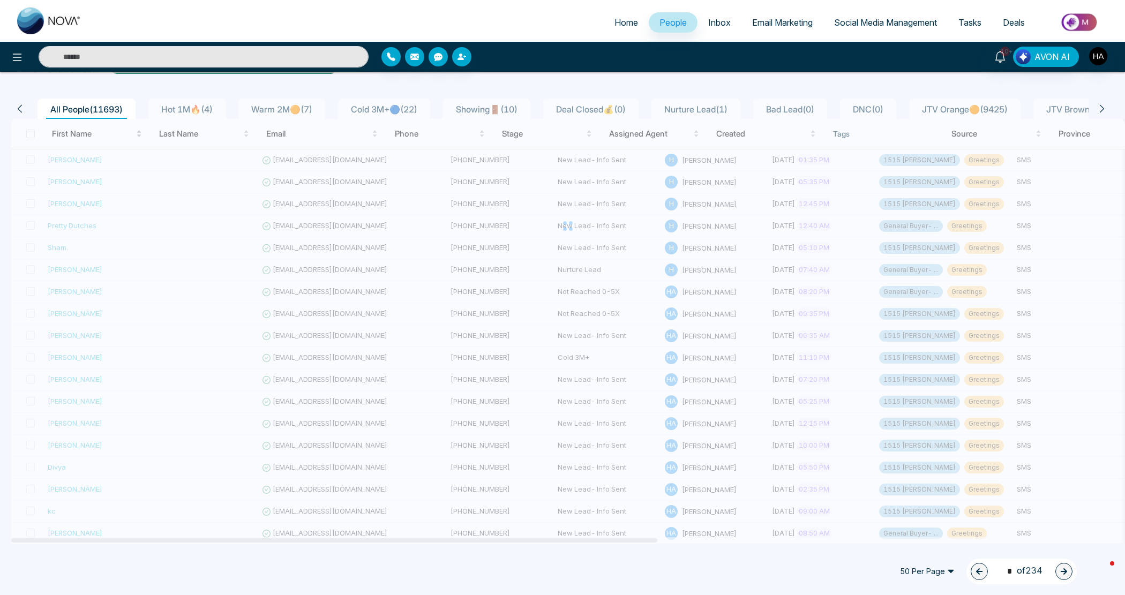
scroll to position [0, 0]
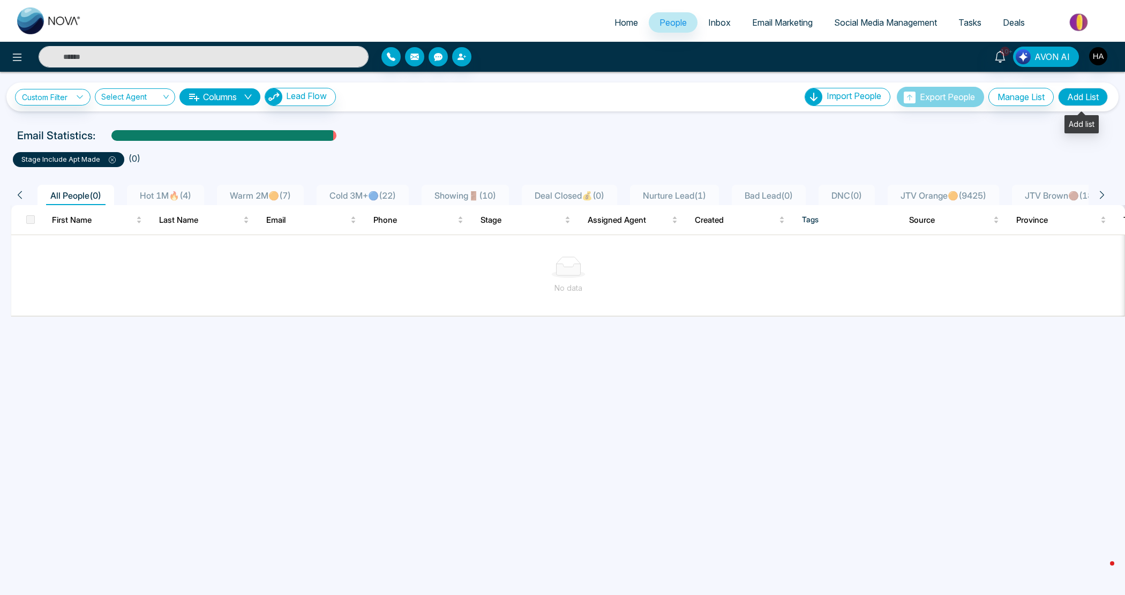
click at [1069, 94] on button "Add List" at bounding box center [1083, 97] width 50 height 18
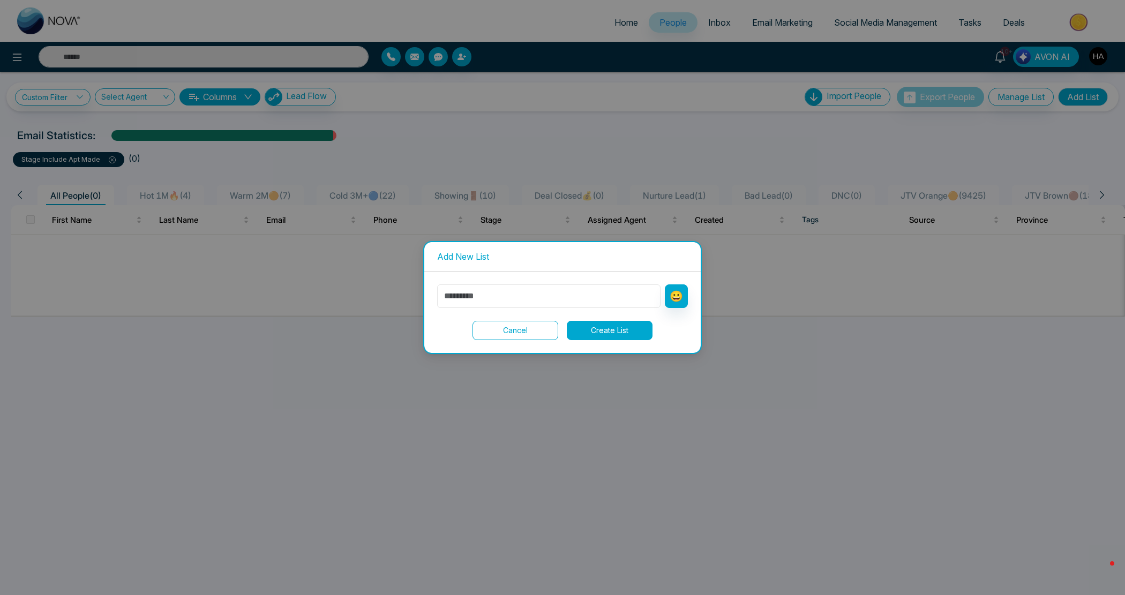
click at [512, 293] on input "text" at bounding box center [548, 296] width 223 height 24
type input "********"
click at [673, 295] on button "😀" at bounding box center [676, 296] width 23 height 24
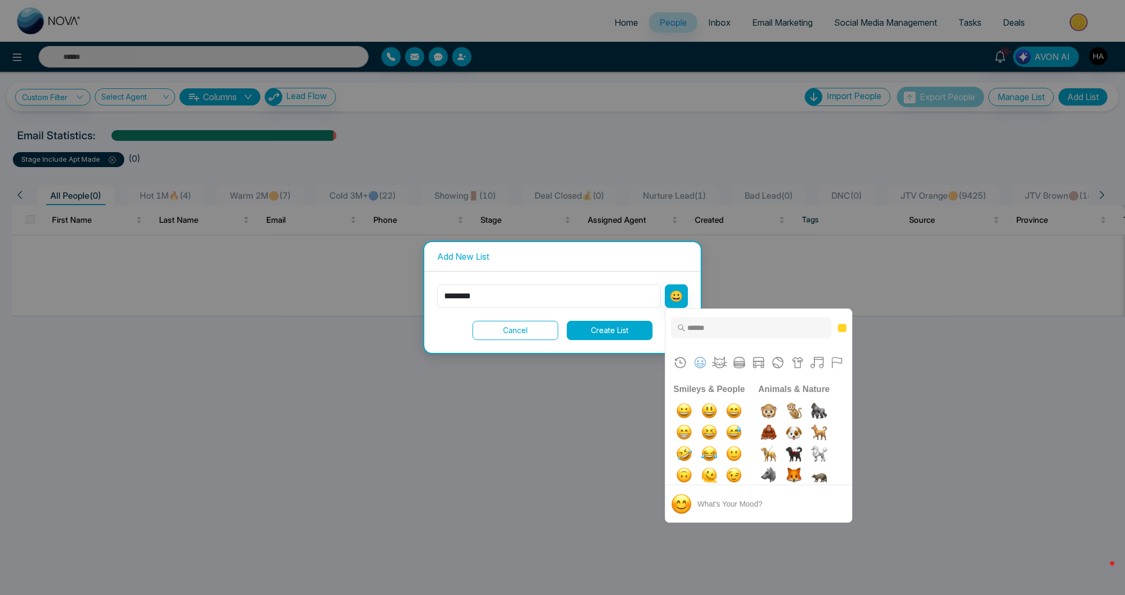
click at [704, 326] on input "Type to search for an emoji" at bounding box center [750, 327] width 161 height 21
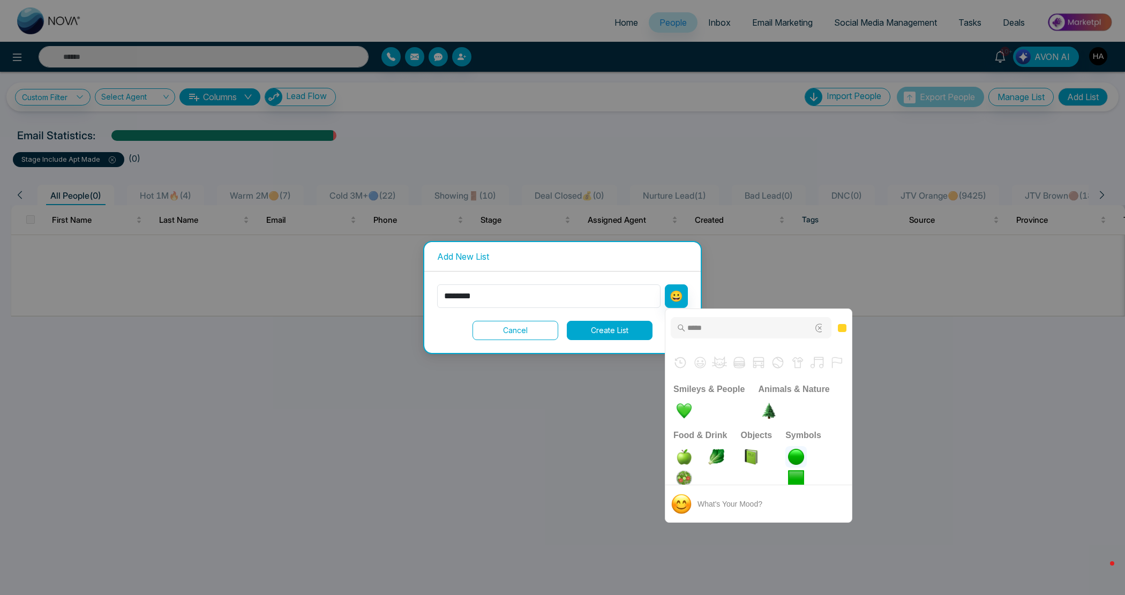
type input "*****"
drag, startPoint x: 796, startPoint y: 454, endPoint x: 775, endPoint y: 440, distance: 25.4
click at [797, 454] on img "large green circle" at bounding box center [795, 456] width 21 height 21
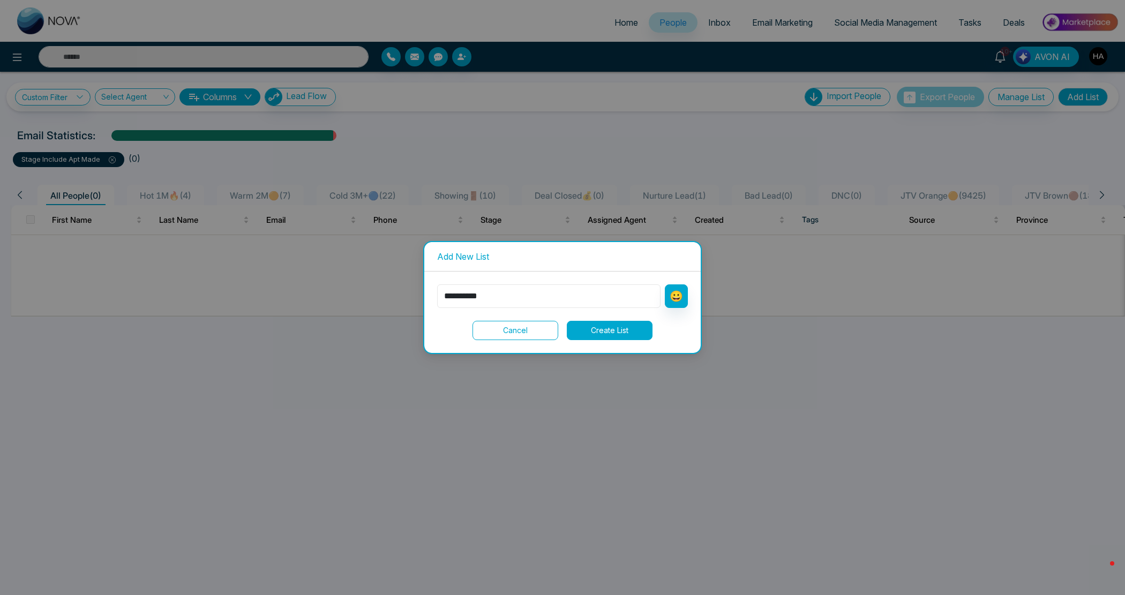
click at [621, 303] on input "**********" at bounding box center [548, 296] width 223 height 24
type input "********"
click at [675, 295] on button "😀" at bounding box center [676, 296] width 23 height 24
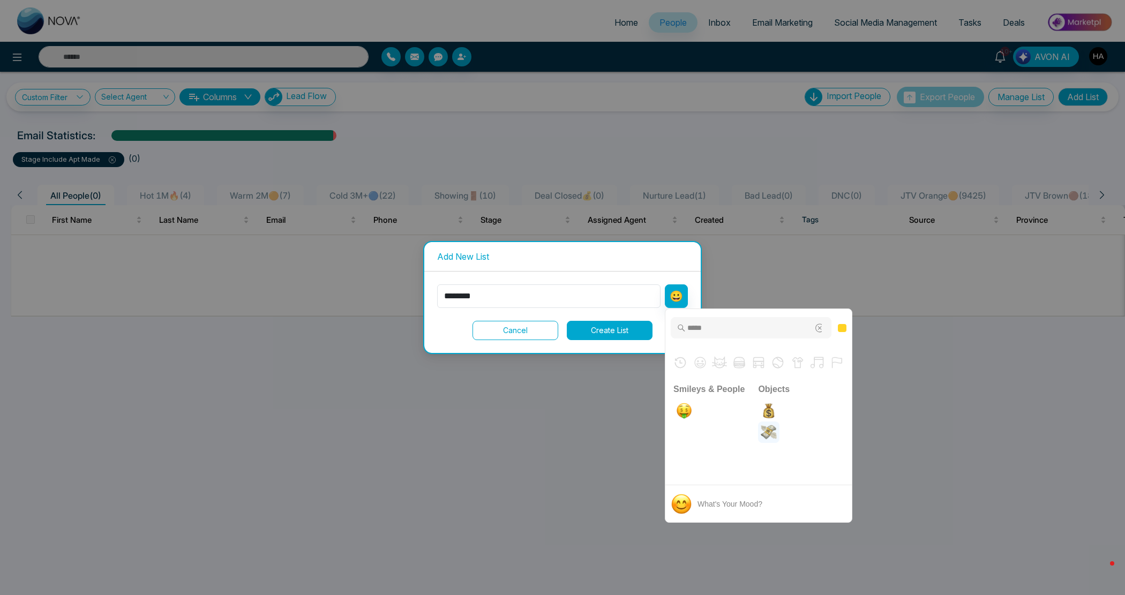
type input "*****"
click at [765, 410] on img "moneybag" at bounding box center [768, 410] width 21 height 21
type input "**********"
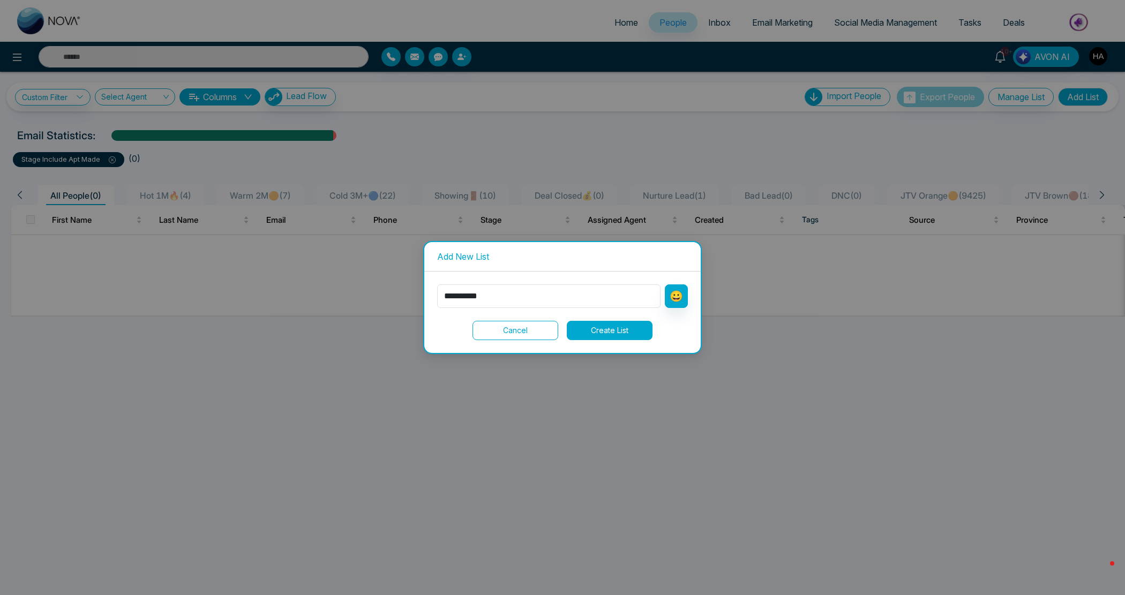
click at [637, 329] on button "Create List" at bounding box center [610, 330] width 86 height 19
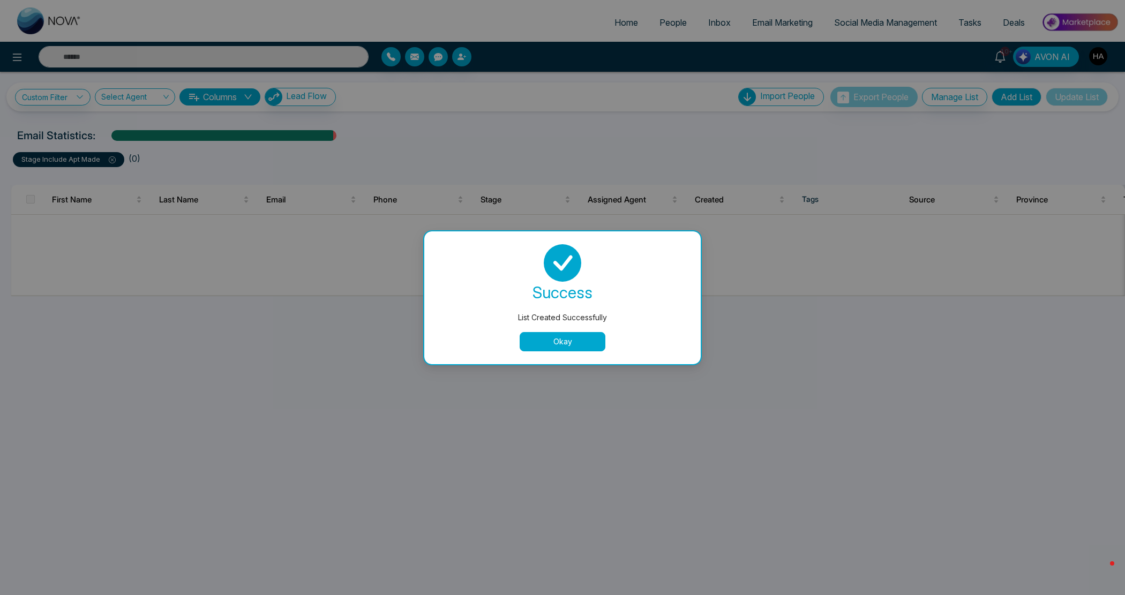
click at [582, 340] on button "Okay" at bounding box center [562, 341] width 86 height 19
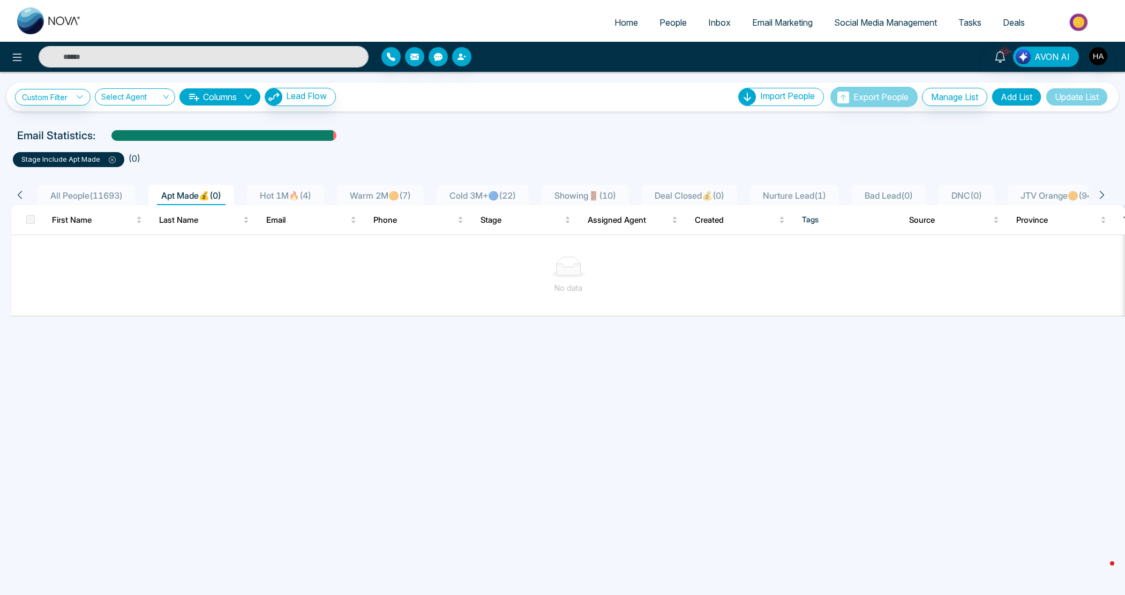
click at [116, 161] on div "stage include Apt Made" at bounding box center [68, 159] width 111 height 15
click at [114, 157] on icon at bounding box center [112, 159] width 7 height 7
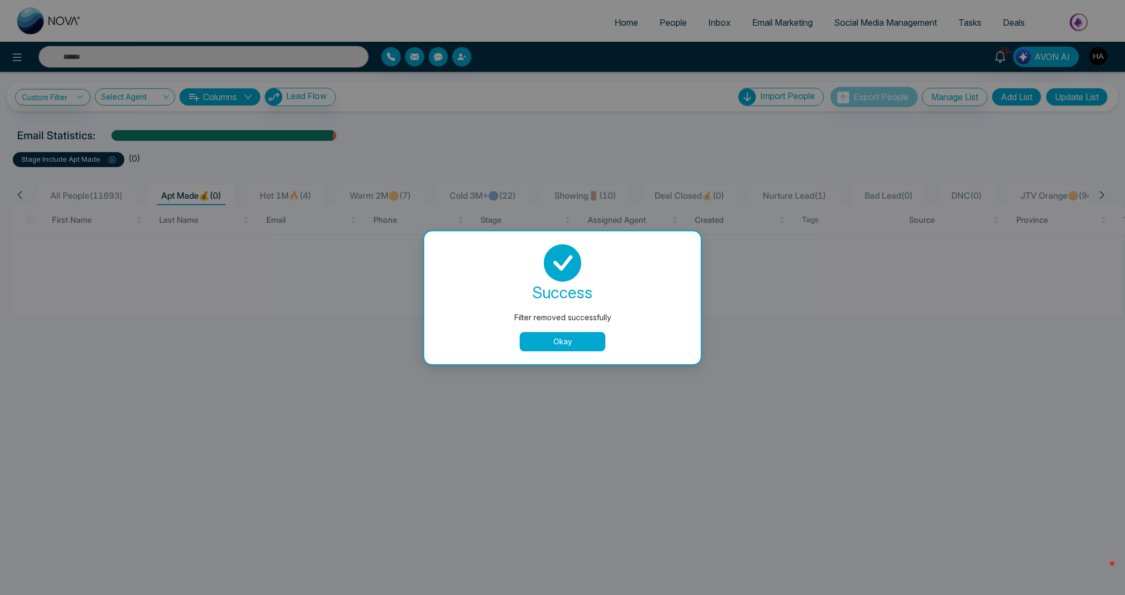
click at [562, 338] on button "Okay" at bounding box center [562, 341] width 86 height 19
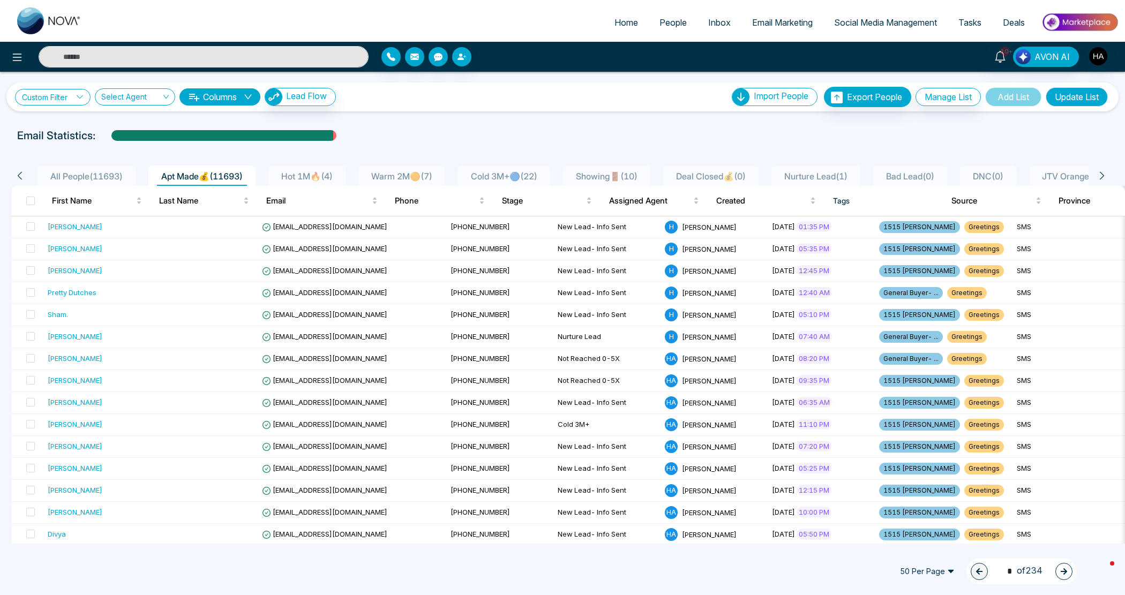
click at [46, 96] on link "Custom Filter" at bounding box center [53, 97] width 76 height 17
click at [72, 130] on input "search" at bounding box center [74, 122] width 87 height 16
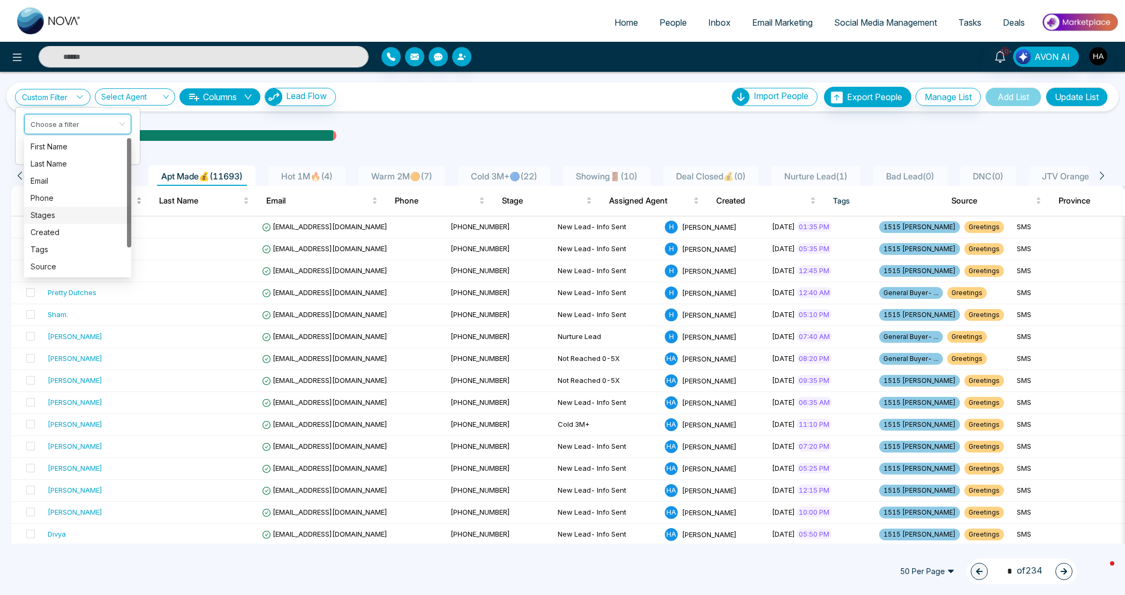
drag, startPoint x: 56, startPoint y: 213, endPoint x: 63, endPoint y: 205, distance: 10.6
click at [56, 213] on div "Stages" at bounding box center [78, 215] width 94 height 12
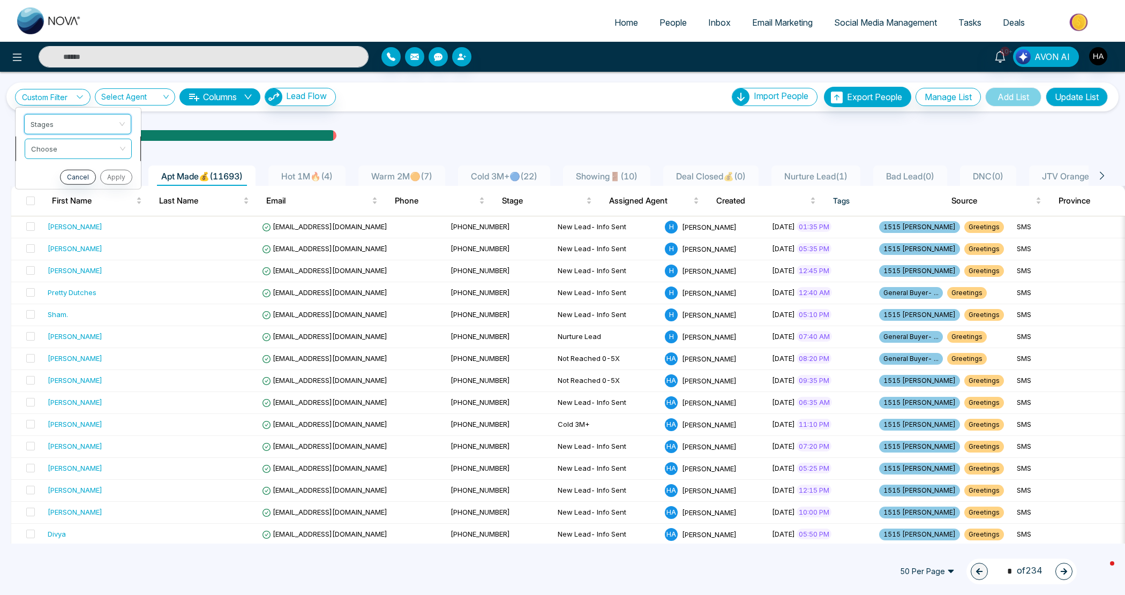
click at [74, 145] on input "search" at bounding box center [74, 147] width 87 height 16
click at [70, 170] on div "include" at bounding box center [78, 171] width 94 height 12
click at [68, 170] on input "search" at bounding box center [74, 171] width 87 height 16
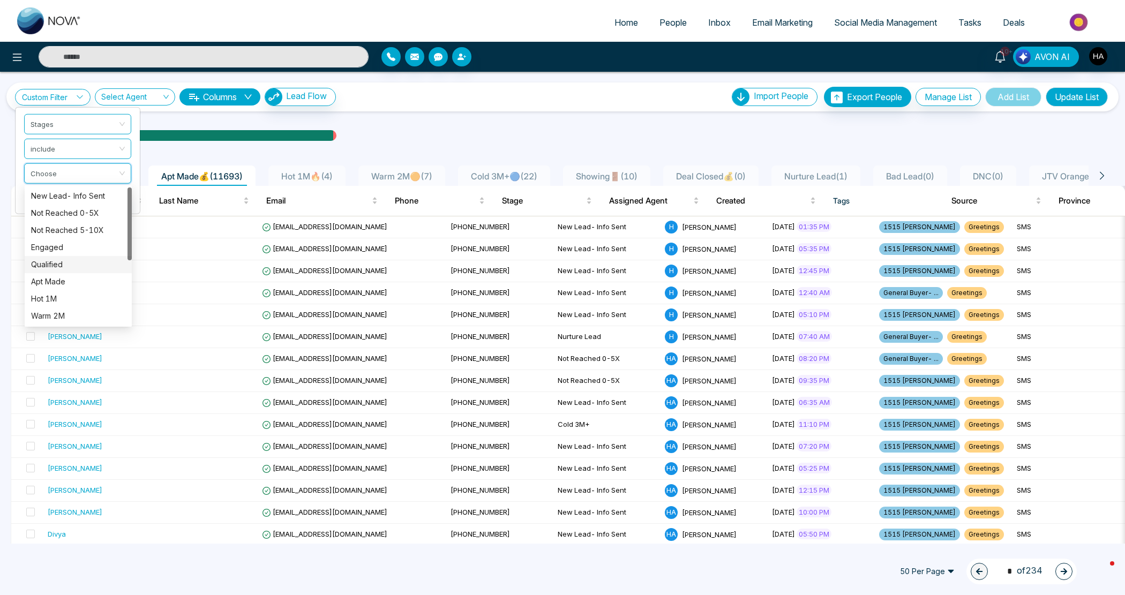
click at [72, 258] on div "Qualified" at bounding box center [78, 264] width 107 height 17
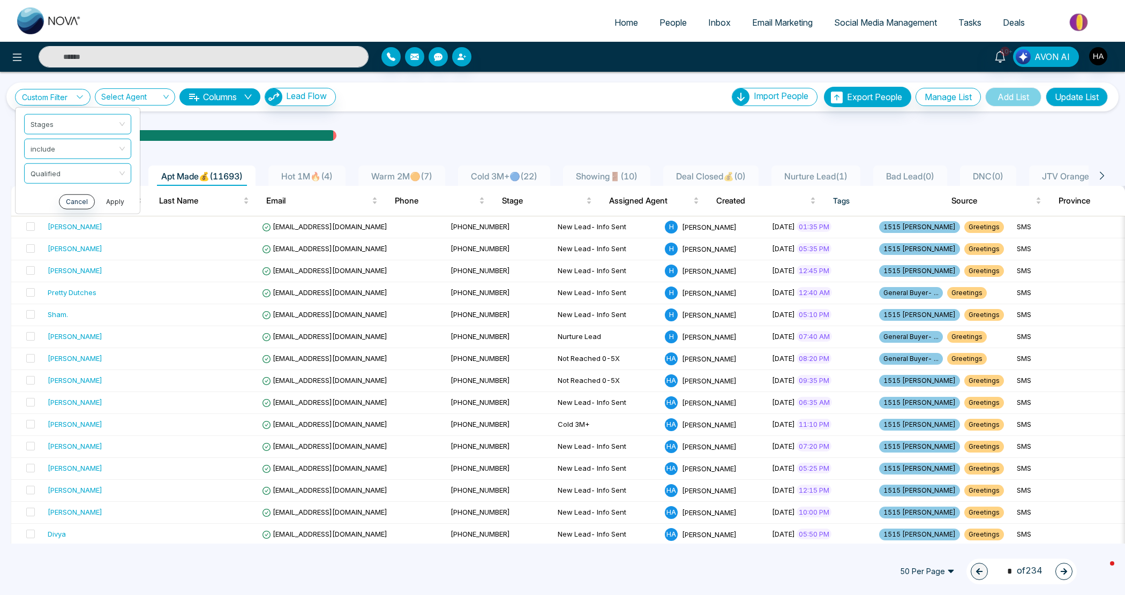
click at [108, 202] on button "Apply" at bounding box center [115, 201] width 32 height 15
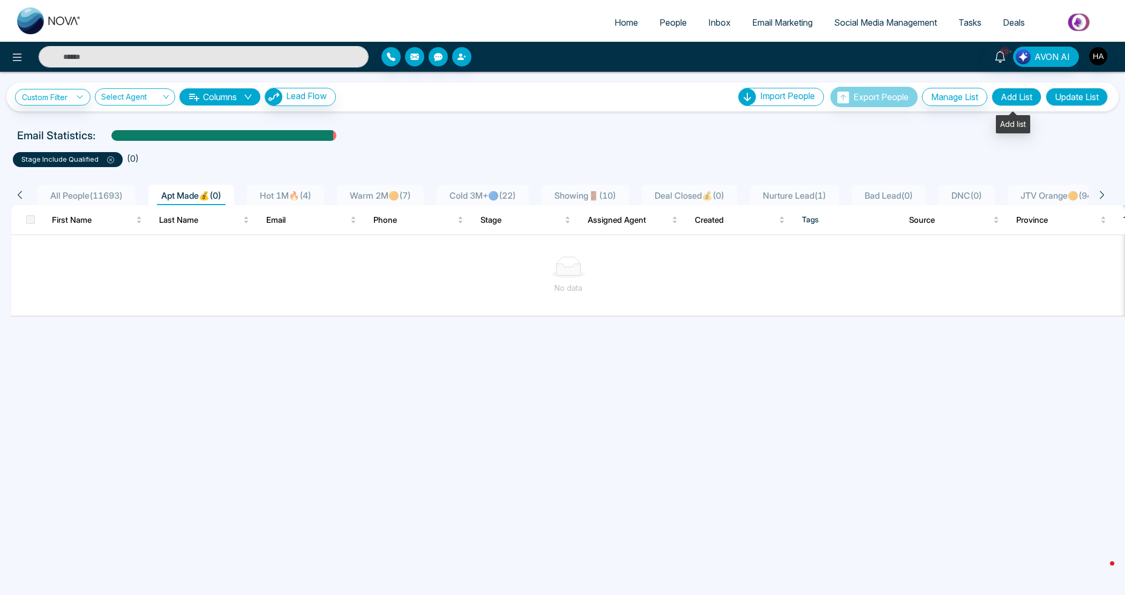
click at [1011, 91] on button "Add List" at bounding box center [1016, 97] width 50 height 18
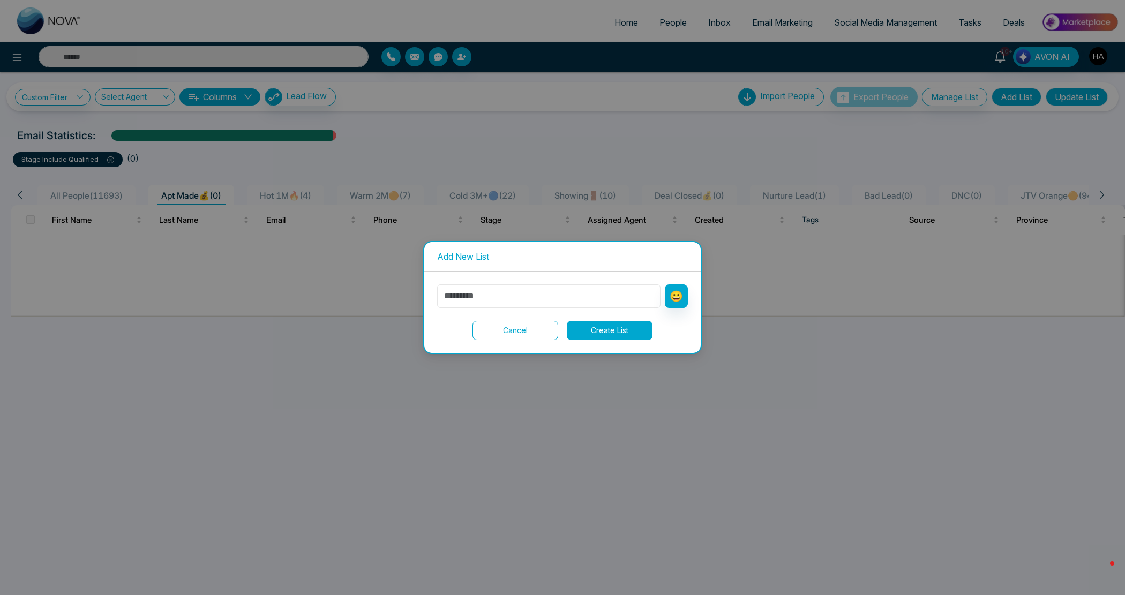
click at [485, 290] on input "text" at bounding box center [548, 296] width 223 height 24
type input "*********"
click at [670, 295] on button "😀" at bounding box center [676, 296] width 23 height 24
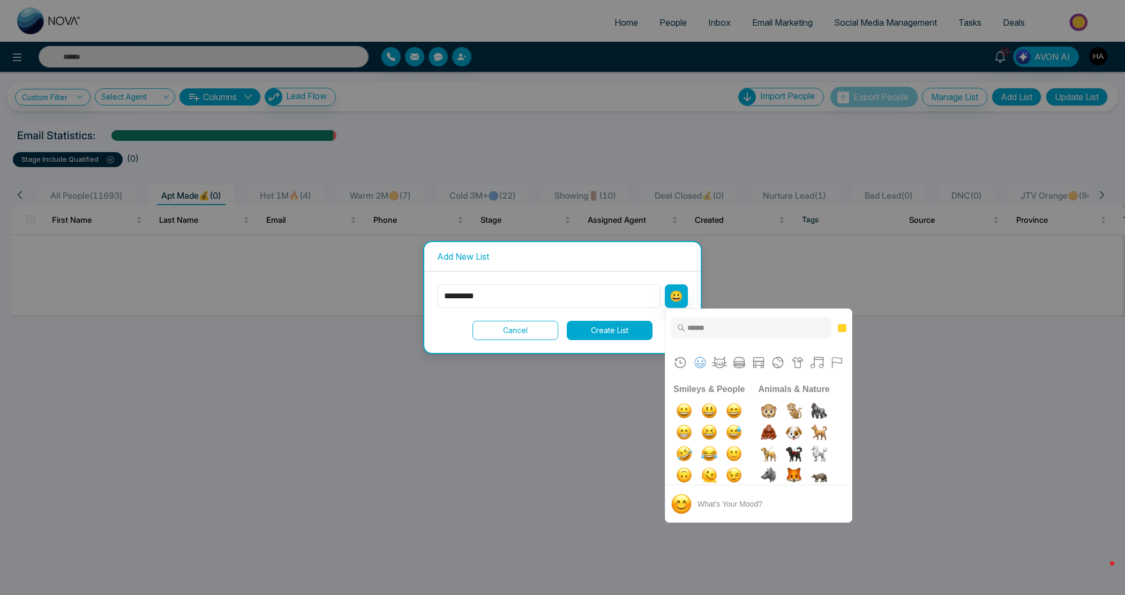
click at [719, 334] on input "Type to search for an emoji" at bounding box center [750, 327] width 161 height 21
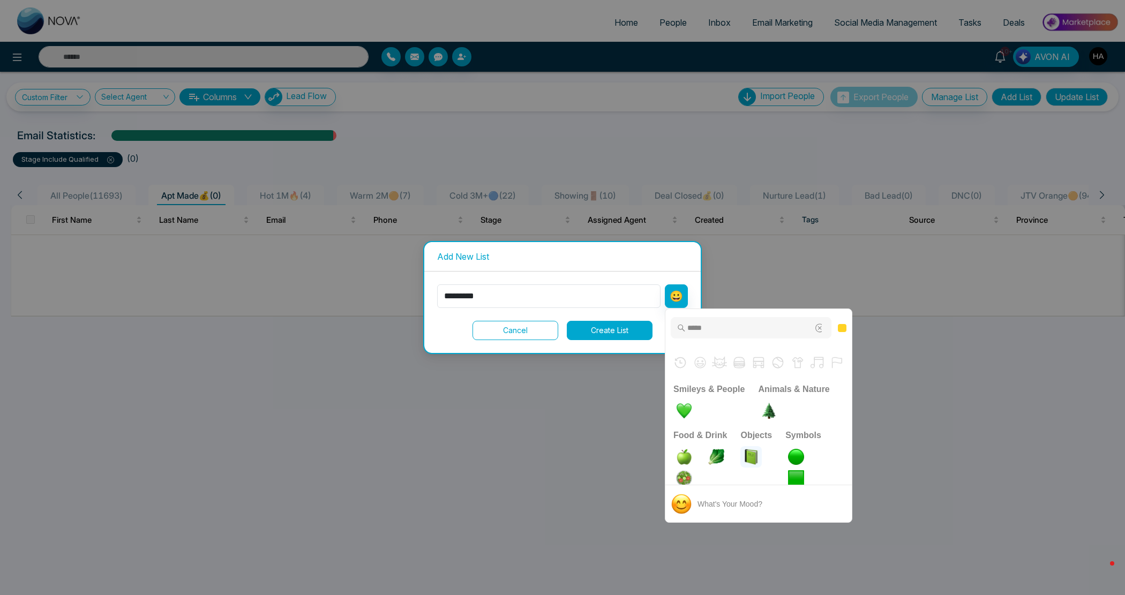
type input "*****"
click at [796, 458] on img "large green circle" at bounding box center [795, 456] width 21 height 21
type input "**********"
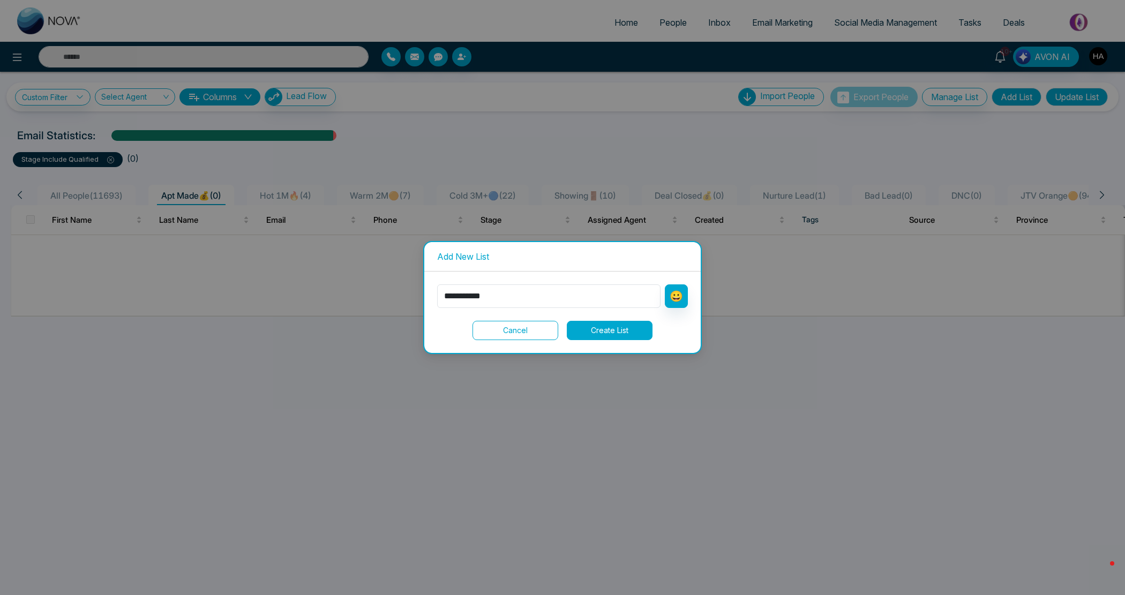
click at [644, 336] on button "Create List" at bounding box center [610, 330] width 86 height 19
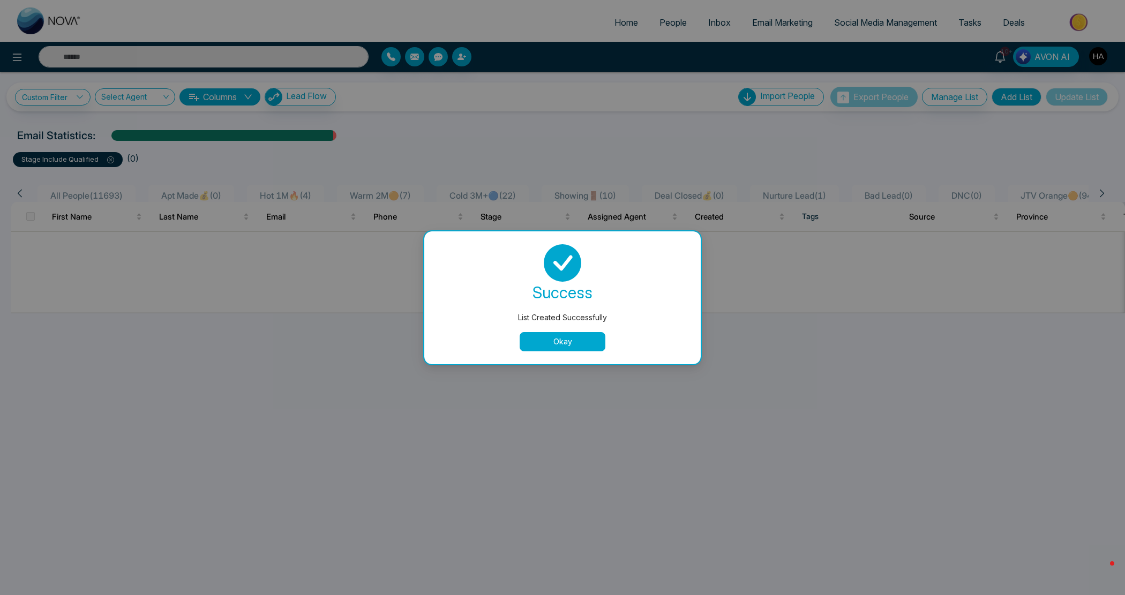
click at [590, 336] on button "Okay" at bounding box center [562, 341] width 86 height 19
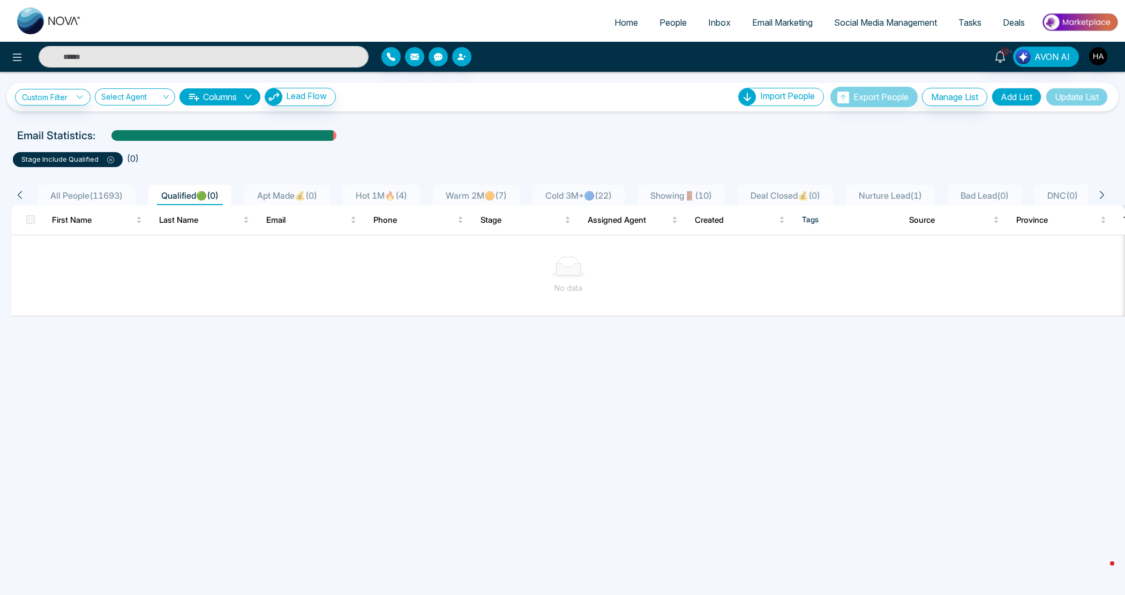
click at [109, 164] on p "stage include Qualified" at bounding box center [67, 159] width 93 height 11
click at [114, 159] on div "stage include Qualified" at bounding box center [68, 159] width 110 height 15
click at [110, 159] on icon at bounding box center [110, 159] width 7 height 7
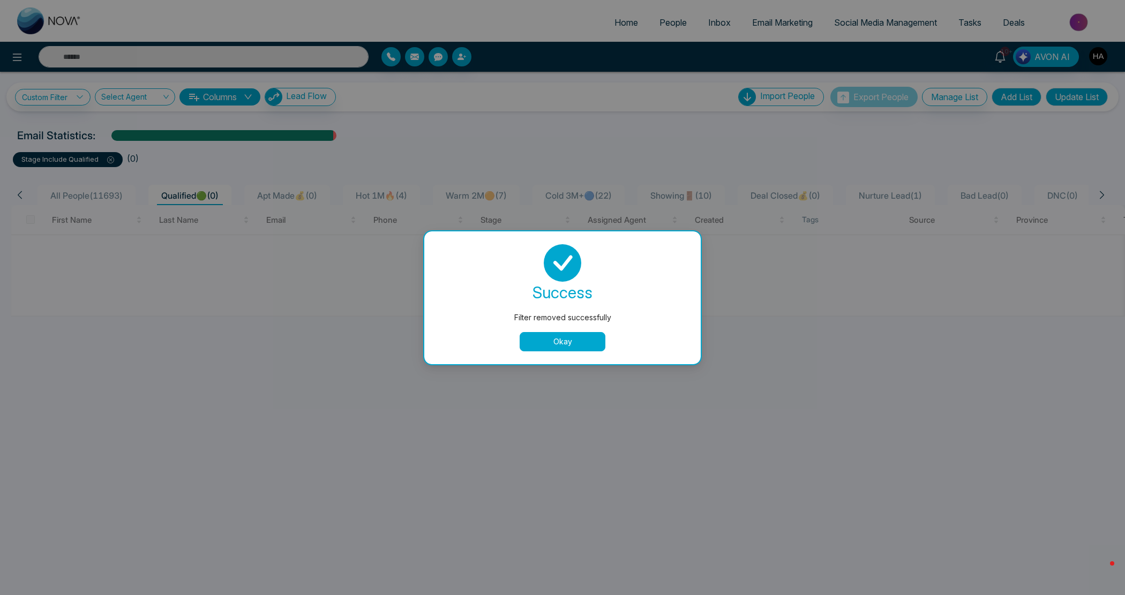
click at [579, 332] on button "Okay" at bounding box center [562, 341] width 86 height 19
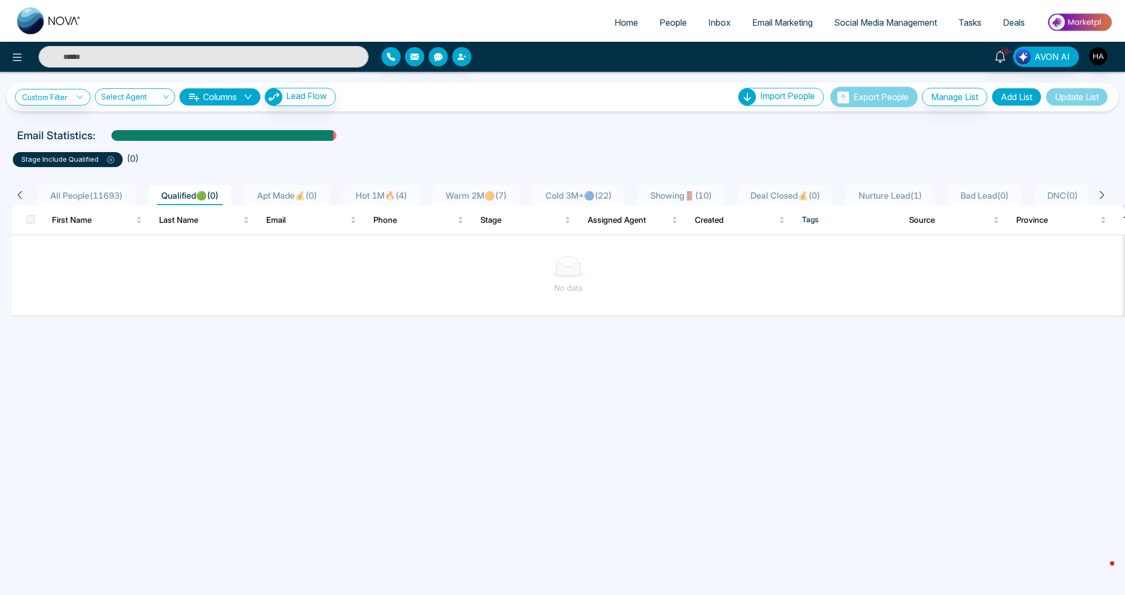
click at [164, 160] on ul "stage include Qualified ( 0 )" at bounding box center [562, 157] width 1099 height 19
click at [111, 159] on icon at bounding box center [110, 159] width 7 height 7
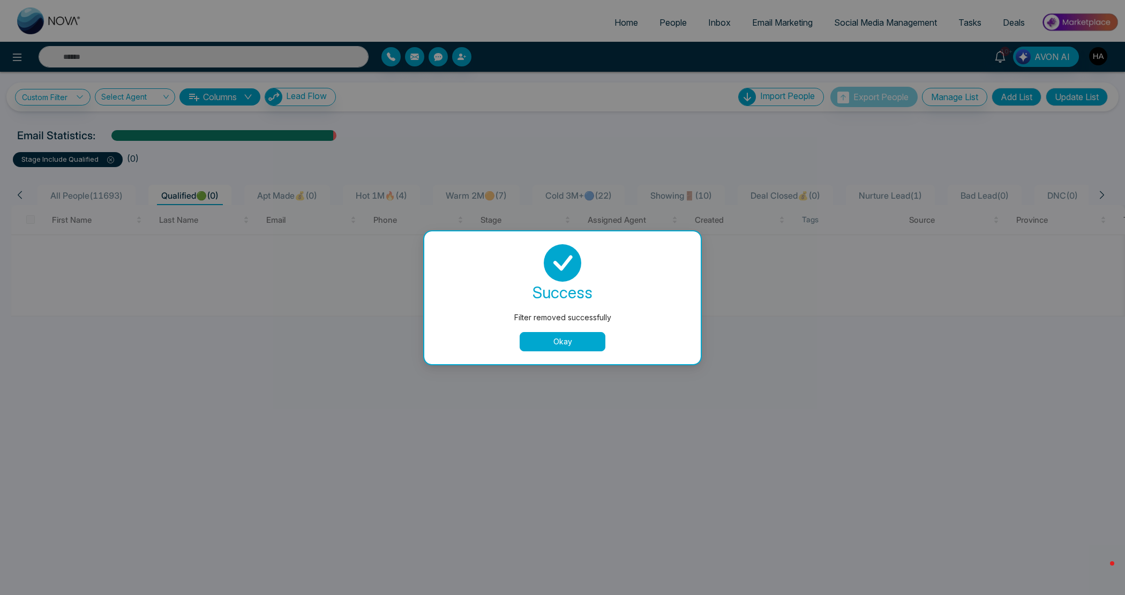
click at [589, 337] on button "Okay" at bounding box center [562, 341] width 86 height 19
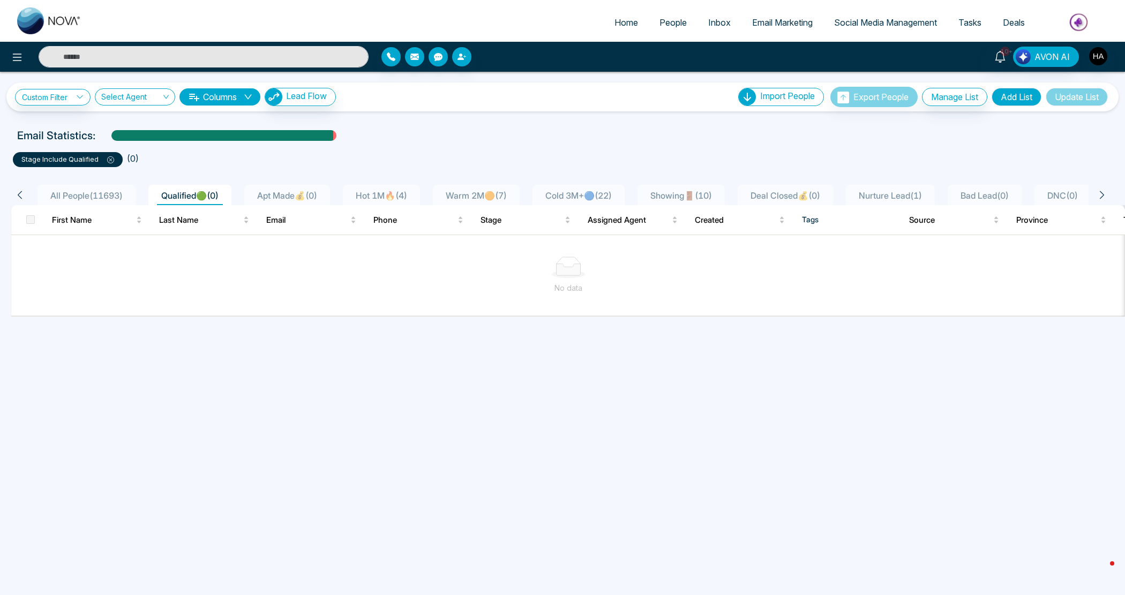
click at [111, 160] on icon at bounding box center [110, 159] width 7 height 7
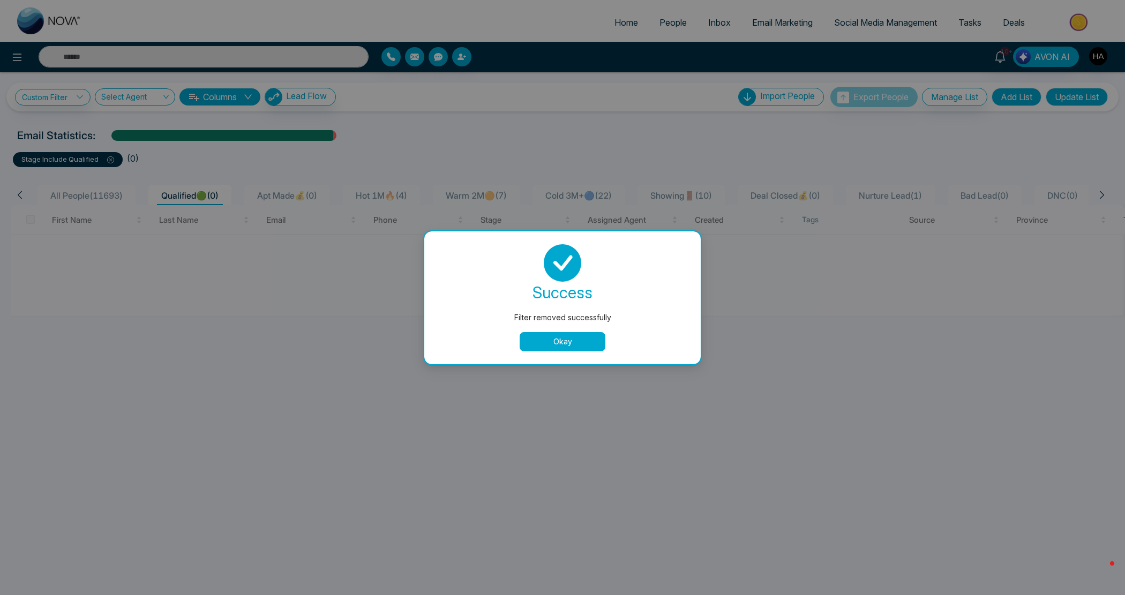
click at [549, 341] on button "Okay" at bounding box center [562, 341] width 86 height 19
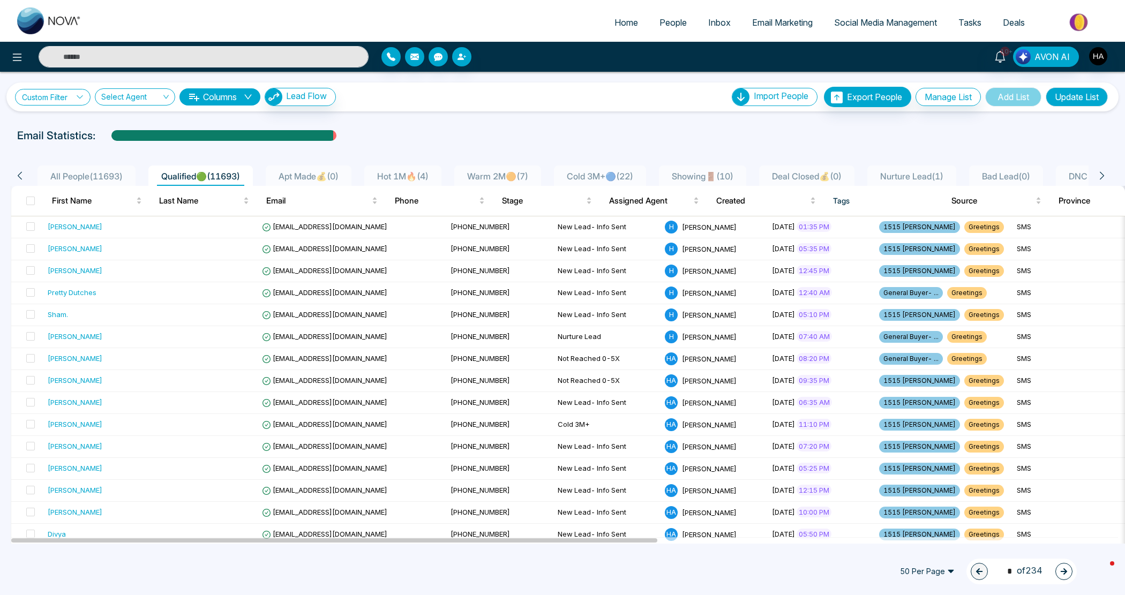
click at [75, 96] on link "Custom Filter" at bounding box center [53, 97] width 76 height 17
click at [108, 120] on input "search" at bounding box center [74, 122] width 87 height 16
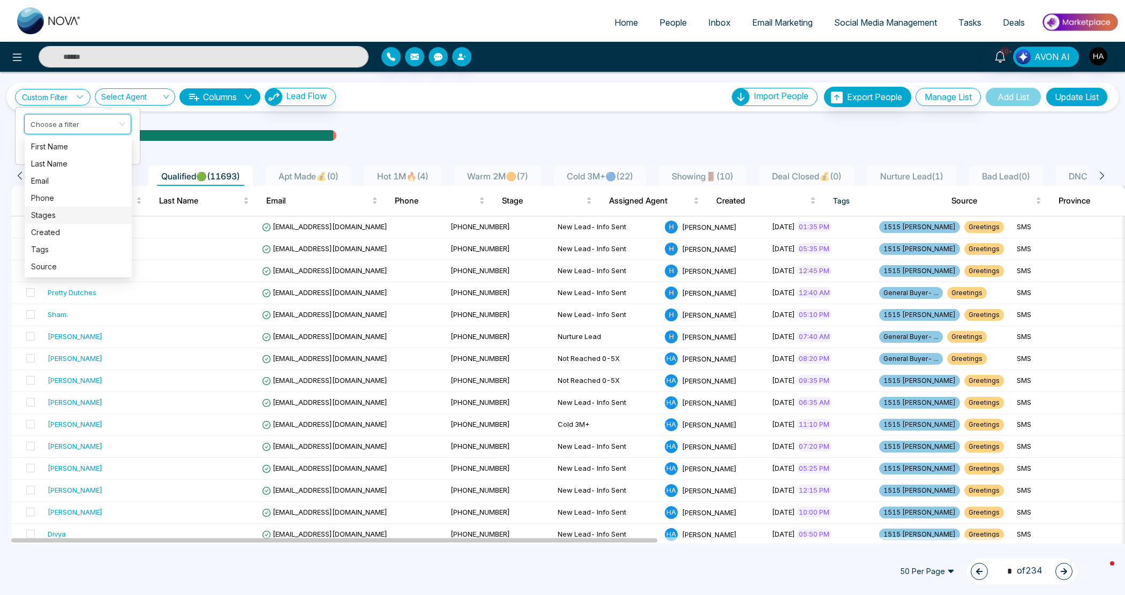
click at [70, 210] on div "Stages" at bounding box center [78, 215] width 94 height 12
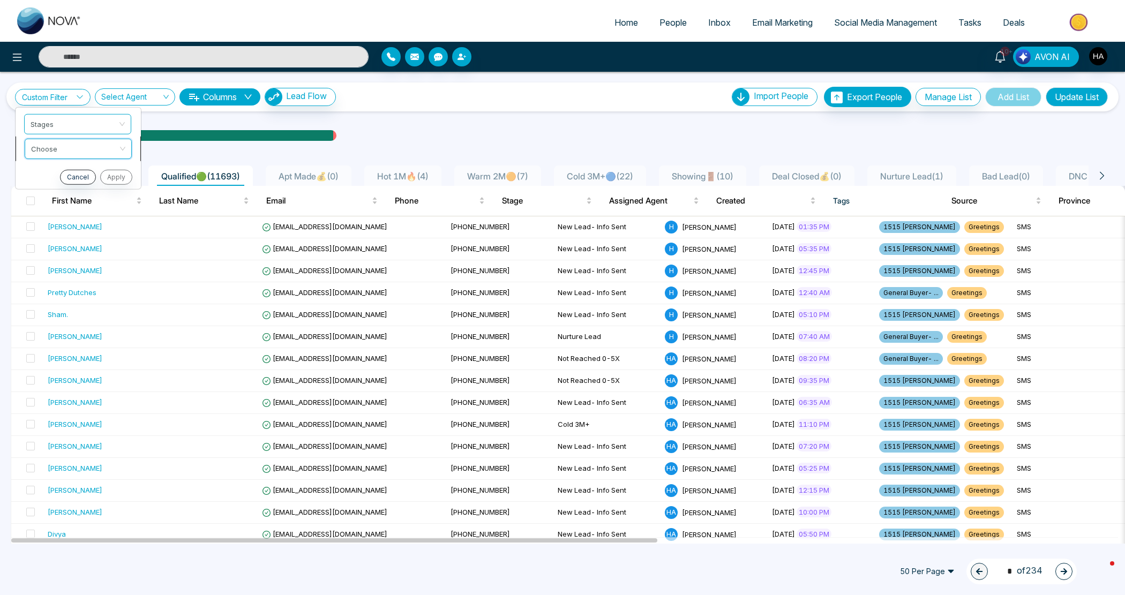
click at [78, 148] on input "search" at bounding box center [74, 147] width 87 height 16
click at [65, 172] on div "include" at bounding box center [78, 171] width 94 height 12
click at [65, 172] on input "search" at bounding box center [74, 171] width 87 height 16
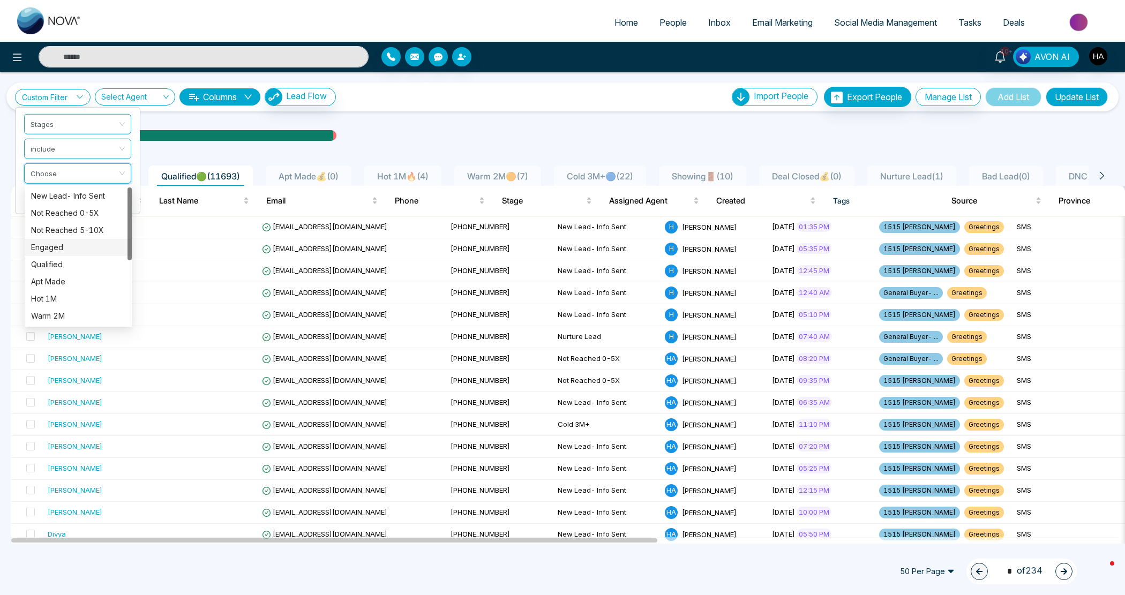
click at [70, 236] on div "Not Reached 5-10X" at bounding box center [78, 230] width 107 height 17
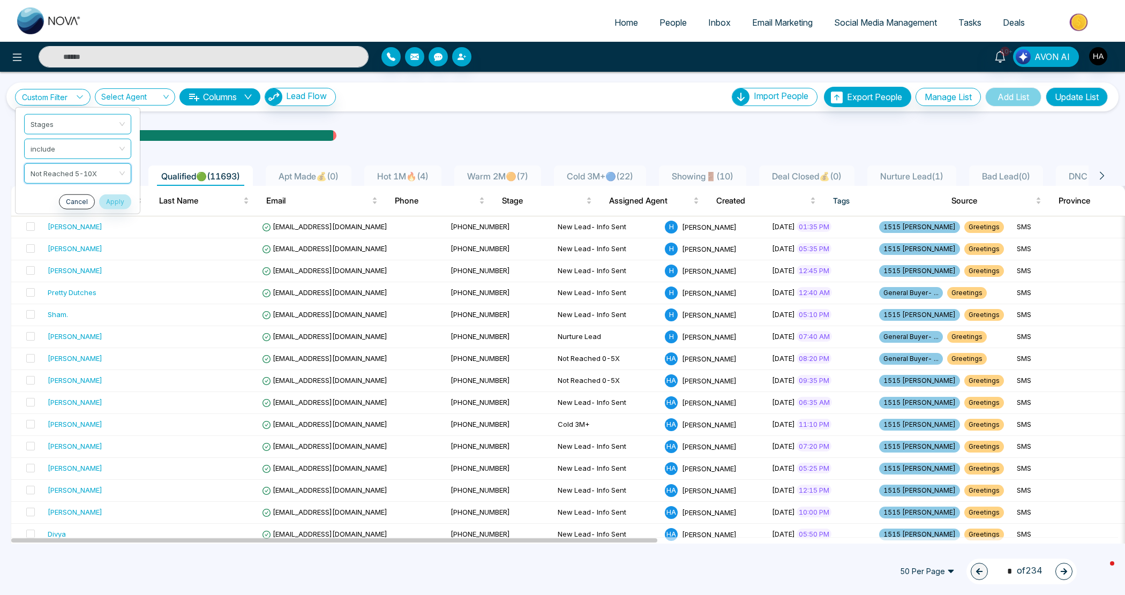
click at [120, 191] on ul "Stages include Not Reached 5-10X Not Reached 5-10X Cancel Apply" at bounding box center [77, 160] width 125 height 107
click at [77, 92] on link "Custom Filter" at bounding box center [53, 97] width 76 height 17
click at [126, 203] on button "Apply" at bounding box center [115, 201] width 32 height 15
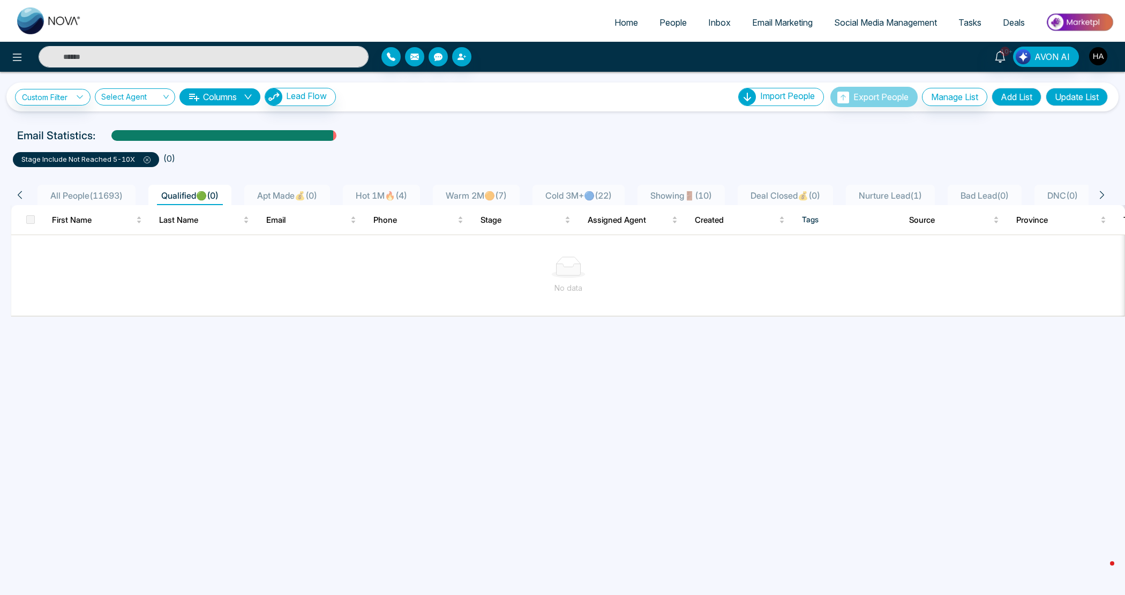
click at [1000, 95] on button "Add List" at bounding box center [1016, 97] width 50 height 18
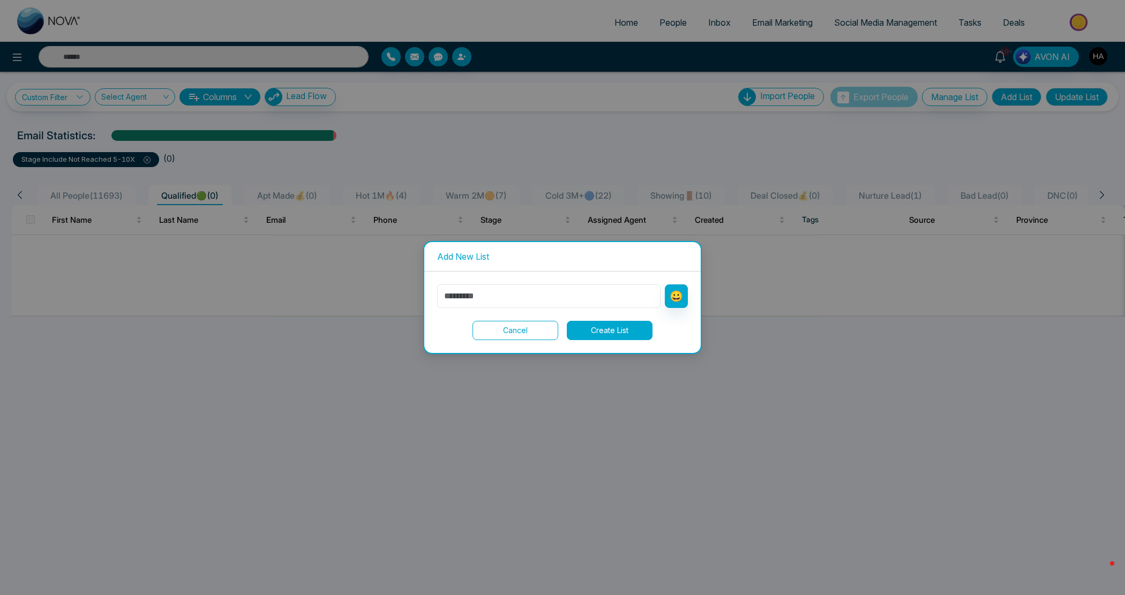
click at [484, 301] on input "text" at bounding box center [548, 296] width 223 height 24
click at [501, 327] on button "Cancel" at bounding box center [515, 330] width 86 height 19
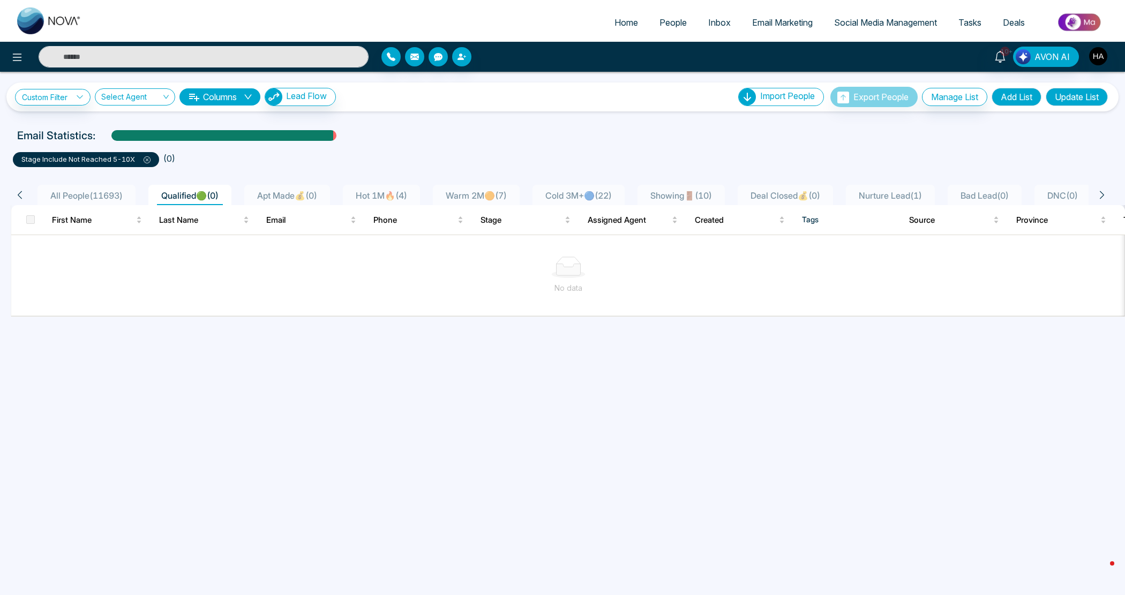
click at [145, 156] on icon at bounding box center [147, 159] width 7 height 7
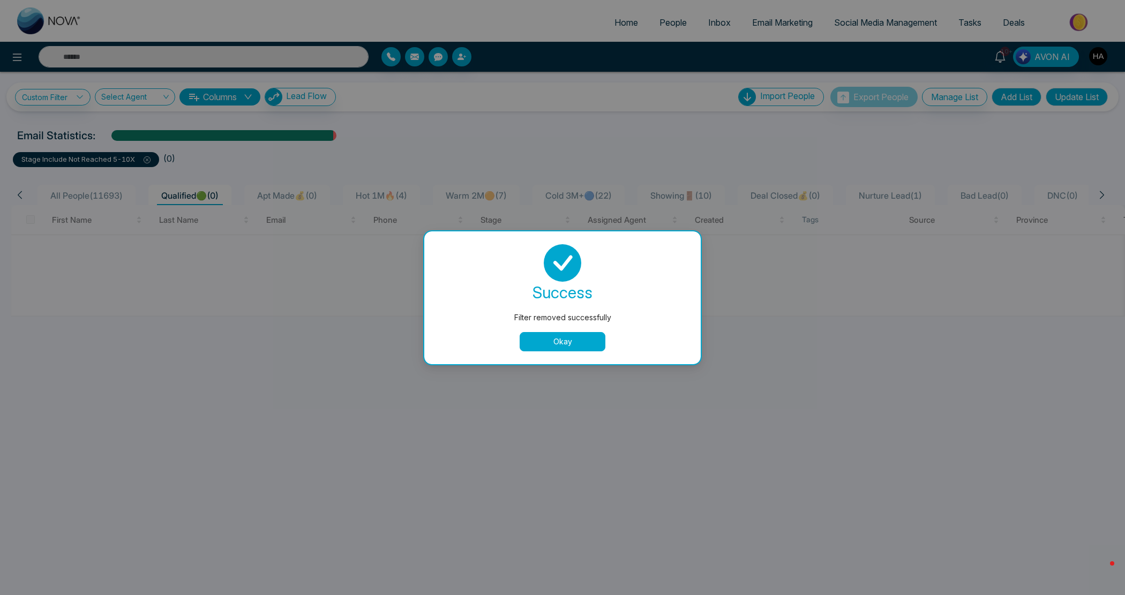
click at [568, 333] on button "Okay" at bounding box center [562, 341] width 86 height 19
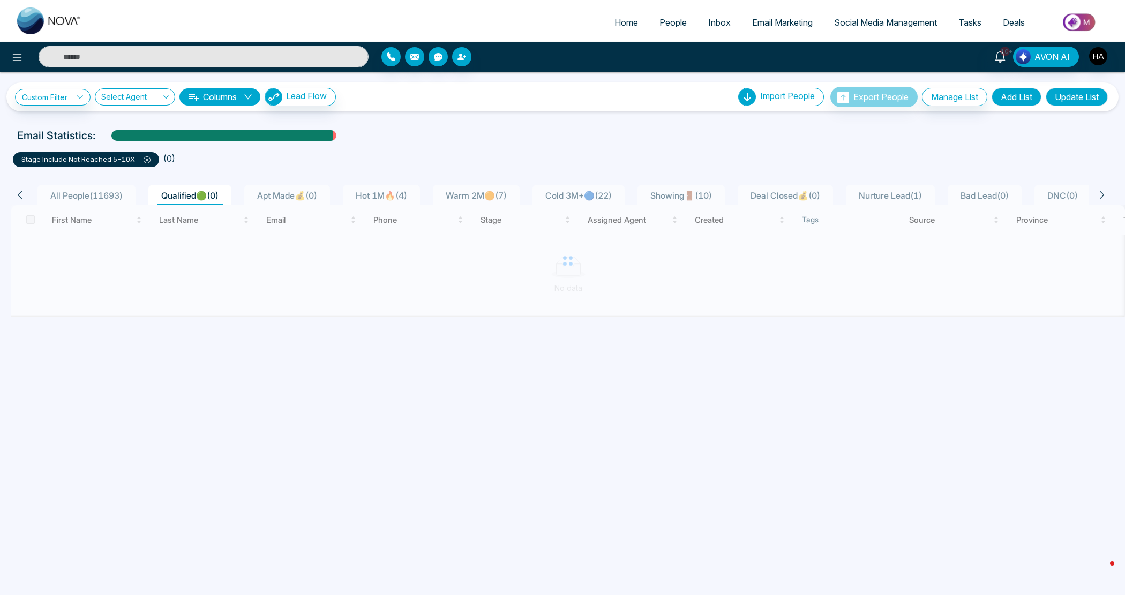
click at [149, 178] on div "All People ( 11693 ) Qualified🟢 ( 0 ) Apt Made💰 ( 0 ) Hot 1M🔥 ( 4 ) Warm 2M🟠 ( …" at bounding box center [562, 191] width 1116 height 27
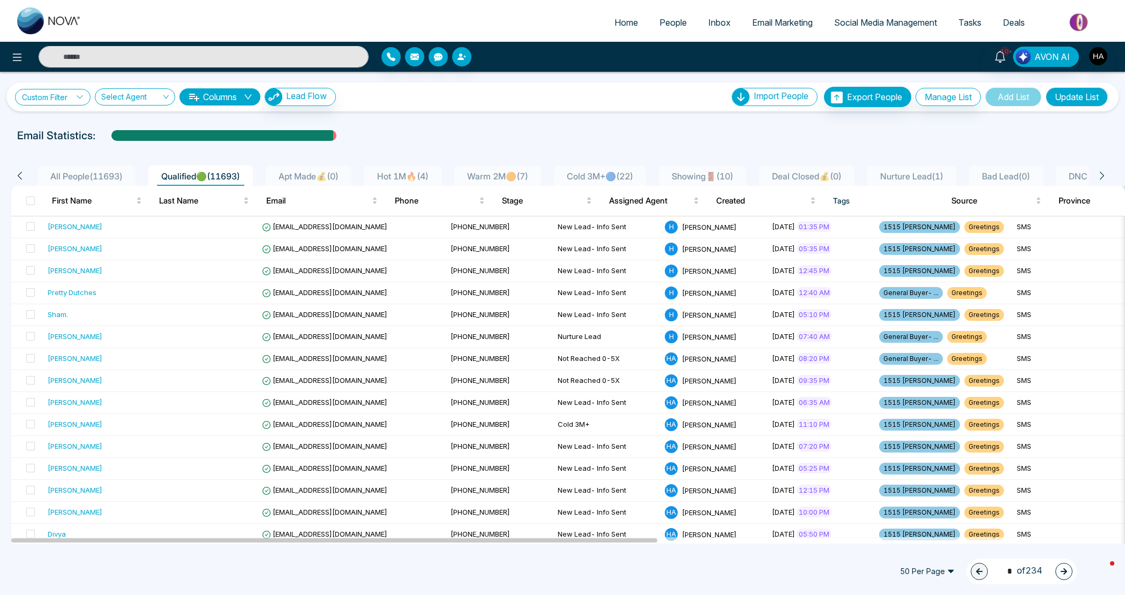
click at [51, 100] on link "Custom Filter" at bounding box center [53, 97] width 76 height 17
click at [72, 121] on input "search" at bounding box center [74, 122] width 87 height 16
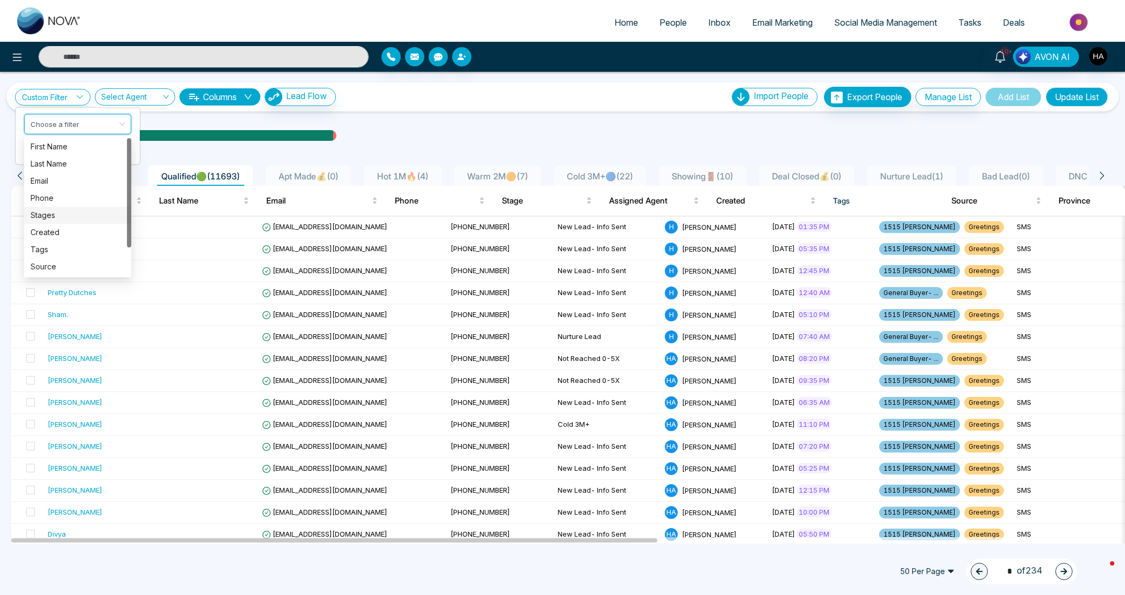
click at [78, 207] on div "Stages" at bounding box center [77, 215] width 107 height 17
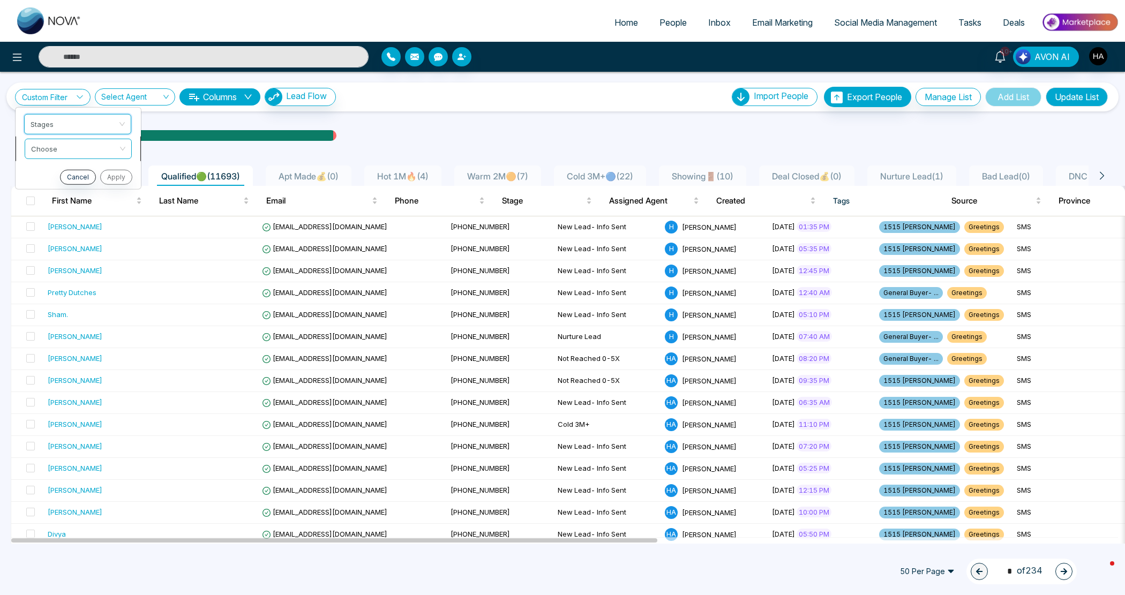
click at [94, 148] on input "search" at bounding box center [74, 147] width 87 height 16
click at [83, 181] on div "exclude" at bounding box center [77, 188] width 107 height 17
click at [78, 147] on span "exclude" at bounding box center [78, 148] width 94 height 19
click at [76, 165] on div "include" at bounding box center [77, 171] width 107 height 17
click at [71, 176] on input "search" at bounding box center [74, 171] width 87 height 16
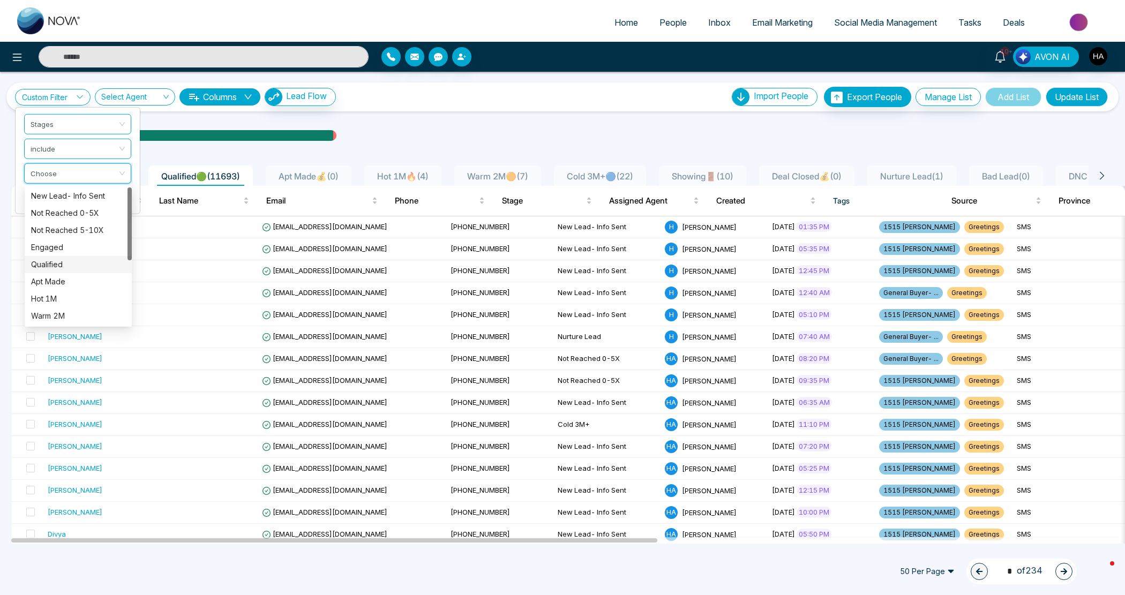
click at [63, 247] on div "Engaged" at bounding box center [78, 248] width 94 height 12
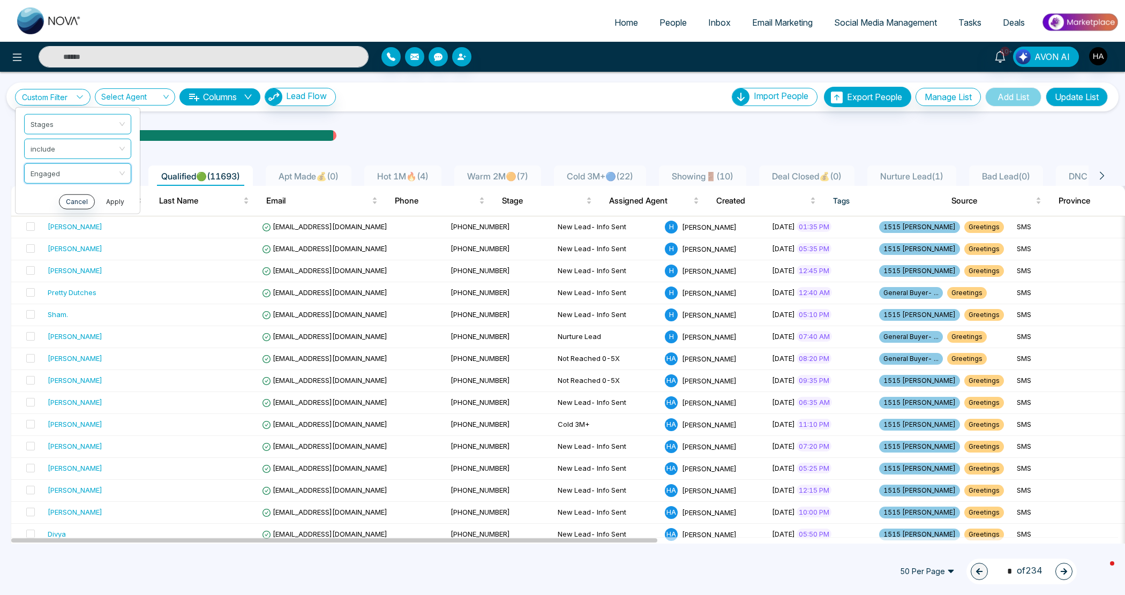
click at [118, 194] on button "Apply" at bounding box center [115, 201] width 32 height 15
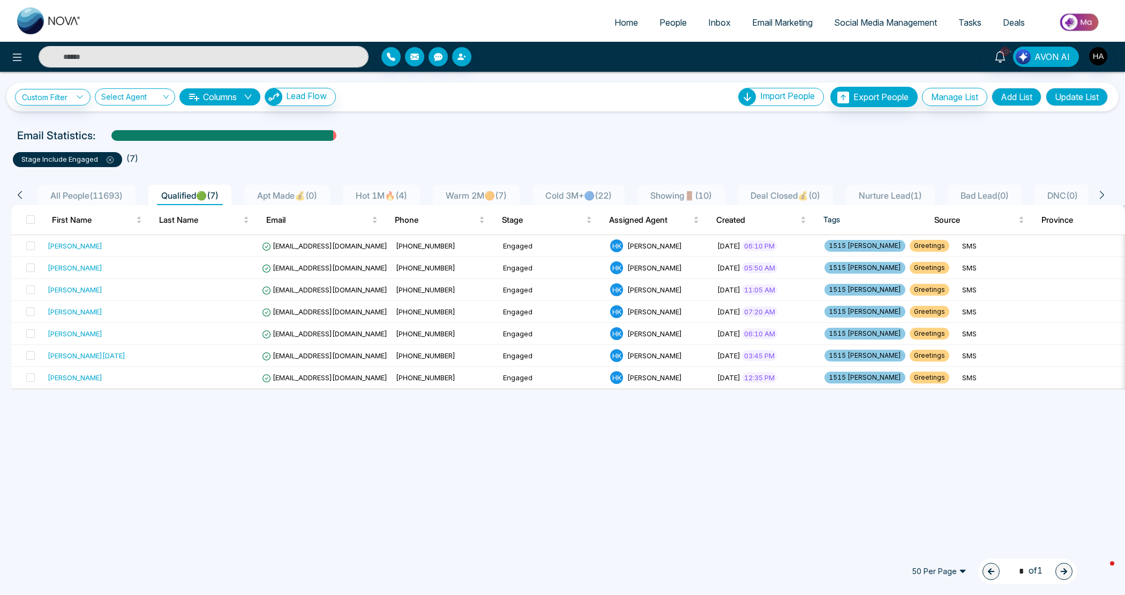
click at [996, 97] on button "Add List" at bounding box center [1016, 97] width 50 height 18
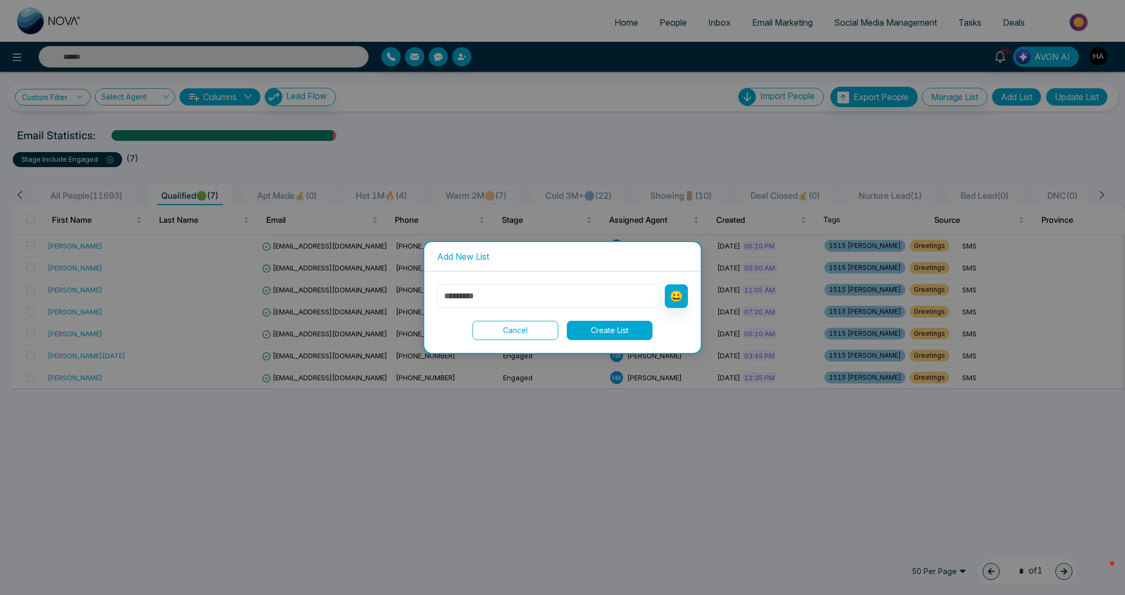
click at [496, 292] on input "text" at bounding box center [548, 296] width 223 height 24
type input "*******"
click at [679, 297] on button "😀" at bounding box center [676, 296] width 23 height 24
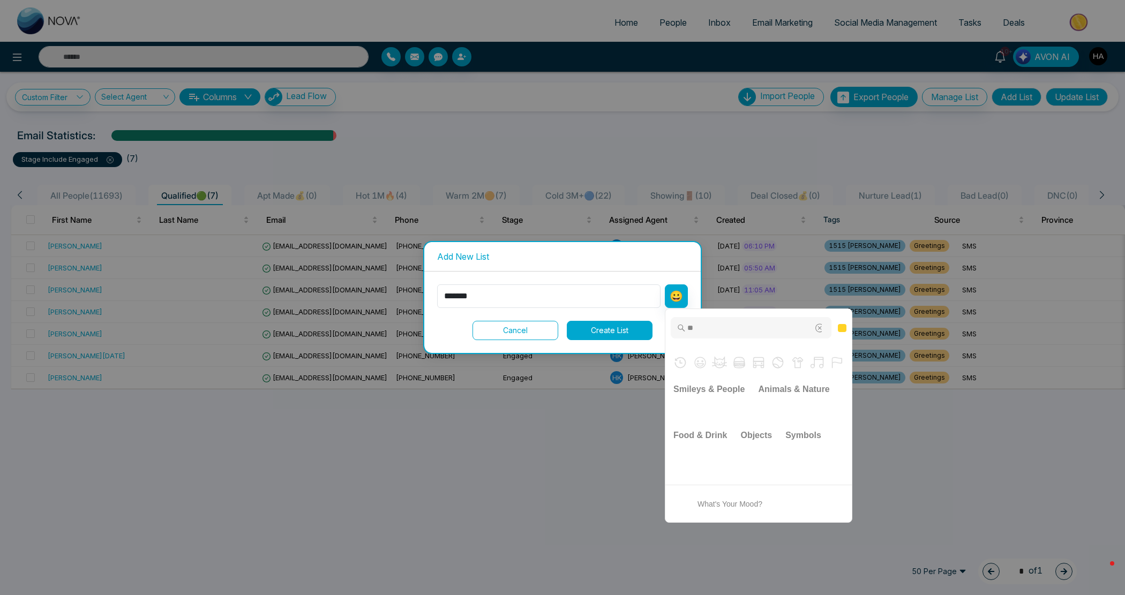
type input "*"
type input "****"
click at [683, 405] on img "white check mark" at bounding box center [683, 410] width 21 height 21
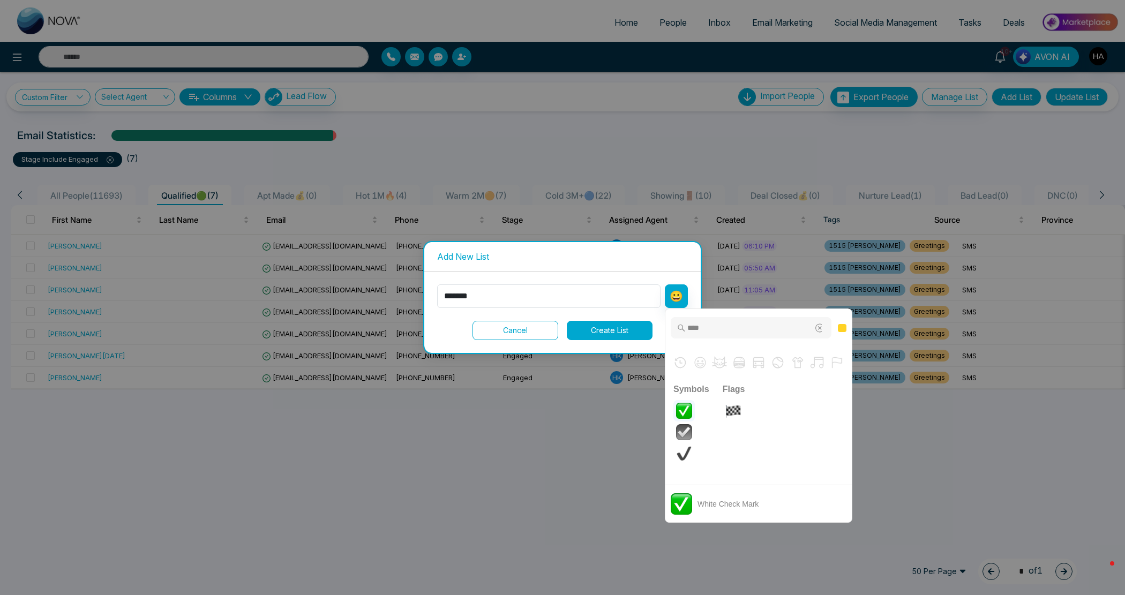
type input "********"
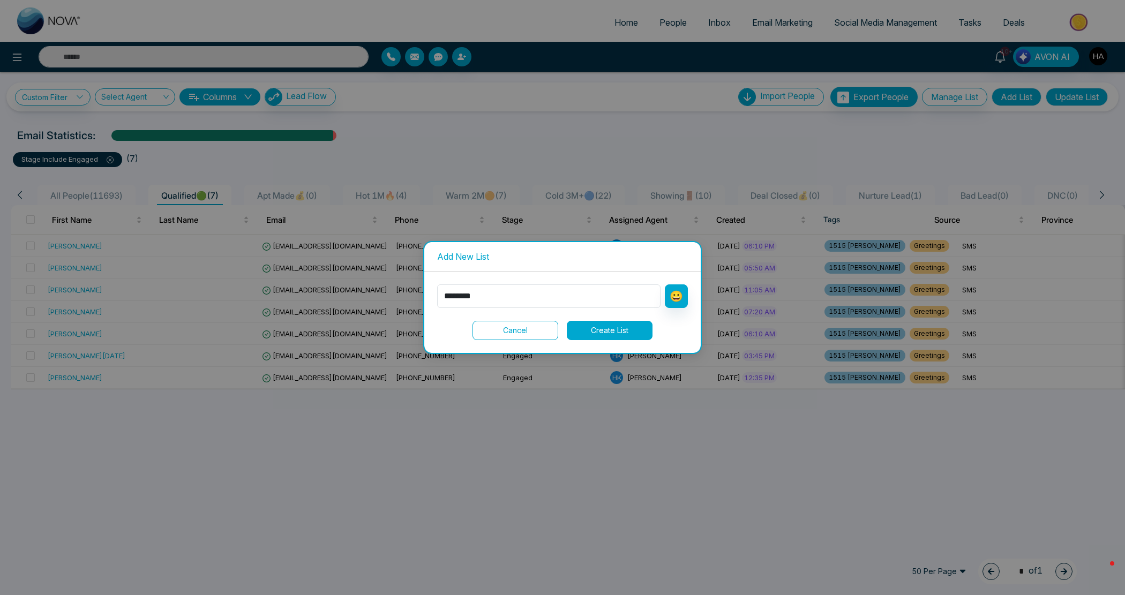
click at [583, 327] on button "Create List" at bounding box center [610, 330] width 86 height 19
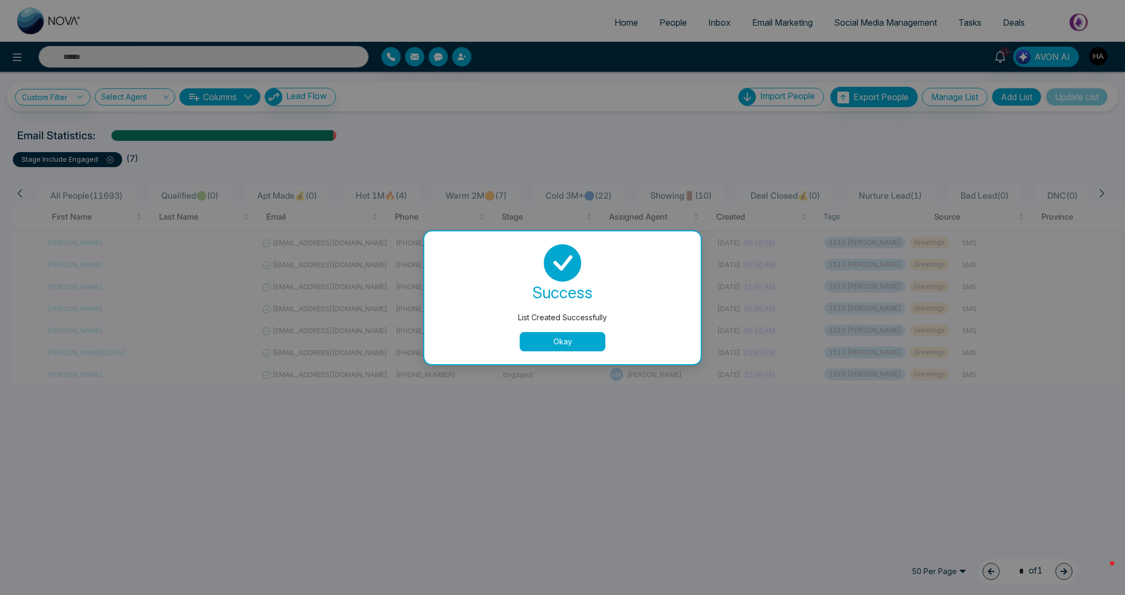
click at [600, 347] on button "Okay" at bounding box center [562, 341] width 86 height 19
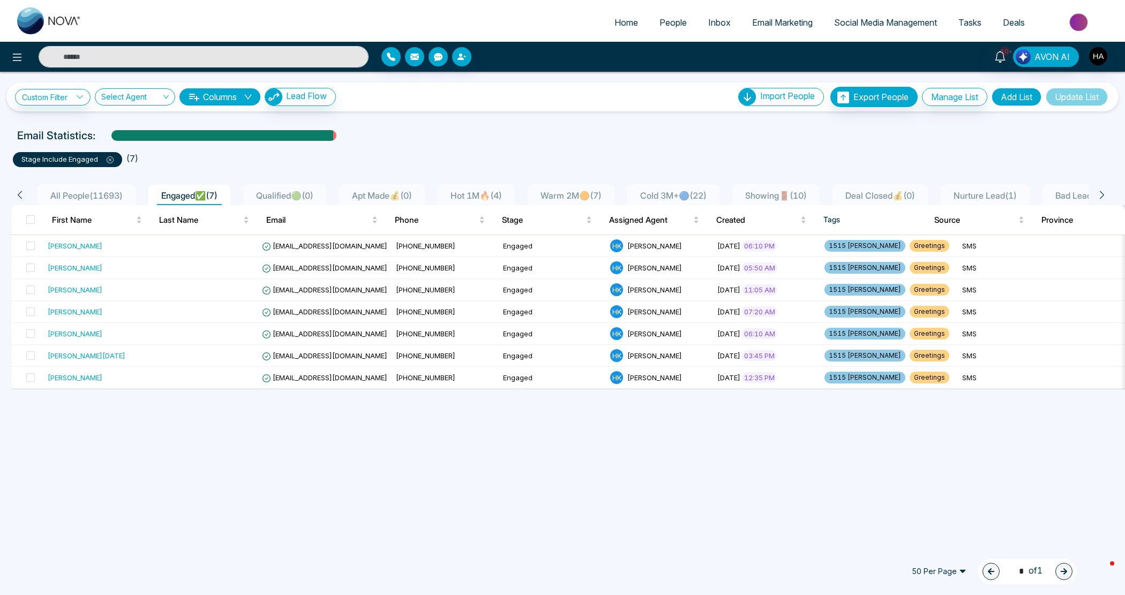
click at [75, 190] on span "All People ( 11693 )" at bounding box center [86, 195] width 81 height 11
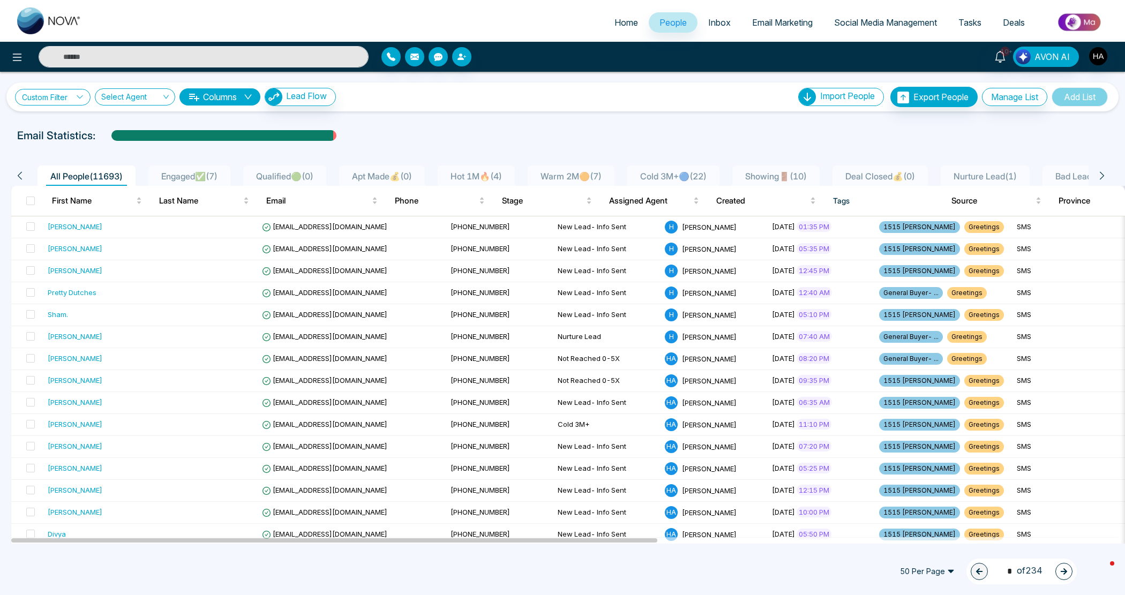
click at [57, 92] on link "Custom Filter" at bounding box center [53, 97] width 76 height 17
click at [67, 124] on input "search" at bounding box center [74, 122] width 87 height 16
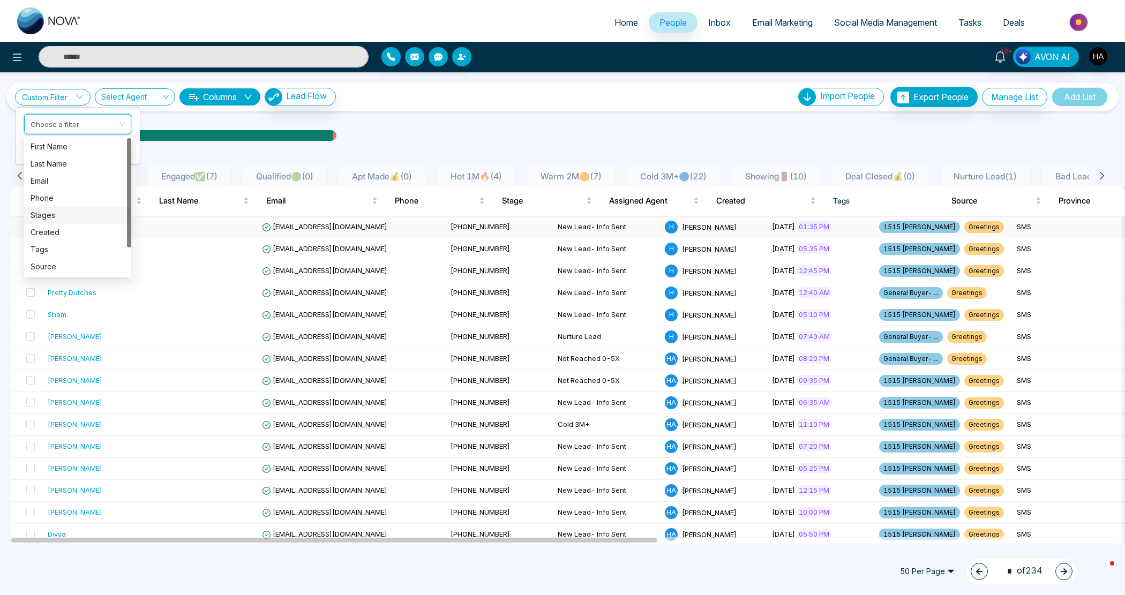
click at [55, 217] on div "Stages" at bounding box center [78, 215] width 94 height 12
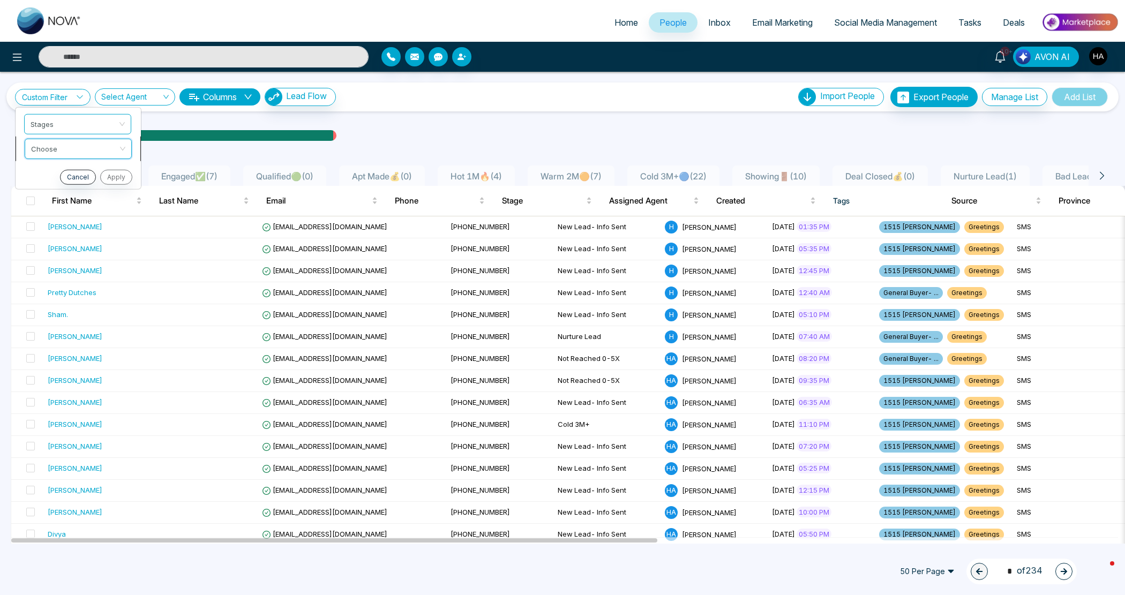
click at [92, 145] on input "search" at bounding box center [74, 147] width 87 height 16
click at [82, 167] on div "include" at bounding box center [78, 171] width 94 height 12
click at [111, 169] on input "search" at bounding box center [74, 171] width 87 height 16
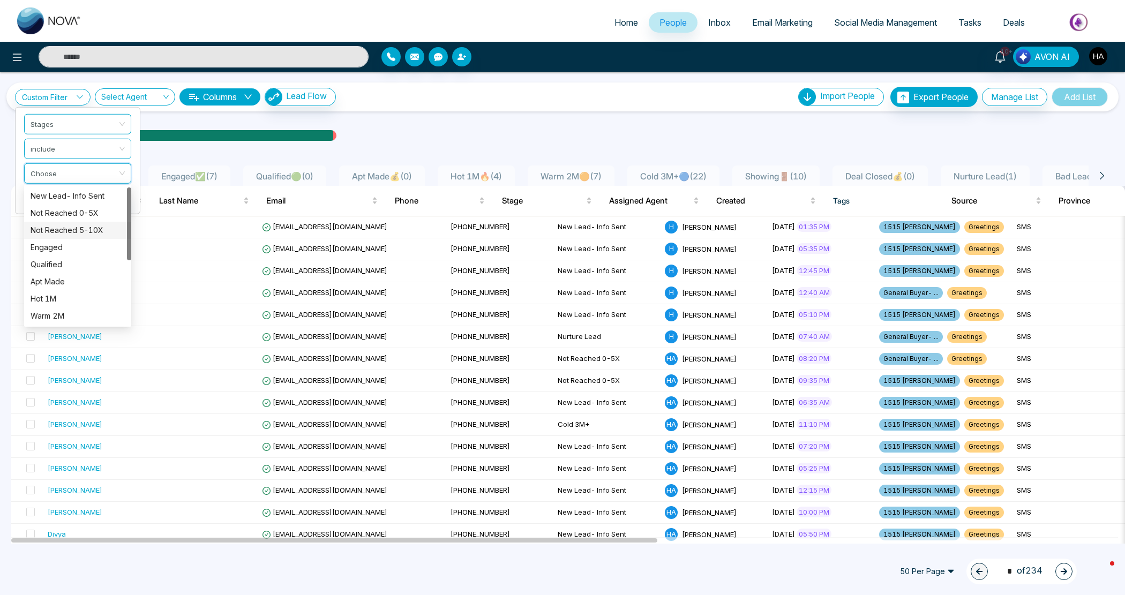
click at [94, 228] on div "Not Reached 5-10X" at bounding box center [78, 230] width 94 height 12
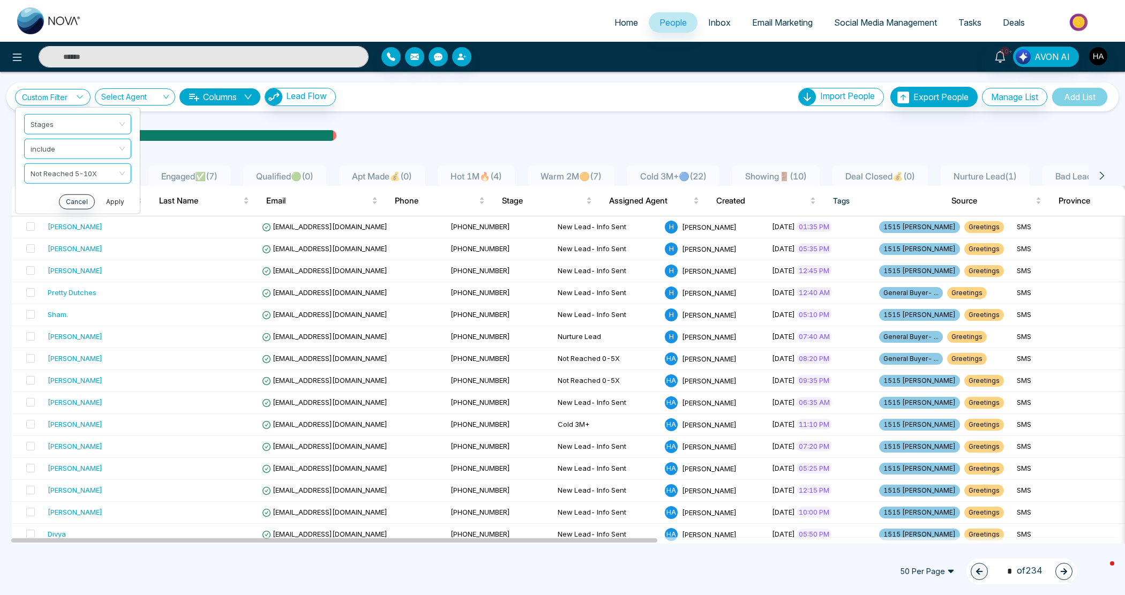
click at [114, 199] on button "Apply" at bounding box center [115, 201] width 32 height 15
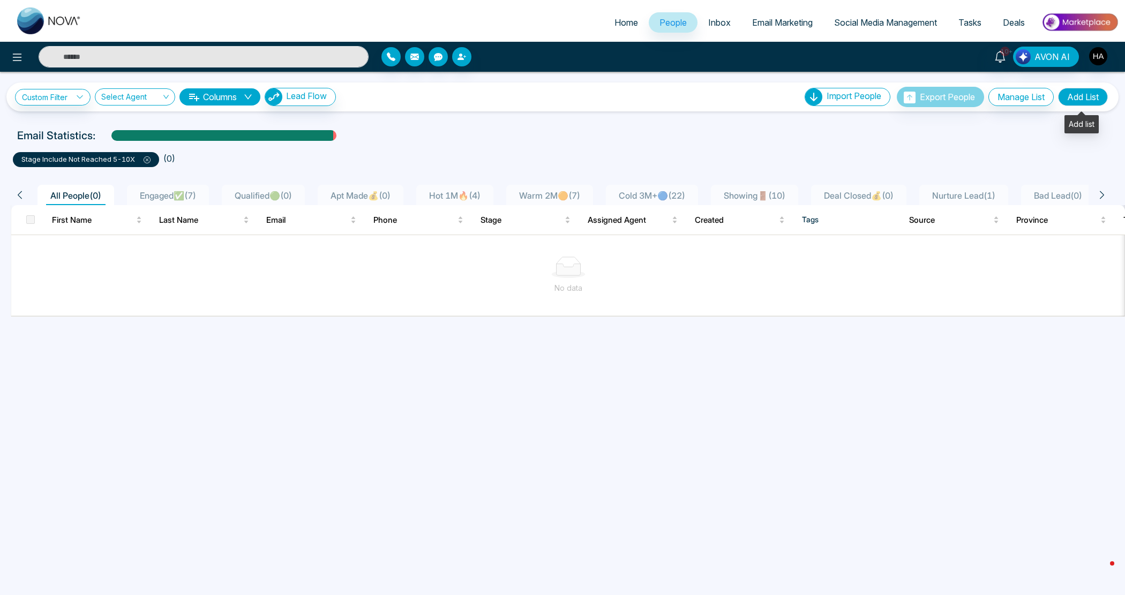
click at [1082, 95] on button "Add List" at bounding box center [1083, 97] width 50 height 18
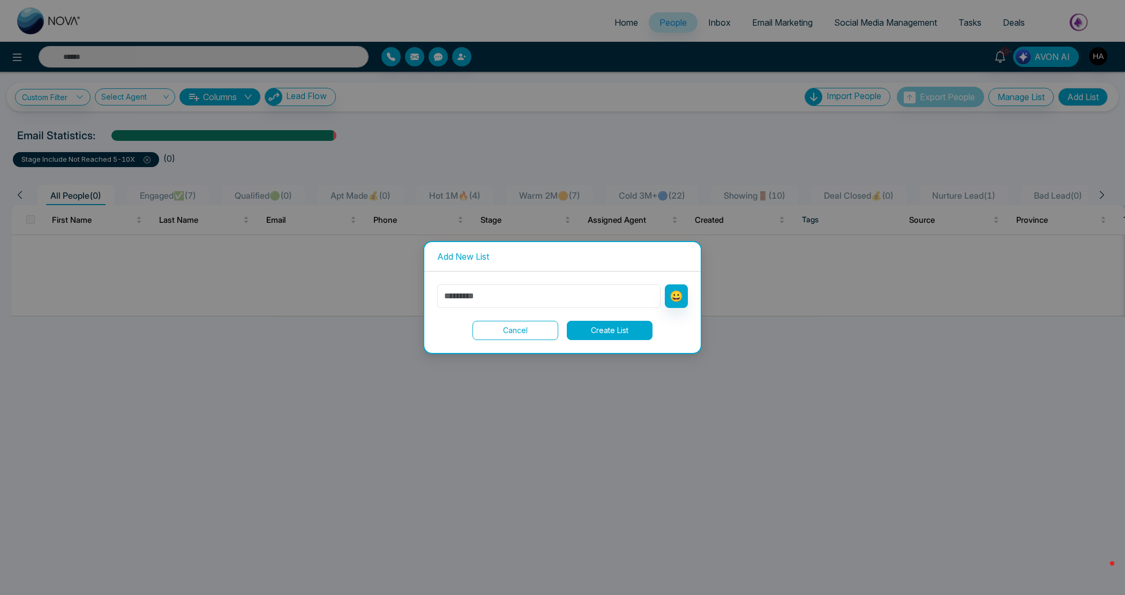
click at [537, 295] on input "text" at bounding box center [548, 296] width 223 height 24
type input "*"
type input "*****"
click at [676, 300] on button "😀" at bounding box center [676, 296] width 23 height 24
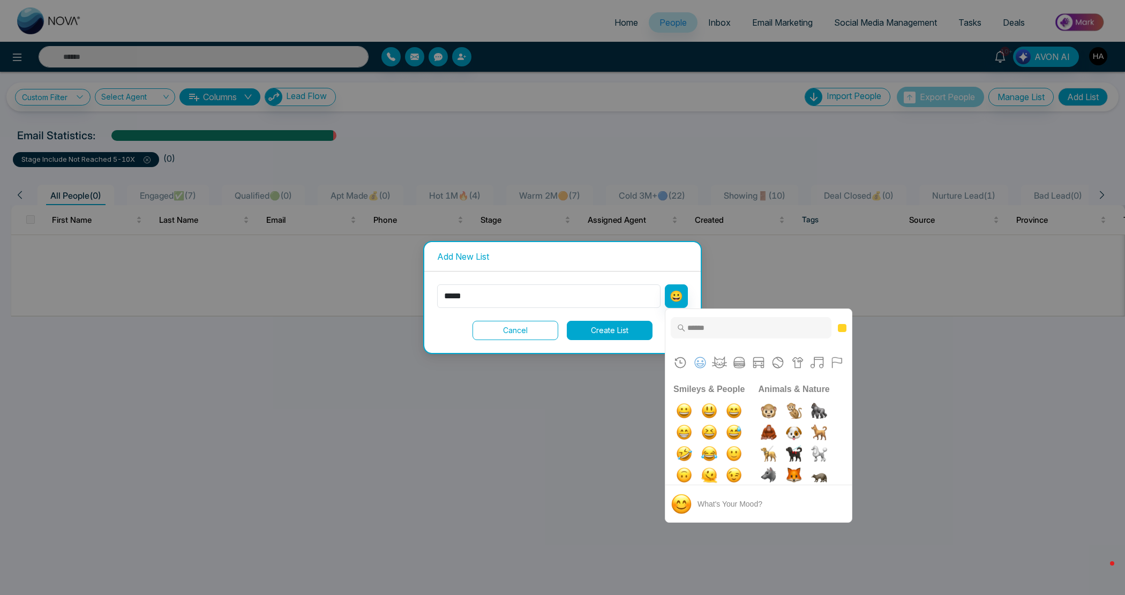
click at [716, 325] on input "Type to search for an emoji" at bounding box center [750, 327] width 161 height 21
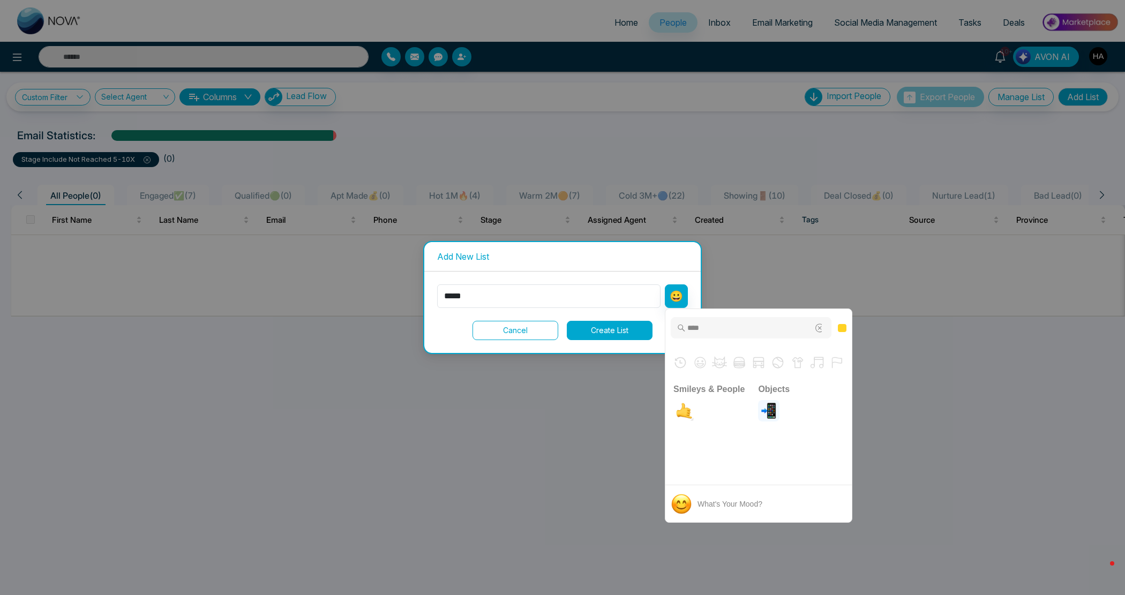
type input "****"
click at [771, 411] on img "calling" at bounding box center [768, 410] width 21 height 21
type input "*******"
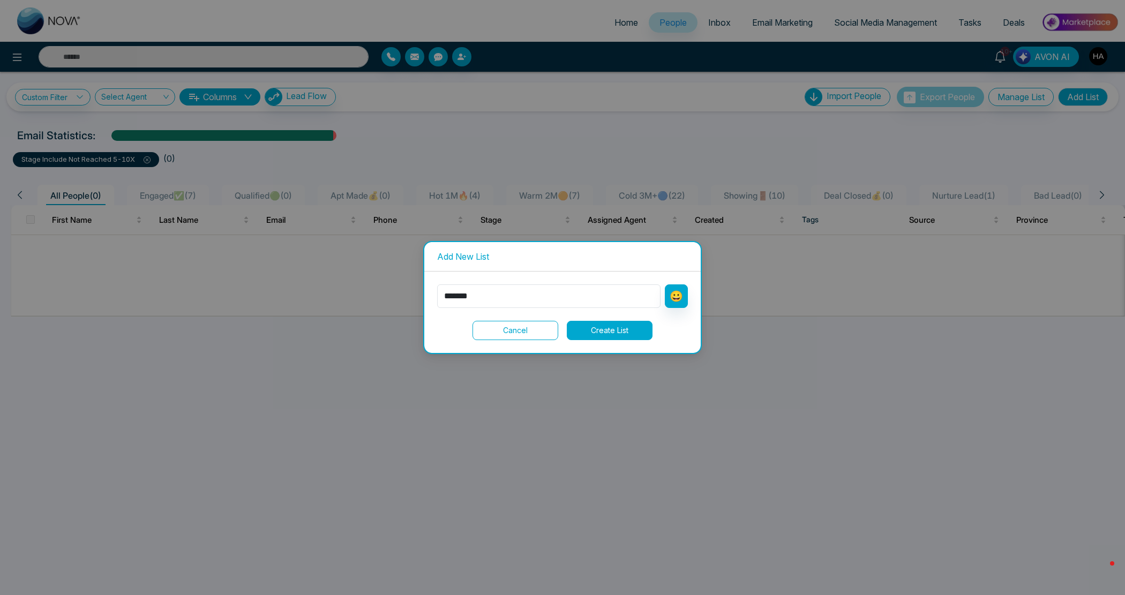
click at [612, 324] on button "Create List" at bounding box center [610, 330] width 86 height 19
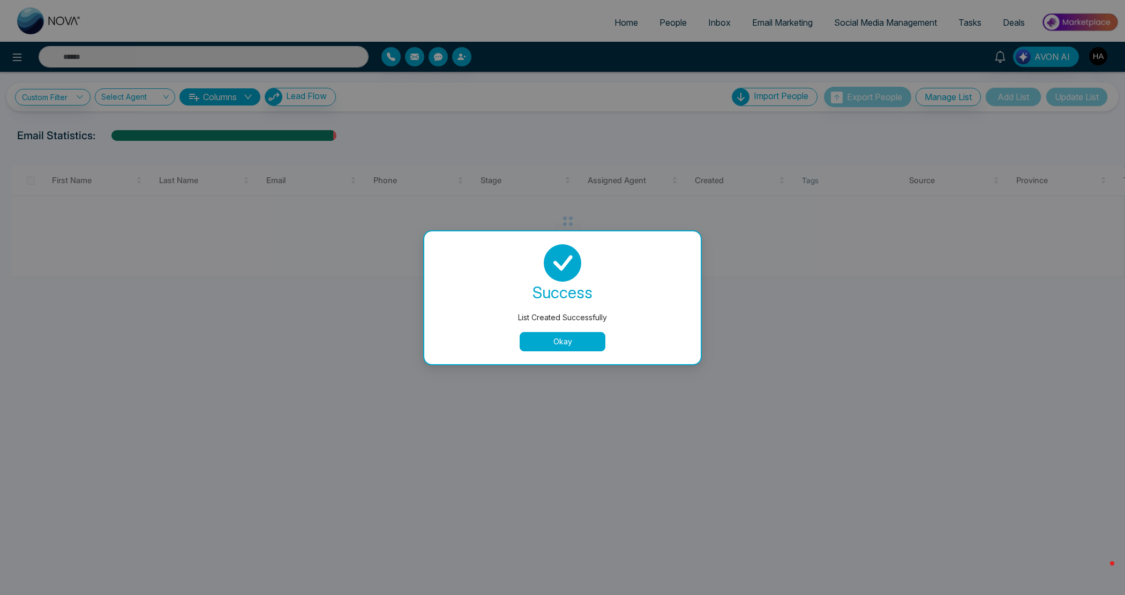
click at [570, 356] on div "success List Created Successfully Okay" at bounding box center [562, 297] width 276 height 133
click at [571, 352] on div "success List Created Successfully Okay" at bounding box center [562, 297] width 276 height 133
click at [574, 341] on button "Okay" at bounding box center [562, 341] width 86 height 19
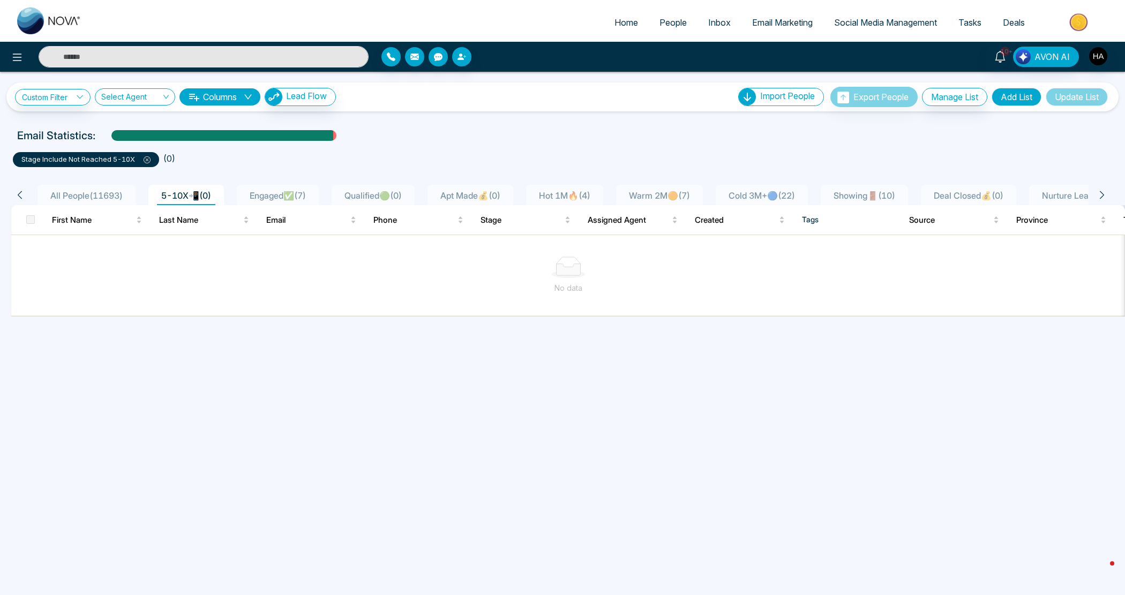
click at [144, 160] on icon at bounding box center [147, 159] width 7 height 7
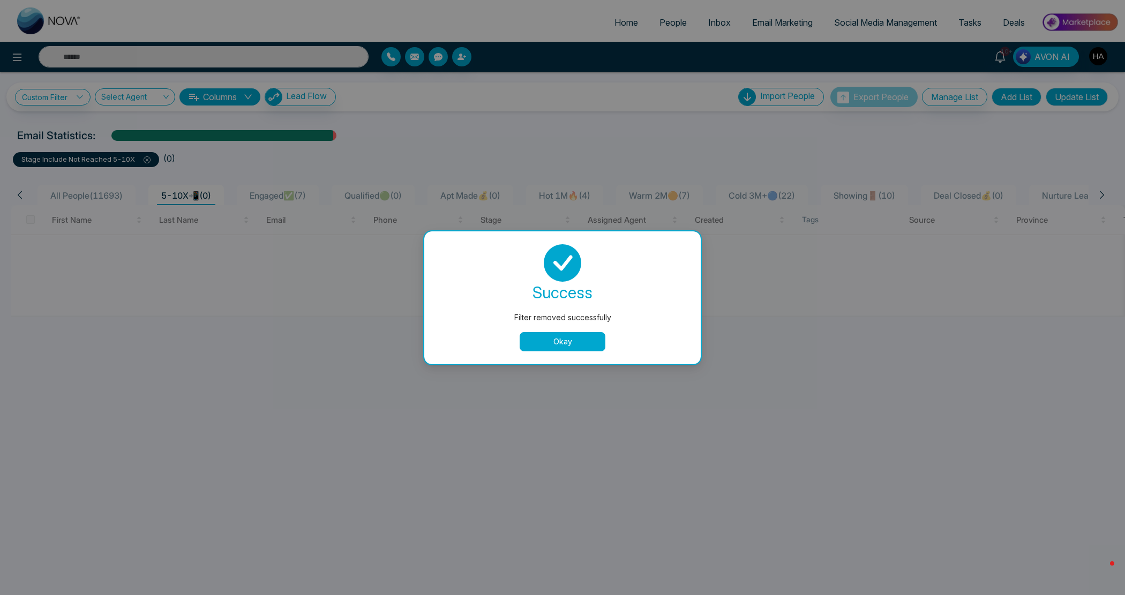
click at [545, 338] on button "Okay" at bounding box center [562, 341] width 86 height 19
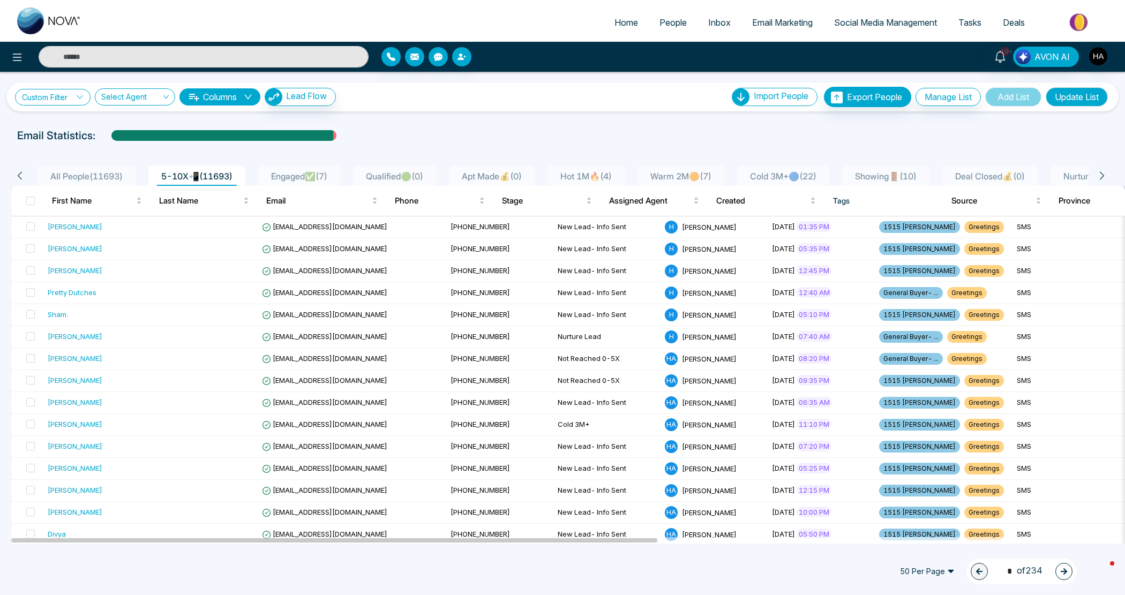
click at [52, 91] on link "Custom Filter" at bounding box center [53, 97] width 76 height 17
click at [52, 126] on input "search" at bounding box center [74, 122] width 87 height 16
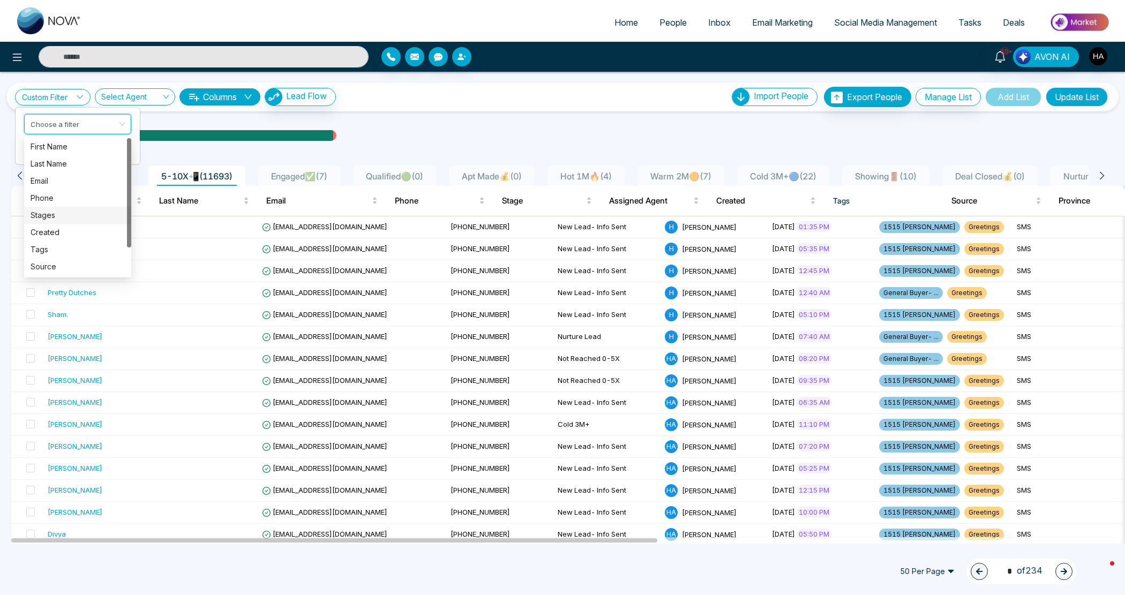
click at [44, 218] on div "Stages" at bounding box center [78, 215] width 94 height 12
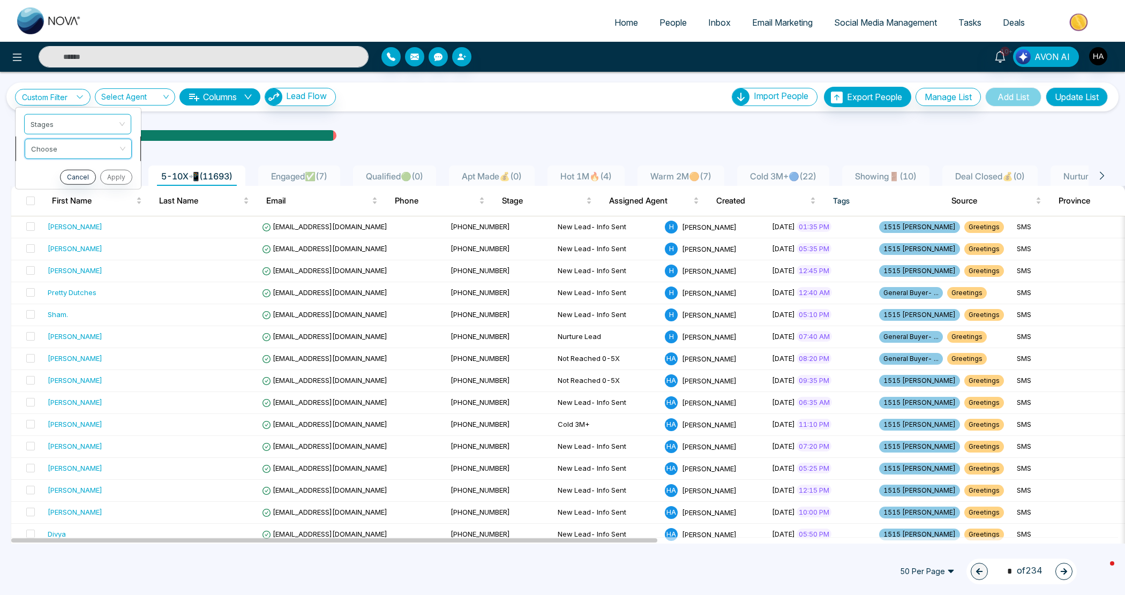
click at [68, 145] on input "search" at bounding box center [74, 147] width 87 height 16
click at [73, 166] on div "include" at bounding box center [78, 171] width 94 height 12
click at [73, 170] on input "search" at bounding box center [74, 171] width 87 height 16
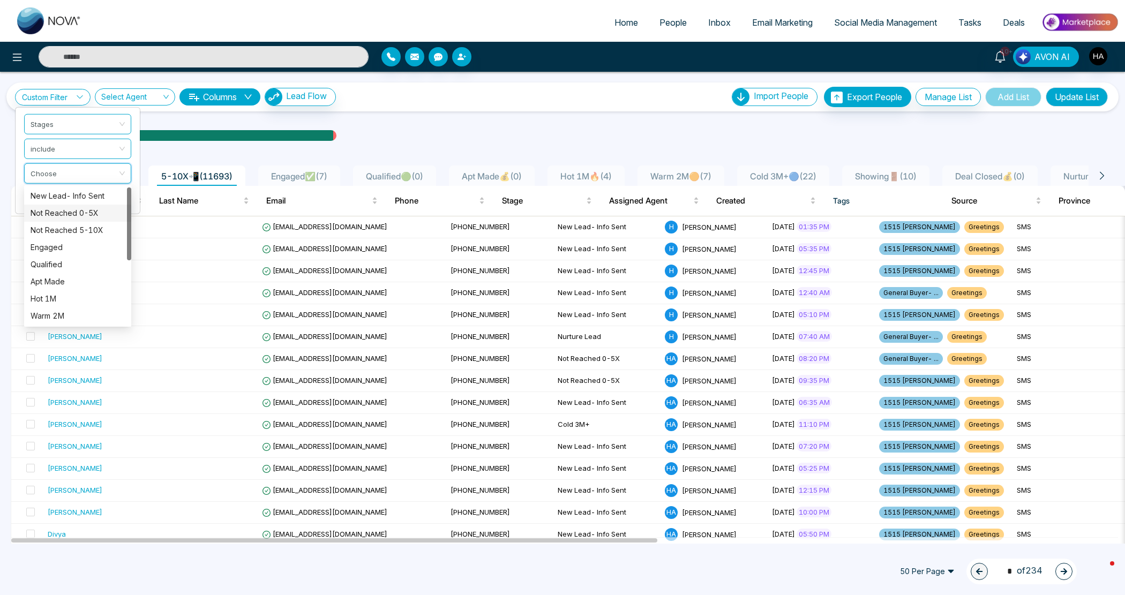
click at [65, 215] on div "Not Reached 0-5X" at bounding box center [78, 213] width 94 height 12
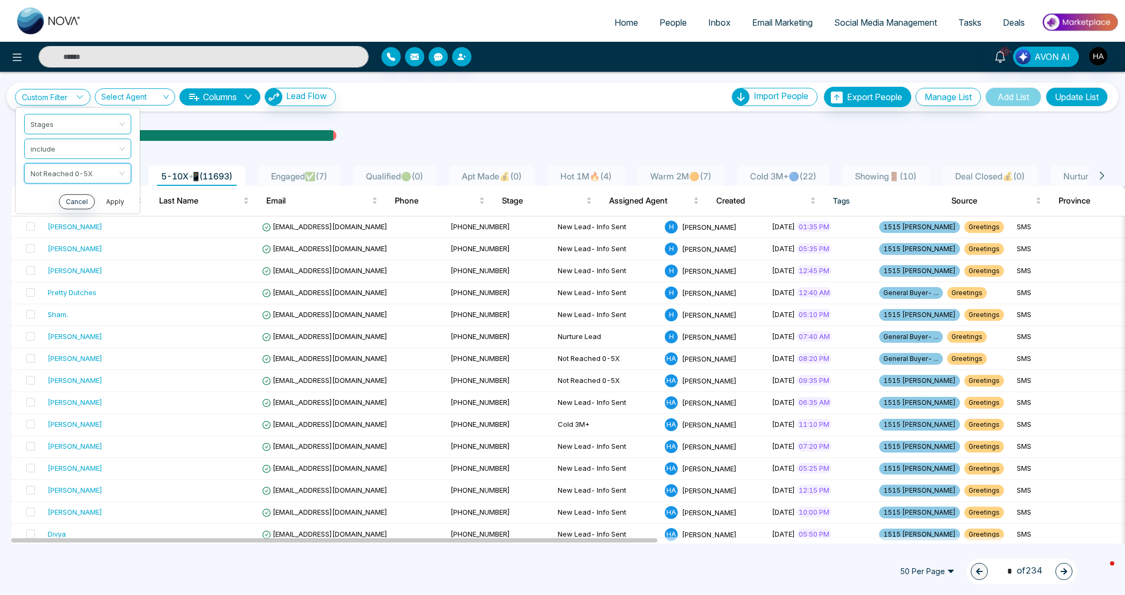
click at [126, 204] on button "Apply" at bounding box center [115, 201] width 32 height 15
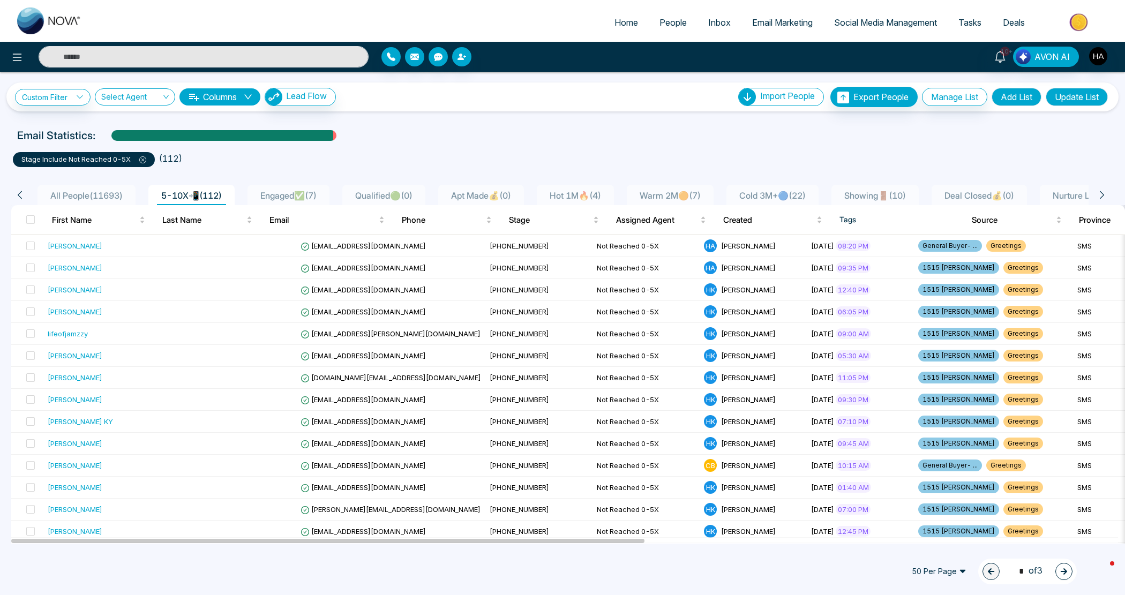
click at [1005, 106] on div "Import People Import CSV? Check CSV Status Export People Export People Check Ex…" at bounding box center [924, 97] width 372 height 20
click at [1011, 95] on button "Add List" at bounding box center [1016, 97] width 50 height 18
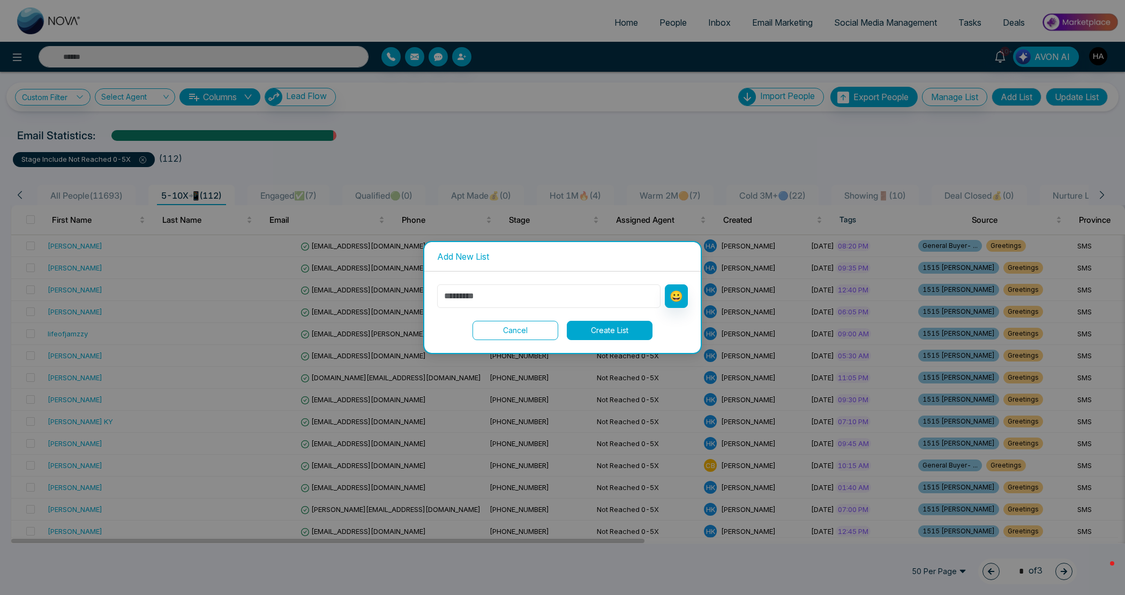
click at [577, 285] on input "text" at bounding box center [548, 296] width 223 height 24
type input "****"
click at [681, 300] on button "😀" at bounding box center [676, 296] width 23 height 24
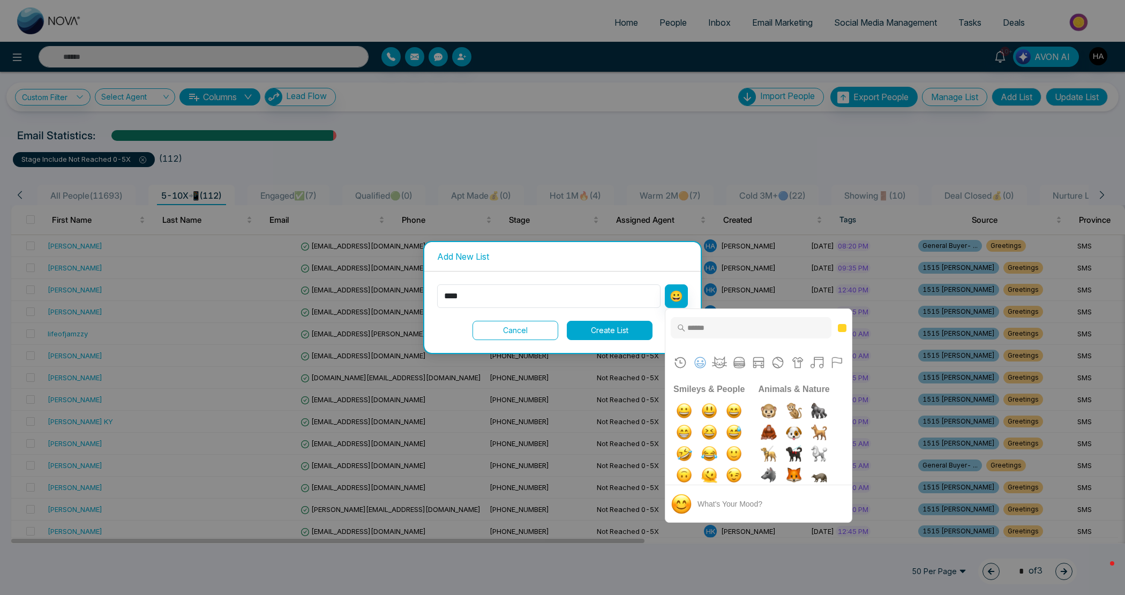
click at [697, 328] on input "Type to search for an emoji" at bounding box center [750, 327] width 161 height 21
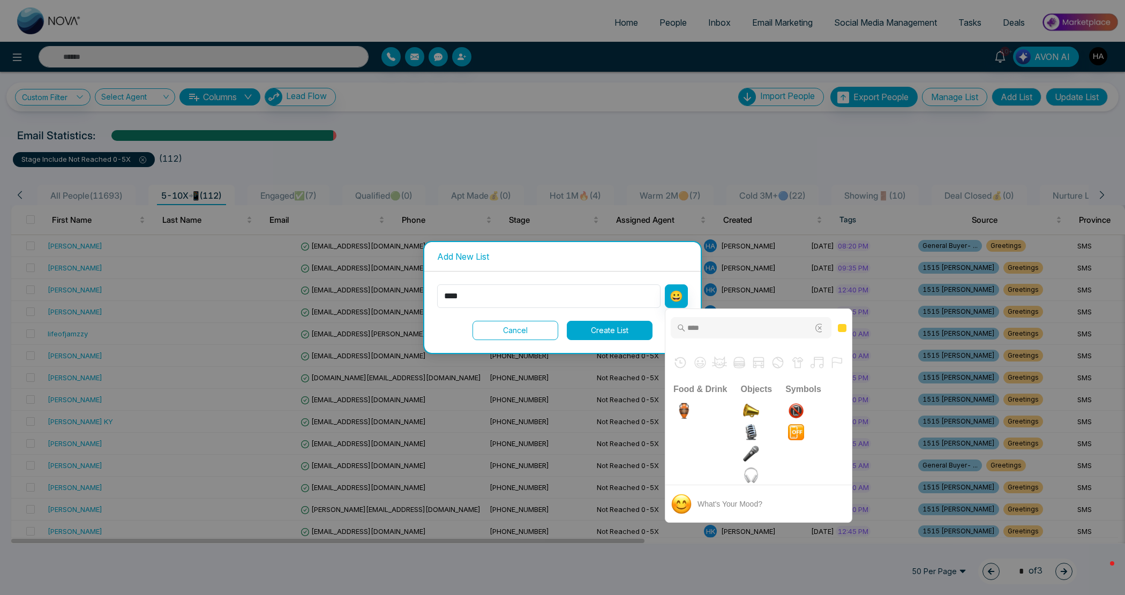
type input "*****"
drag, startPoint x: 707, startPoint y: 328, endPoint x: 687, endPoint y: 326, distance: 21.1
click at [687, 326] on input "*****" at bounding box center [750, 327] width 161 height 21
click at [679, 362] on div "**** 2 results found. Use up and down arrow keys to navigate." at bounding box center [758, 344] width 186 height 70
click at [707, 328] on input "****" at bounding box center [750, 327] width 161 height 21
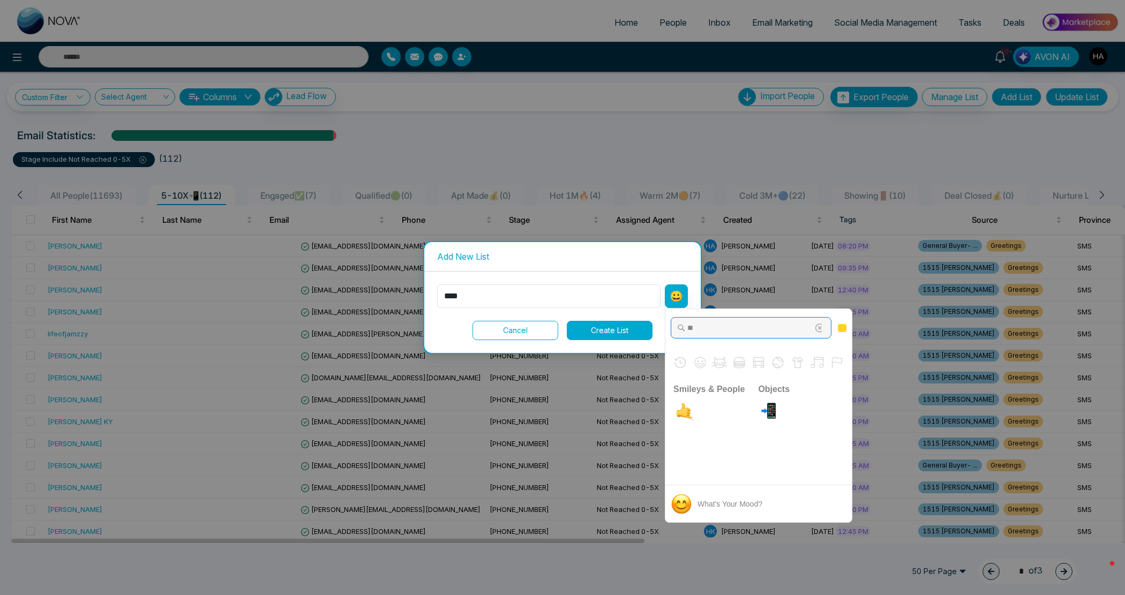
type input "*"
type input "****"
click at [689, 434] on img "telephone receiver" at bounding box center [683, 431] width 21 height 21
type input "******"
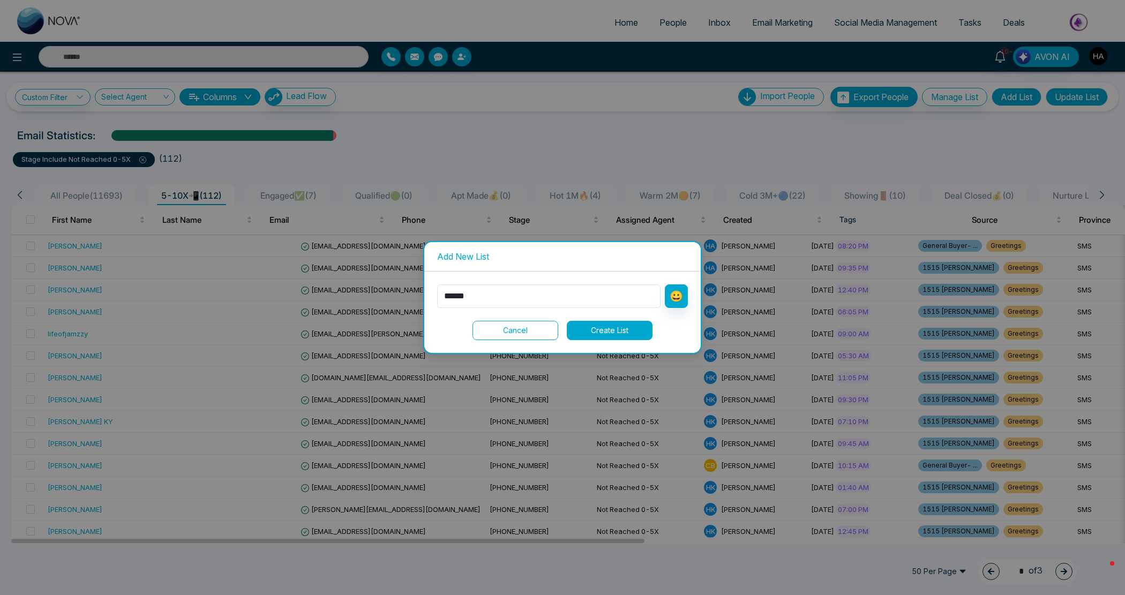
click at [629, 336] on button "Create List" at bounding box center [610, 330] width 86 height 19
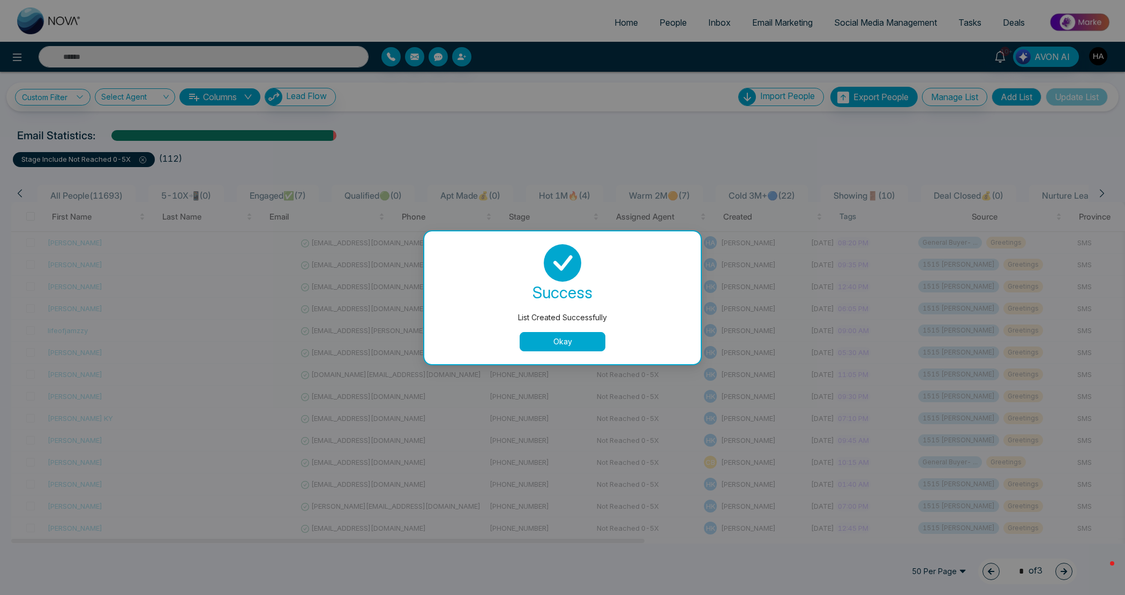
click at [533, 337] on button "Okay" at bounding box center [562, 341] width 86 height 19
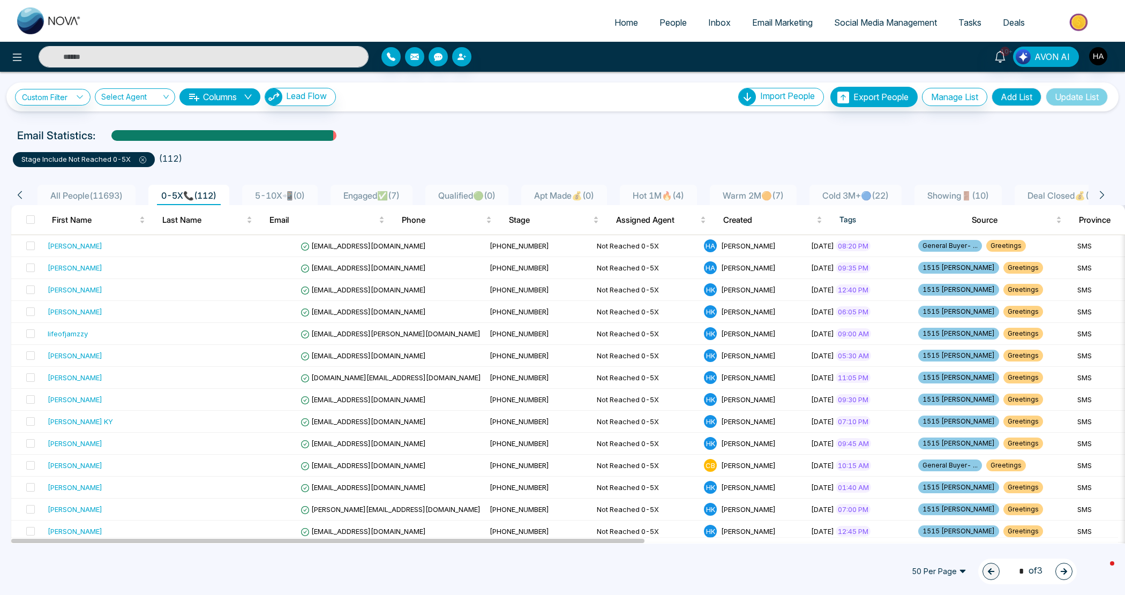
click at [145, 158] on p "stage include Not Reached 0-5X" at bounding box center [83, 159] width 125 height 11
click at [145, 158] on icon at bounding box center [142, 159] width 7 height 7
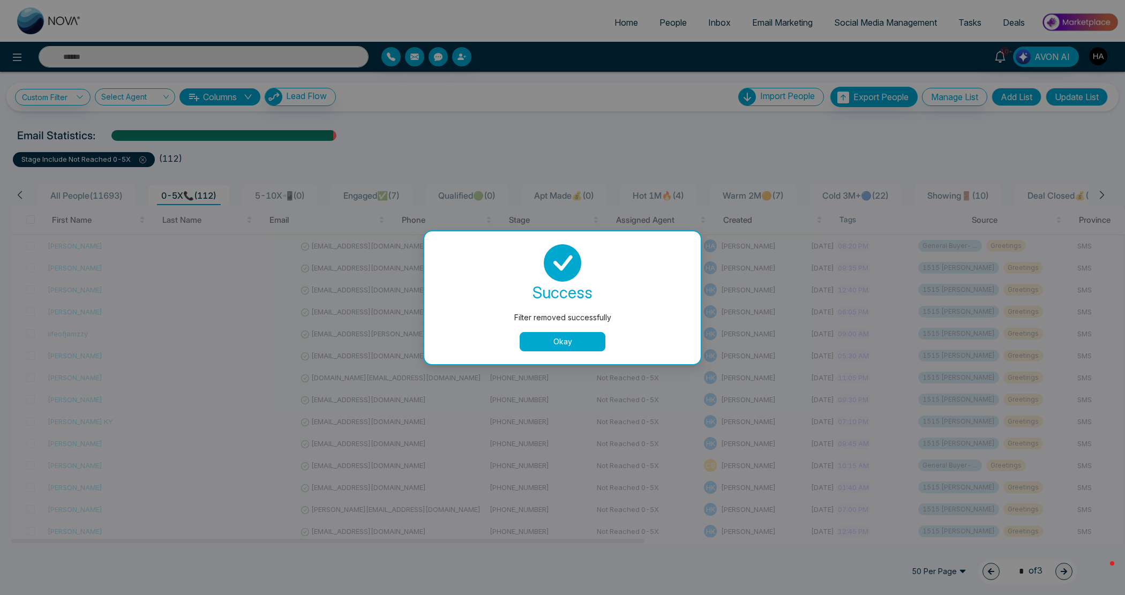
click at [542, 346] on button "Okay" at bounding box center [562, 341] width 86 height 19
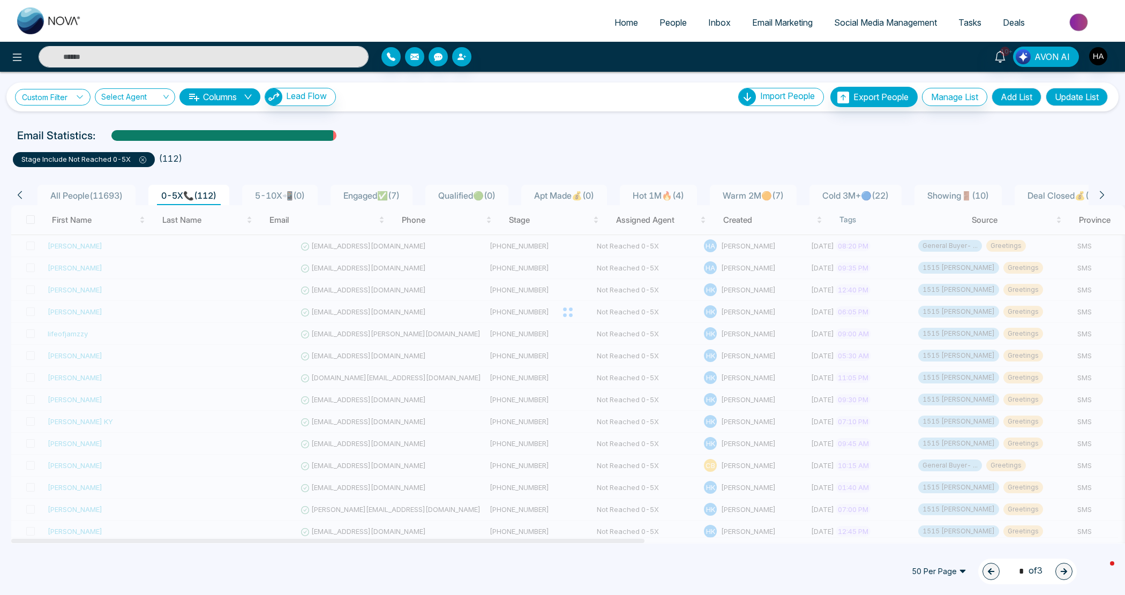
click at [67, 92] on link "Custom Filter" at bounding box center [53, 97] width 76 height 17
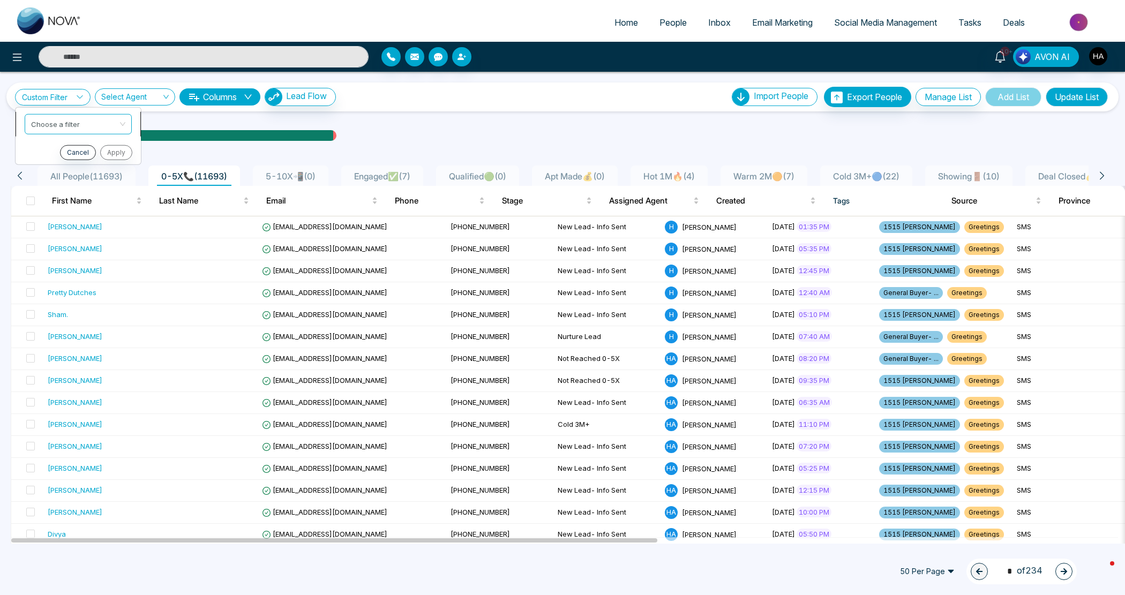
click at [66, 116] on input "search" at bounding box center [74, 122] width 87 height 16
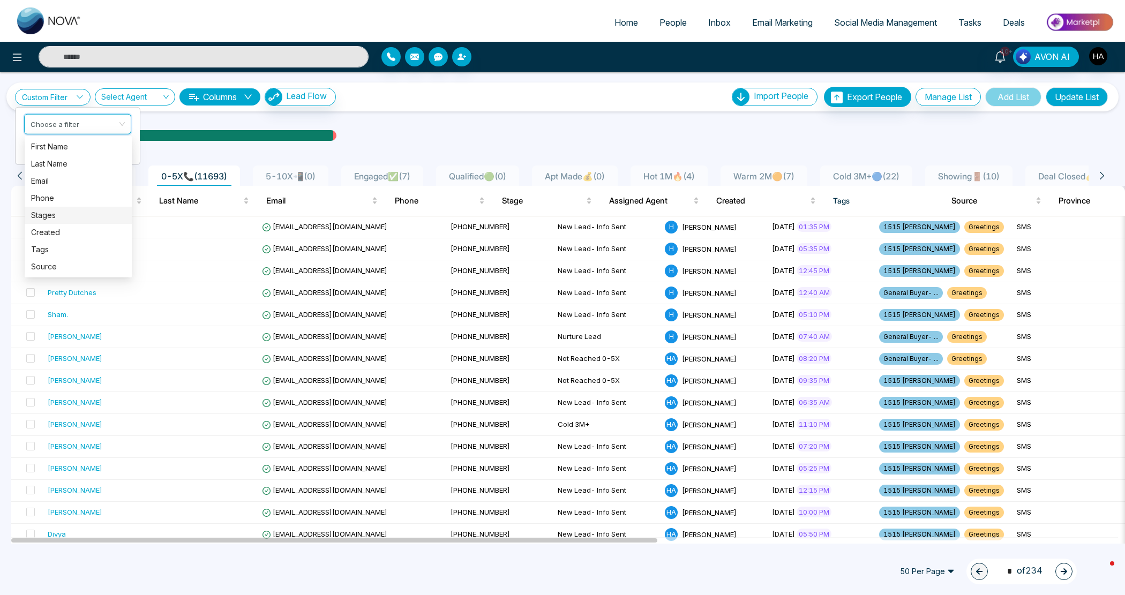
click at [49, 213] on div "Stages" at bounding box center [78, 215] width 94 height 12
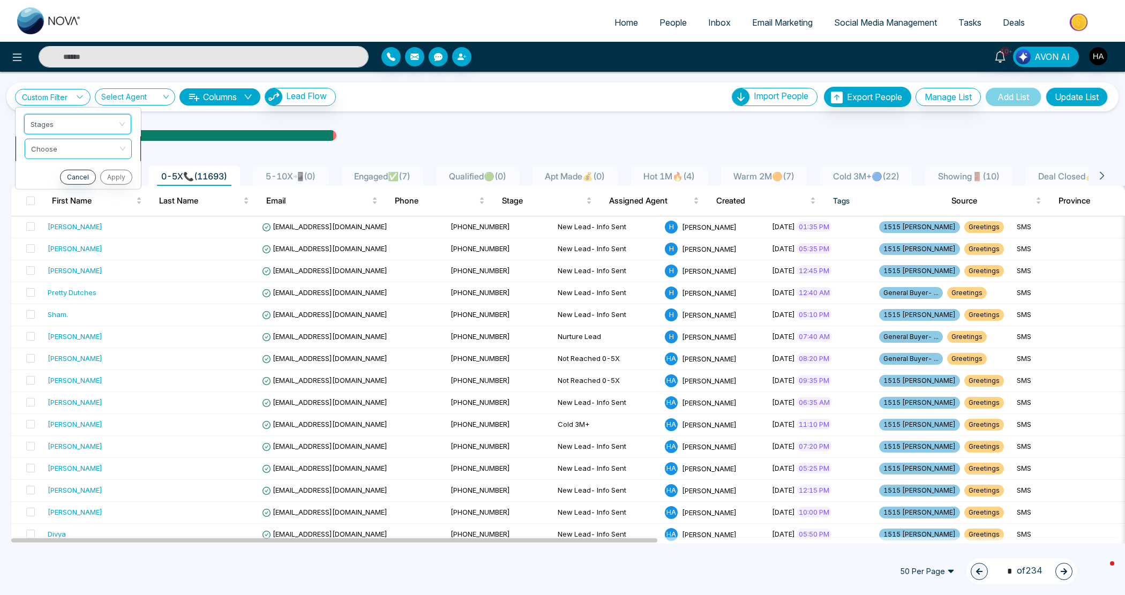
click at [63, 148] on input "search" at bounding box center [74, 147] width 87 height 16
click at [63, 171] on div "include" at bounding box center [78, 171] width 94 height 12
click at [65, 170] on input "search" at bounding box center [74, 171] width 87 height 16
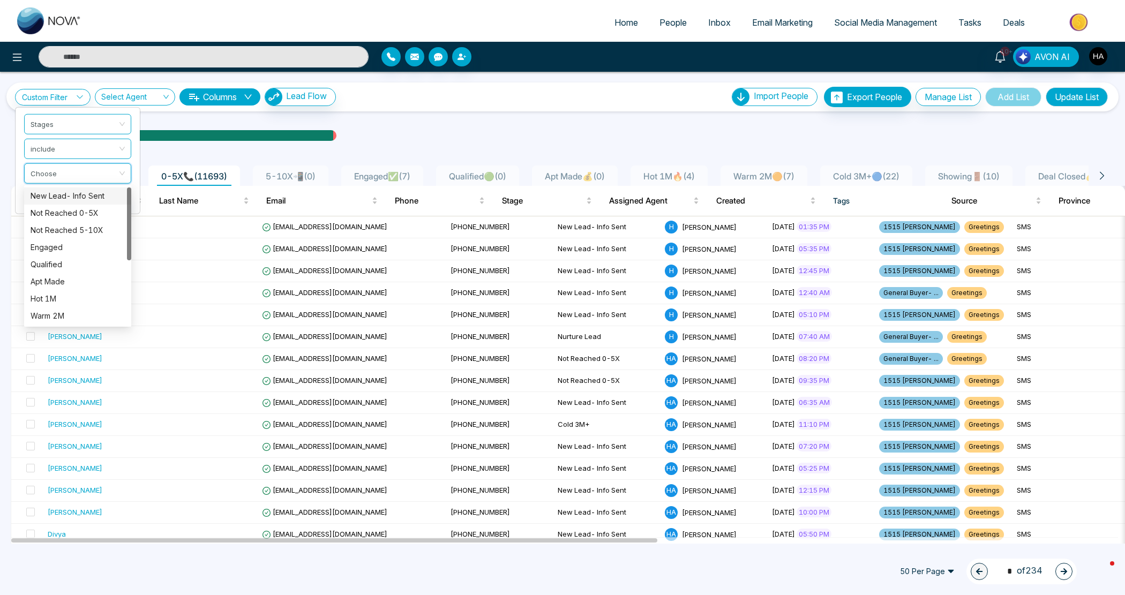
click at [65, 198] on div "New Lead- Info Sent" at bounding box center [78, 196] width 94 height 12
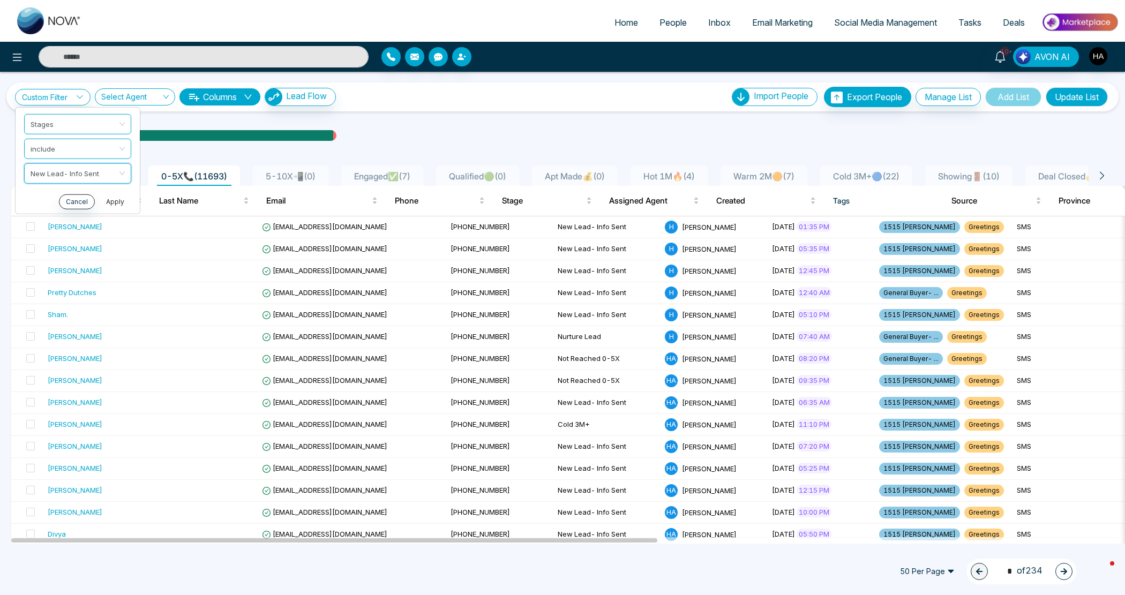
click at [109, 196] on button "Apply" at bounding box center [115, 201] width 32 height 15
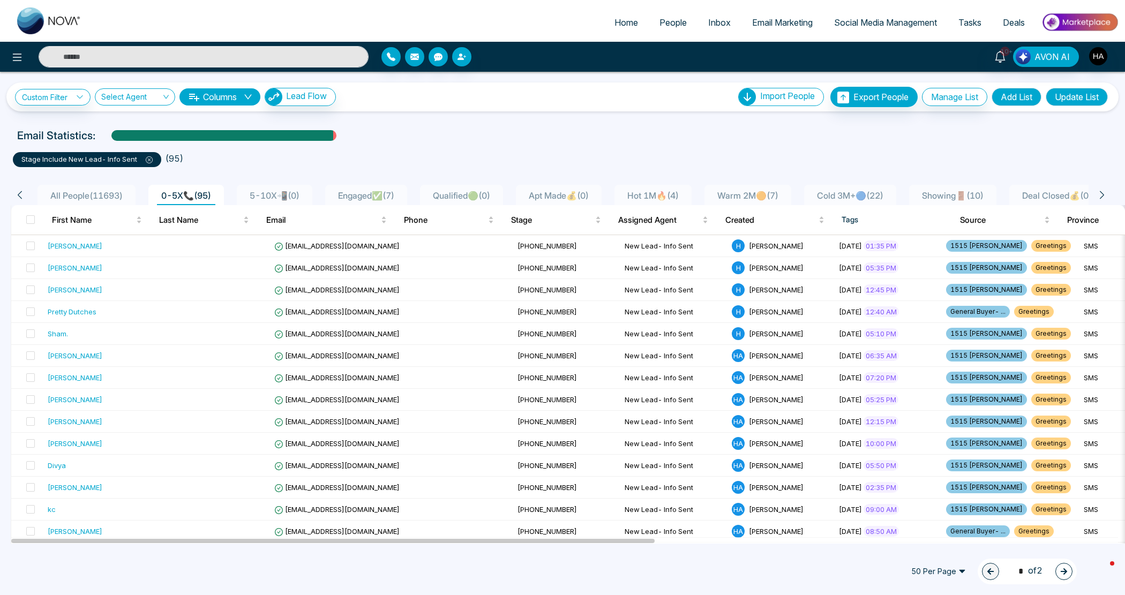
click at [1016, 100] on button "Add List" at bounding box center [1016, 97] width 50 height 18
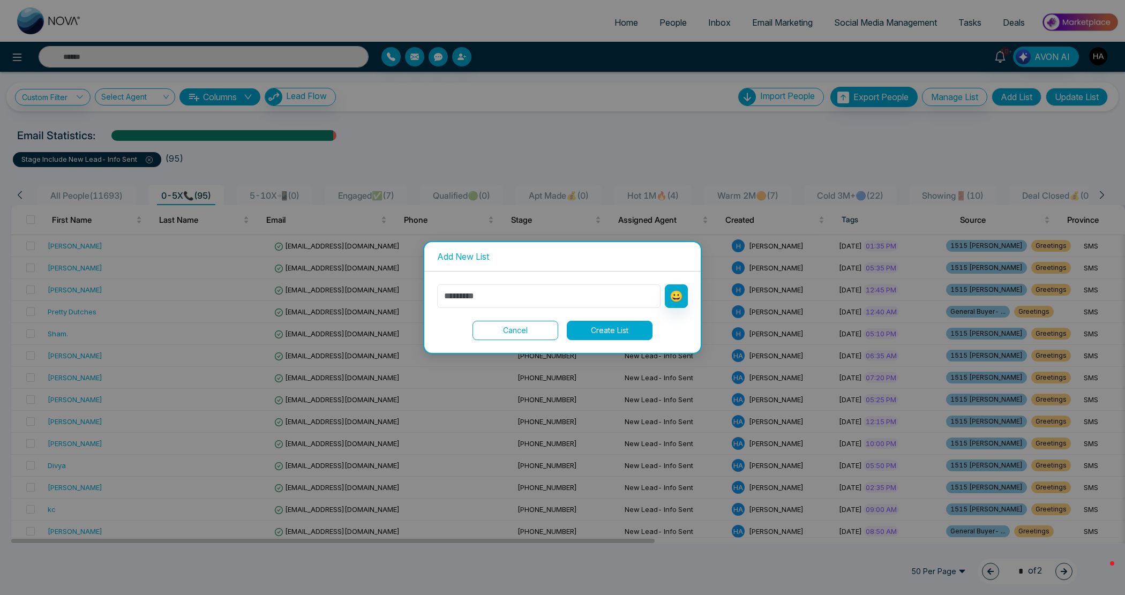
click at [587, 291] on input "text" at bounding box center [548, 296] width 223 height 24
type input "**********"
click at [684, 292] on button "😀" at bounding box center [676, 296] width 23 height 24
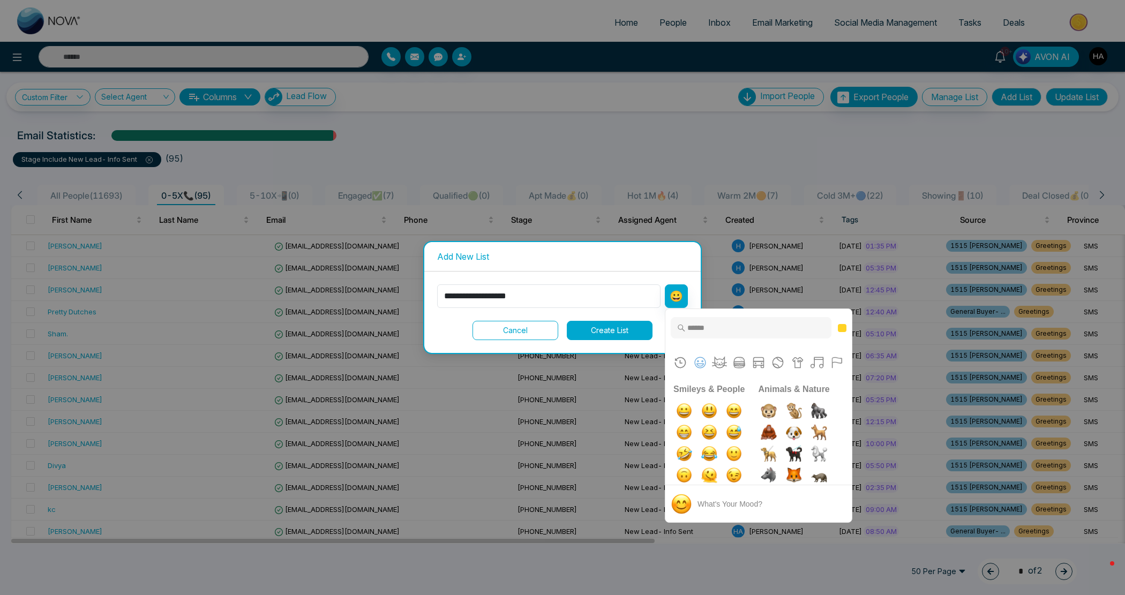
click at [697, 335] on input "Type to search for an emoji" at bounding box center [750, 327] width 161 height 21
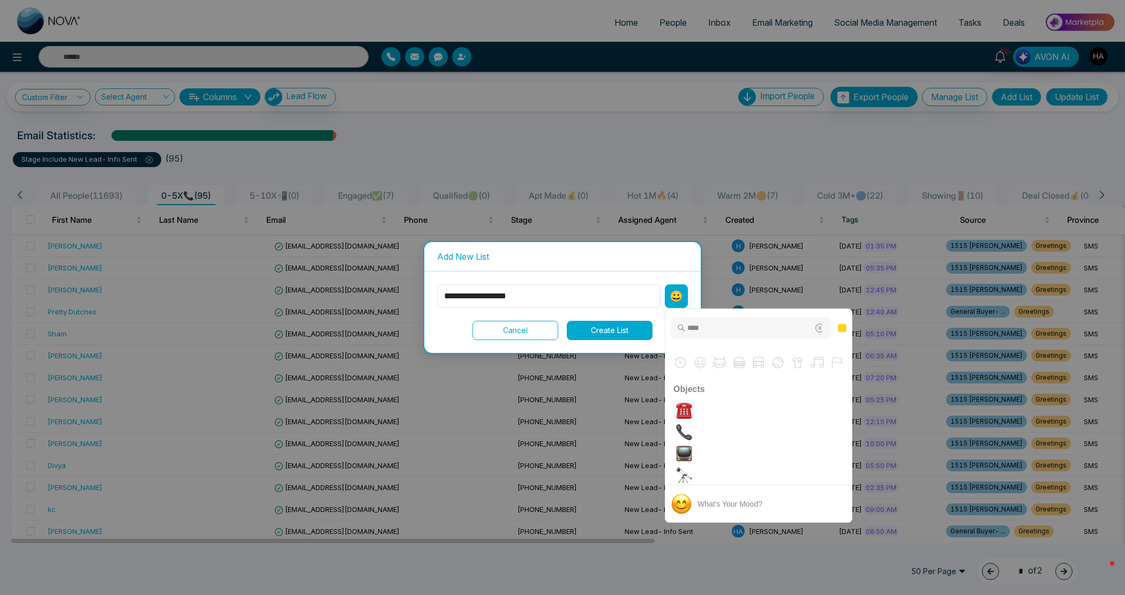
type input "****"
click at [690, 403] on img "phone" at bounding box center [683, 410] width 21 height 21
type input "**********"
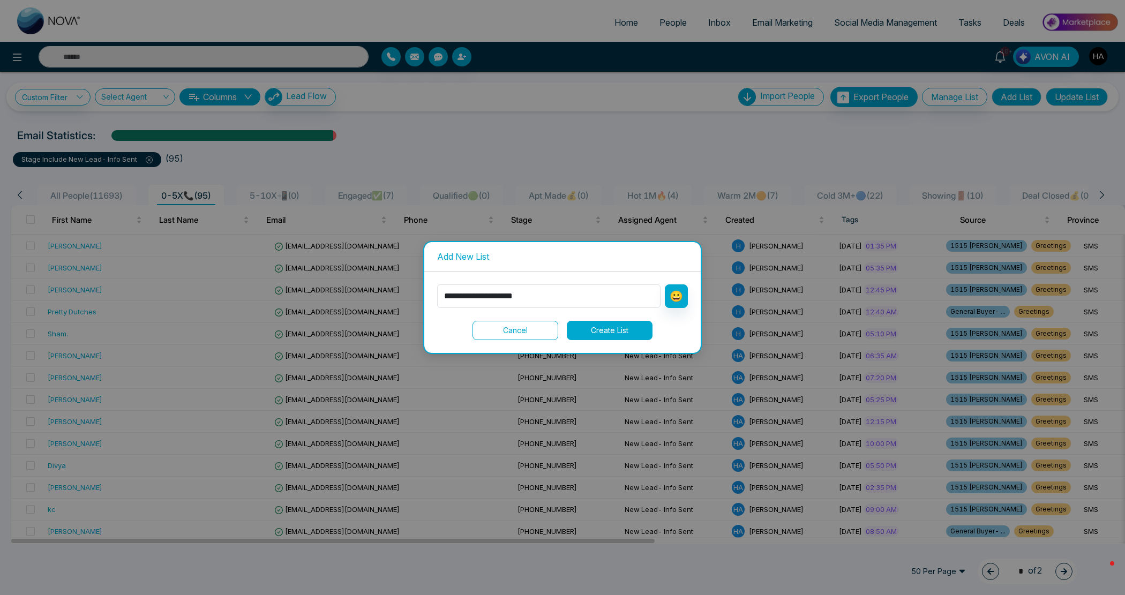
click at [635, 329] on button "Create List" at bounding box center [610, 330] width 86 height 19
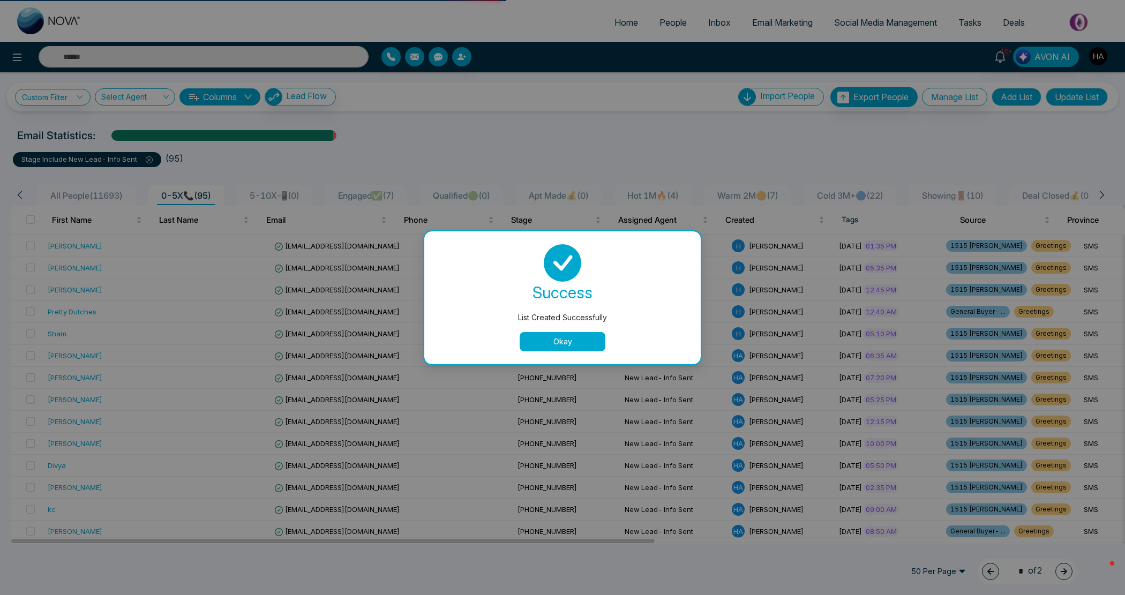
click at [582, 338] on button "Okay" at bounding box center [562, 341] width 86 height 19
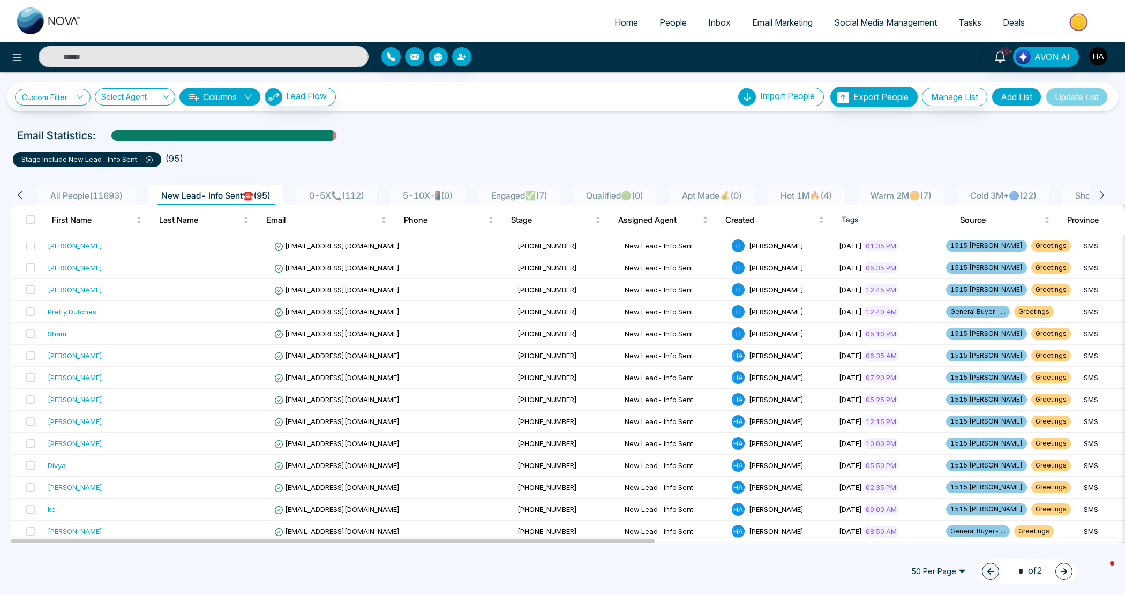
click at [152, 159] on icon at bounding box center [149, 159] width 7 height 7
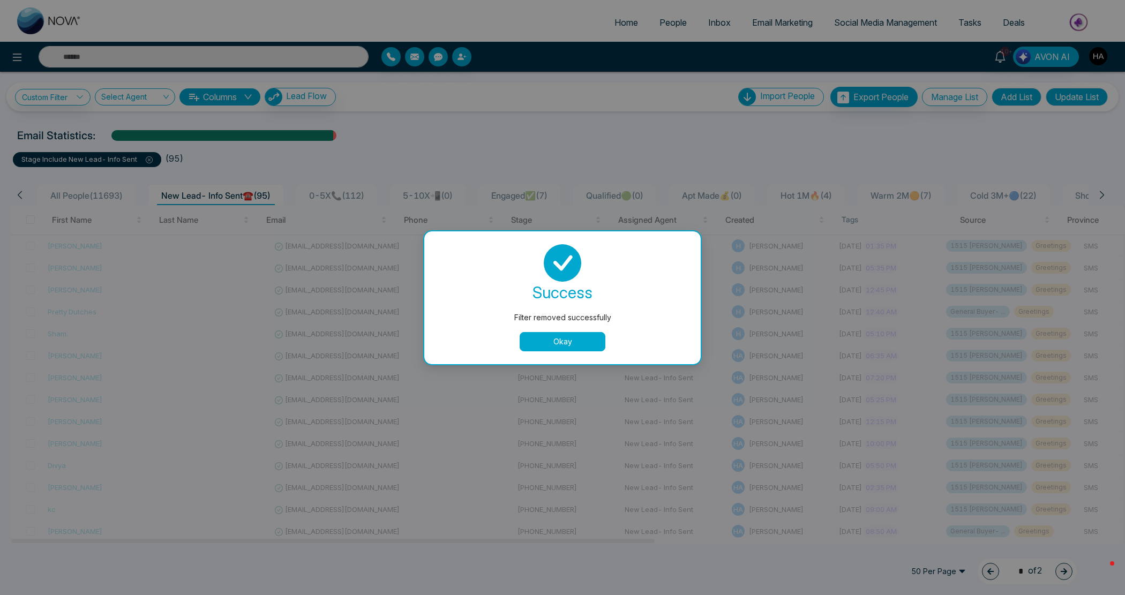
click at [593, 338] on button "Okay" at bounding box center [562, 341] width 86 height 19
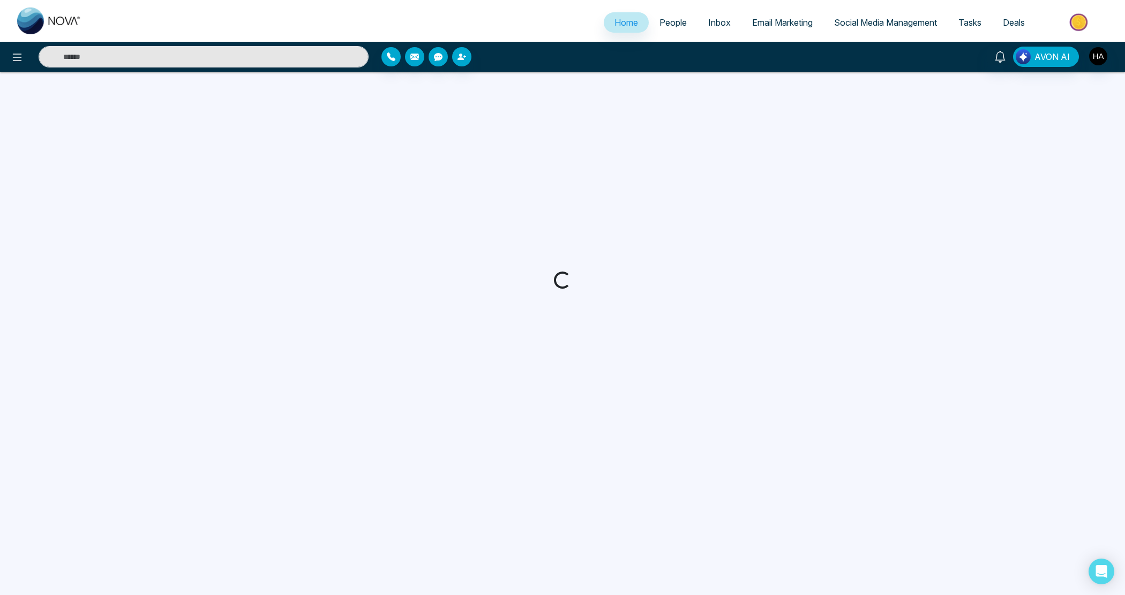
select select "*"
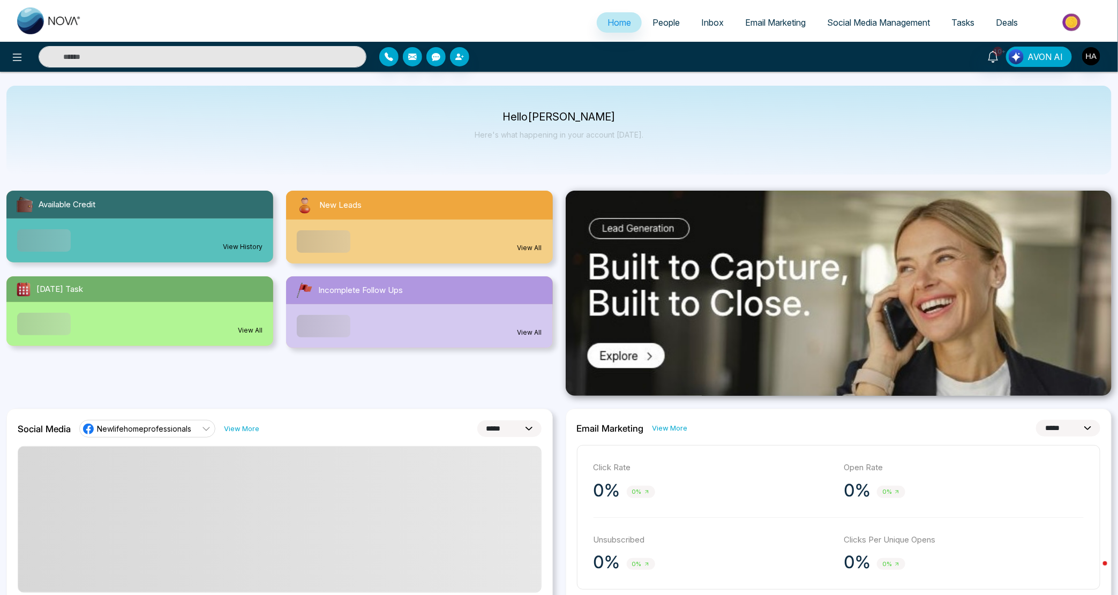
click at [656, 22] on span "People" at bounding box center [665, 22] width 27 height 11
